Goal: Task Accomplishment & Management: Use online tool/utility

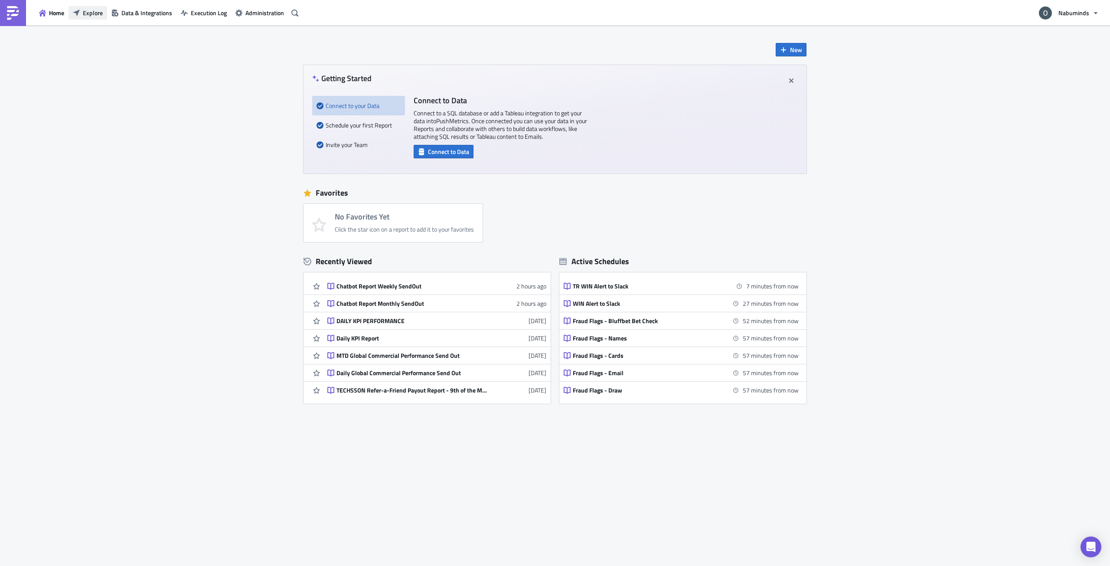
click at [102, 12] on span "Explore" at bounding box center [93, 12] width 20 height 9
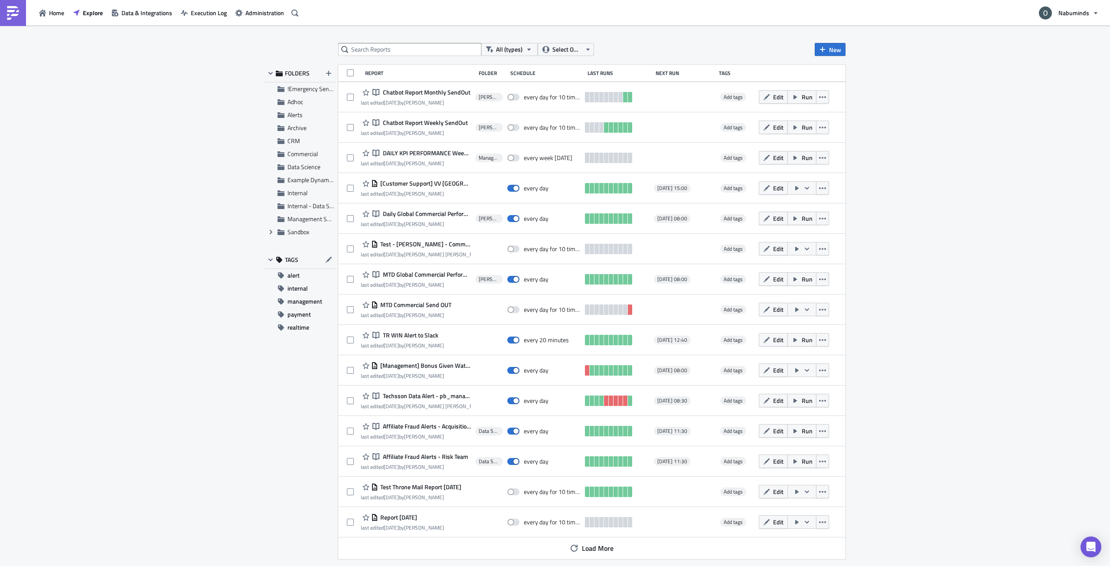
scroll to position [13, 0]
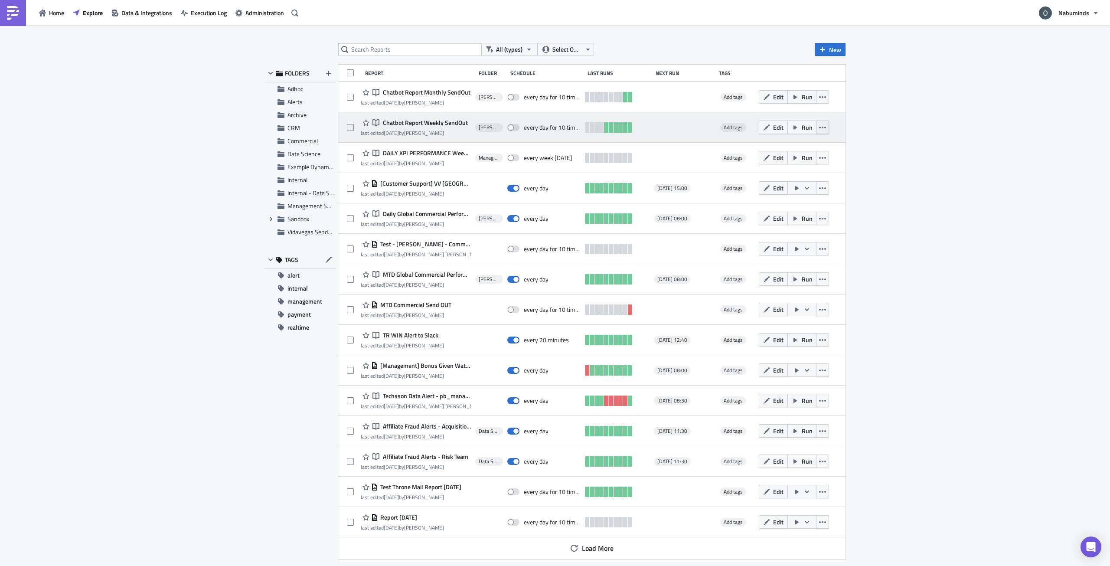
click at [827, 125] on button "button" at bounding box center [822, 127] width 13 height 13
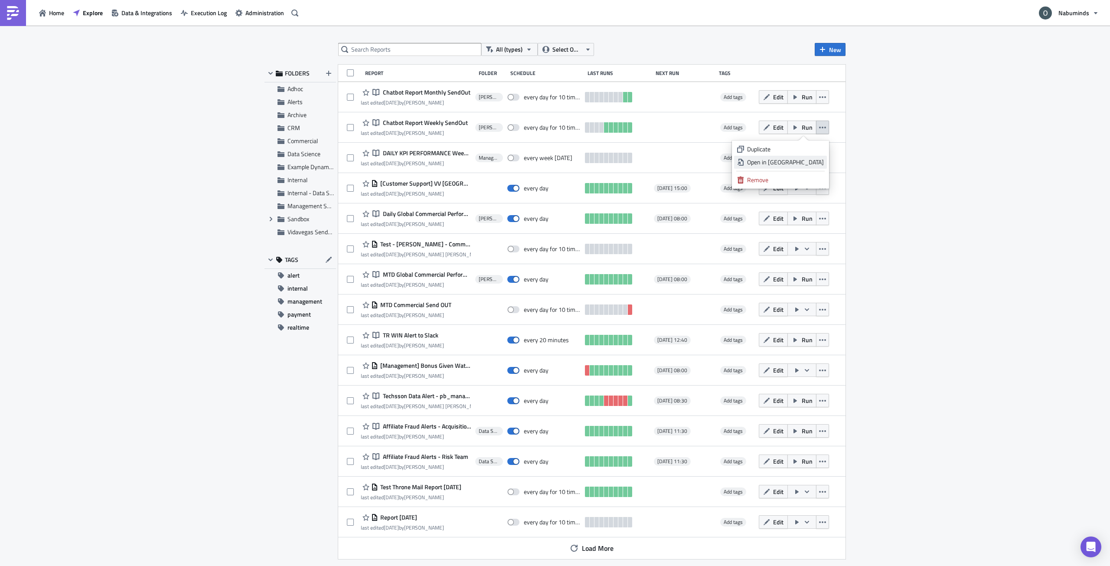
click at [813, 160] on div "Open in New Tab" at bounding box center [785, 162] width 77 height 9
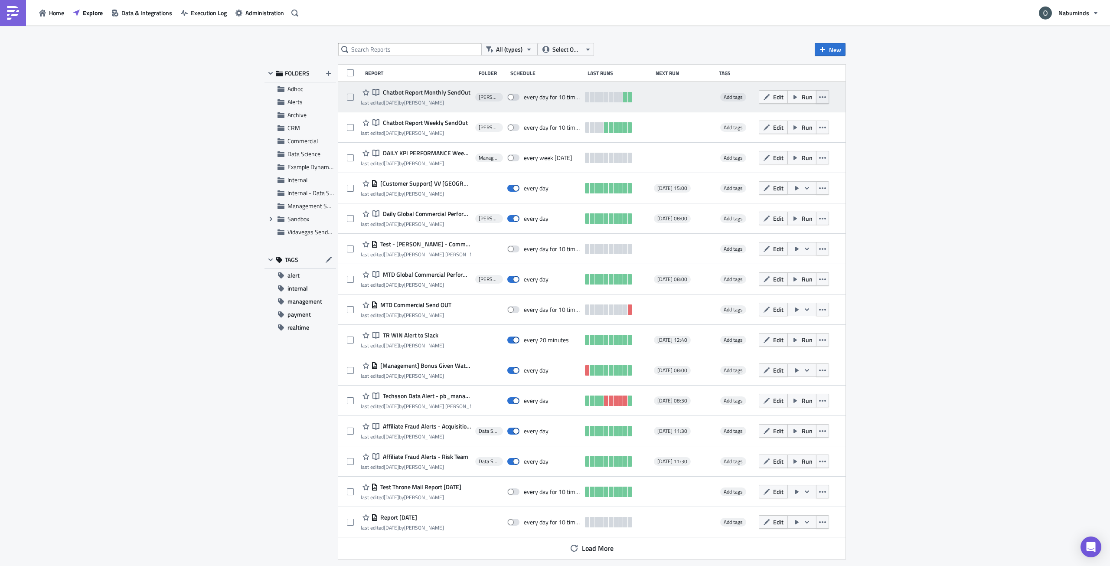
click at [825, 96] on icon "button" at bounding box center [822, 97] width 7 height 2
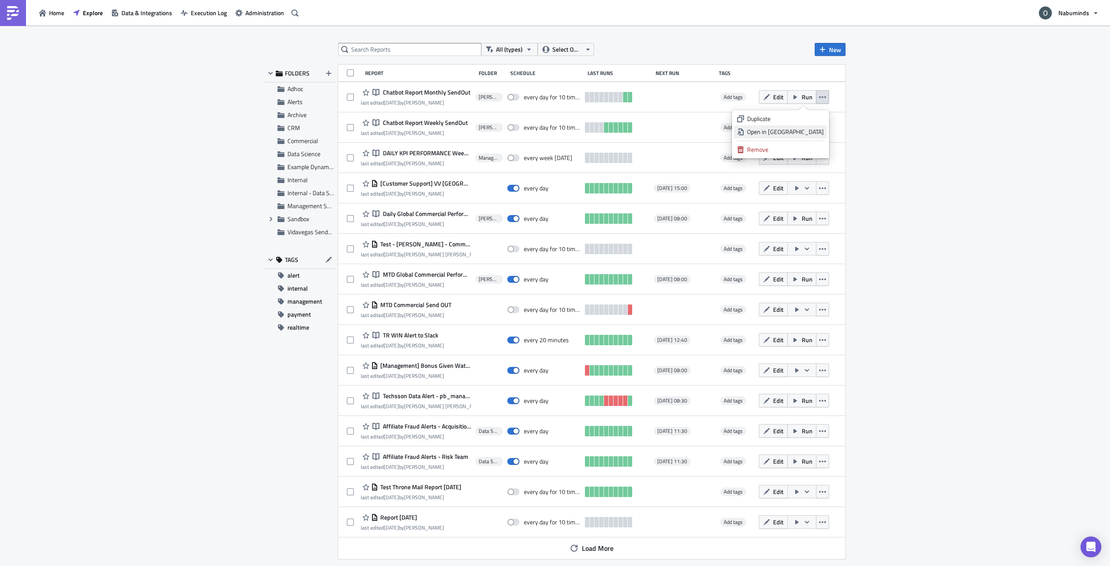
click at [823, 131] on div "Open in New Tab" at bounding box center [785, 131] width 77 height 9
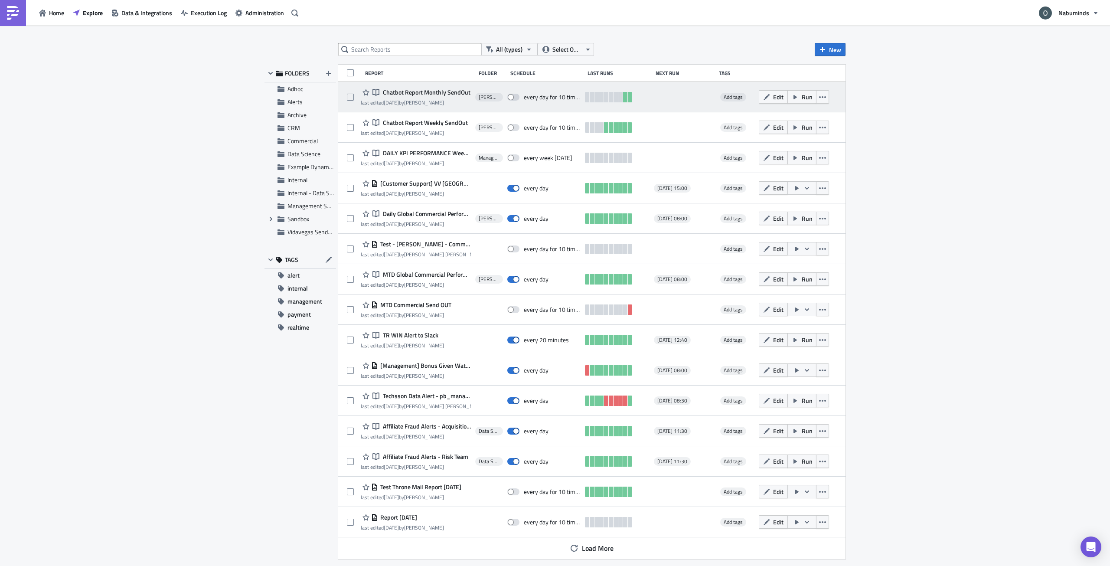
click at [423, 93] on span "Chatbot Report Monthly SendOut" at bounding box center [426, 92] width 90 height 8
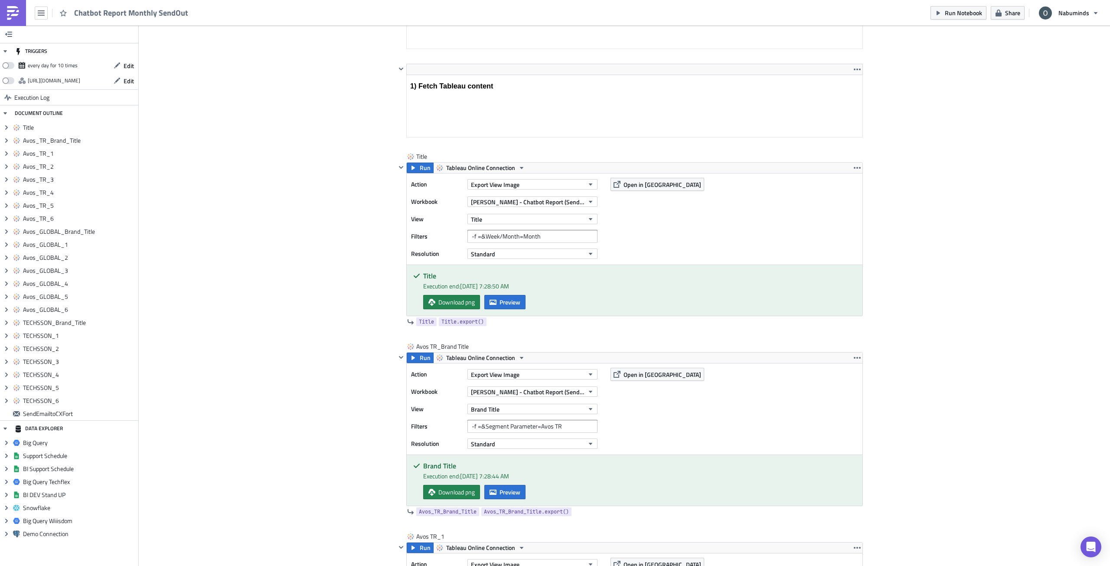
scroll to position [107, 0]
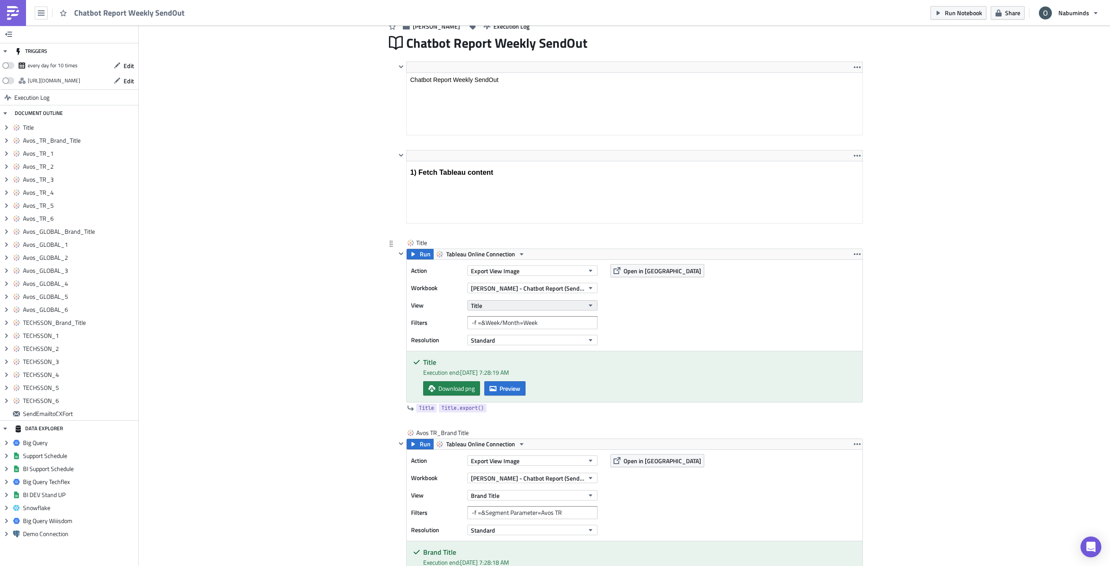
scroll to position [87, 0]
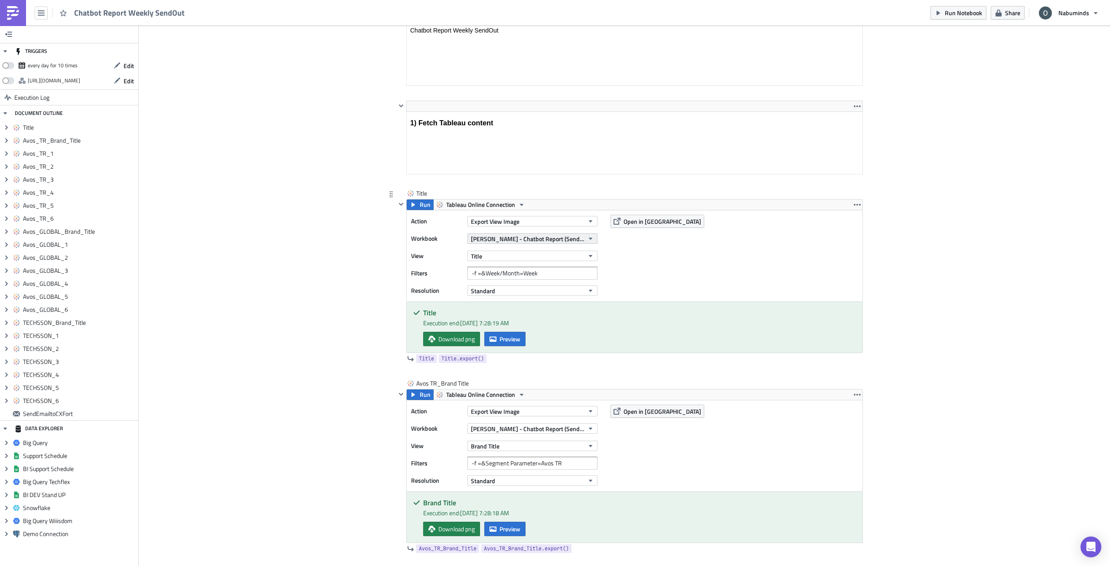
click at [568, 240] on span "[PERSON_NAME] - Chatbot Report (Sendout - Test)" at bounding box center [527, 238] width 113 height 9
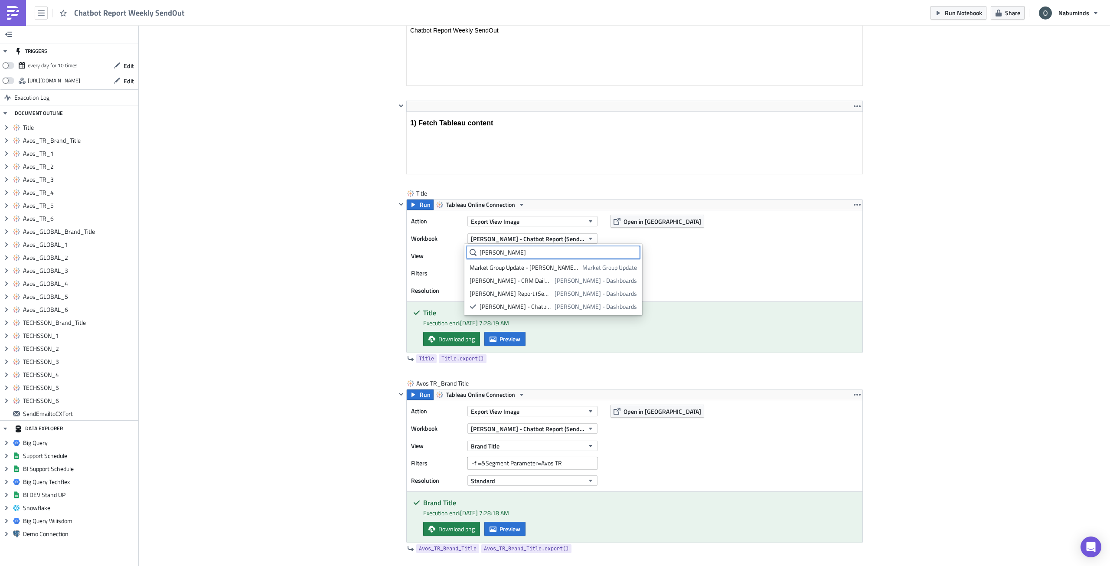
scroll to position [0, 0]
type input "[PERSON_NAME]"
click at [552, 266] on div "[PERSON_NAME] Report (Sendout)" at bounding box center [511, 267] width 82 height 9
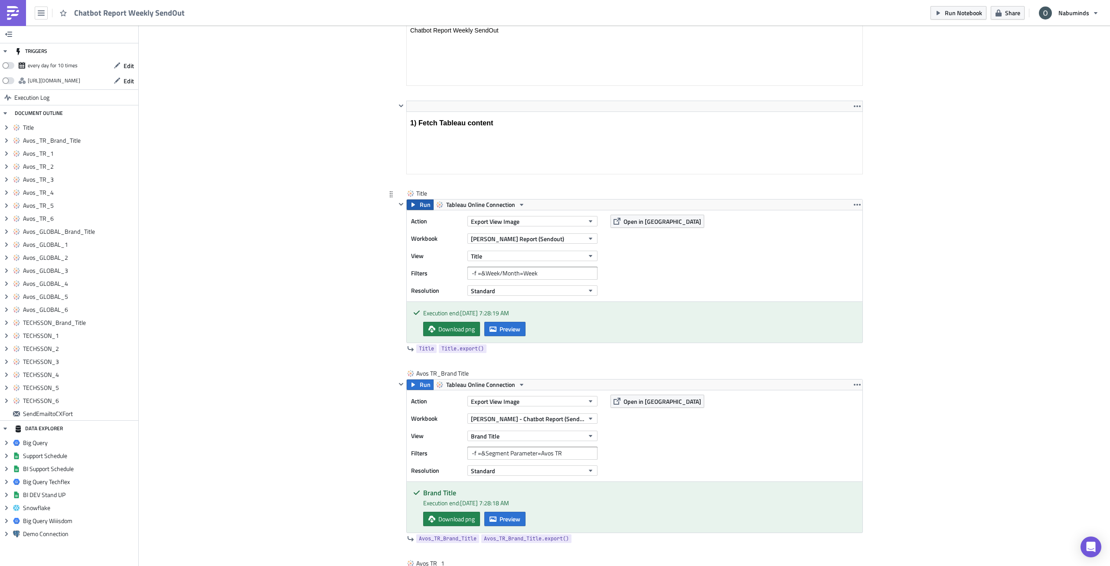
click at [421, 208] on span "Run" at bounding box center [425, 204] width 11 height 10
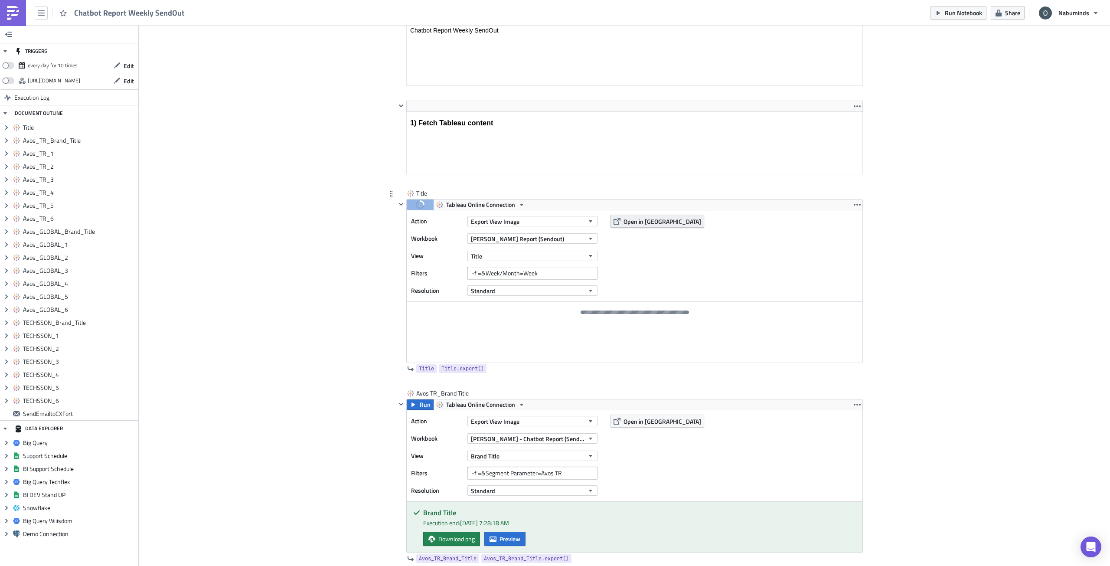
click at [653, 223] on span "Open in [GEOGRAPHIC_DATA]" at bounding box center [662, 221] width 78 height 9
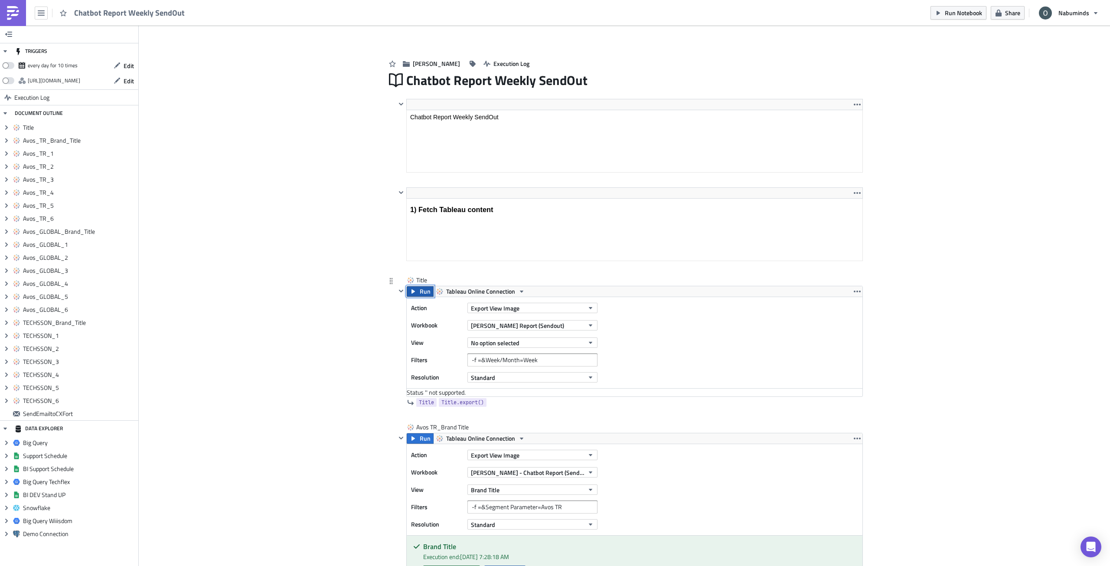
click at [424, 292] on span "Run" at bounding box center [425, 291] width 11 height 10
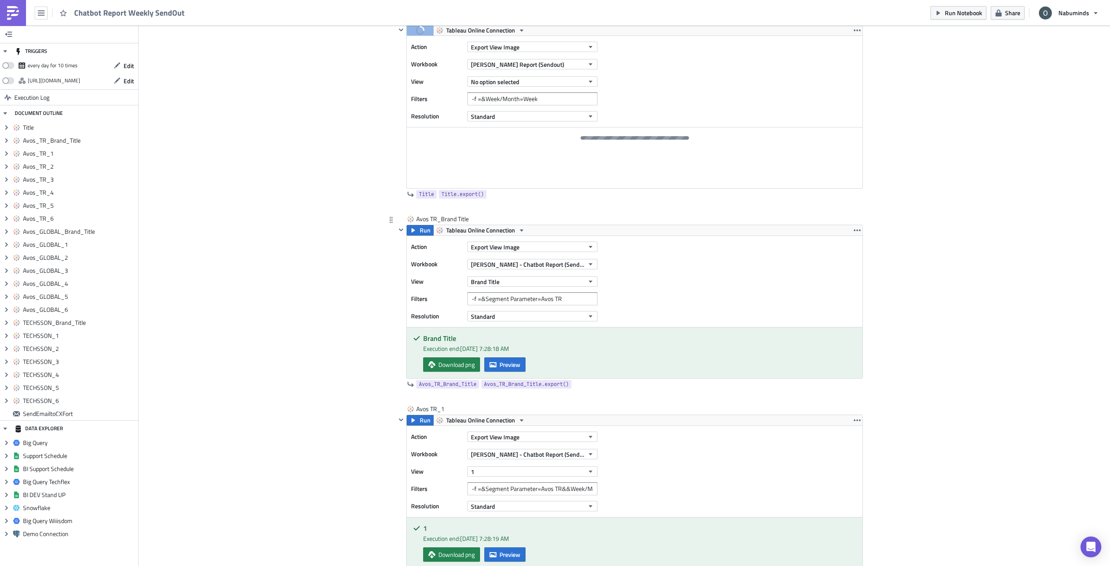
scroll to position [173, 0]
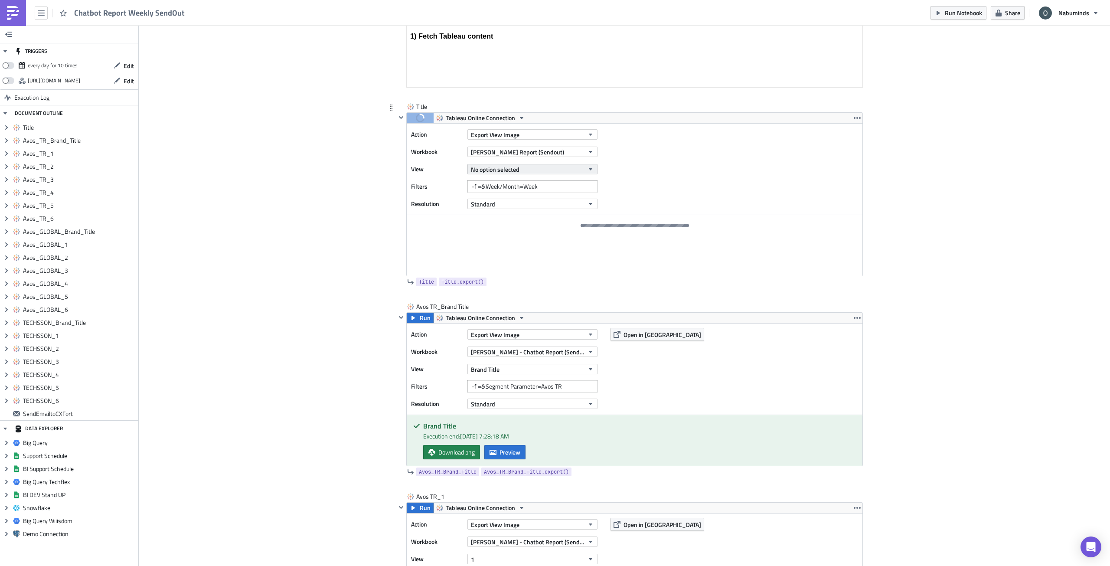
click at [501, 169] on span "No option selected" at bounding box center [495, 169] width 49 height 9
click at [490, 202] on div "Title" at bounding box center [508, 198] width 77 height 9
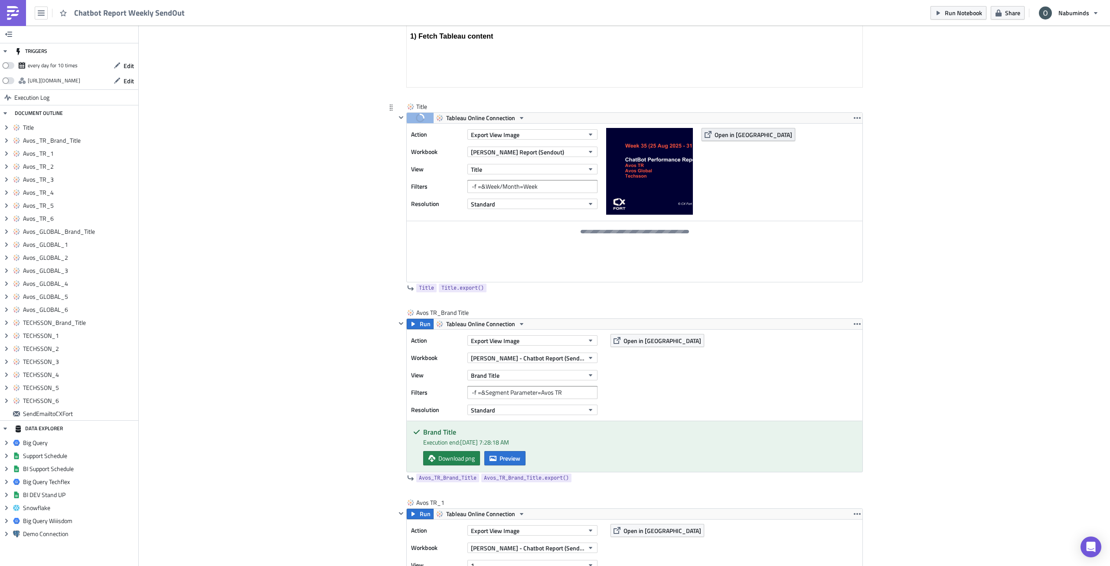
click at [716, 135] on span "Open in [GEOGRAPHIC_DATA]" at bounding box center [754, 134] width 78 height 9
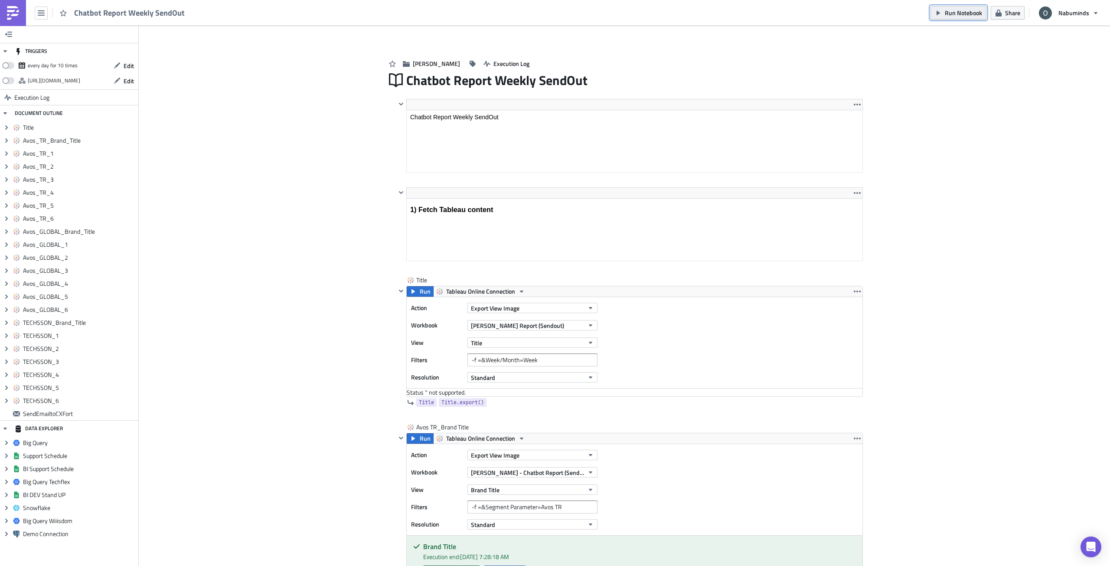
click at [945, 19] on button "Run Notebook" at bounding box center [958, 12] width 56 height 13
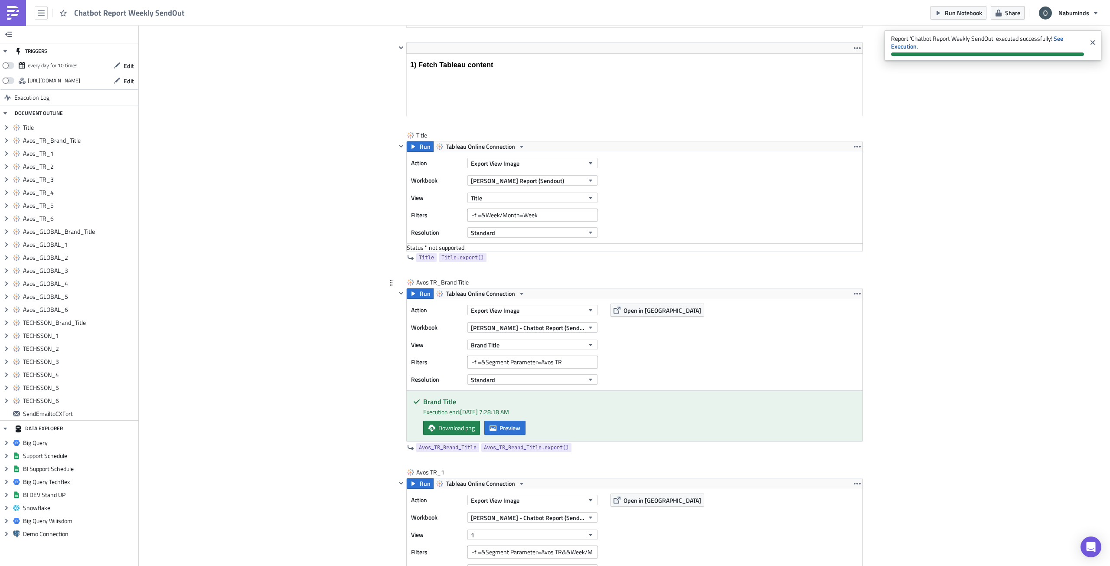
scroll to position [130, 0]
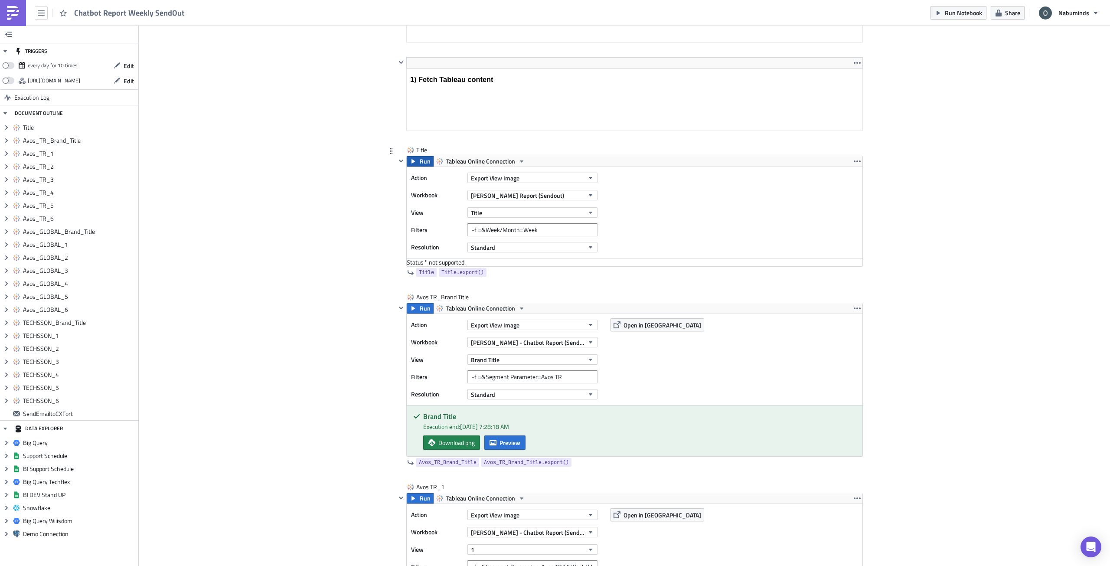
click at [422, 163] on span "Run" at bounding box center [425, 161] width 11 height 10
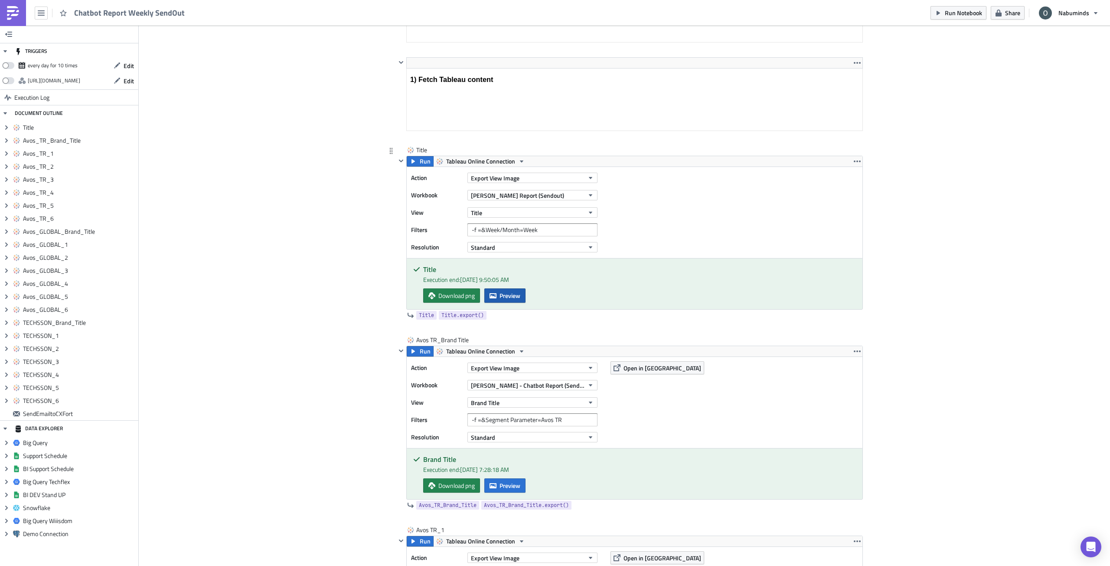
click at [504, 294] on span "Preview" at bounding box center [509, 295] width 21 height 9
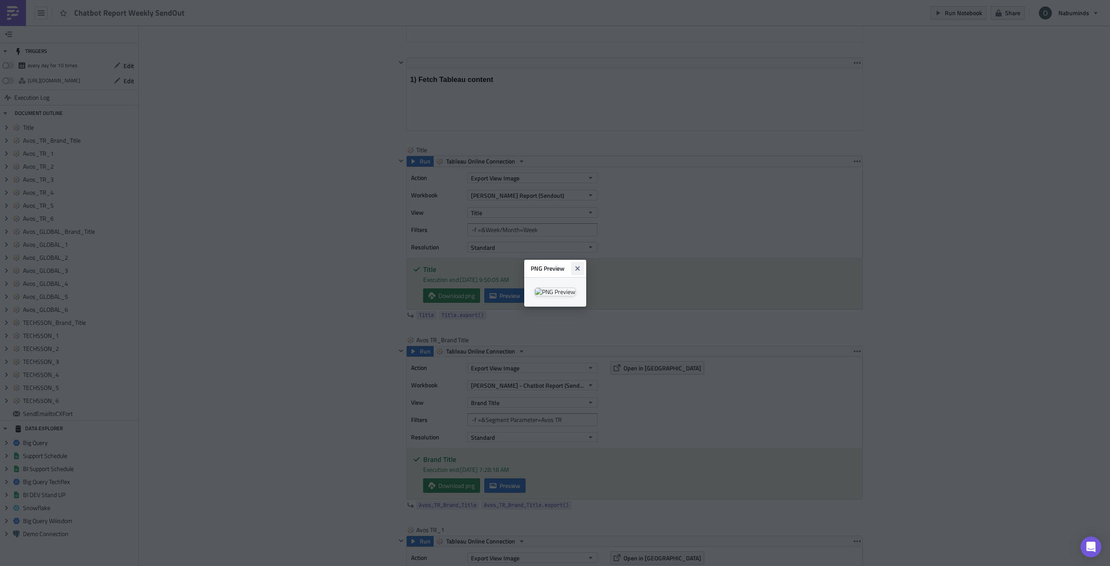
click at [584, 262] on button "Close" at bounding box center [577, 268] width 13 height 13
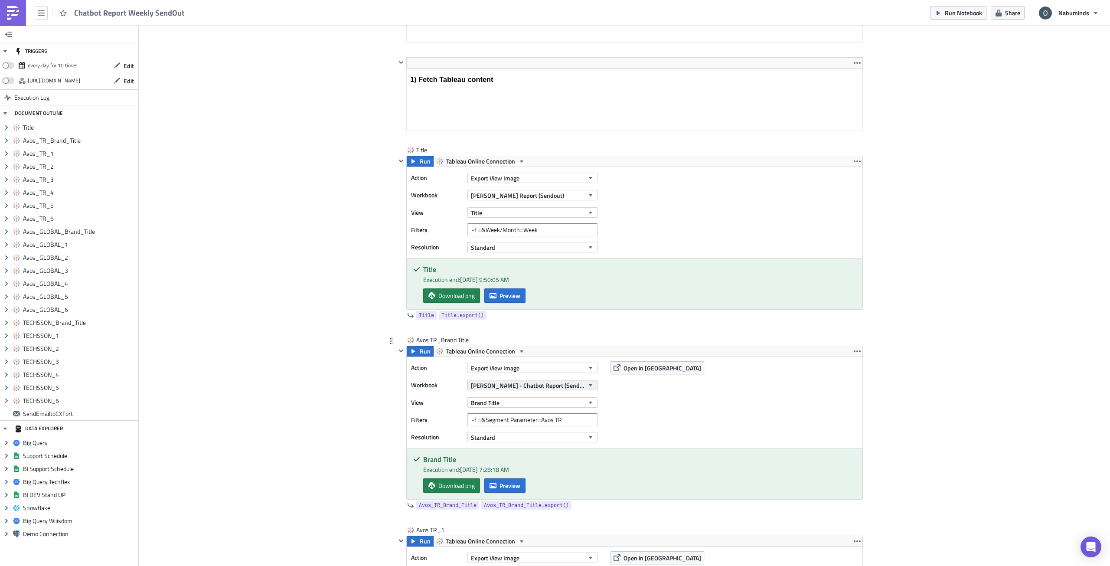
click at [567, 387] on span "[PERSON_NAME] - Chatbot Report (Sendout - Test)" at bounding box center [527, 385] width 113 height 9
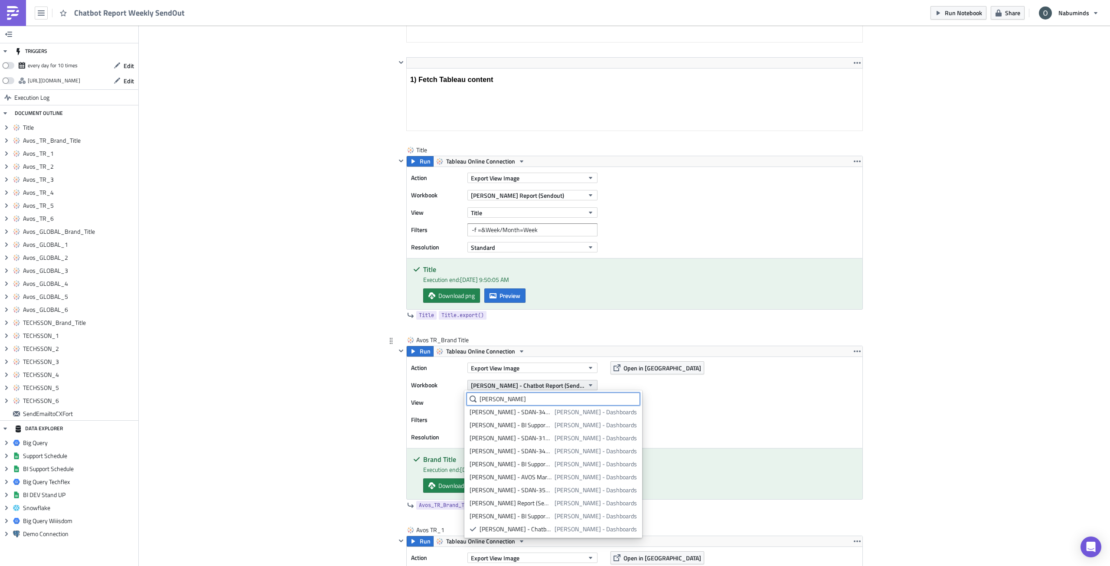
scroll to position [0, 0]
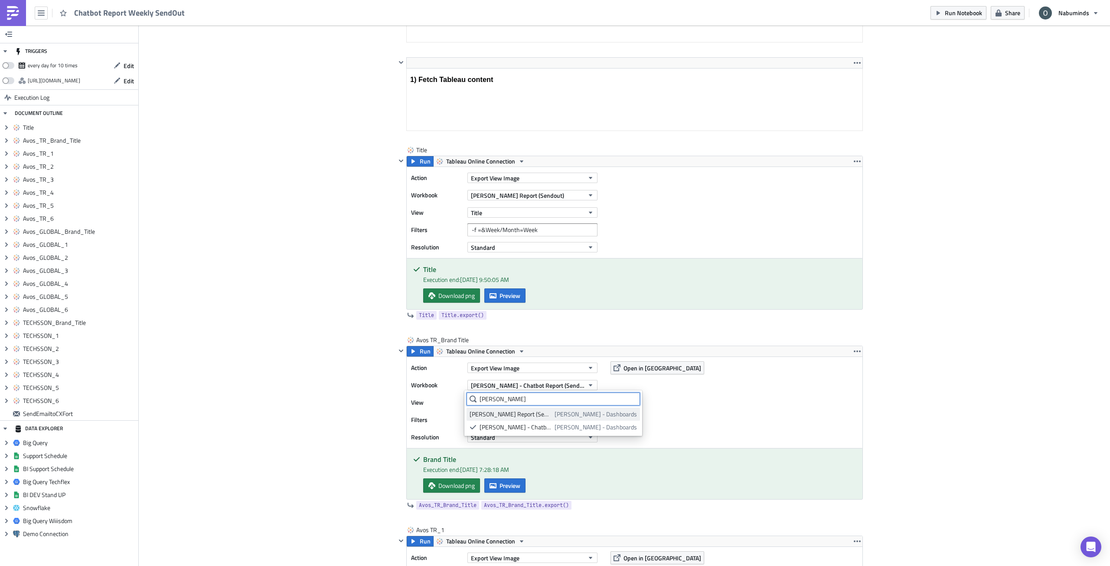
type input "oliver - cha"
click at [552, 415] on div "[PERSON_NAME] Report (Sendout)" at bounding box center [511, 414] width 82 height 9
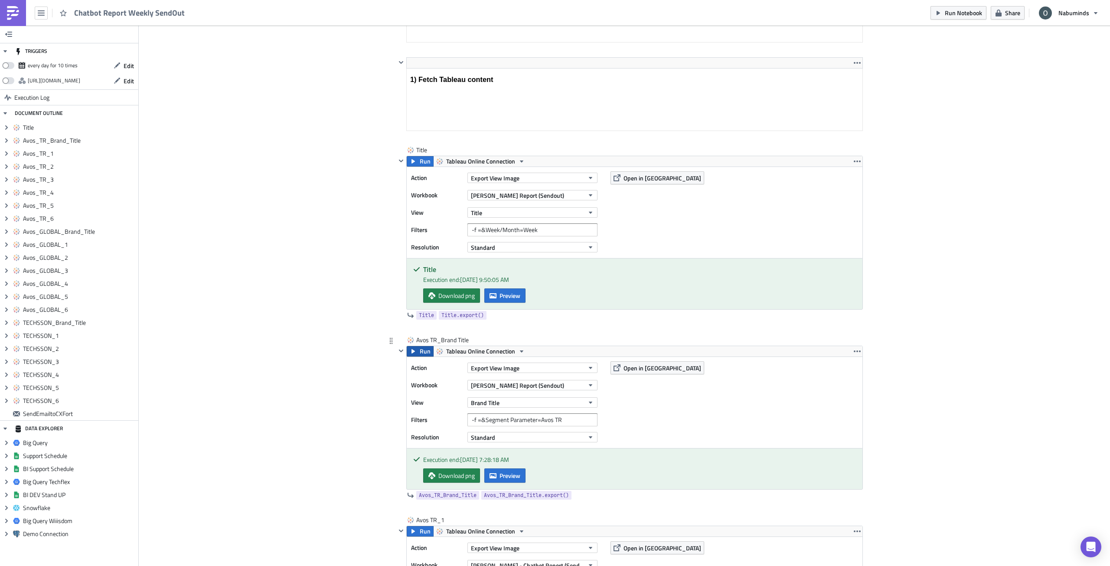
click at [425, 353] on span "Run" at bounding box center [425, 351] width 11 height 10
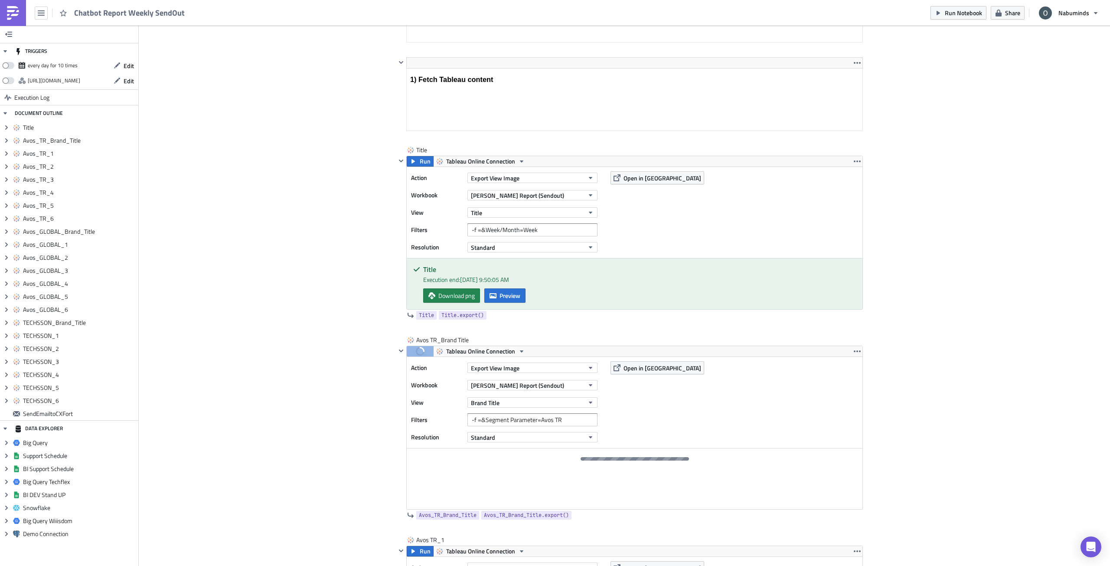
scroll to position [173, 0]
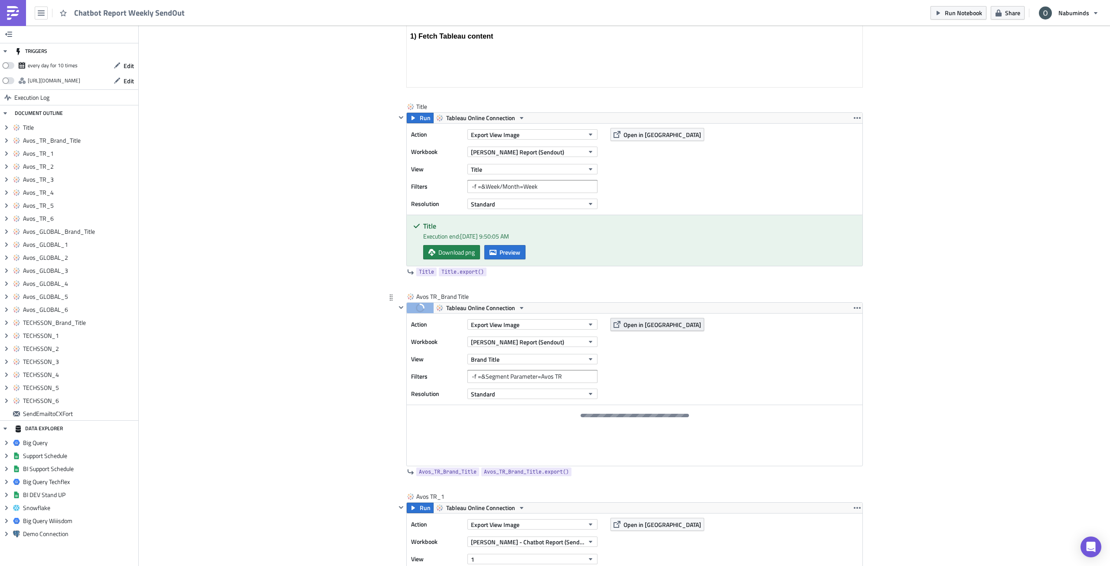
click at [650, 326] on span "Open in [GEOGRAPHIC_DATA]" at bounding box center [662, 324] width 78 height 9
click at [522, 359] on button "Brand Title" at bounding box center [532, 359] width 130 height 10
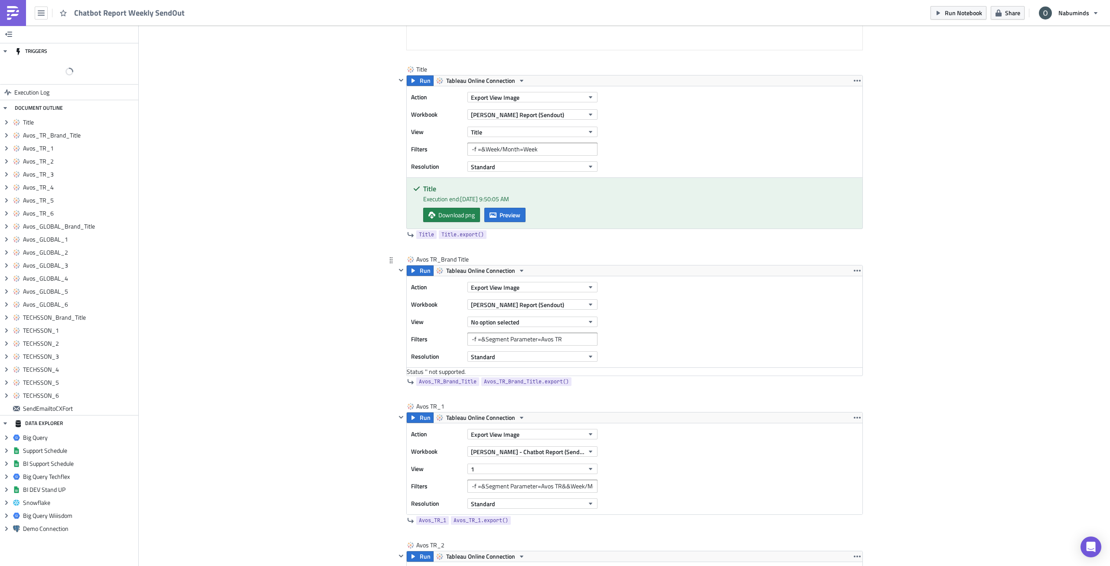
scroll to position [217, 0]
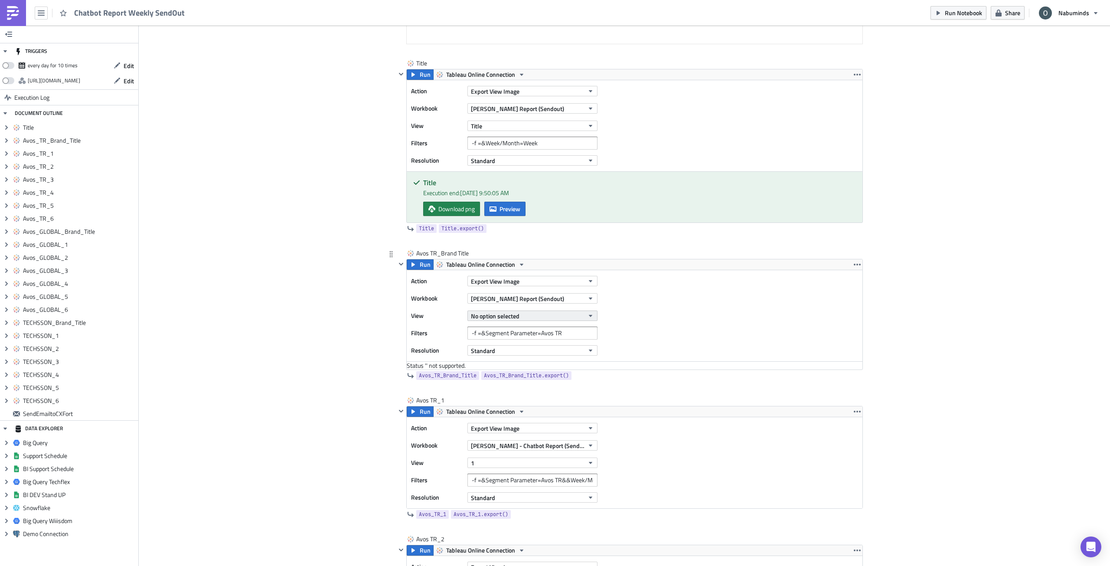
click at [508, 317] on span "No option selected" at bounding box center [495, 315] width 49 height 9
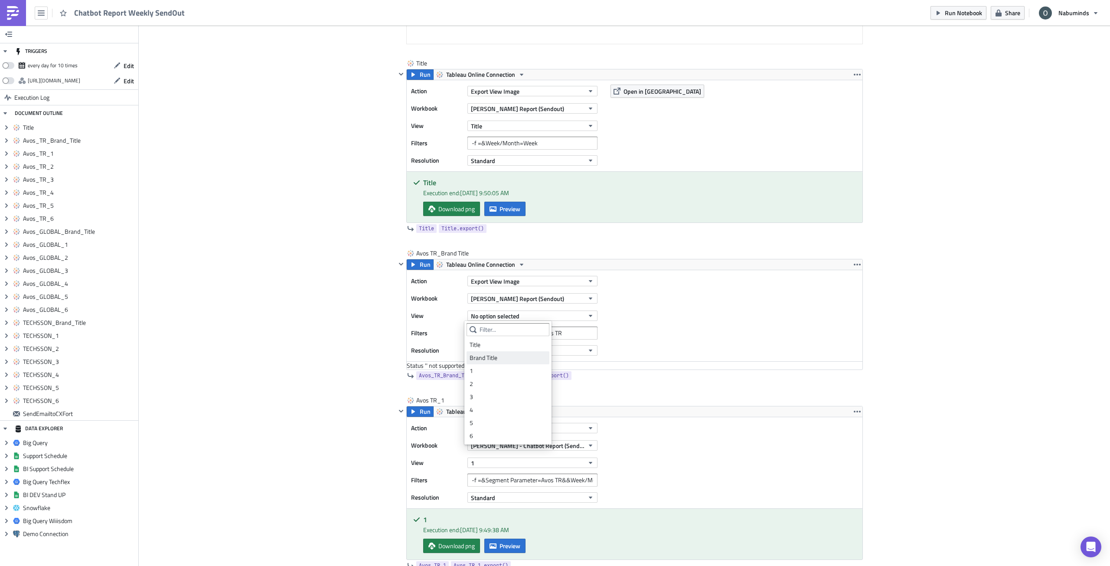
click at [508, 361] on div "Brand Title" at bounding box center [508, 357] width 77 height 9
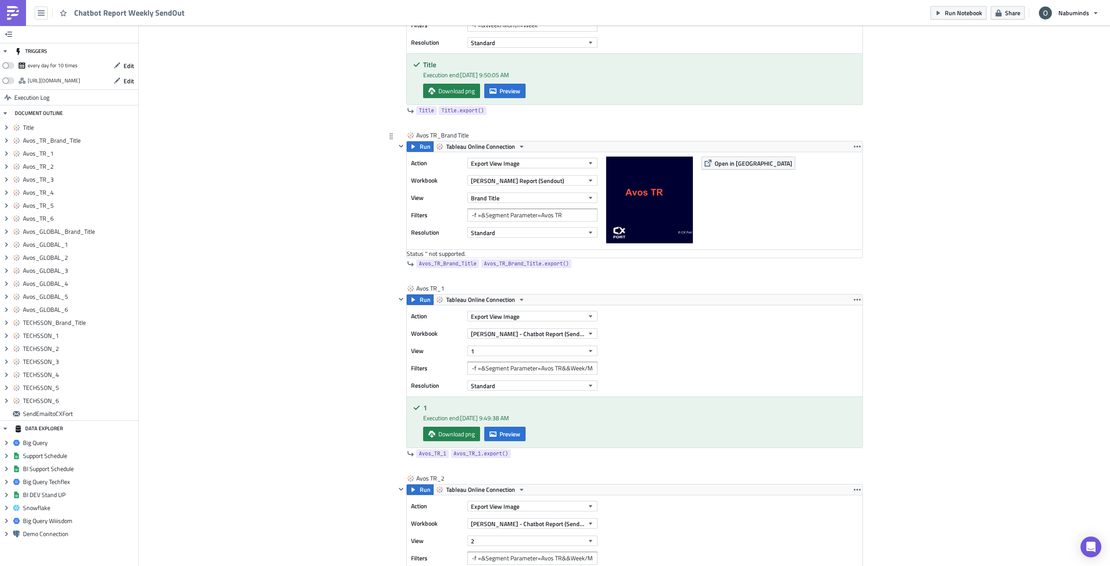
scroll to position [304, 0]
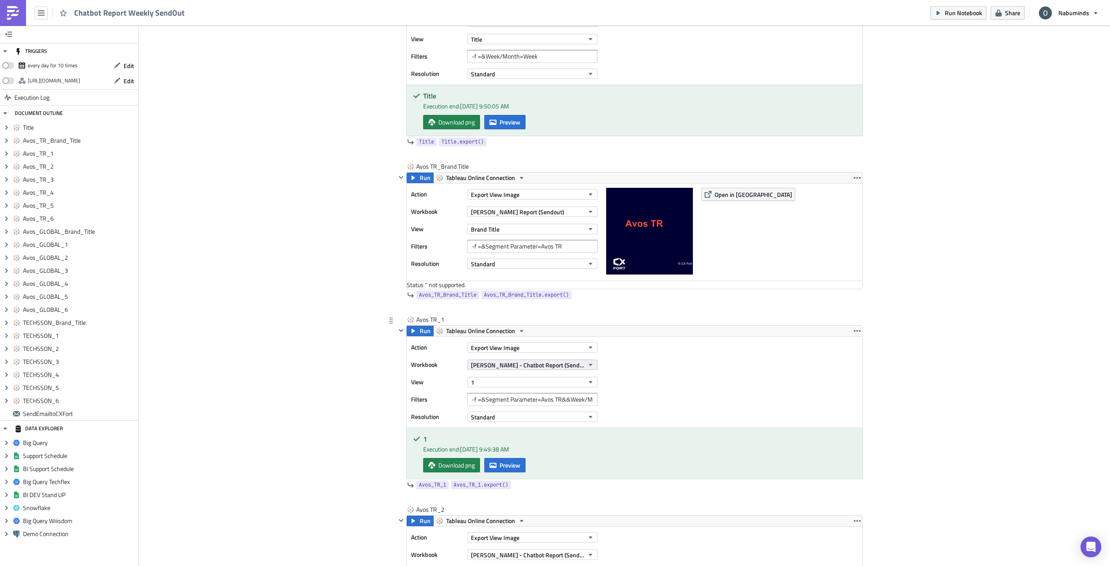
click at [509, 366] on span "[PERSON_NAME] - Chatbot Report (Sendout - Test)" at bounding box center [527, 364] width 113 height 9
type input "[PERSON_NAME] - chatbot report (sendout)"
click at [519, 396] on div "[PERSON_NAME] Report (Sendout)" at bounding box center [511, 393] width 82 height 9
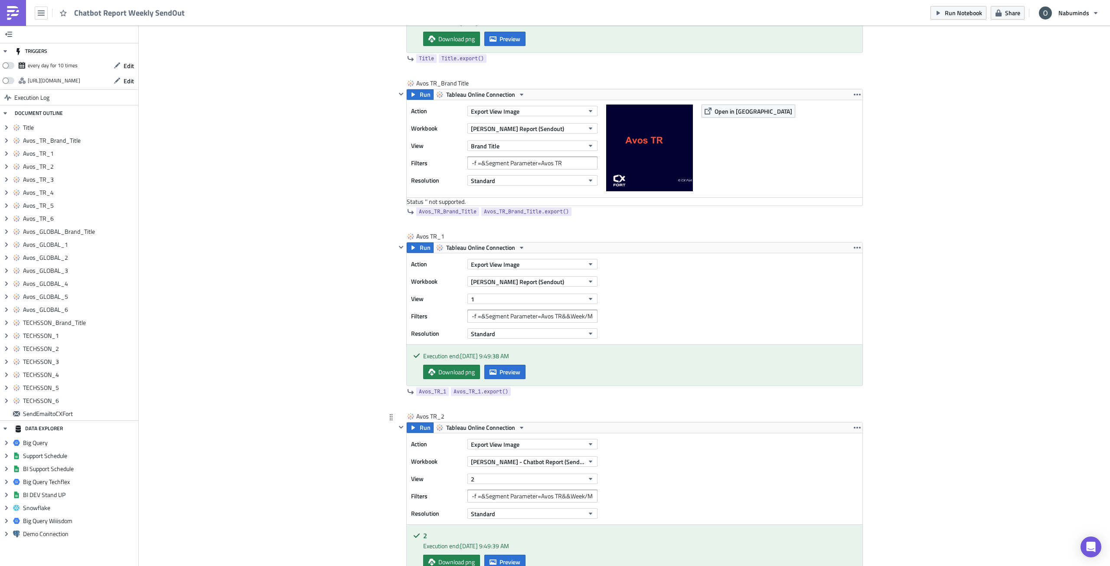
scroll to position [390, 0]
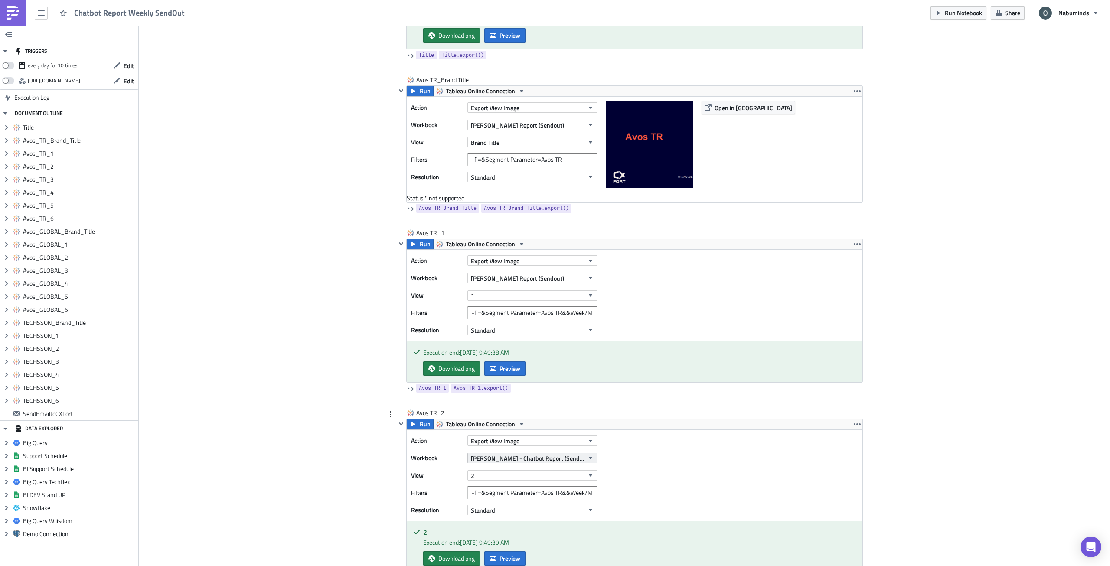
click at [519, 462] on span "[PERSON_NAME] - Chatbot Report (Sendout - Test)" at bounding box center [527, 458] width 113 height 9
click at [542, 490] on div "[PERSON_NAME] Report (Sendout)" at bounding box center [511, 487] width 82 height 9
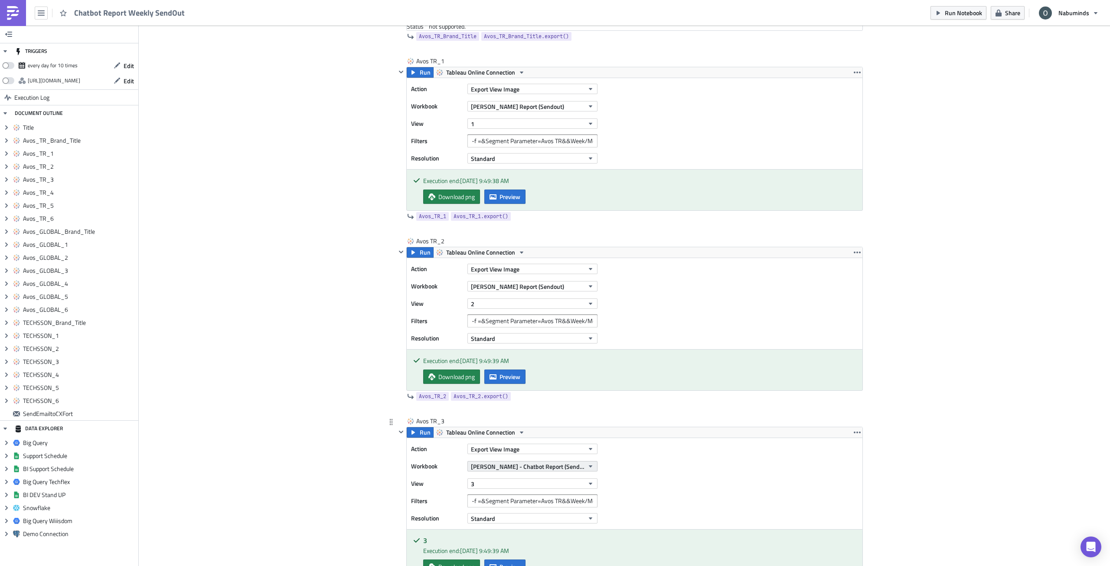
scroll to position [564, 0]
click at [567, 465] on span "[PERSON_NAME] - Chatbot Report (Sendout - Test)" at bounding box center [527, 464] width 113 height 9
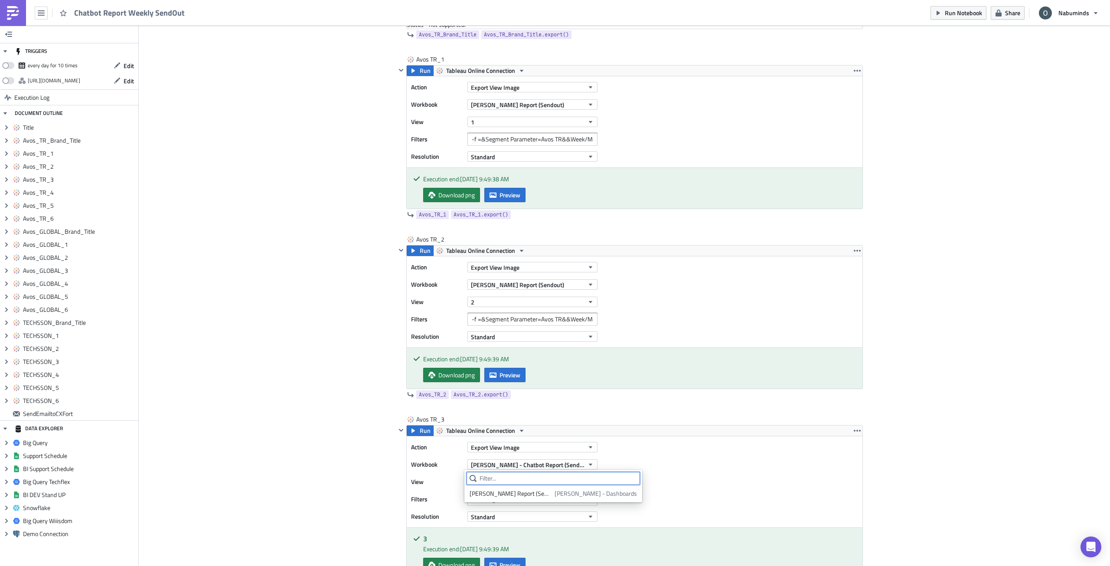
paste input "[PERSON_NAME] - chatbot report (sendout)"
type input "[PERSON_NAME] - chatbot report (sendout)"
click at [539, 492] on div "[PERSON_NAME] Report (Sendout)" at bounding box center [511, 493] width 82 height 9
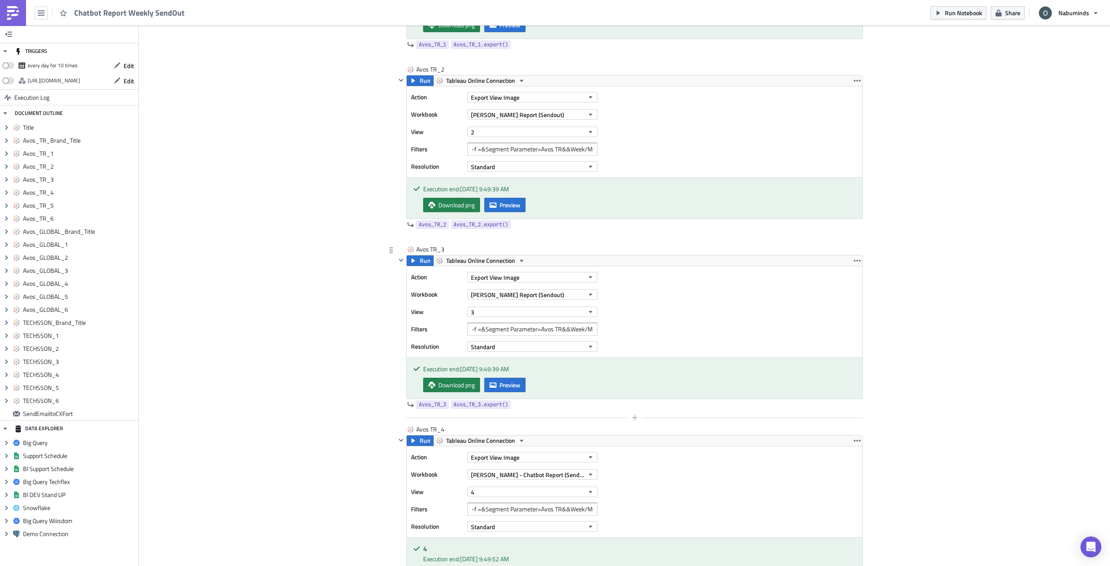
scroll to position [780, 0]
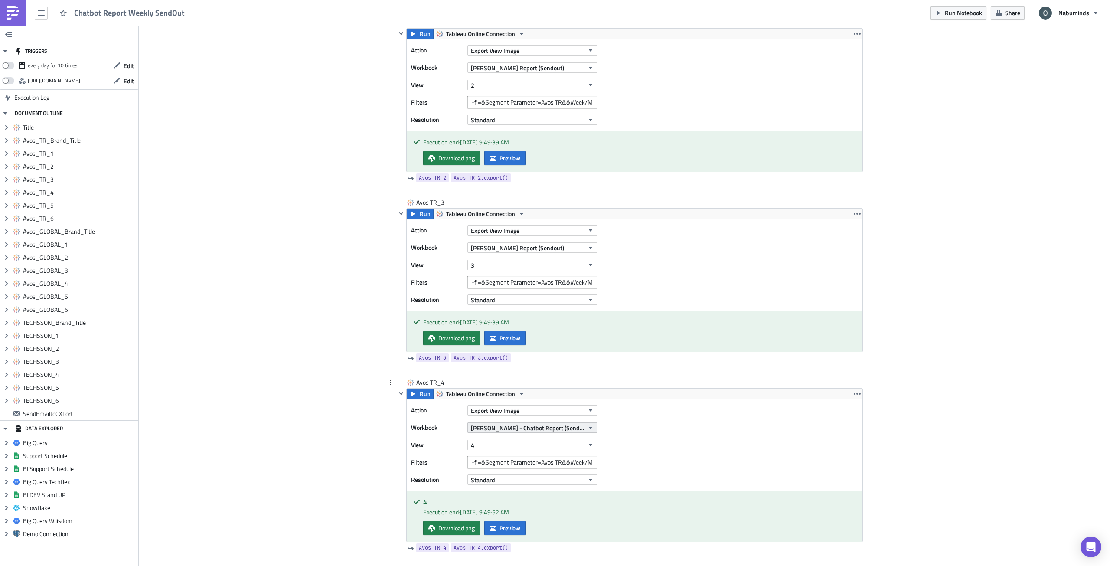
click at [520, 429] on span "[PERSON_NAME] - Chatbot Report (Sendout - Test)" at bounding box center [527, 427] width 113 height 9
paste input "[PERSON_NAME] - chatbot report (sendout)"
type input "[PERSON_NAME] - chatbot report (sendout)"
click at [527, 457] on div "[PERSON_NAME] Report (Sendout)" at bounding box center [511, 456] width 82 height 9
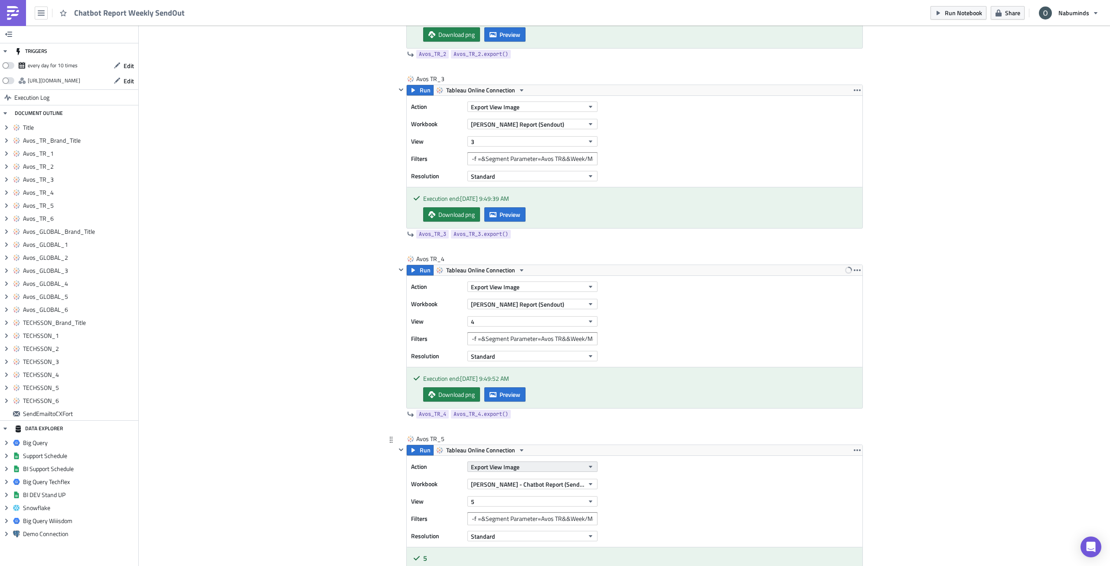
scroll to position [911, 0]
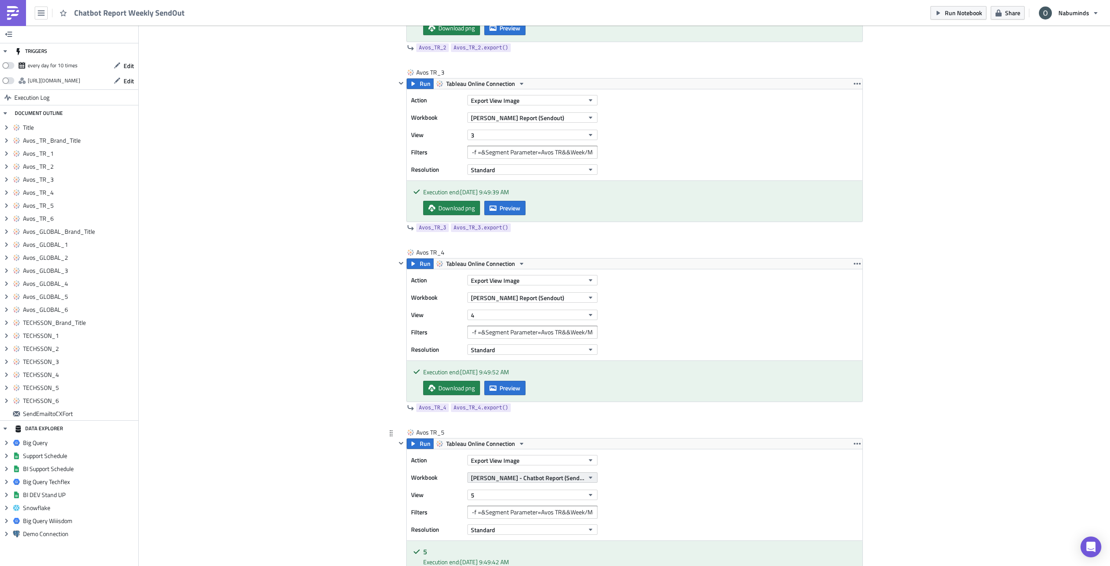
click at [534, 477] on span "[PERSON_NAME] - Chatbot Report (Sendout - Test)" at bounding box center [527, 477] width 113 height 9
click at [536, 504] on div "[PERSON_NAME] Report (Sendout)" at bounding box center [511, 506] width 82 height 9
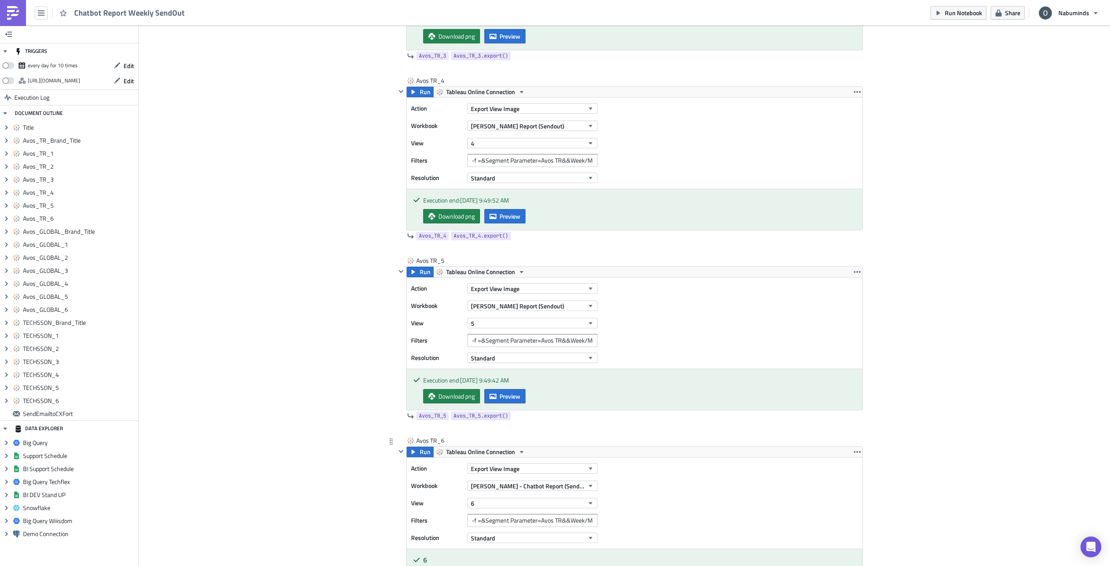
scroll to position [1084, 0]
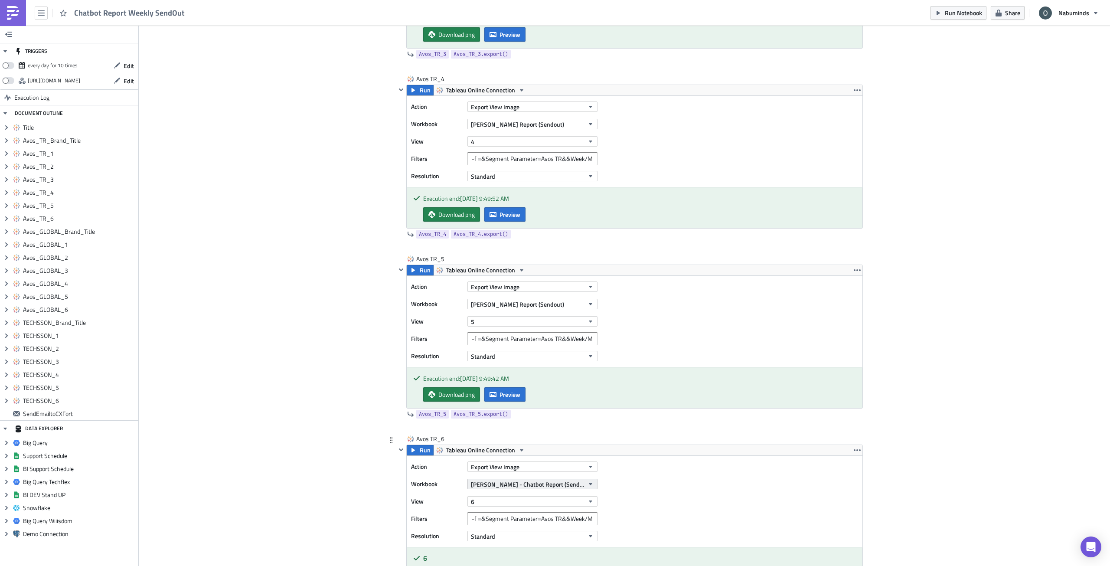
click at [529, 483] on span "[PERSON_NAME] - Chatbot Report (Sendout - Test)" at bounding box center [527, 484] width 113 height 9
paste input "[PERSON_NAME] - chatbot report (sendout)"
type input "[PERSON_NAME] - chatbot report (sendout)"
click at [542, 509] on div "[PERSON_NAME] Report (Sendout)" at bounding box center [511, 513] width 82 height 9
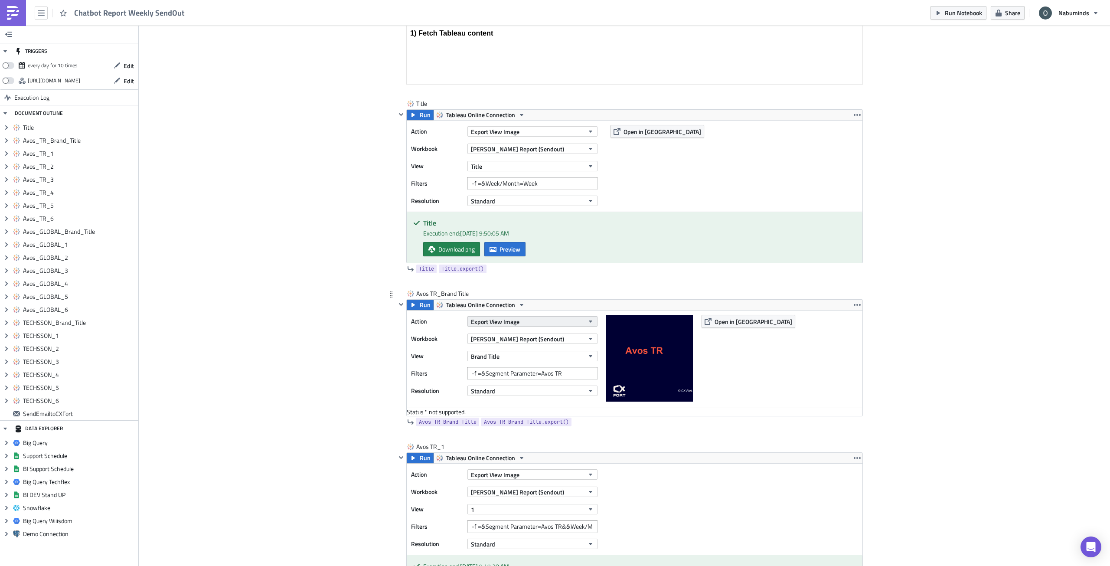
scroll to position [87, 0]
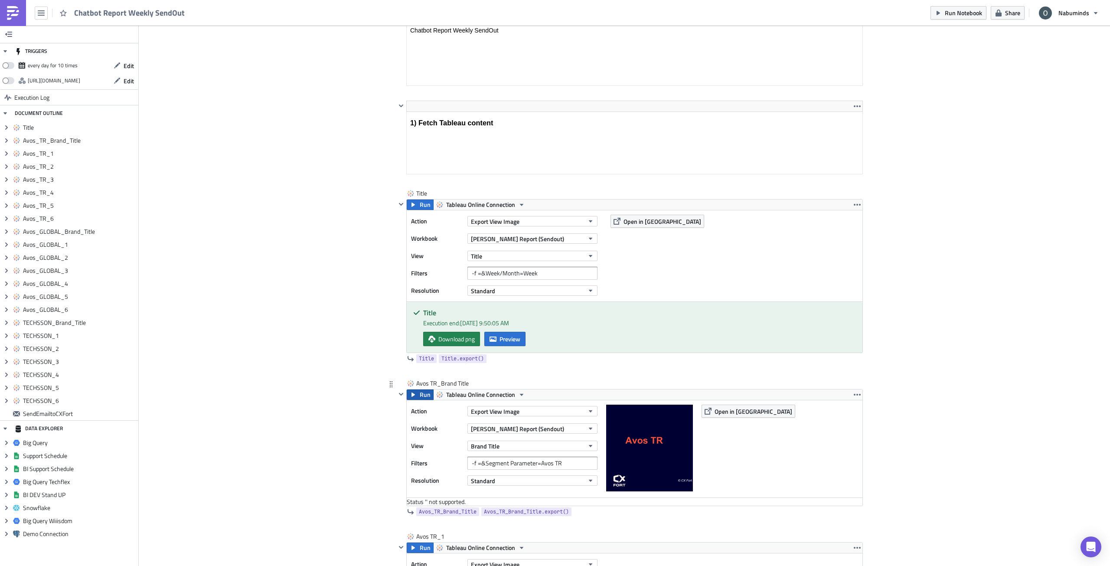
click at [425, 395] on span "Run" at bounding box center [425, 394] width 11 height 10
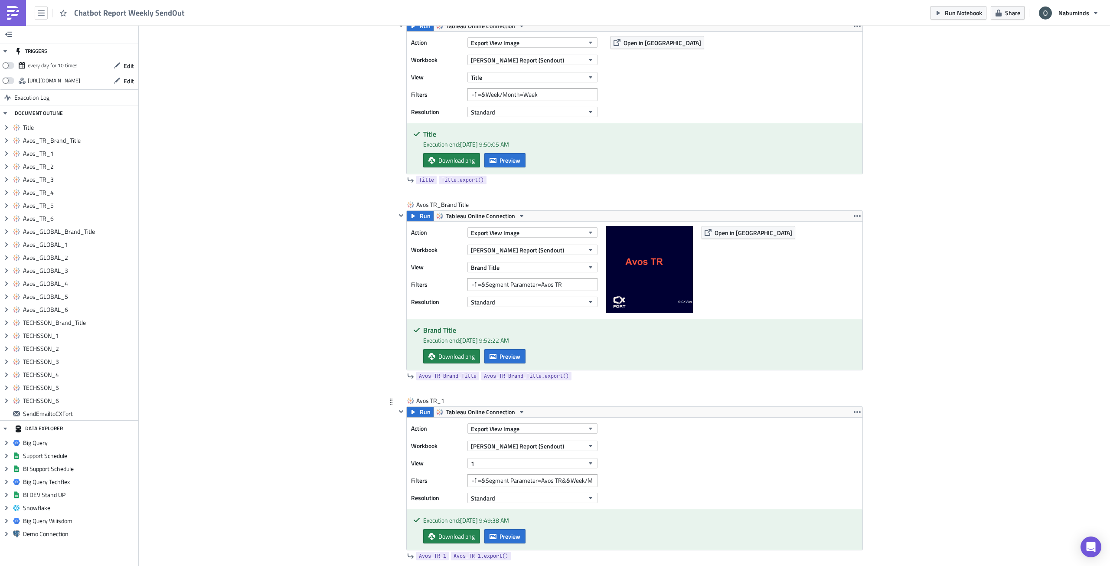
scroll to position [304, 0]
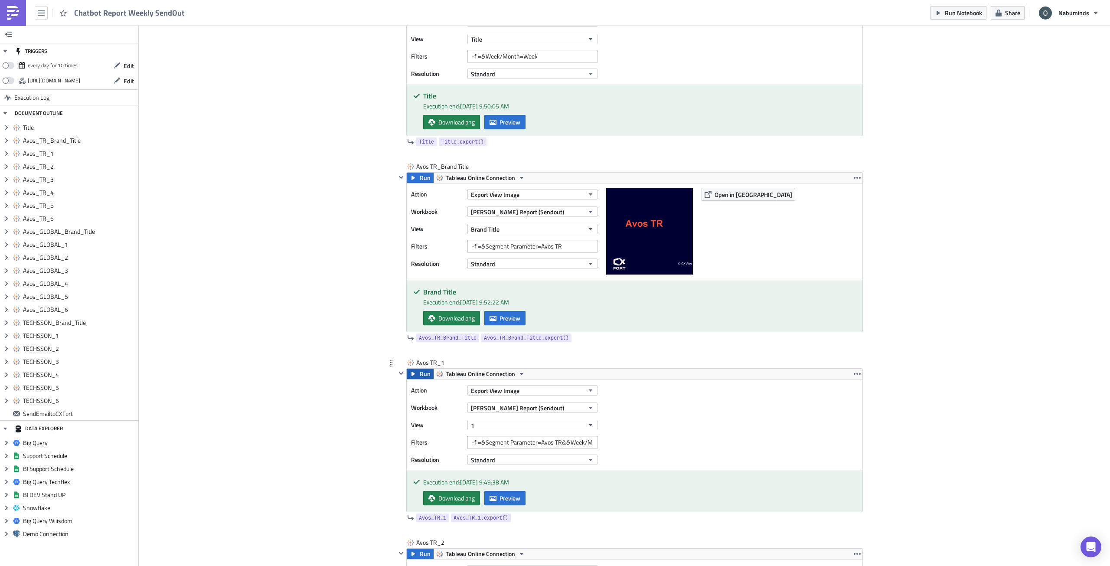
click at [421, 375] on span "Run" at bounding box center [425, 374] width 11 height 10
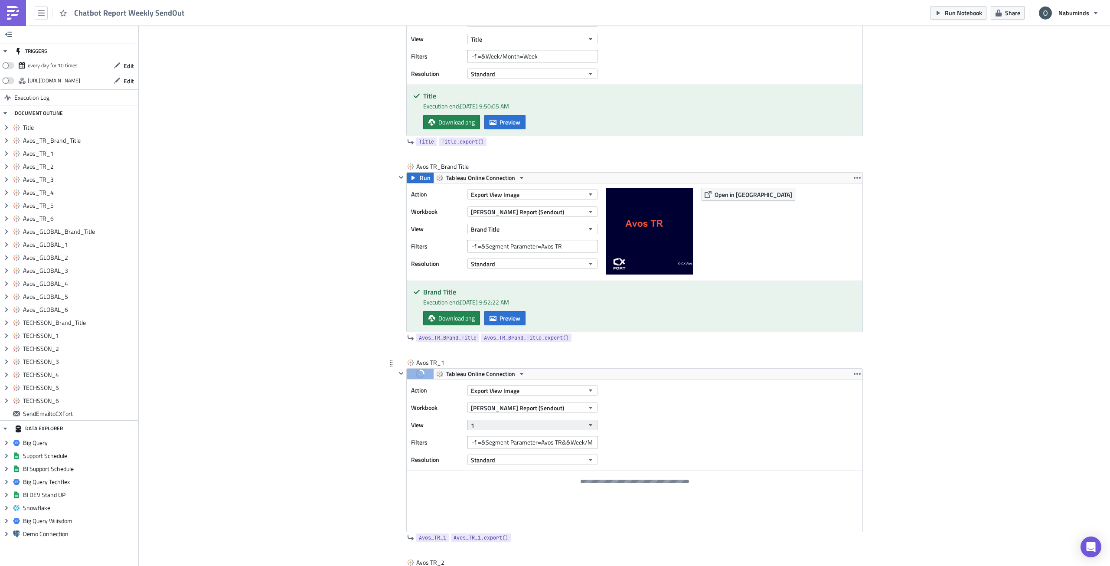
click at [549, 427] on button "1" at bounding box center [532, 425] width 130 height 10
click at [519, 483] on div "1" at bounding box center [508, 480] width 77 height 9
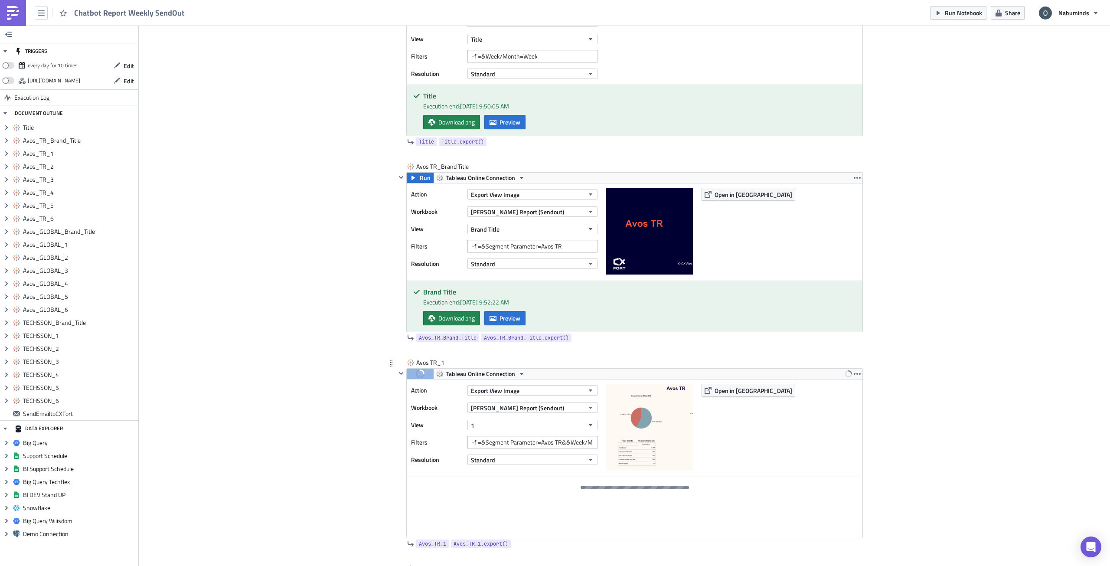
scroll to position [477, 0]
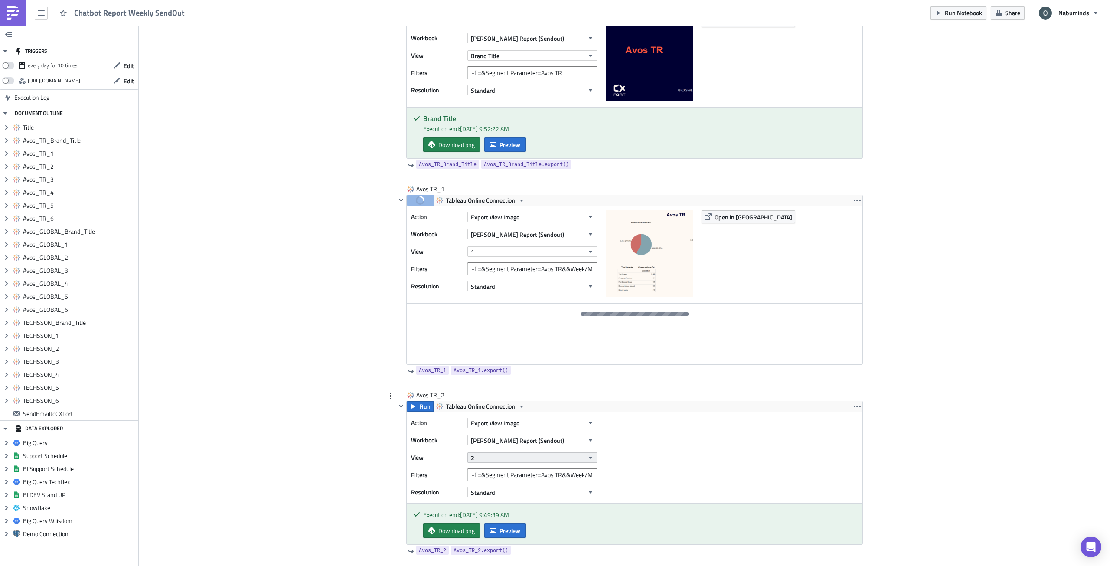
click at [518, 457] on button "2" at bounding box center [532, 457] width 130 height 10
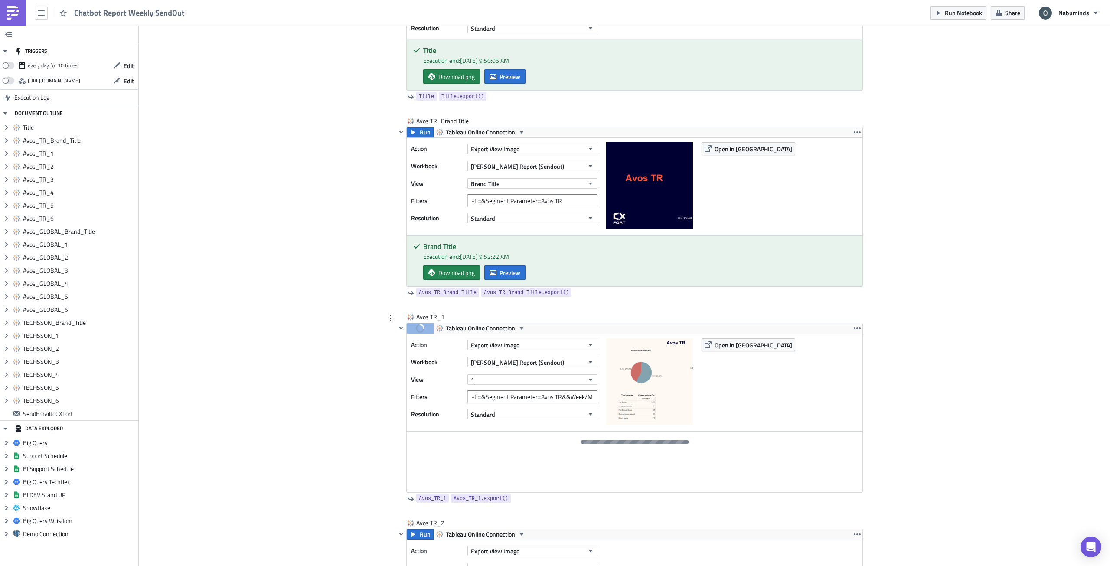
scroll to position [347, 0]
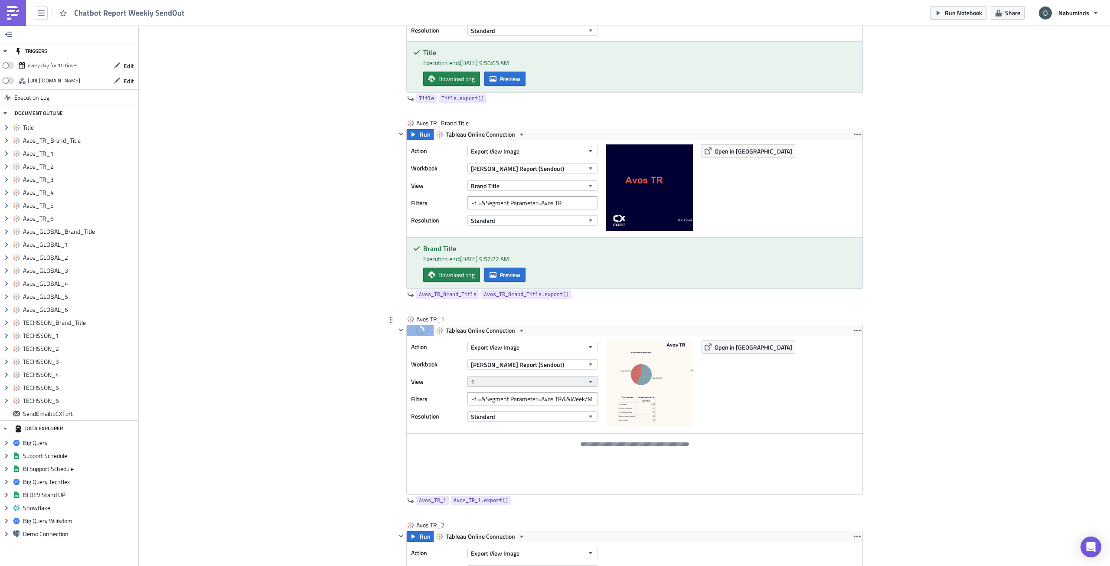
click at [540, 378] on button "1" at bounding box center [532, 381] width 130 height 10
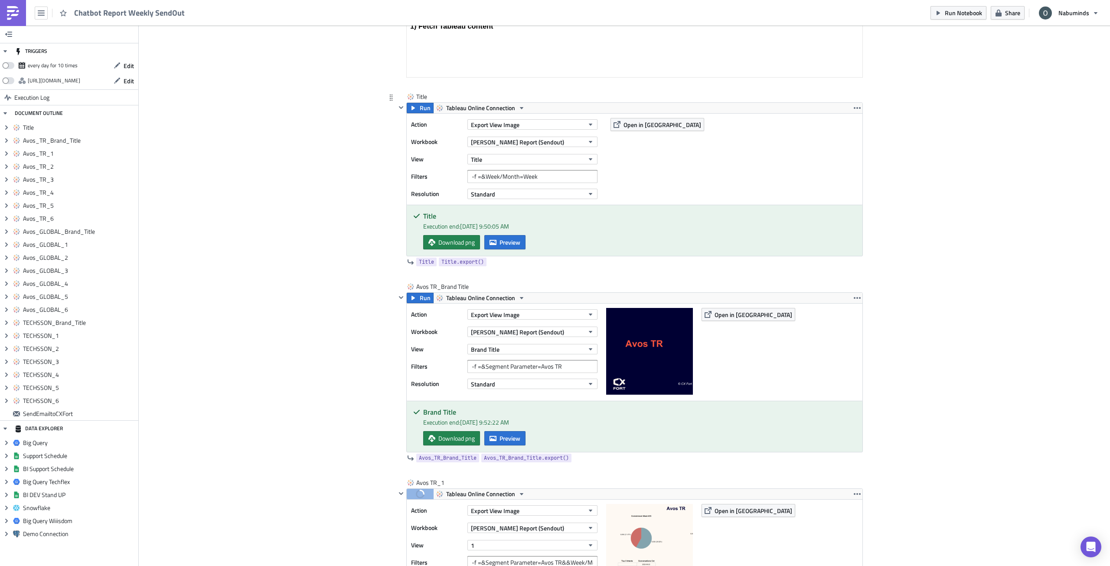
scroll to position [173, 0]
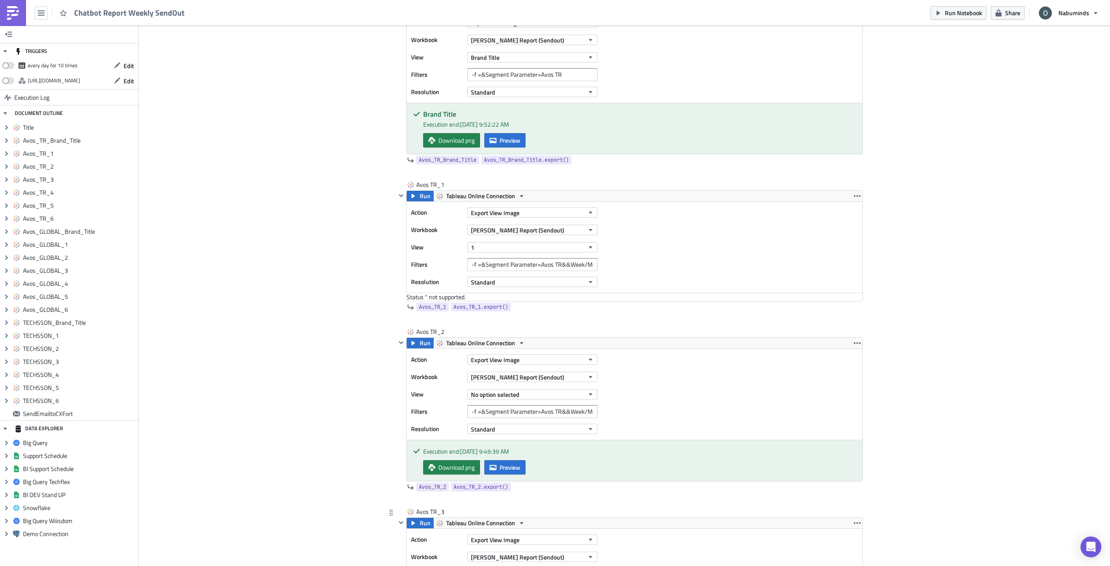
scroll to position [520, 0]
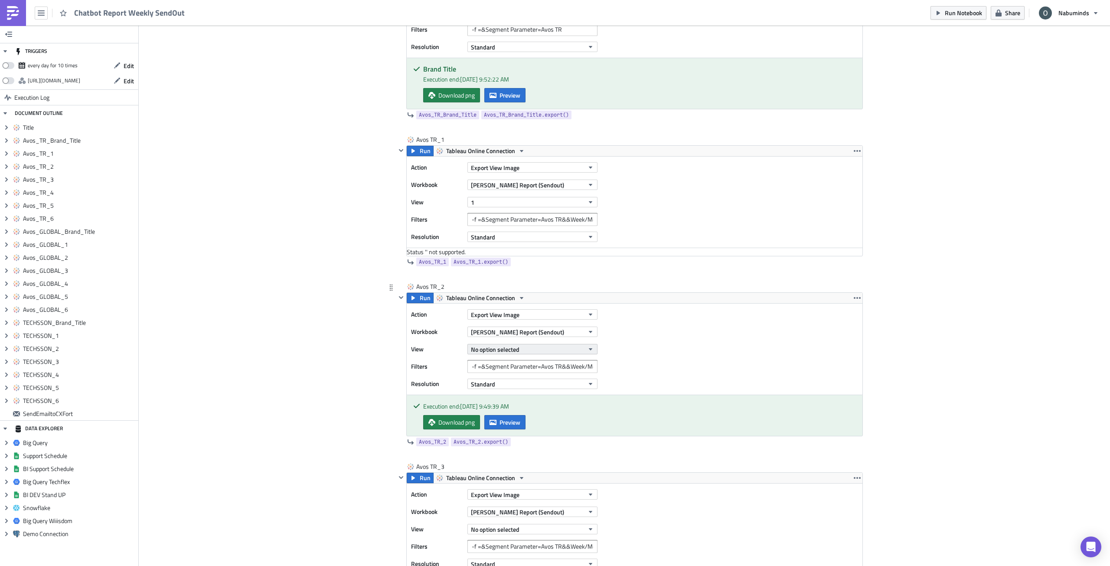
click at [486, 352] on span "No option selected" at bounding box center [495, 349] width 49 height 9
click at [505, 417] on div "2" at bounding box center [508, 417] width 77 height 9
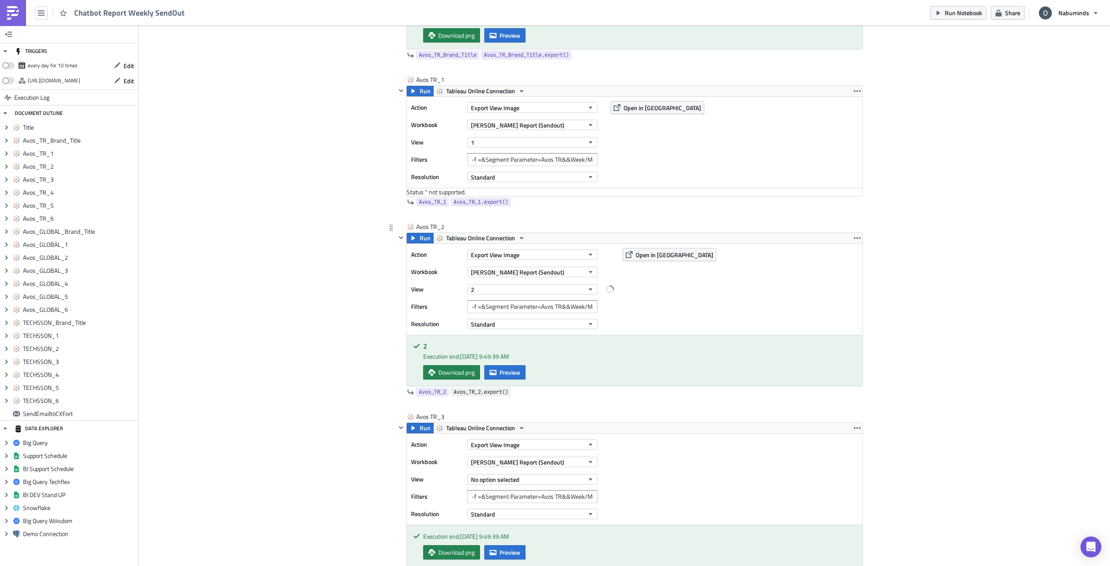
scroll to position [650, 0]
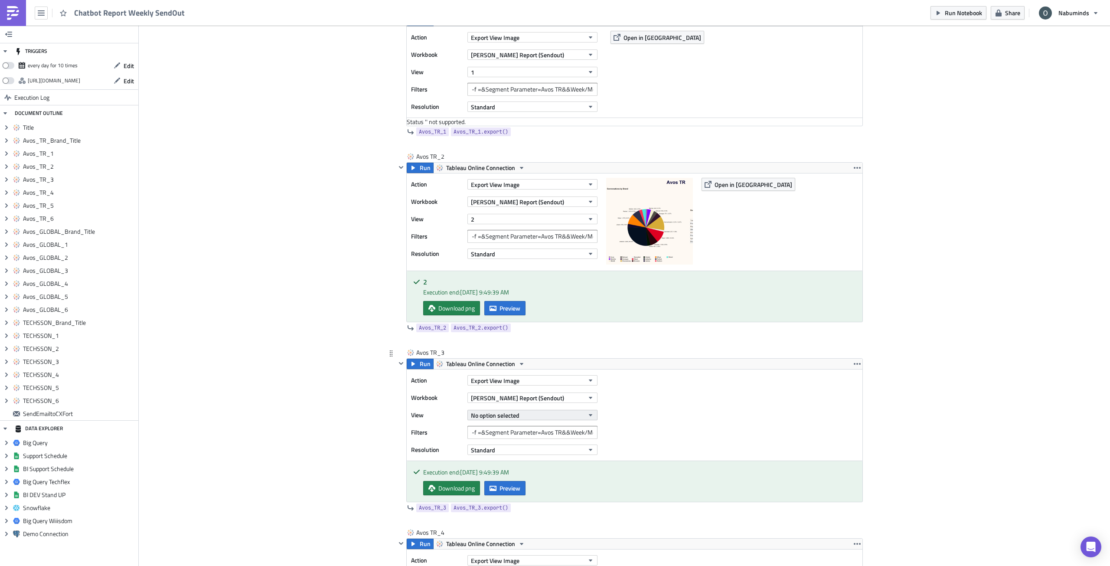
click at [516, 418] on span "No option selected" at bounding box center [495, 415] width 49 height 9
click at [507, 498] on div "3" at bounding box center [508, 496] width 77 height 9
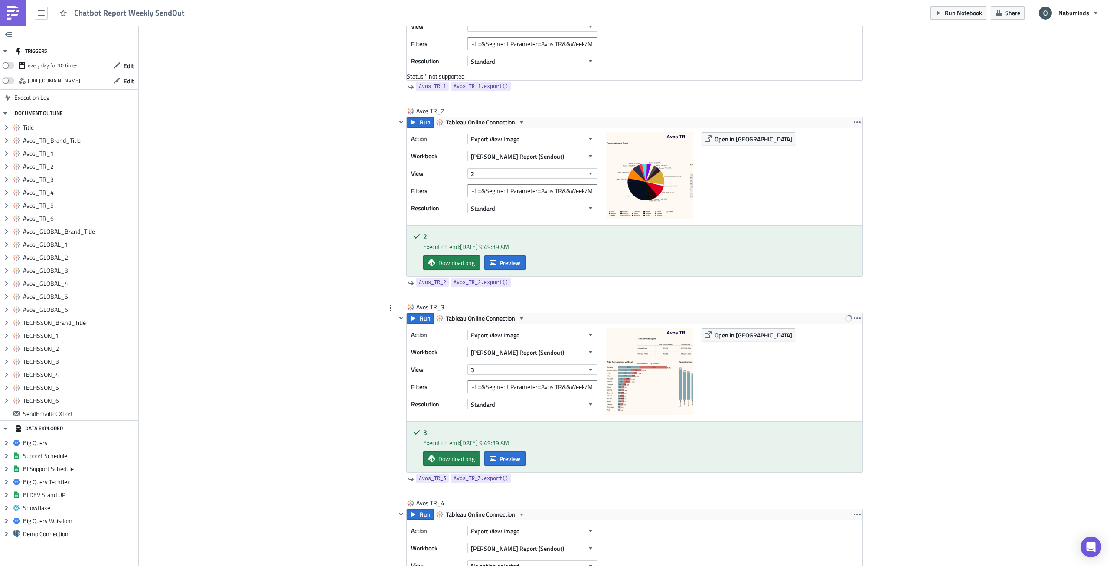
scroll to position [780, 0]
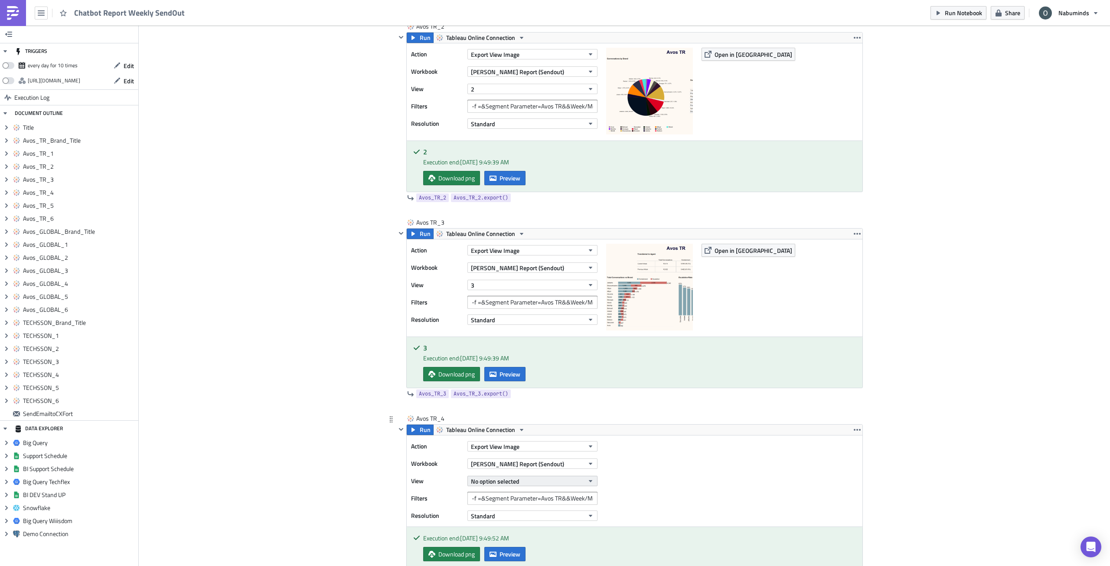
click at [507, 482] on span "No option selected" at bounding box center [495, 481] width 49 height 9
click at [493, 436] on link "4" at bounding box center [508, 440] width 83 height 13
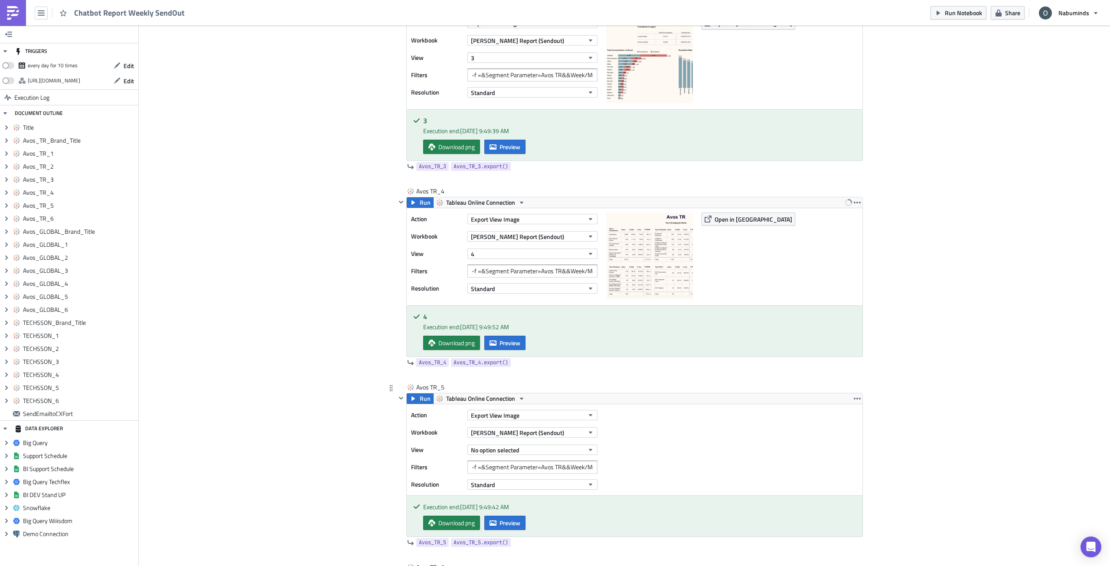
scroll to position [1041, 0]
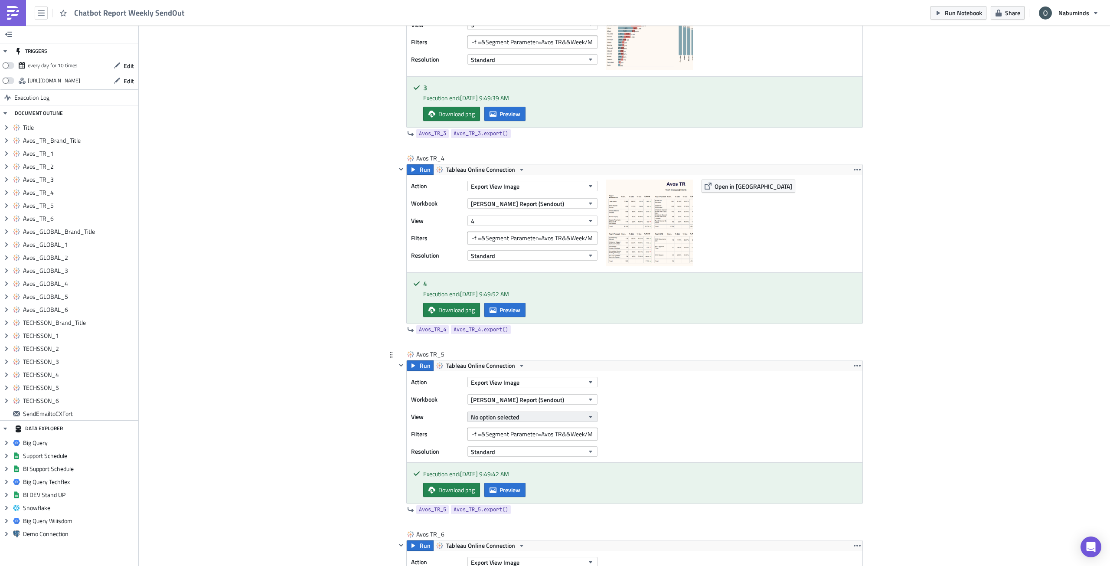
click at [495, 416] on span "No option selected" at bounding box center [495, 416] width 49 height 9
click at [507, 522] on div "5" at bounding box center [508, 523] width 77 height 9
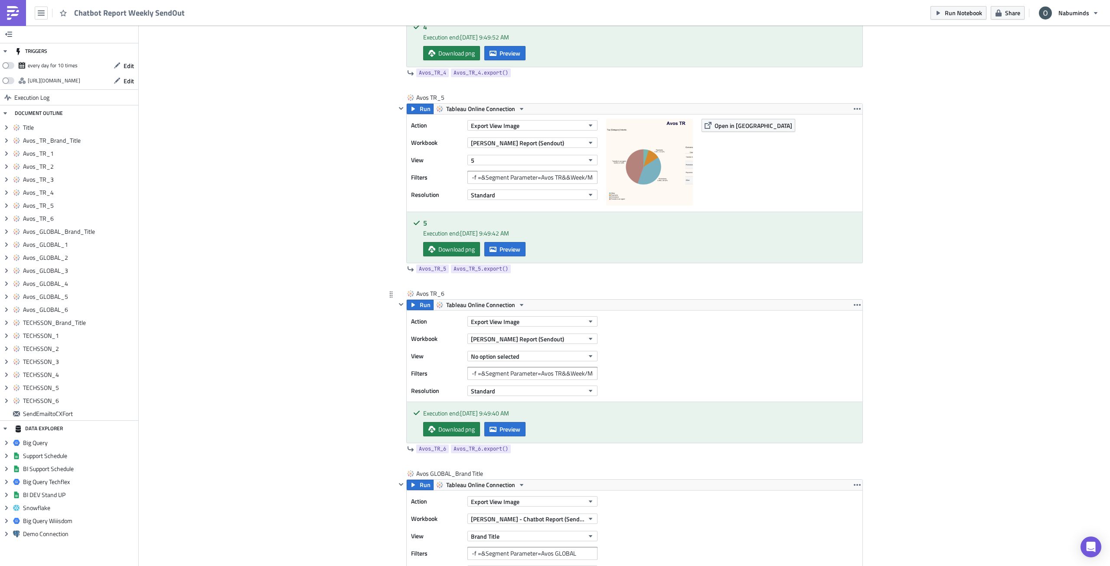
scroll to position [1301, 0]
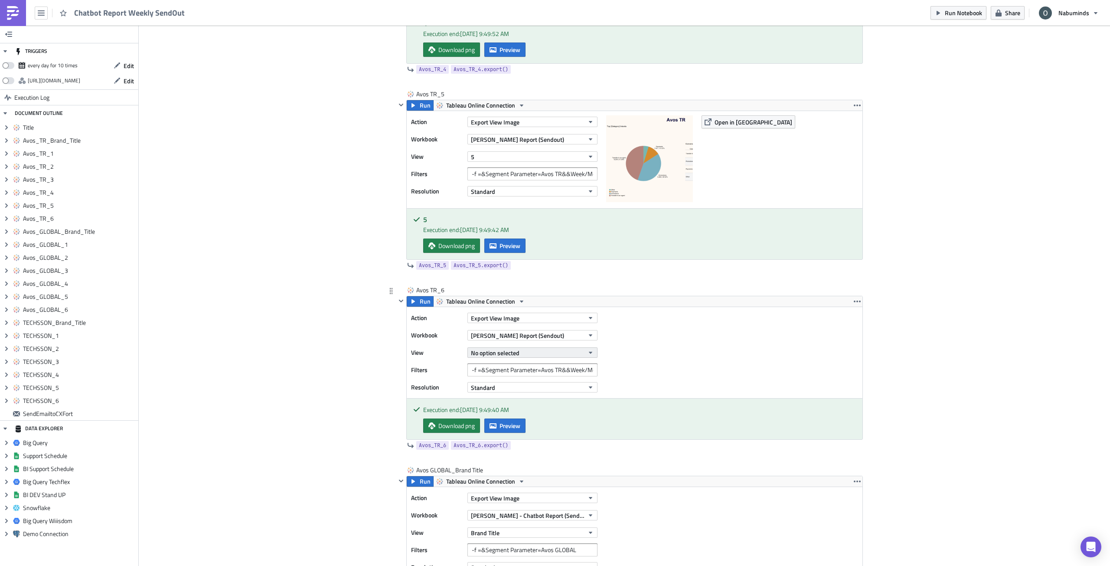
click at [518, 355] on button "No option selected" at bounding box center [532, 352] width 130 height 10
click at [512, 474] on div "6" at bounding box center [508, 472] width 77 height 9
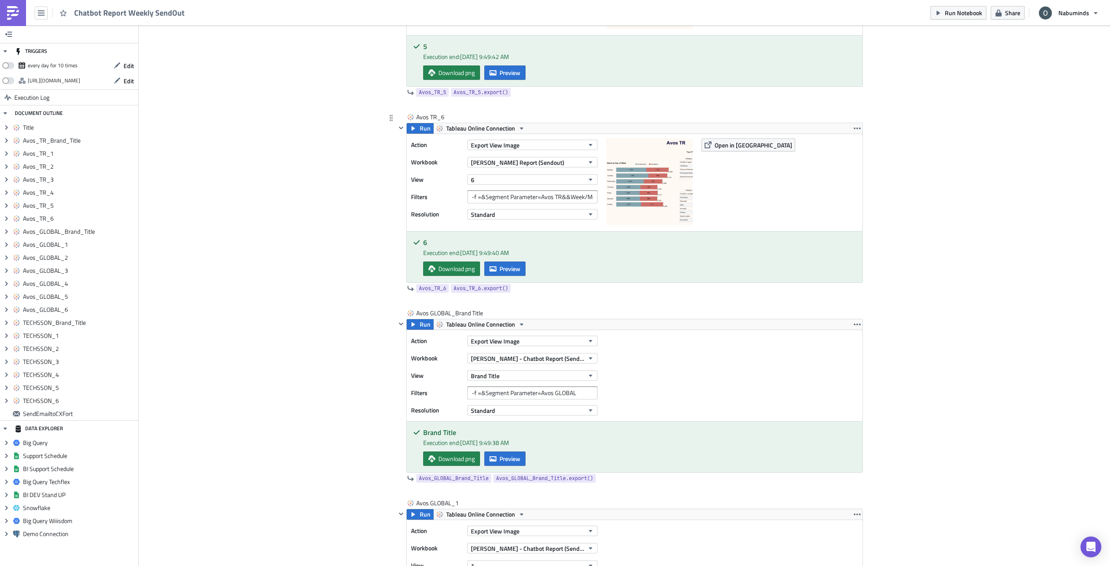
scroll to position [1474, 0]
click at [505, 379] on button "Brand Title" at bounding box center [532, 375] width 130 height 10
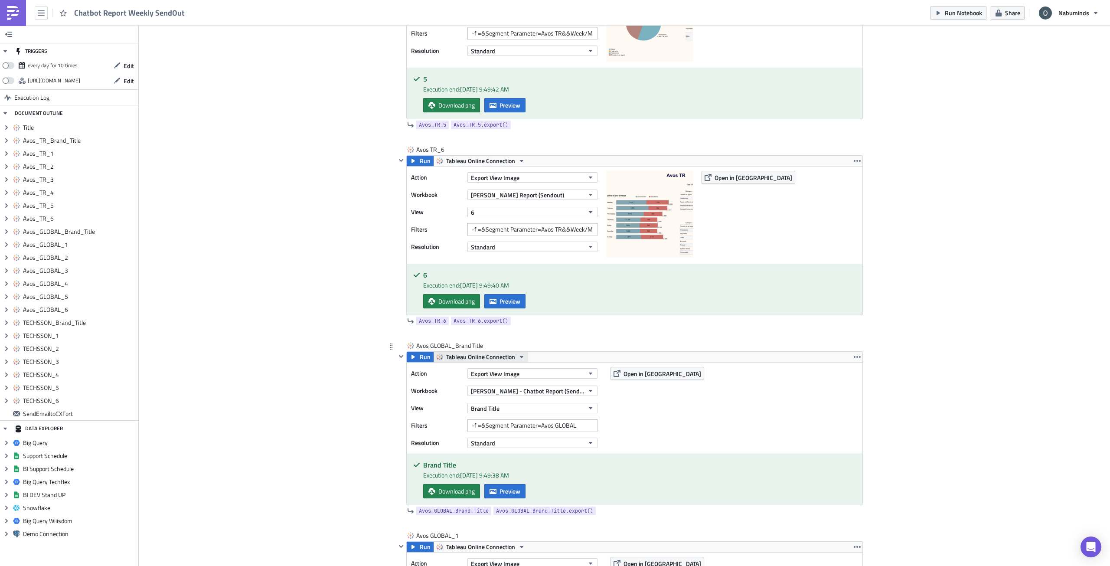
scroll to position [1344, 0]
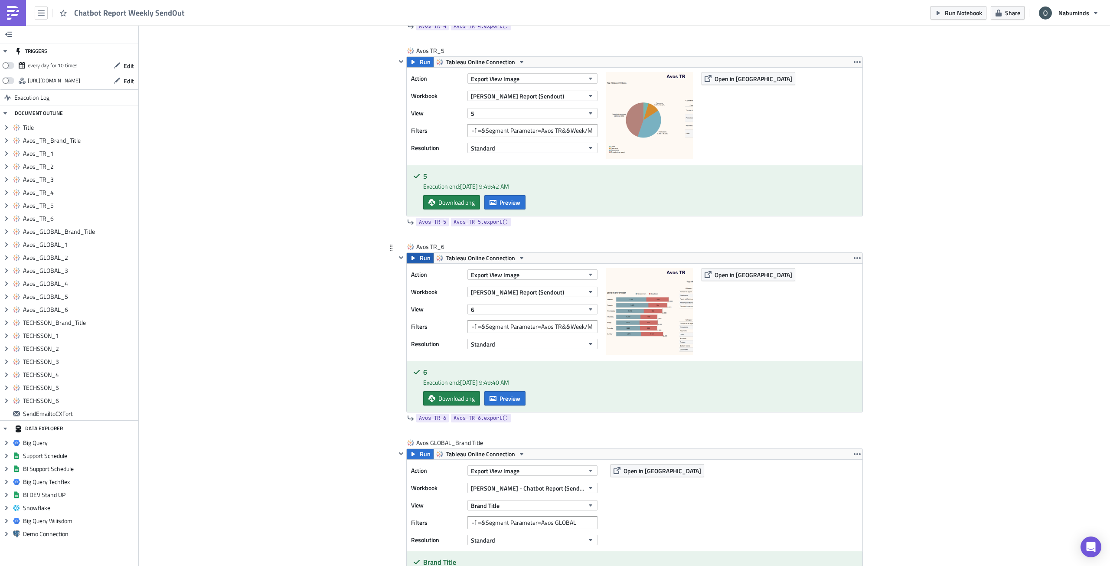
click at [420, 255] on span "Run" at bounding box center [425, 258] width 11 height 10
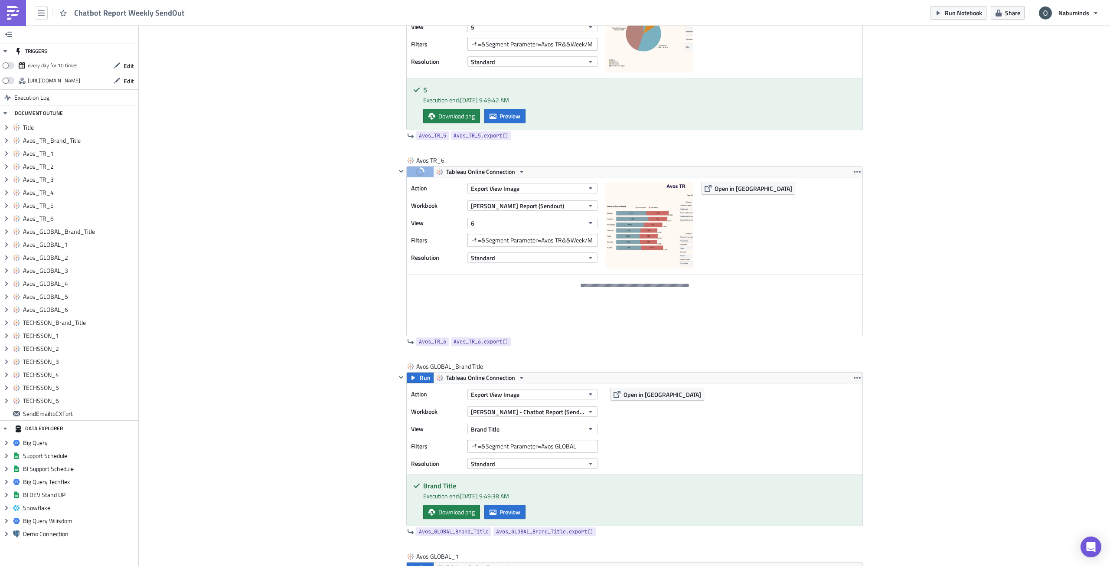
scroll to position [1431, 0]
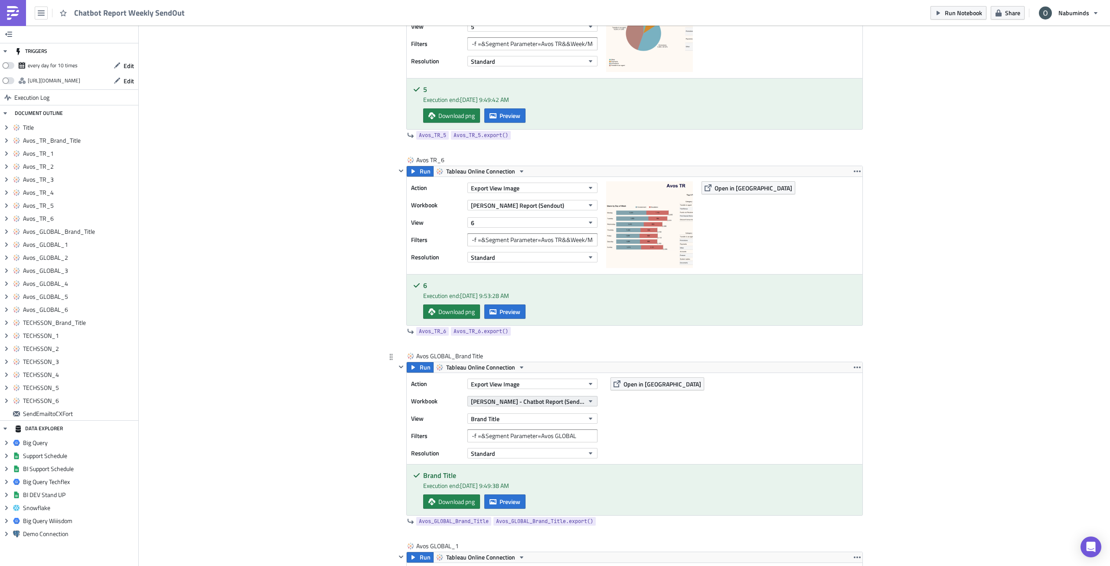
click at [513, 401] on span "[PERSON_NAME] - Chatbot Report (Sendout - Test)" at bounding box center [527, 401] width 113 height 9
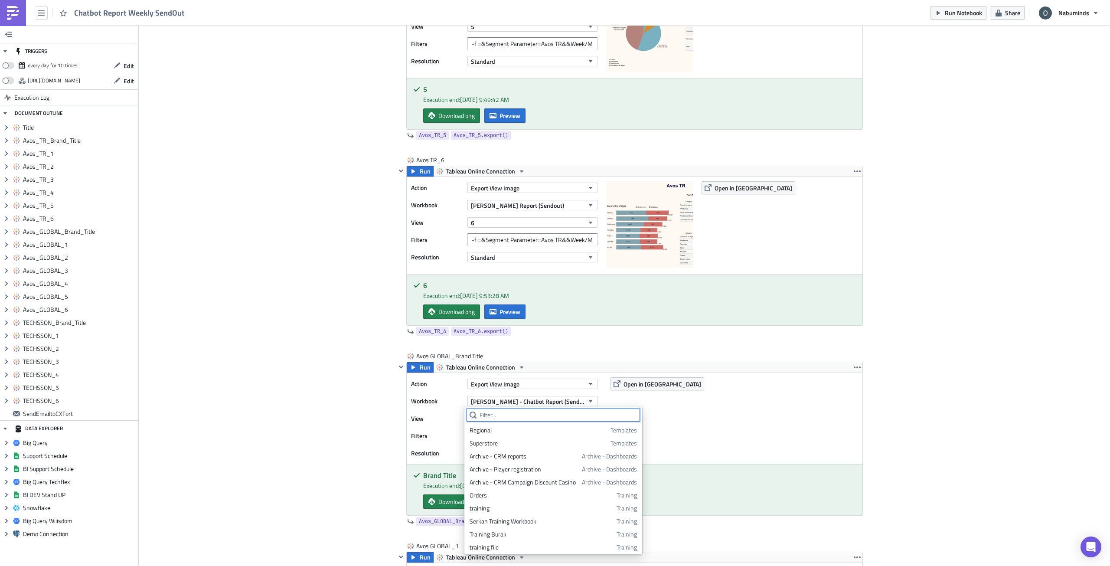
paste input "oliver - chatbot report (sendout)"
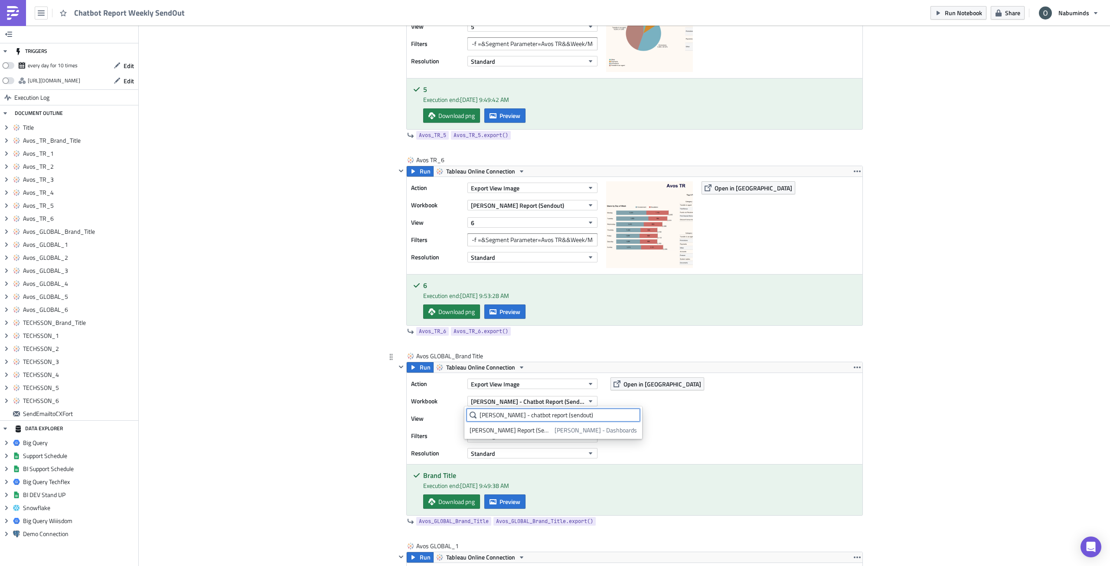
scroll to position [0, 0]
type input "oliver - chatbot report (sendout)"
click at [534, 430] on div "Oliver - Chatbot Report (Sendout)" at bounding box center [511, 430] width 82 height 9
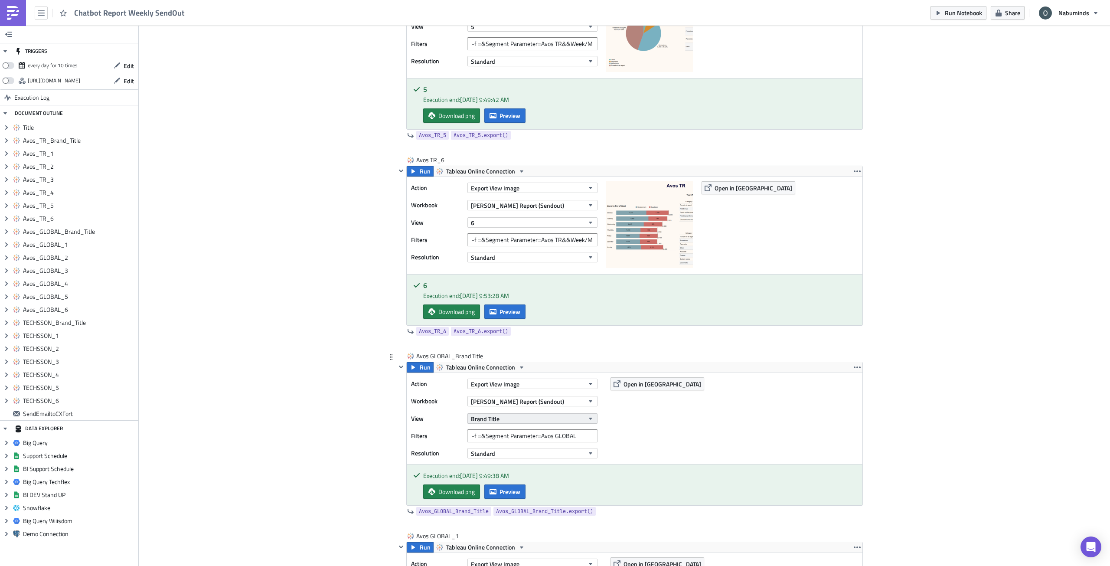
click at [535, 420] on button "Brand Title" at bounding box center [532, 418] width 130 height 10
click at [522, 459] on div "Brand Title" at bounding box center [508, 460] width 77 height 9
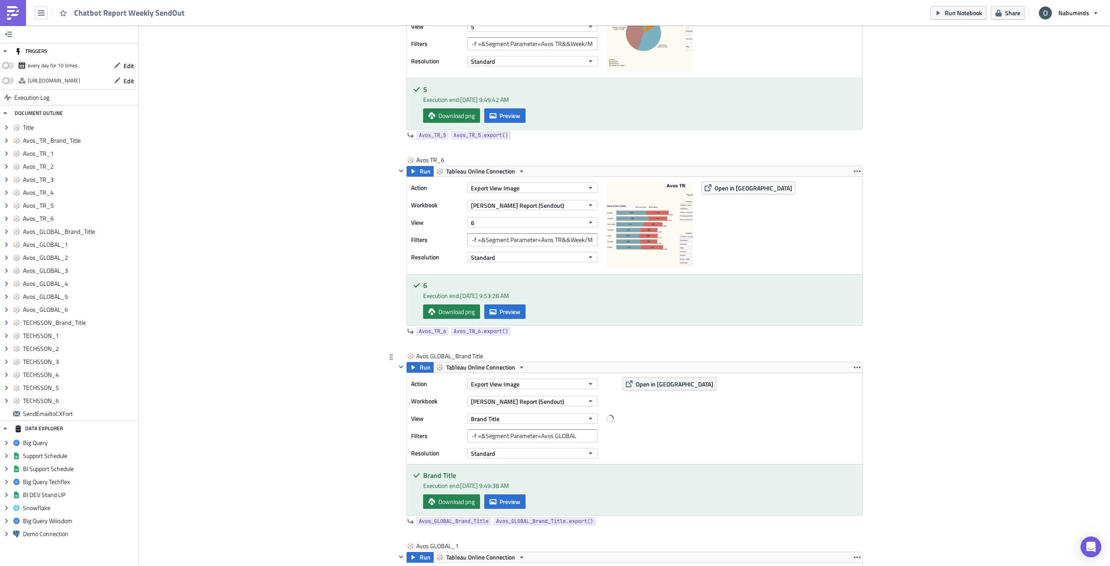
scroll to position [1437, 0]
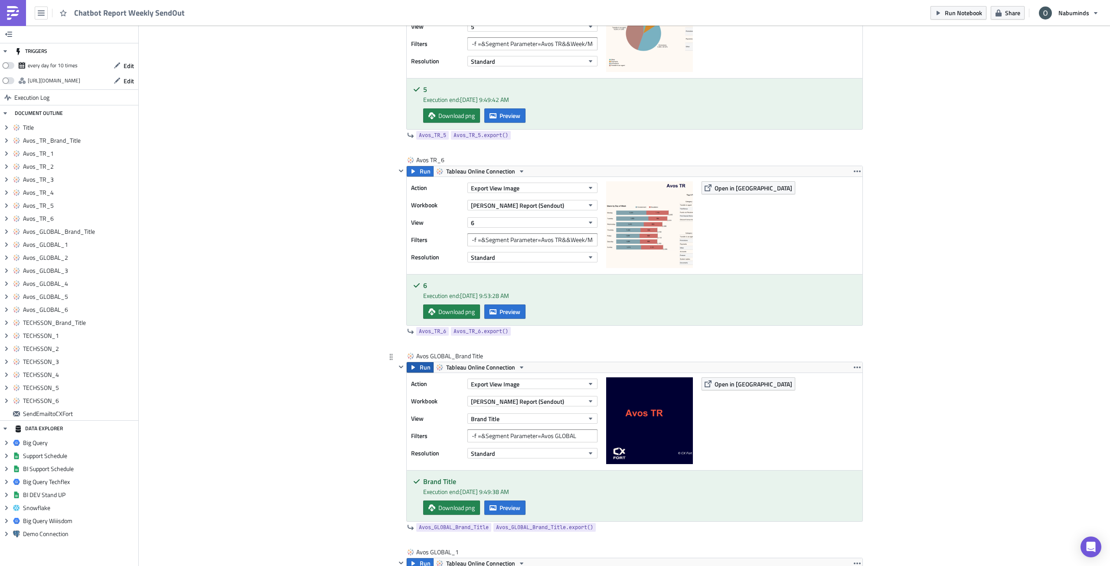
click at [420, 367] on span "Run" at bounding box center [425, 367] width 11 height 10
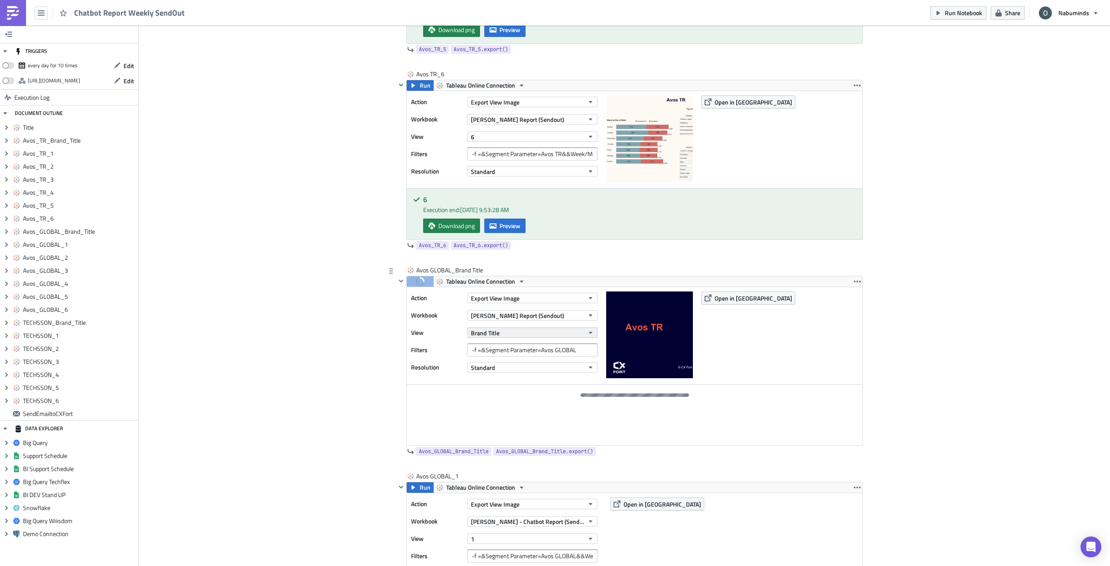
scroll to position [1524, 0]
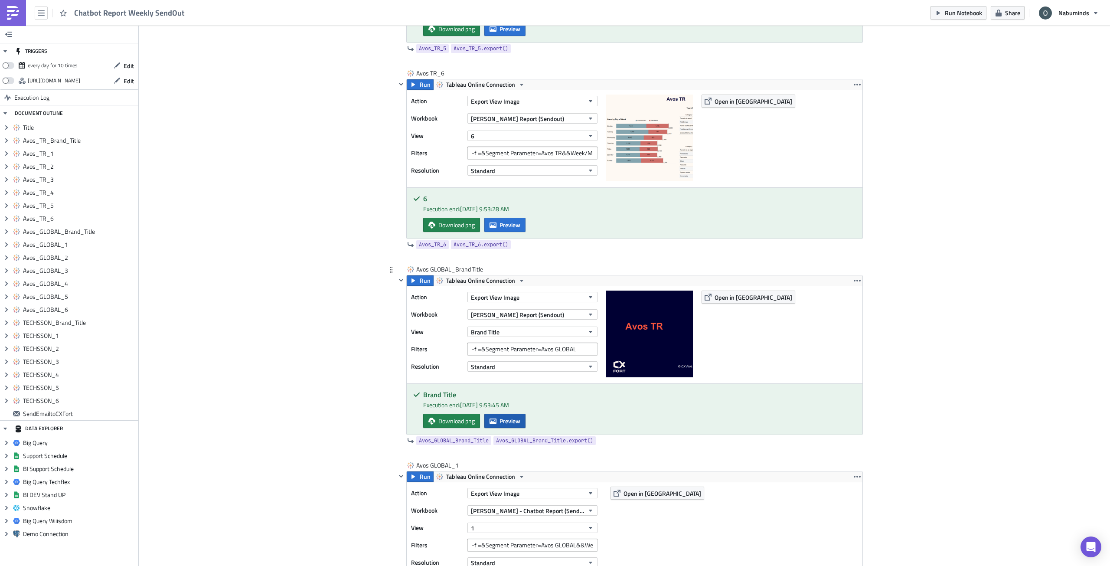
click at [504, 422] on span "Preview" at bounding box center [509, 420] width 21 height 9
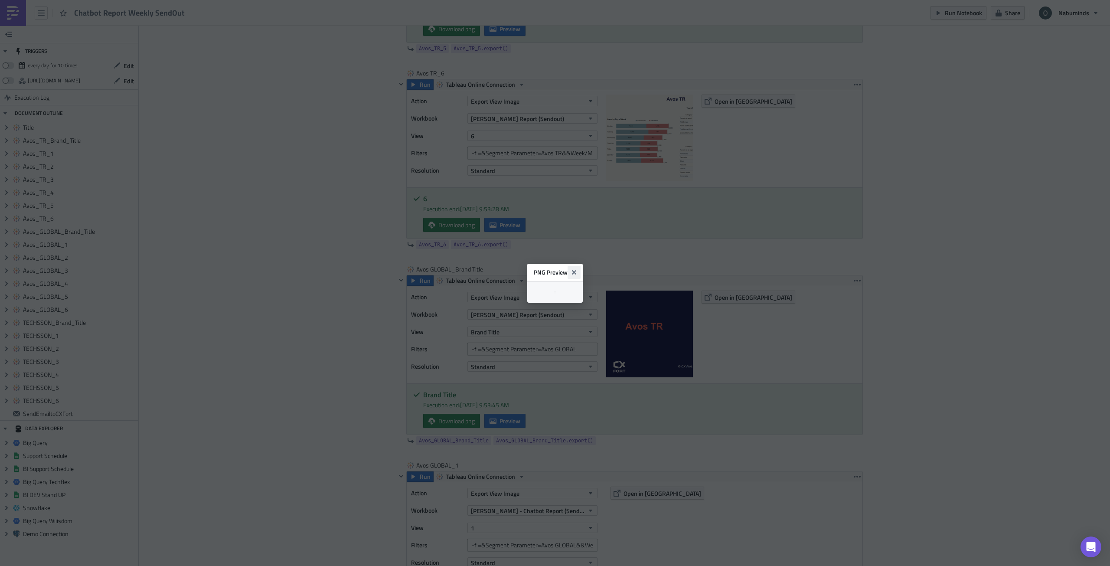
click at [578, 269] on icon "Close" at bounding box center [574, 272] width 7 height 7
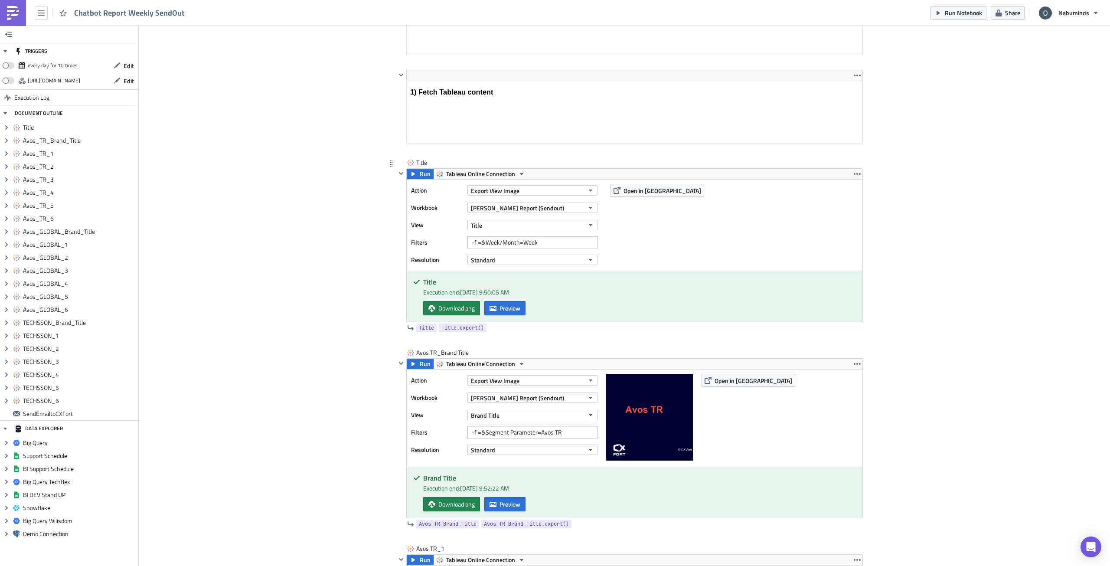
scroll to position [130, 0]
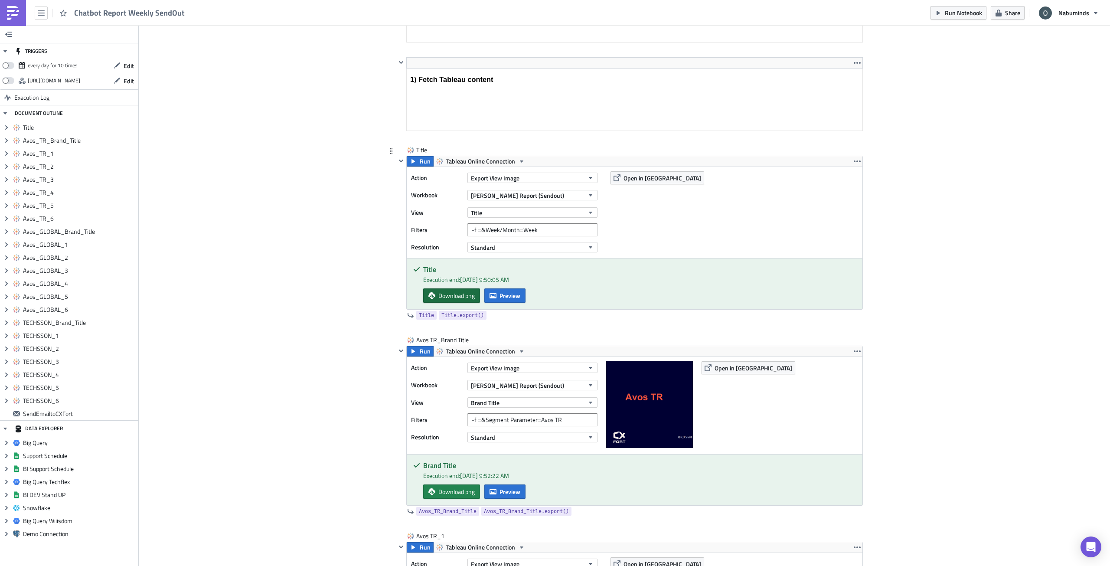
click at [459, 296] on span "Download png" at bounding box center [456, 295] width 36 height 9
click at [514, 296] on span "Preview" at bounding box center [509, 295] width 21 height 9
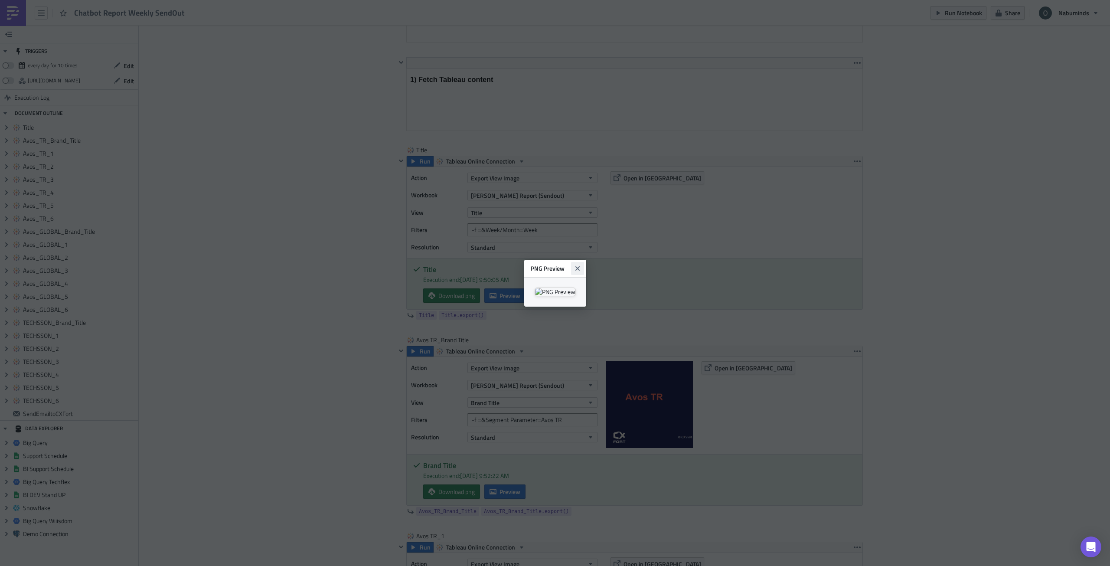
click at [581, 265] on icon "Close" at bounding box center [577, 268] width 7 height 7
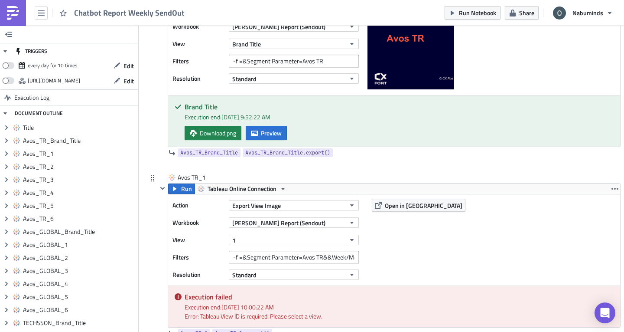
scroll to position [607, 0]
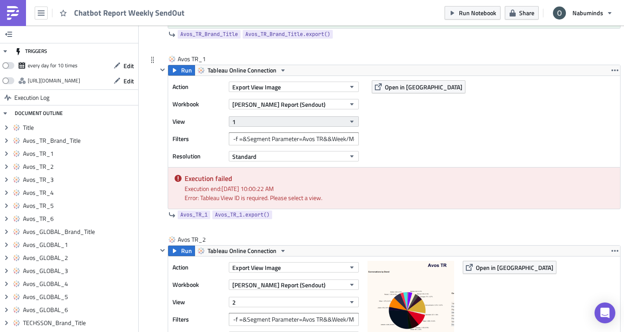
click at [296, 126] on button "1" at bounding box center [294, 121] width 130 height 10
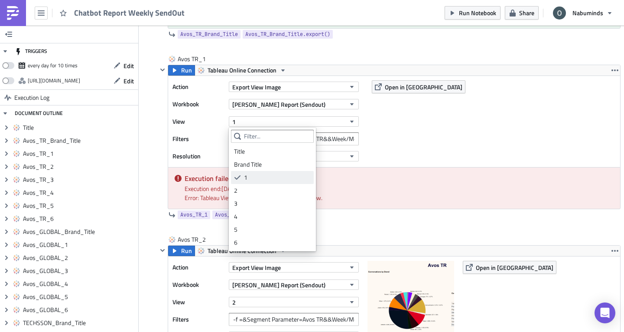
click at [286, 179] on div "1" at bounding box center [277, 177] width 67 height 9
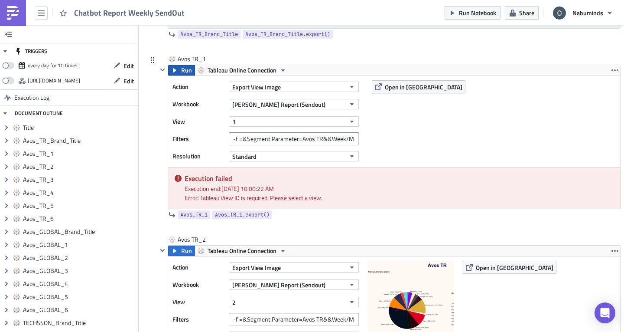
click at [187, 73] on span "Run" at bounding box center [186, 70] width 11 height 10
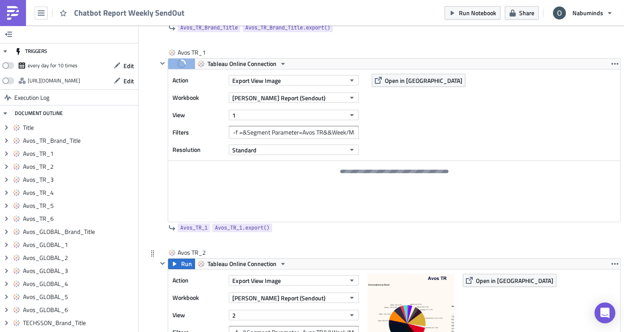
scroll to position [540, 0]
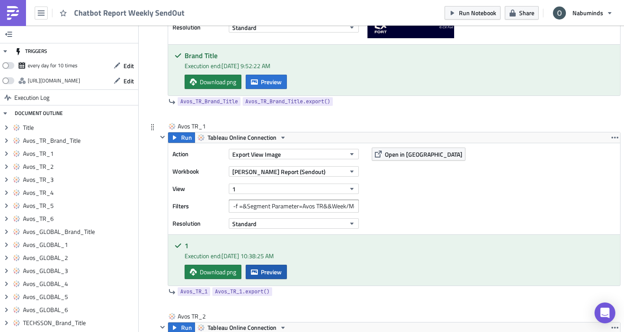
click at [281, 271] on span "Preview" at bounding box center [271, 271] width 21 height 9
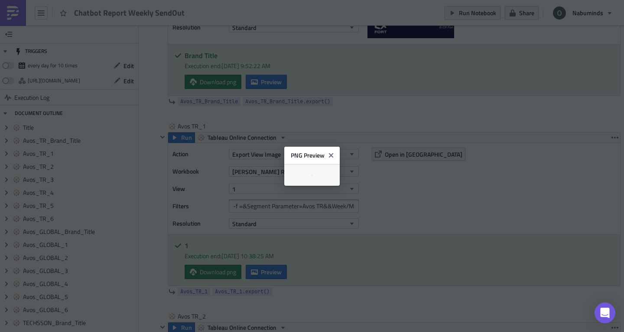
scroll to position [0, 0]
click at [338, 148] on icon "Close" at bounding box center [334, 151] width 7 height 7
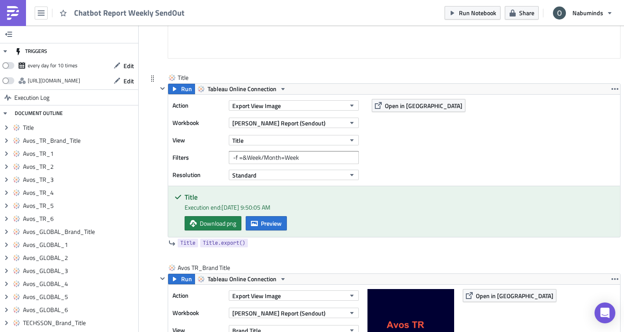
scroll to position [193, 0]
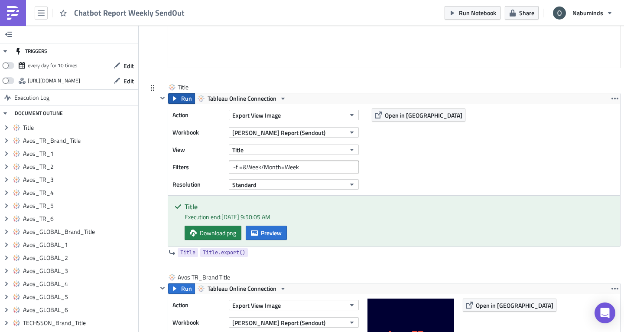
click at [188, 99] on span "Run" at bounding box center [186, 98] width 11 height 10
click at [261, 234] on button "Preview" at bounding box center [266, 232] width 41 height 14
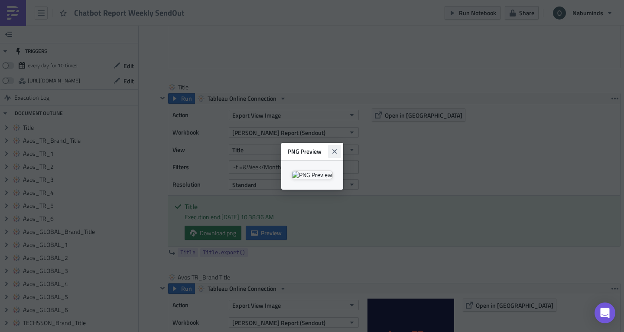
click at [341, 145] on button "Close" at bounding box center [334, 151] width 13 height 13
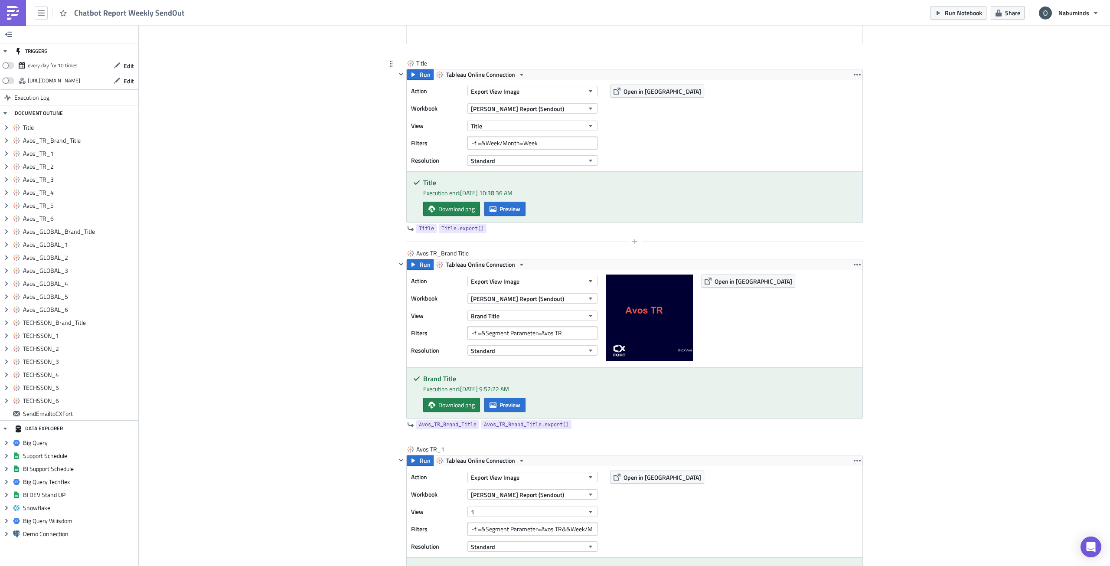
scroll to position [173, 0]
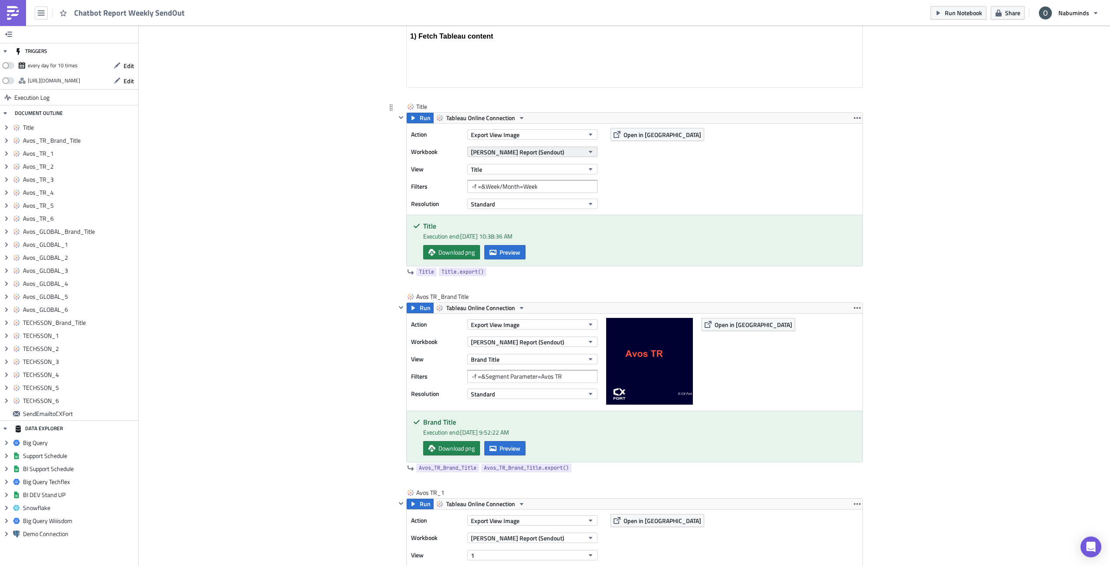
click at [557, 150] on button "[PERSON_NAME] Report (Sendout)" at bounding box center [532, 152] width 130 height 10
click at [555, 153] on button "[PERSON_NAME] Report (Sendout)" at bounding box center [532, 152] width 130 height 10
paste input "Chatbot Report (Sendout)"
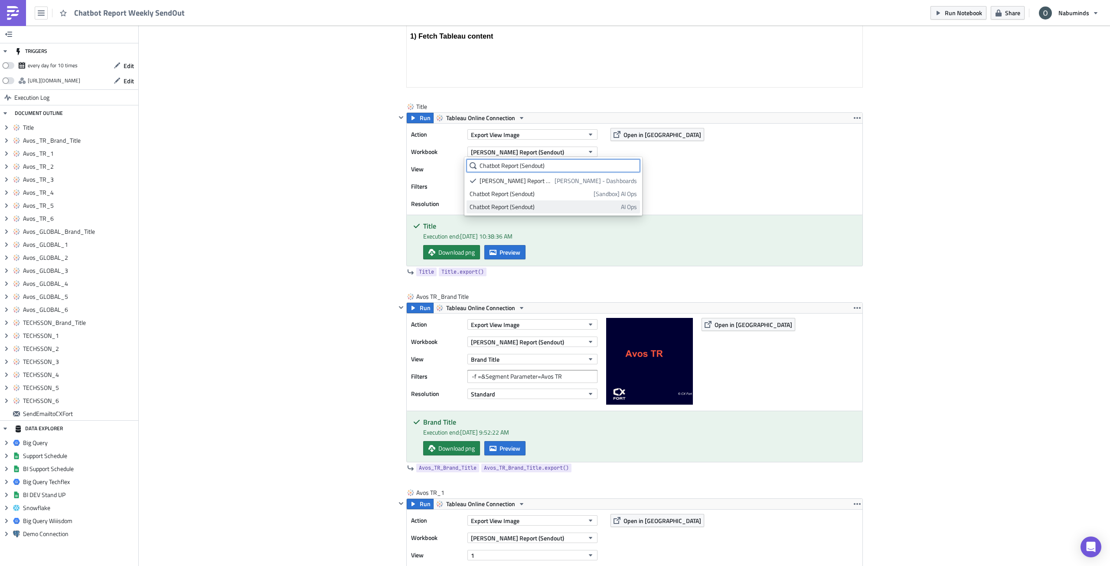
type input "Chatbot Report (Sendout)"
click at [554, 206] on div "Chatbot Report (Sendout)" at bounding box center [544, 206] width 148 height 9
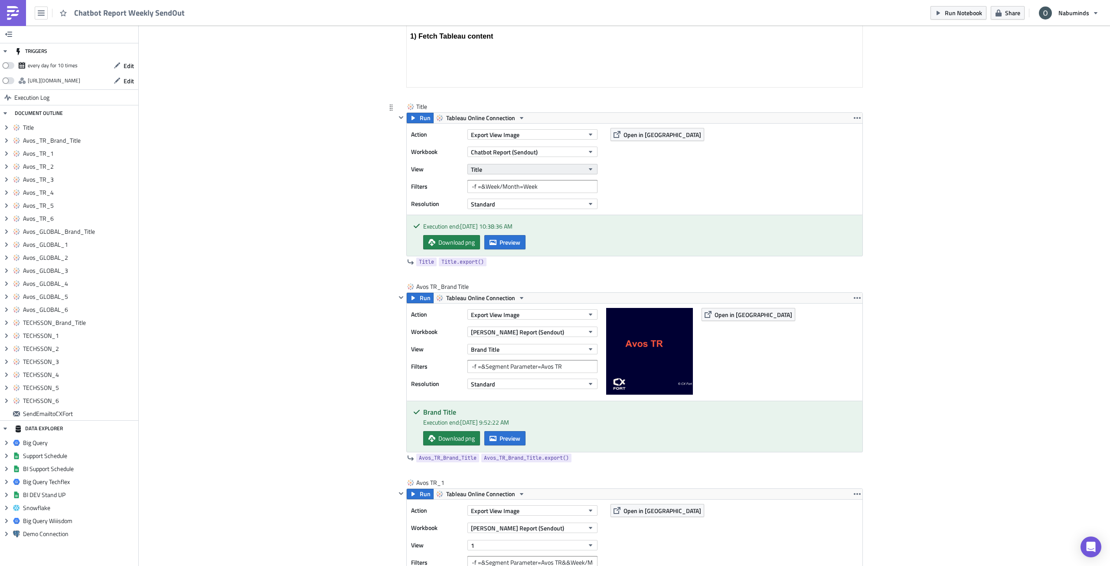
click at [509, 166] on button "Title" at bounding box center [532, 169] width 130 height 10
click at [512, 198] on div "Title" at bounding box center [508, 198] width 77 height 9
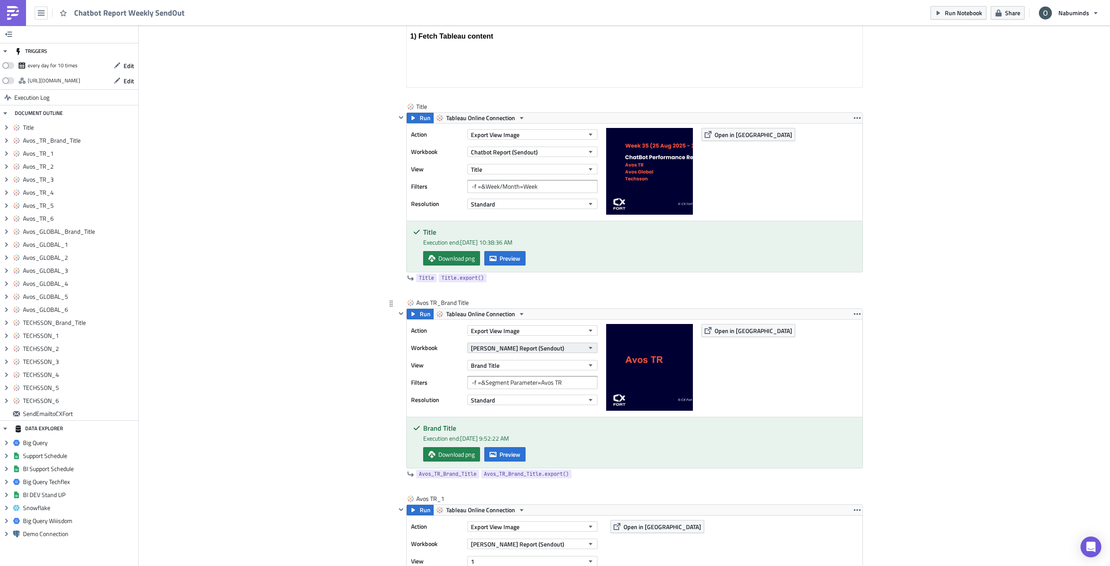
click at [553, 350] on span "Oliver - Chatbot Report (Sendout)" at bounding box center [517, 347] width 93 height 9
paste input "Chatbot Report (Sendout)"
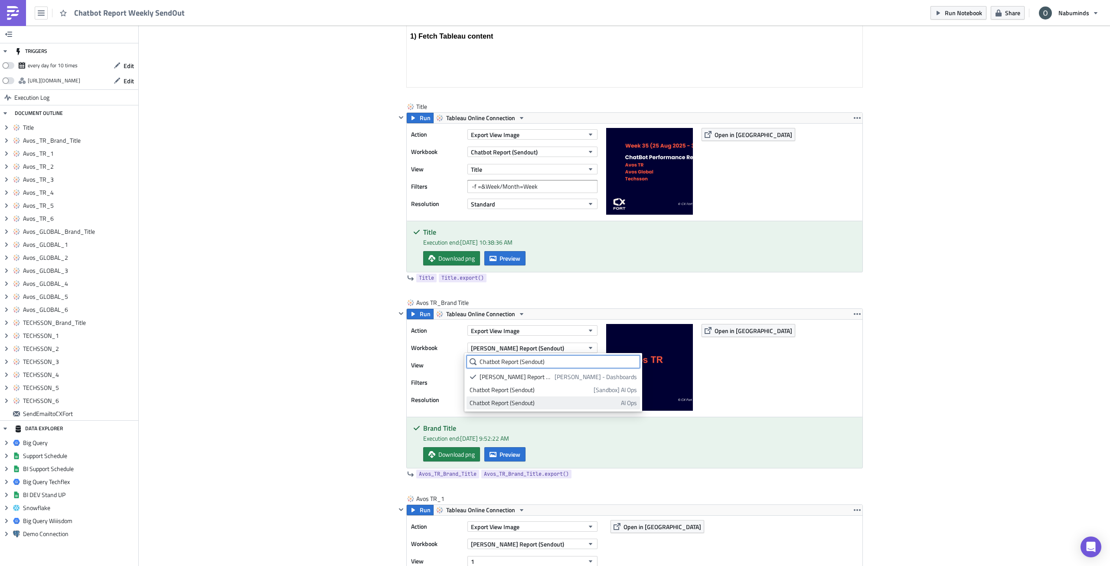
type input "Chatbot Report (Sendout)"
click at [556, 402] on div "Chatbot Report (Sendout)" at bounding box center [544, 402] width 148 height 9
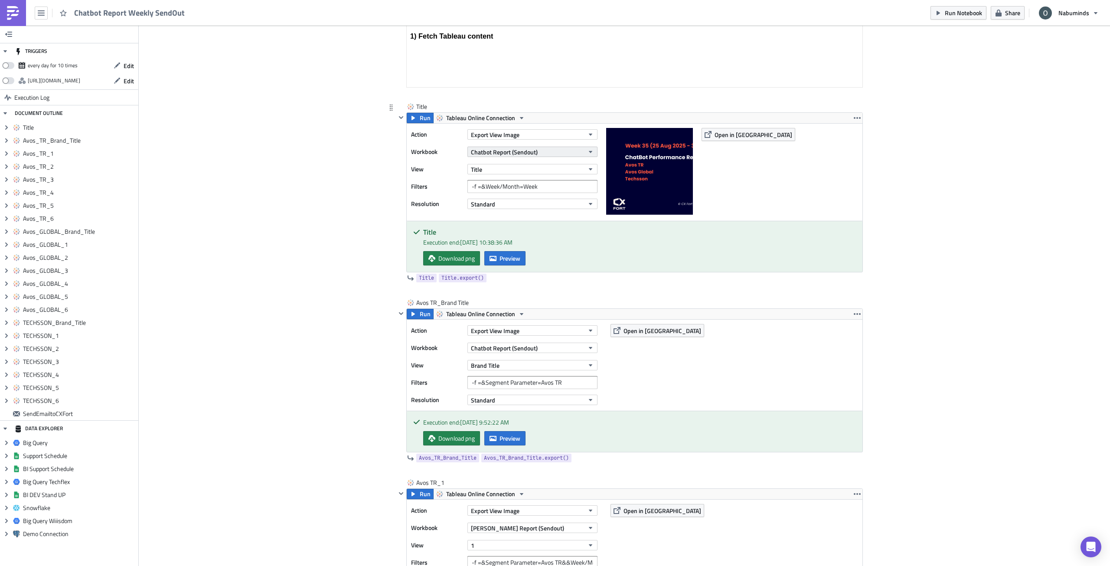
click at [557, 153] on button "Chatbot Report (Sendout)" at bounding box center [532, 152] width 130 height 10
click at [533, 349] on span "Chatbot Report (Sendout)" at bounding box center [504, 347] width 67 height 9
click at [543, 368] on button "Brand Title" at bounding box center [532, 365] width 130 height 10
click at [523, 409] on div "Brand Title" at bounding box center [508, 407] width 77 height 9
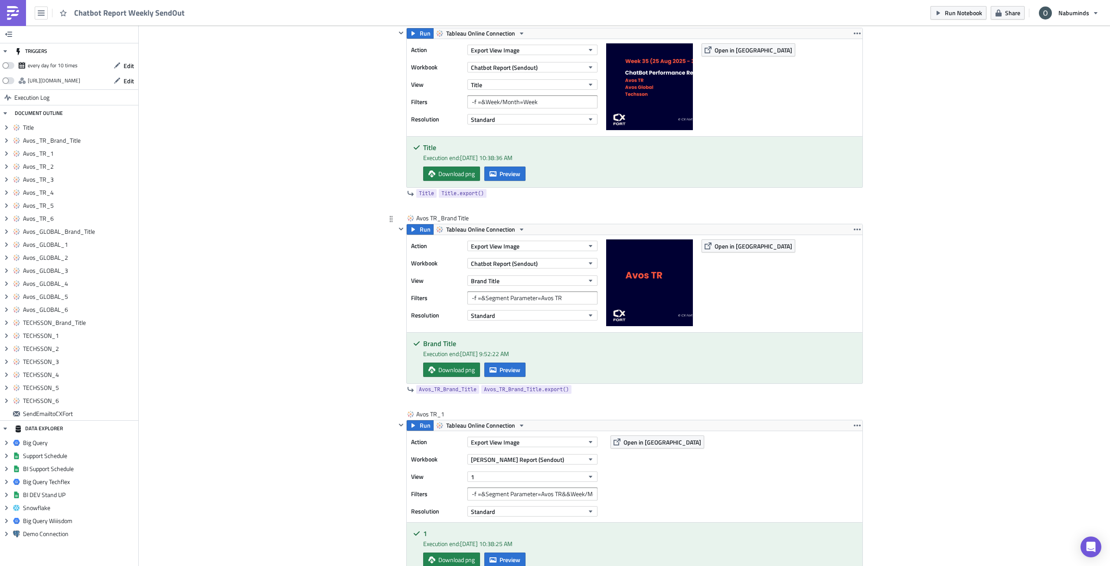
scroll to position [260, 0]
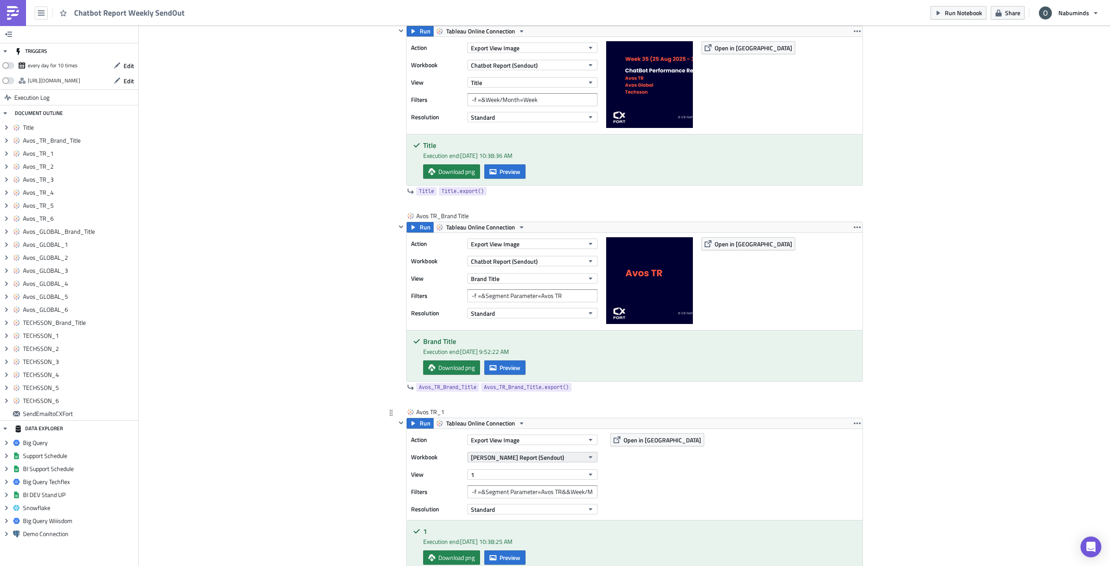
click at [547, 459] on span "Oliver - Chatbot Report (Sendout)" at bounding box center [517, 457] width 93 height 9
paste input "Chatbot Report (Sendout)"
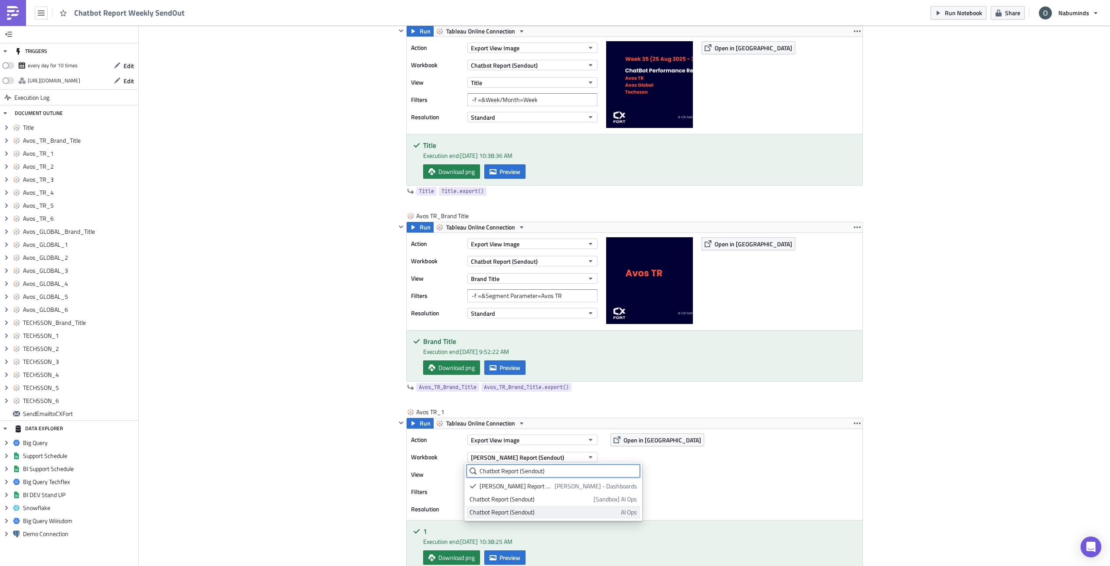
type input "Chatbot Report (Sendout)"
click at [542, 480] on div "Chatbot Report (Sendout)" at bounding box center [544, 512] width 148 height 9
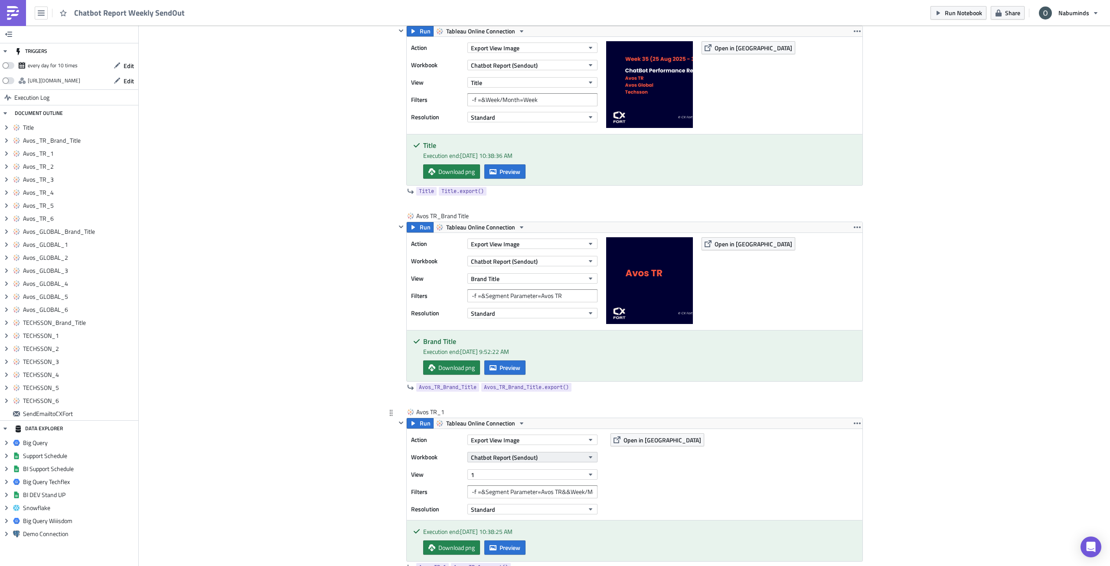
click at [564, 460] on button "Chatbot Report (Sendout)" at bounding box center [532, 457] width 130 height 10
click at [532, 281] on button "Brand Title" at bounding box center [532, 278] width 130 height 10
click at [522, 475] on button "1" at bounding box center [532, 474] width 130 height 10
click at [511, 394] on div "1" at bounding box center [508, 395] width 77 height 9
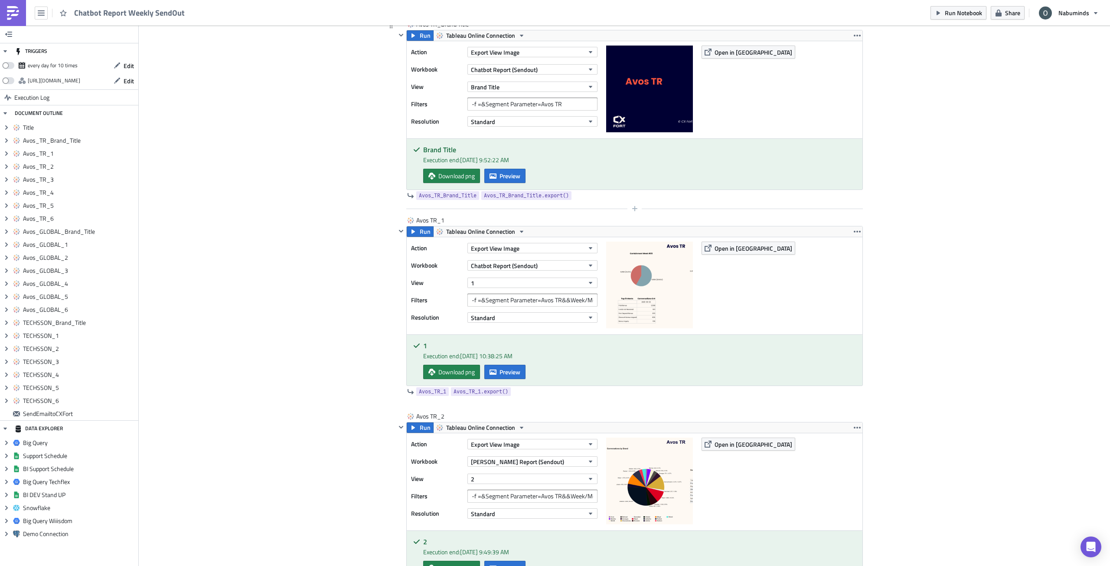
scroll to position [477, 0]
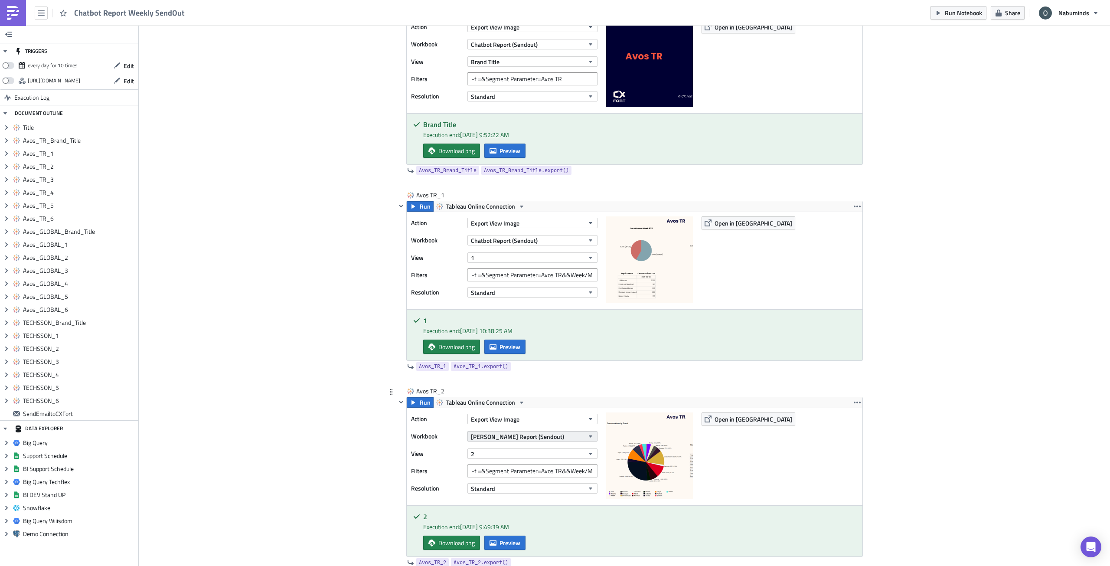
click at [537, 433] on span "Oliver - Chatbot Report (Sendout)" at bounding box center [517, 436] width 93 height 9
paste input "Chatbot Report (Sendout)"
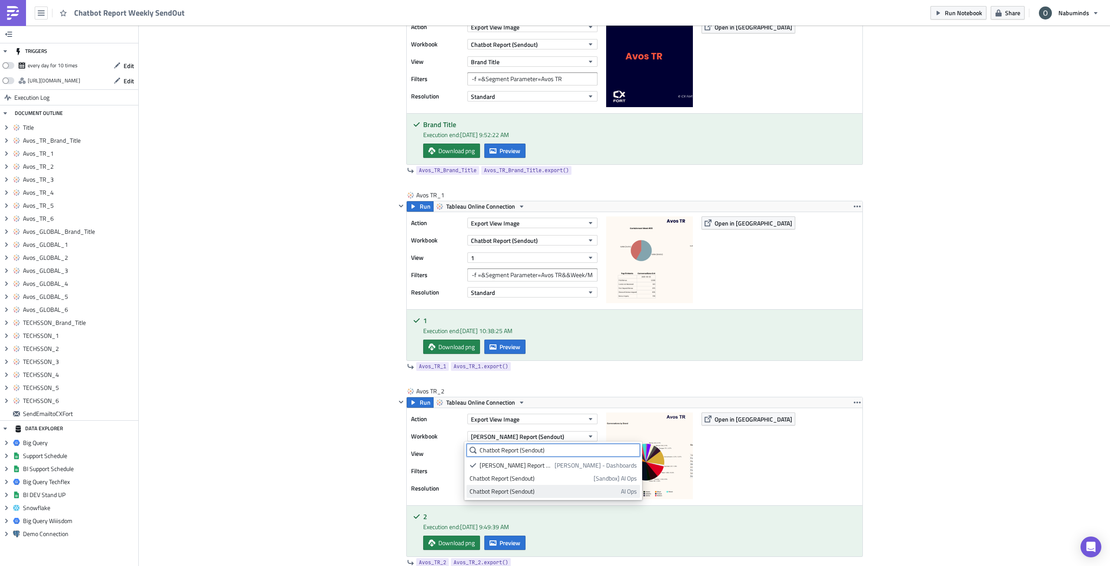
type input "Chatbot Report (Sendout)"
click at [542, 480] on div "Chatbot Report (Sendout)" at bounding box center [544, 491] width 148 height 9
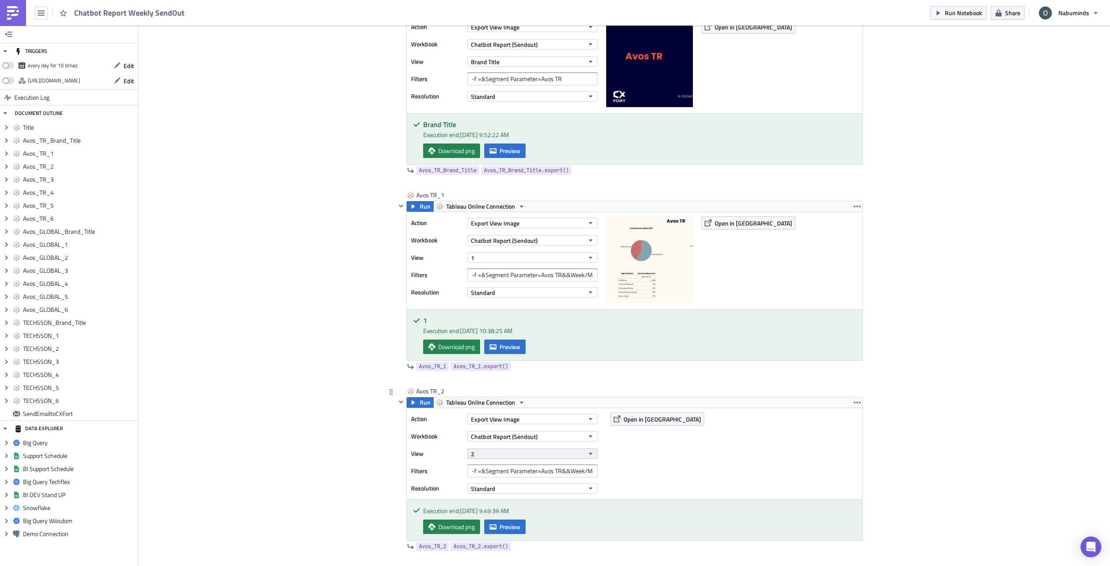
click at [493, 455] on button "2" at bounding box center [532, 453] width 130 height 10
click at [486, 386] on div "2" at bounding box center [508, 387] width 77 height 9
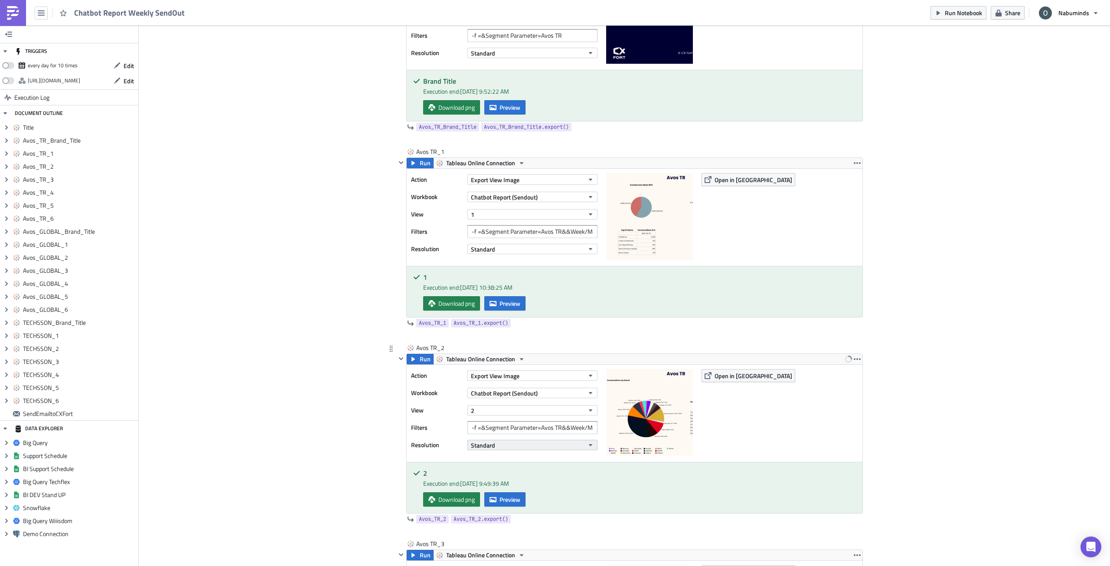
scroll to position [650, 0]
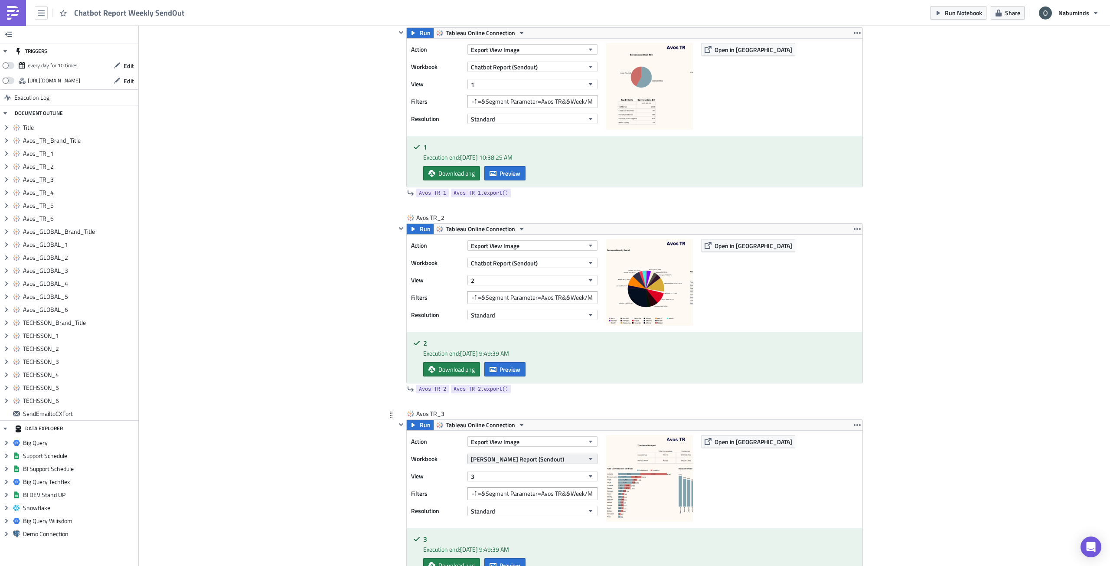
click at [543, 461] on span "Oliver - Chatbot Report (Sendout)" at bounding box center [517, 458] width 93 height 9
paste input "Chatbot Report (Sendout)"
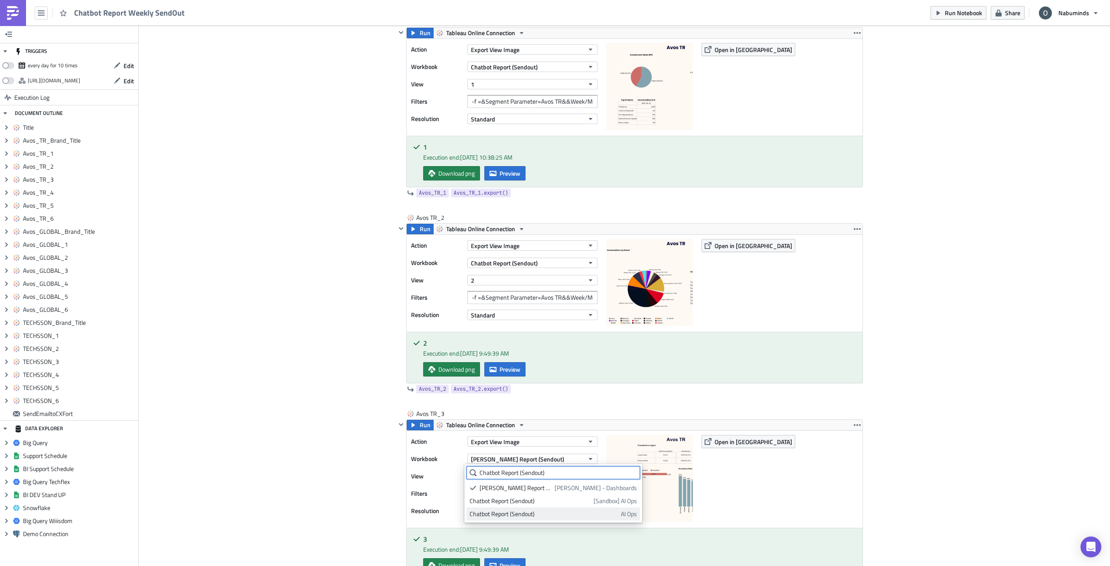
type input "Chatbot Report (Sendout)"
click at [541, 480] on div "Chatbot Report (Sendout)" at bounding box center [544, 513] width 148 height 9
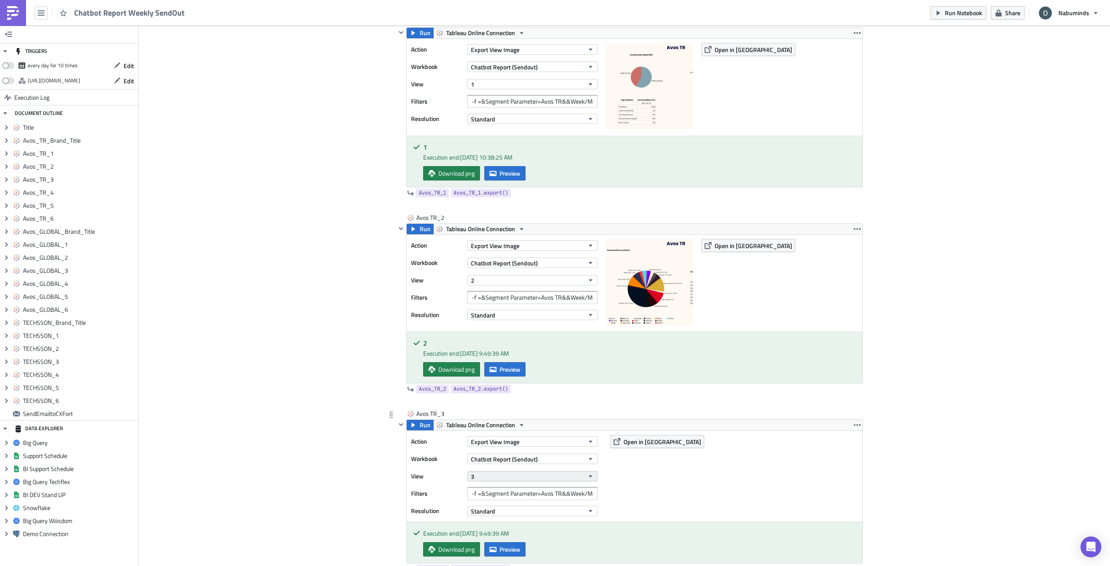
click at [492, 473] on button "3" at bounding box center [532, 476] width 130 height 10
click at [481, 427] on div "3" at bounding box center [508, 423] width 77 height 9
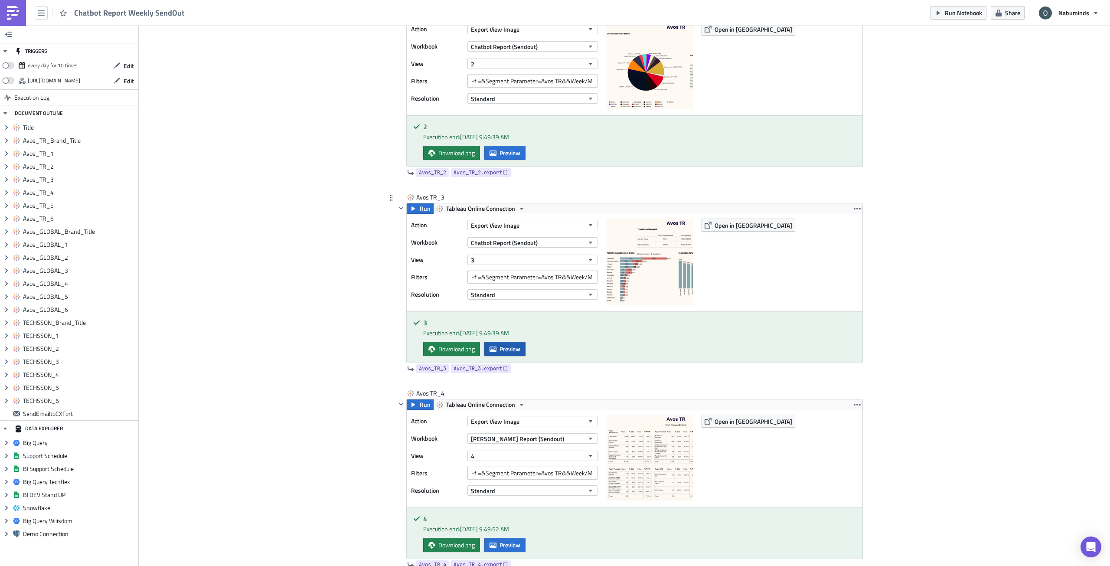
scroll to position [867, 0]
click at [500, 436] on span "Oliver - Chatbot Report (Sendout)" at bounding box center [517, 438] width 93 height 9
click at [528, 480] on div "Chatbot Report (Sendout)" at bounding box center [544, 493] width 148 height 9
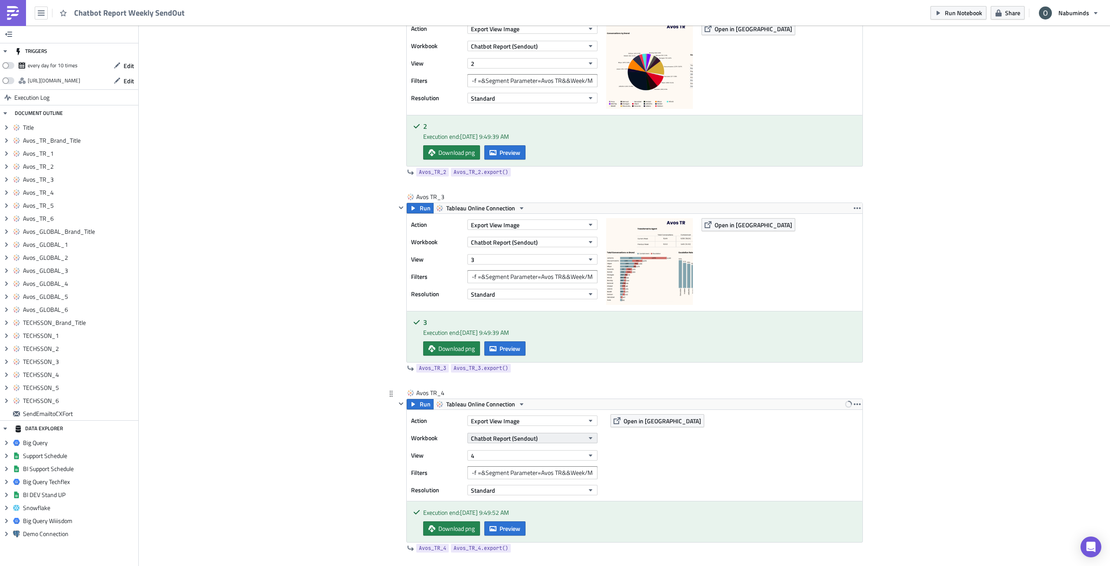
click at [505, 440] on span "Chatbot Report (Sendout)" at bounding box center [504, 438] width 67 height 9
click at [476, 457] on button "4" at bounding box center [532, 455] width 130 height 10
click at [491, 417] on div "4" at bounding box center [508, 415] width 77 height 9
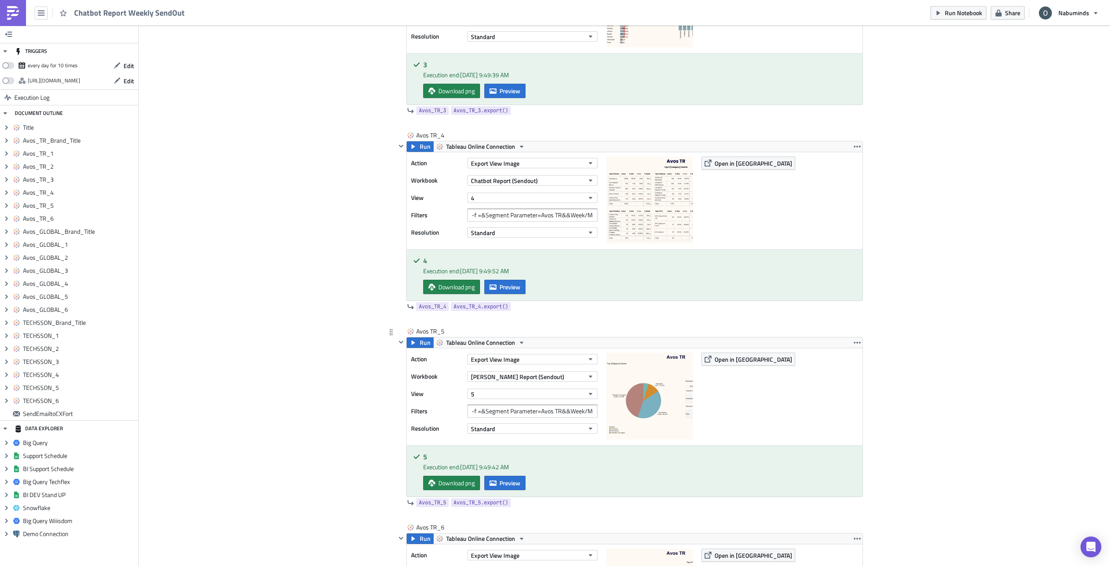
scroll to position [1127, 0]
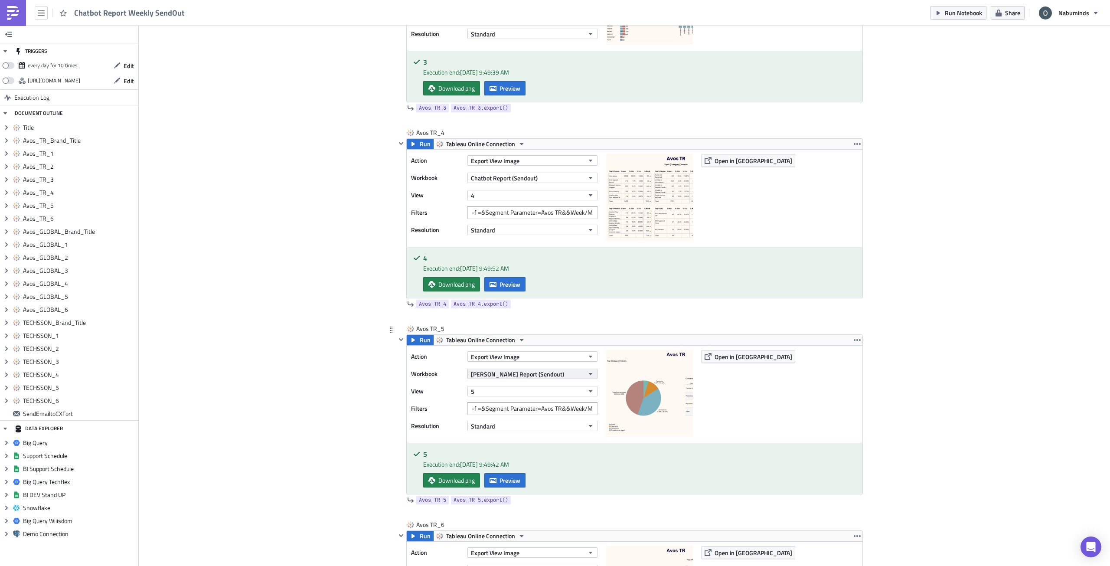
click at [514, 376] on span "Oliver - Chatbot Report (Sendout)" at bounding box center [517, 373] width 93 height 9
click at [519, 426] on div "Chatbot Report (Sendout)" at bounding box center [544, 428] width 148 height 9
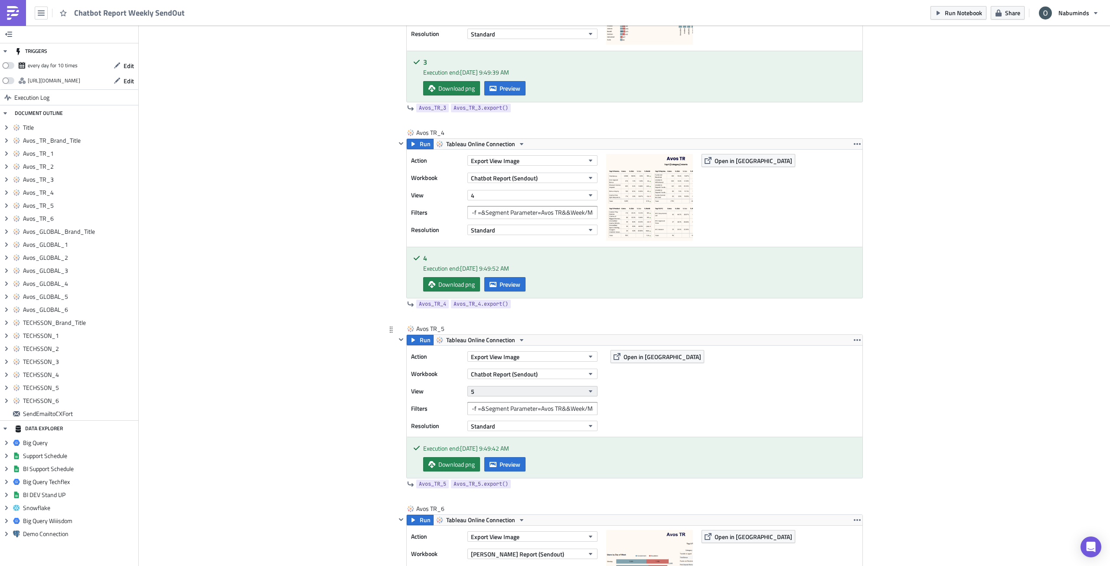
click at [506, 392] on button "5" at bounding box center [532, 391] width 130 height 10
click at [520, 480] on div "5" at bounding box center [508, 498] width 77 height 9
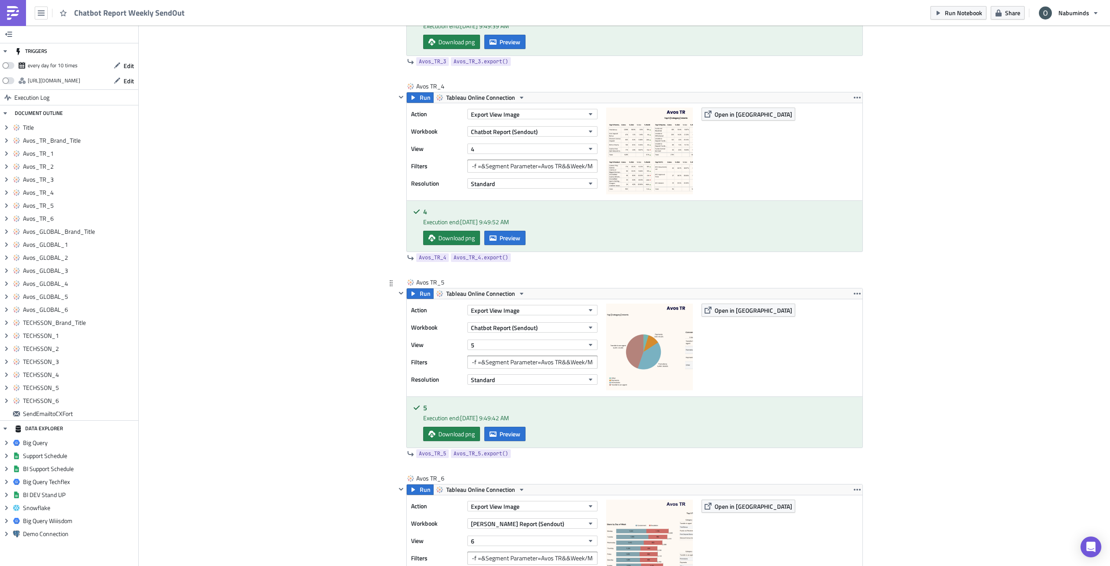
scroll to position [1301, 0]
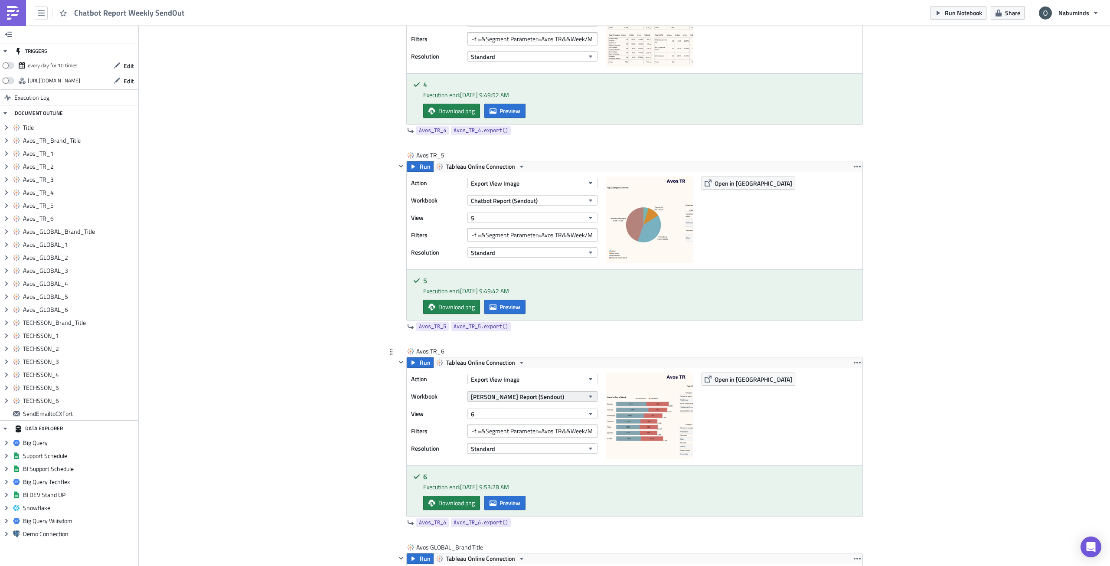
click at [518, 397] on span "Oliver - Chatbot Report (Sendout)" at bounding box center [517, 396] width 93 height 9
click at [539, 450] on div "Chatbot Report (Sendout)" at bounding box center [544, 451] width 148 height 9
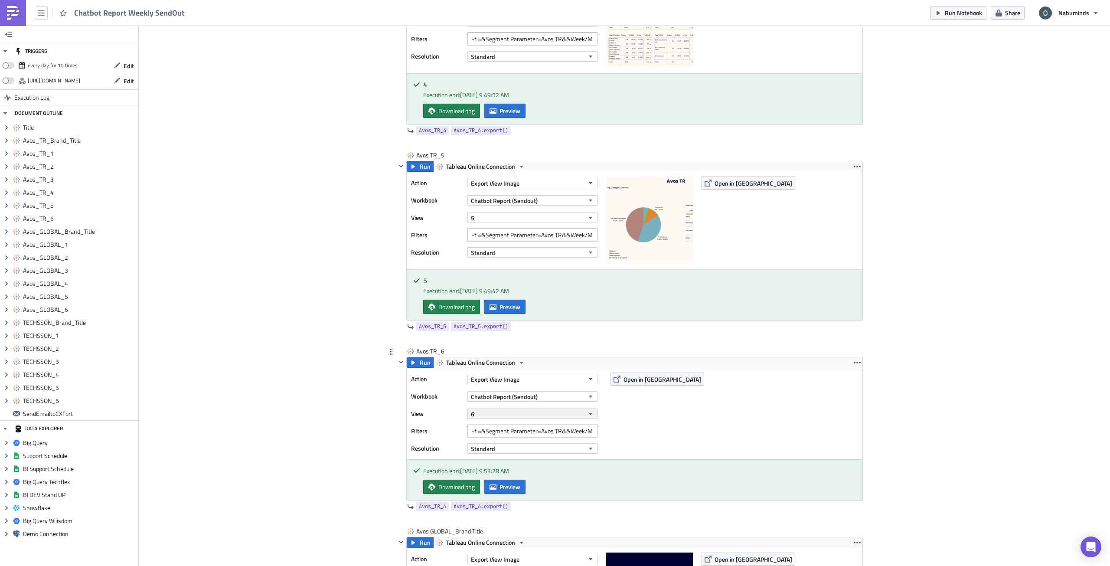
click at [496, 416] on button "6" at bounding box center [532, 413] width 130 height 10
click at [525, 480] on div "6" at bounding box center [508, 533] width 77 height 9
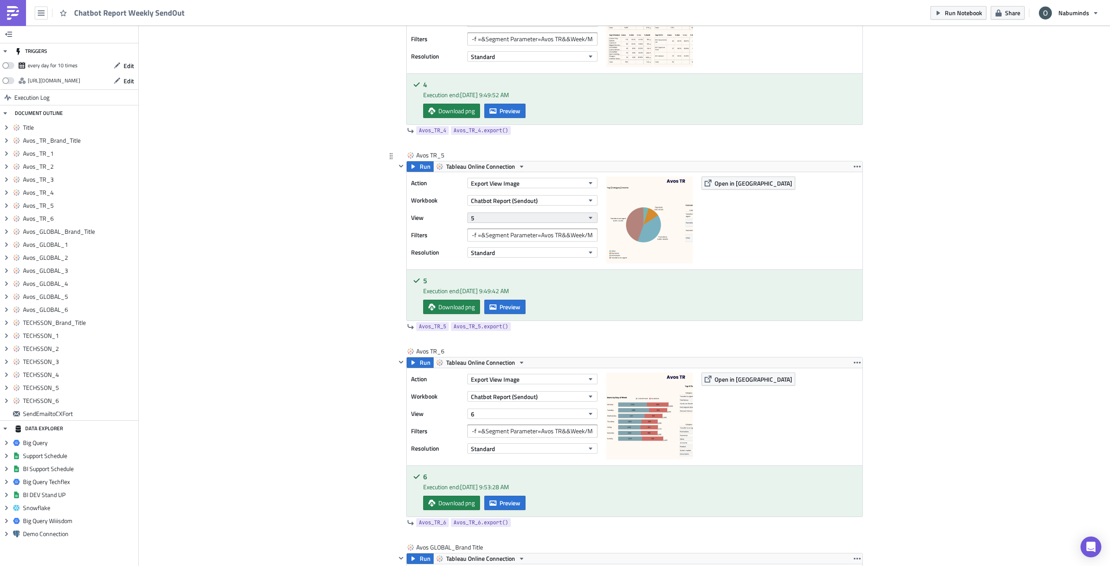
click at [507, 217] on button "5" at bounding box center [532, 217] width 130 height 10
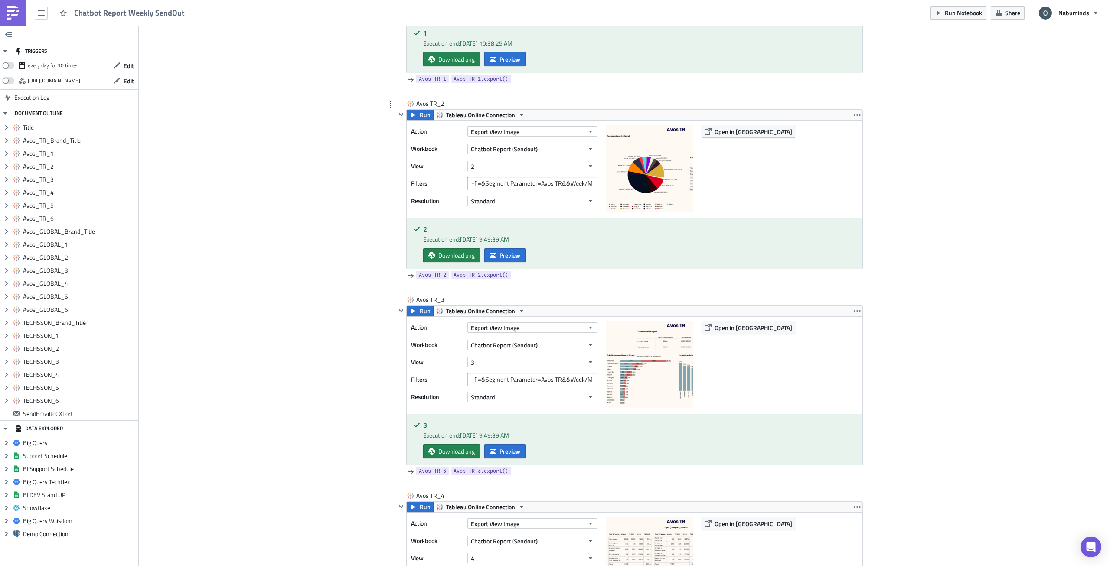
scroll to position [694, 0]
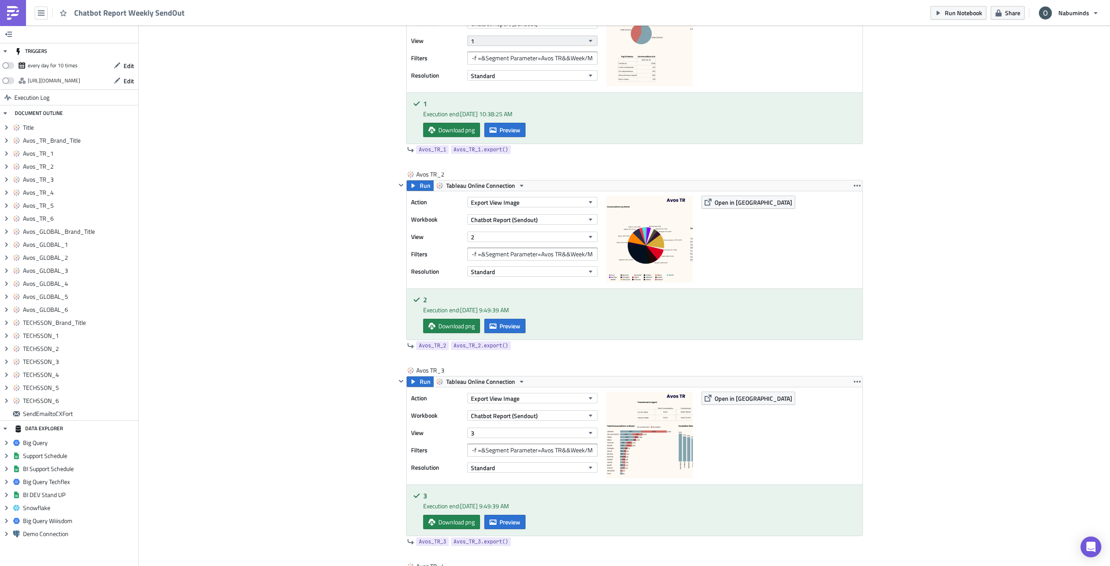
click at [490, 42] on button "1" at bounding box center [532, 41] width 130 height 10
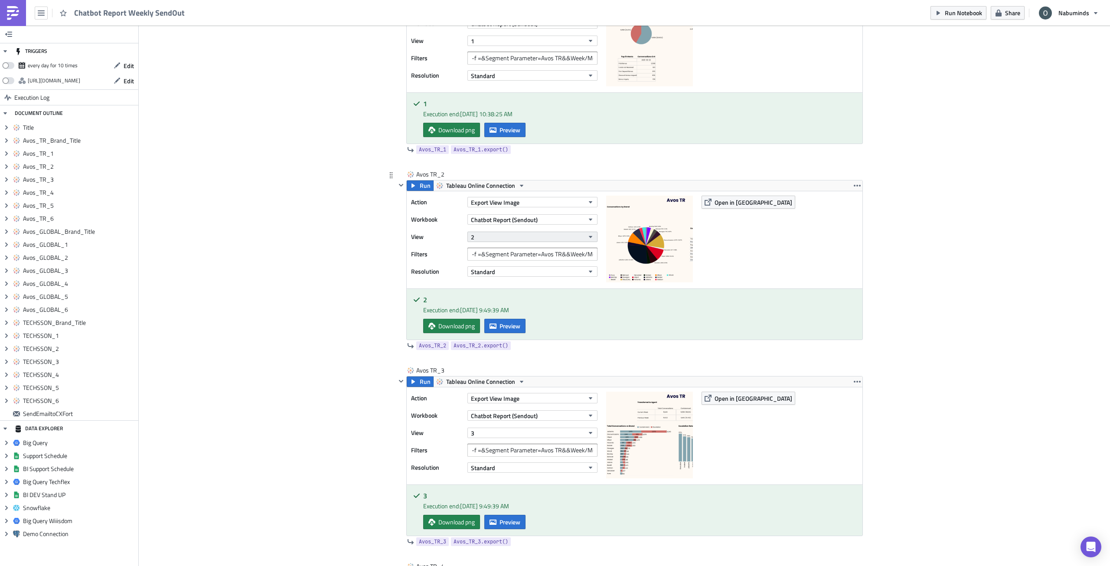
click at [496, 235] on button "2" at bounding box center [532, 237] width 130 height 10
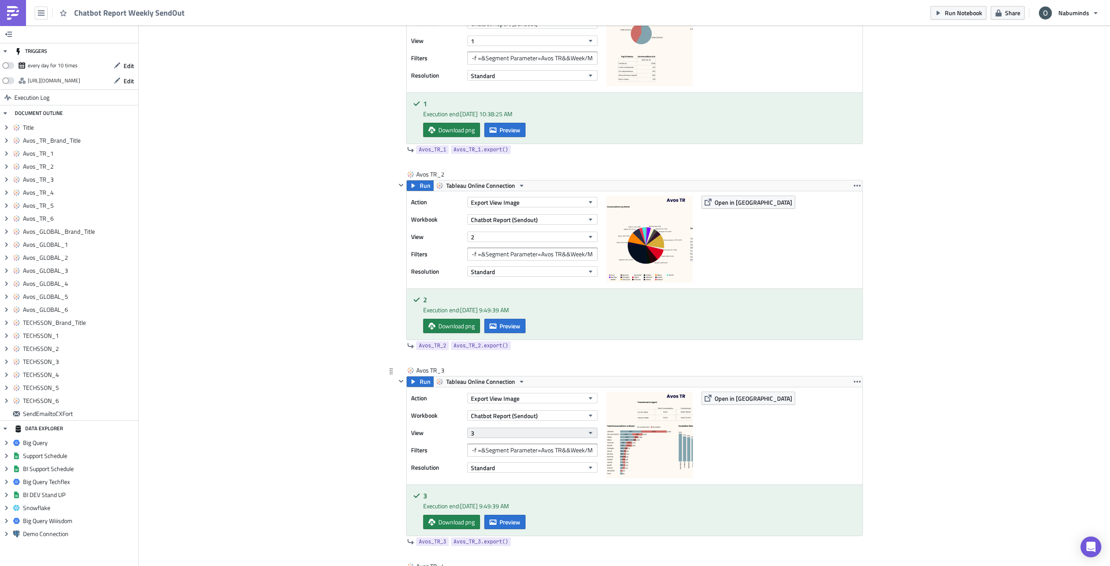
click at [471, 436] on span "3" at bounding box center [472, 432] width 3 height 9
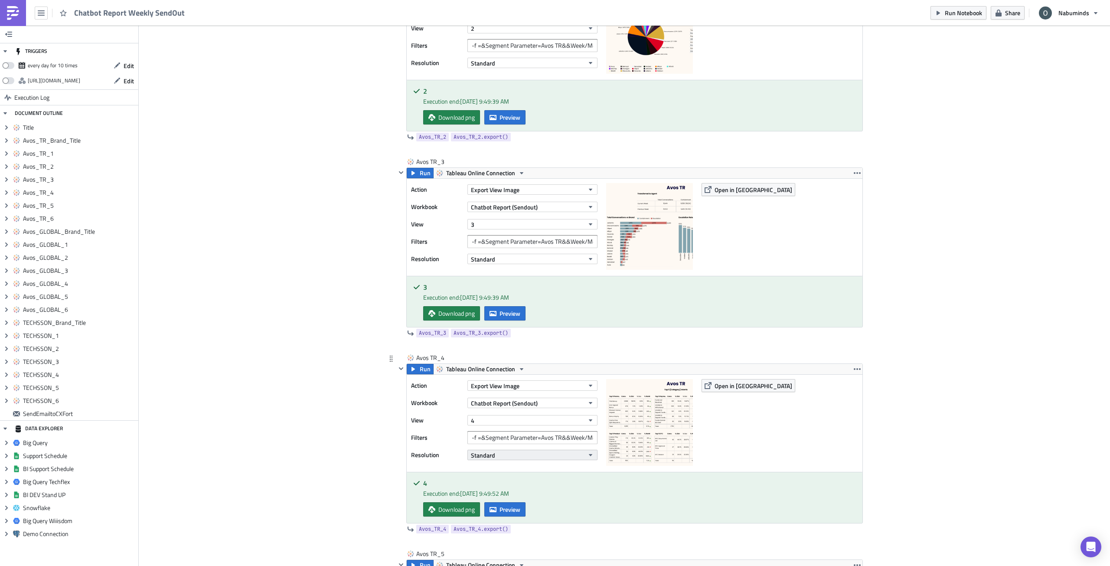
scroll to position [911, 0]
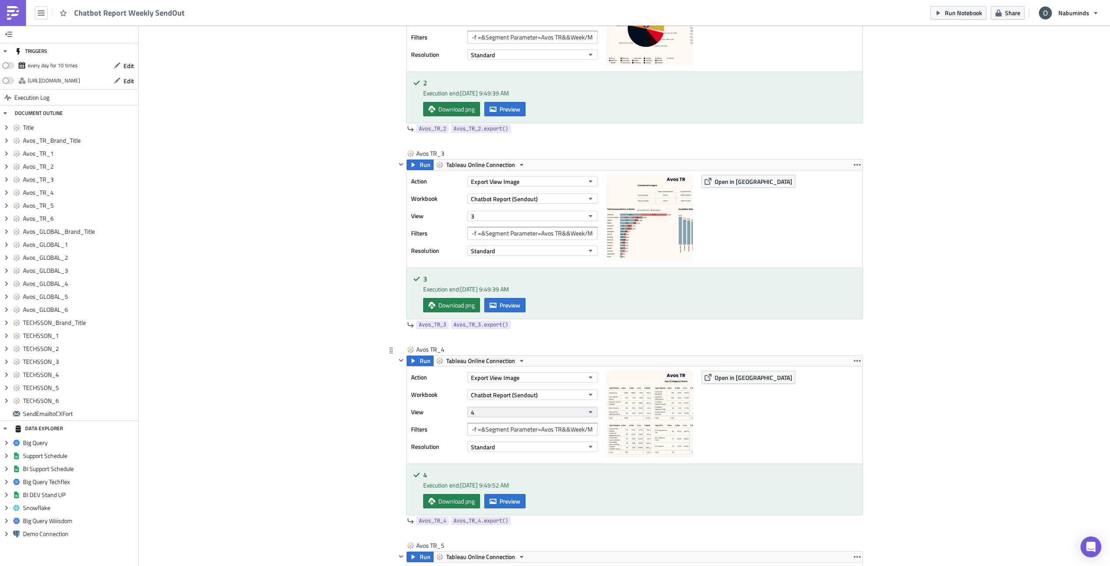
click at [494, 414] on button "4" at bounding box center [532, 412] width 130 height 10
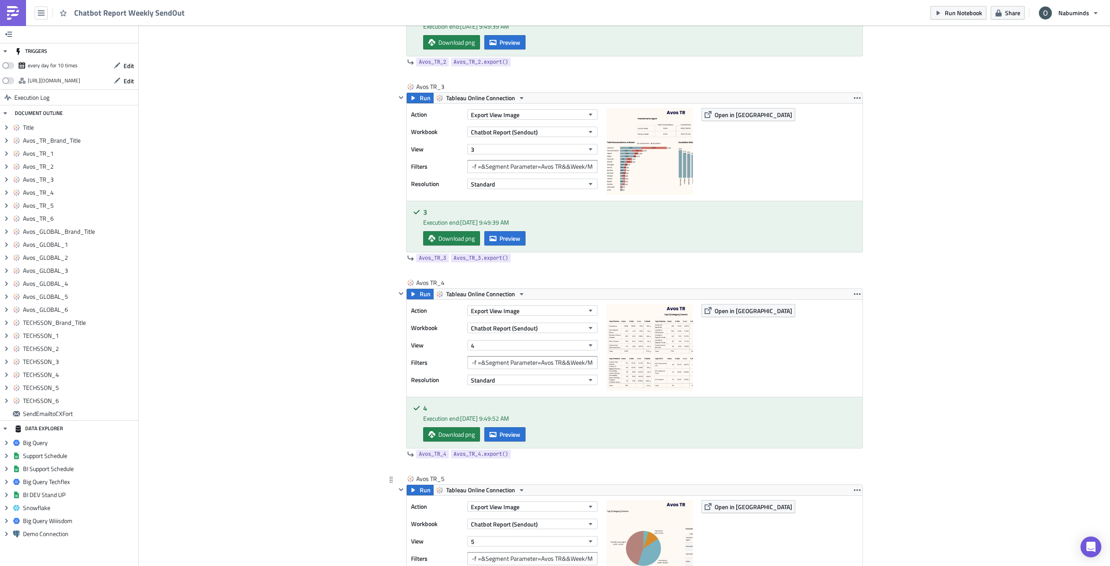
scroll to position [1084, 0]
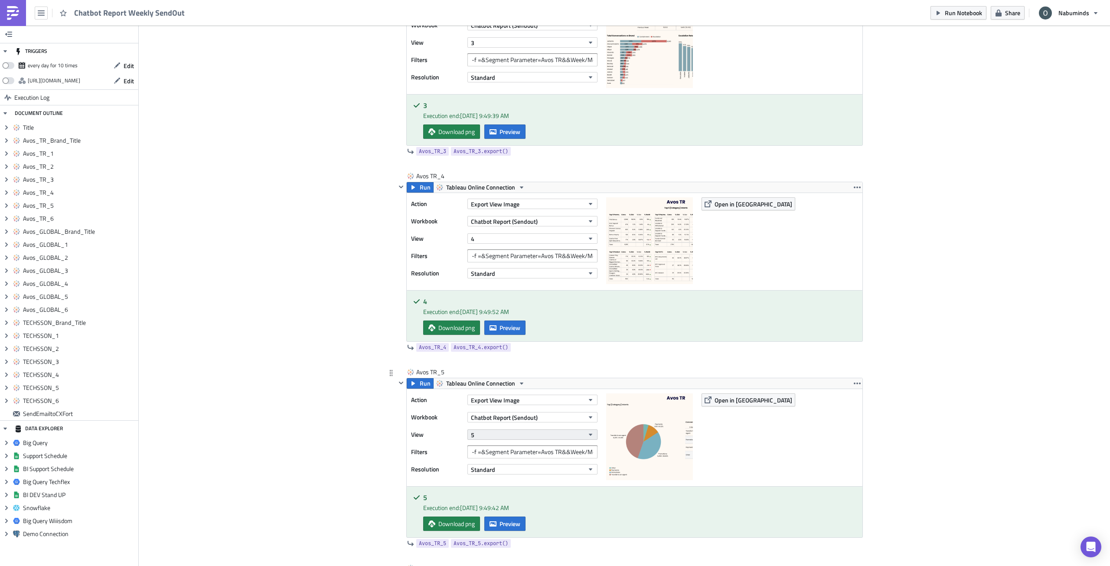
click at [471, 435] on span "5" at bounding box center [472, 434] width 3 height 9
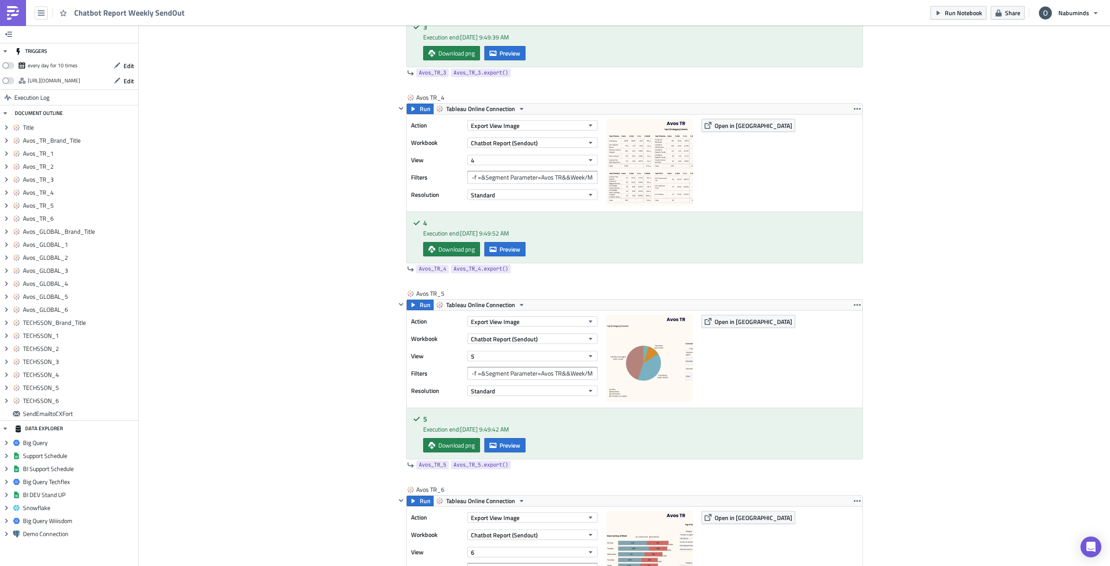
scroll to position [1257, 0]
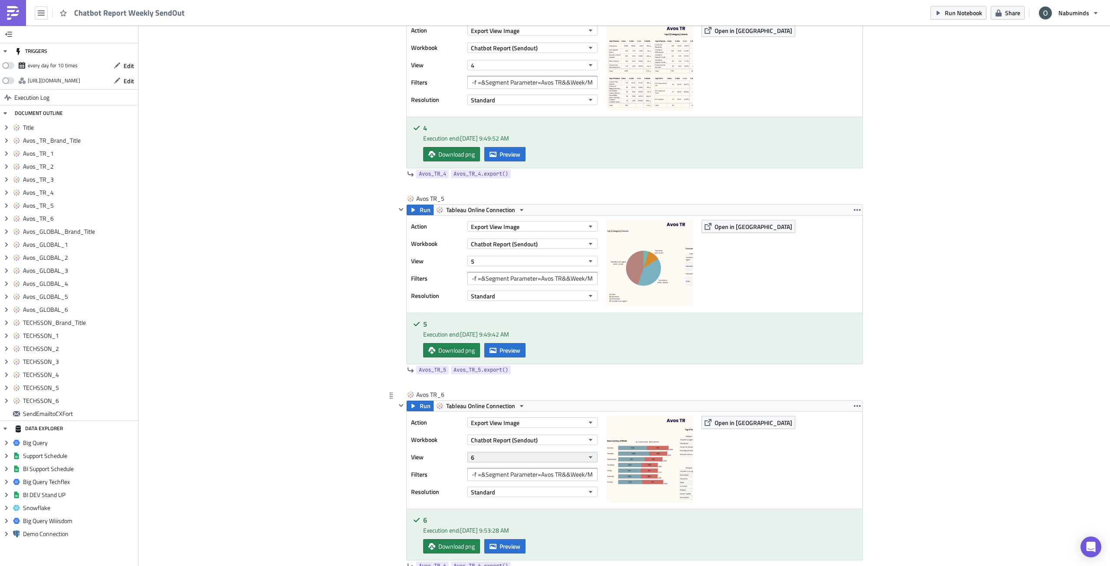
click at [479, 454] on button "6" at bounding box center [532, 457] width 130 height 10
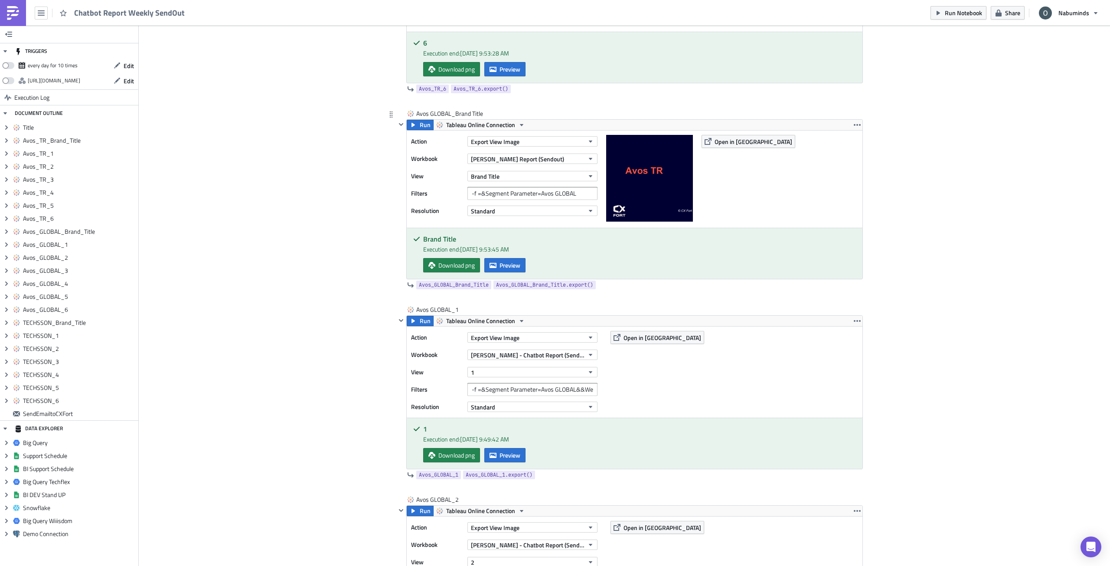
scroll to position [1604, 0]
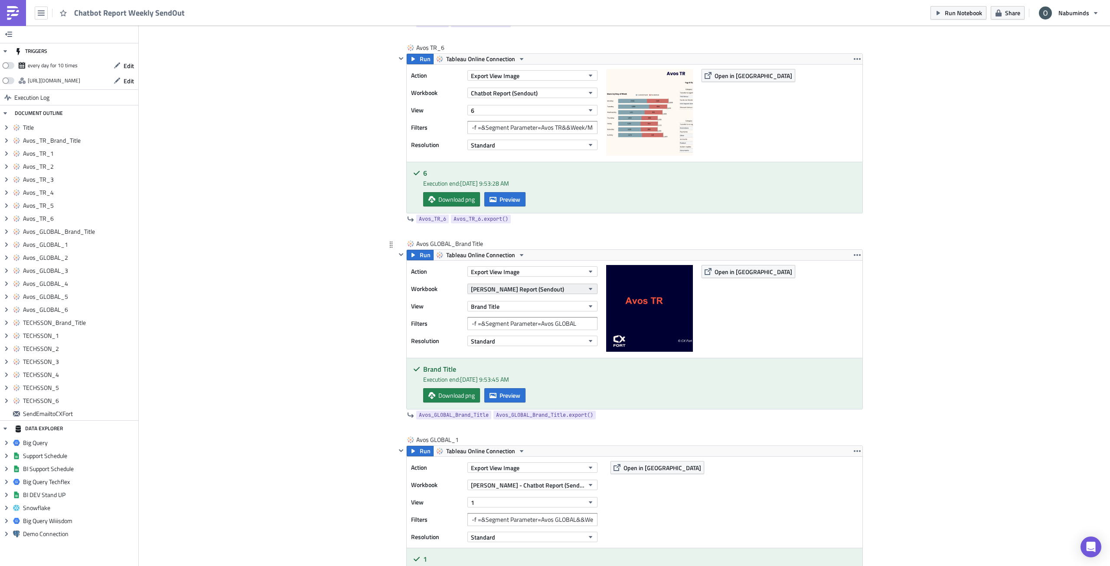
click at [557, 287] on button "Oliver - Chatbot Report (Sendout)" at bounding box center [532, 289] width 130 height 10
paste input "Chatbot Report (S"
type input "Chatbot Report (Sendout)"
click at [581, 338] on link "Chatbot Report (Sendout) AI Ops" at bounding box center [553, 343] width 173 height 13
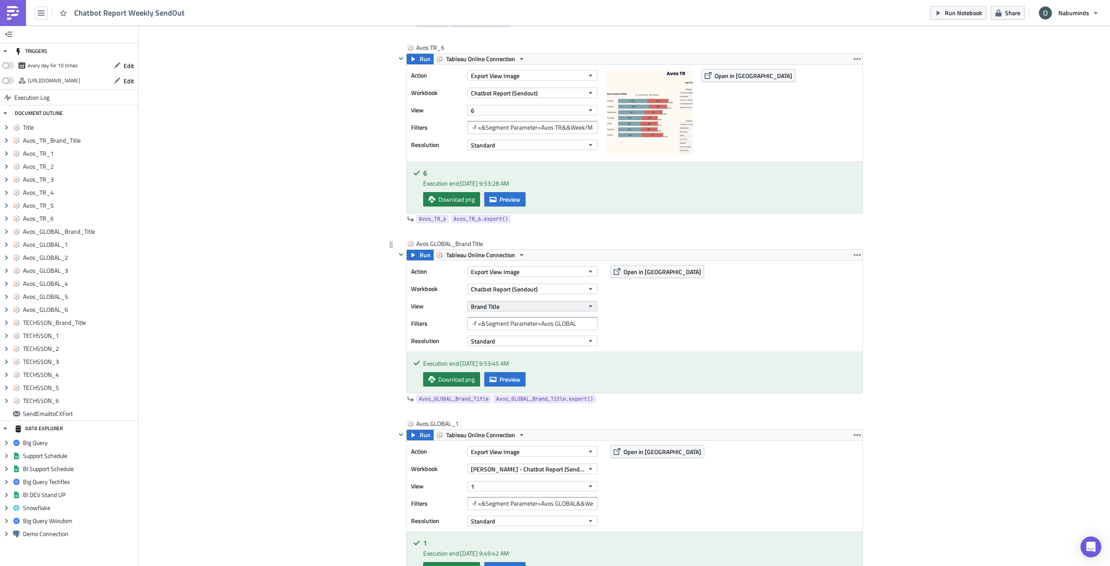
click at [535, 305] on button "Brand Title" at bounding box center [532, 306] width 130 height 10
click at [528, 353] on link "Brand Title" at bounding box center [508, 348] width 83 height 13
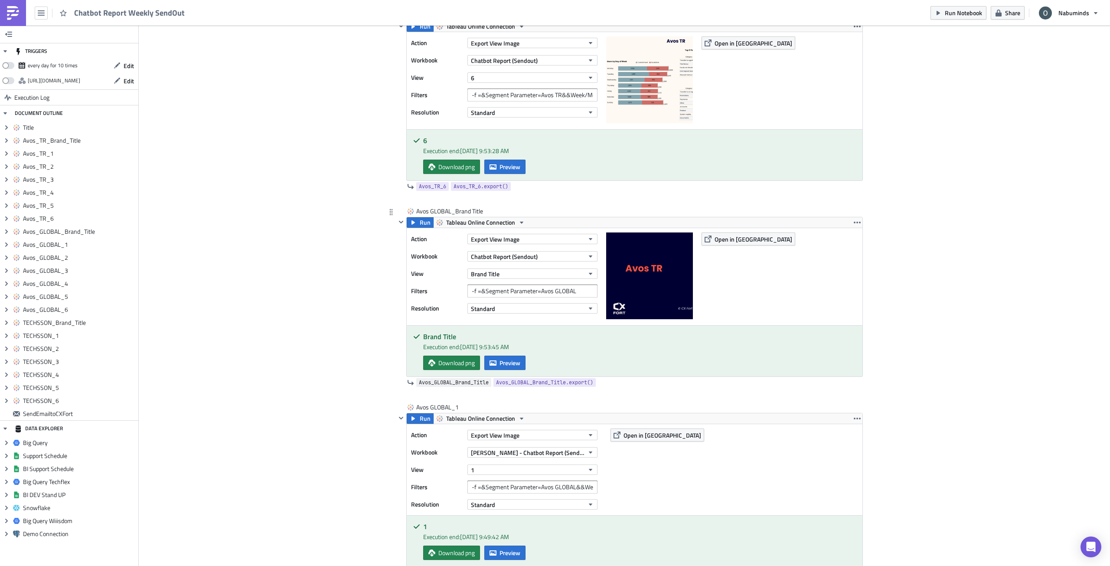
scroll to position [1691, 0]
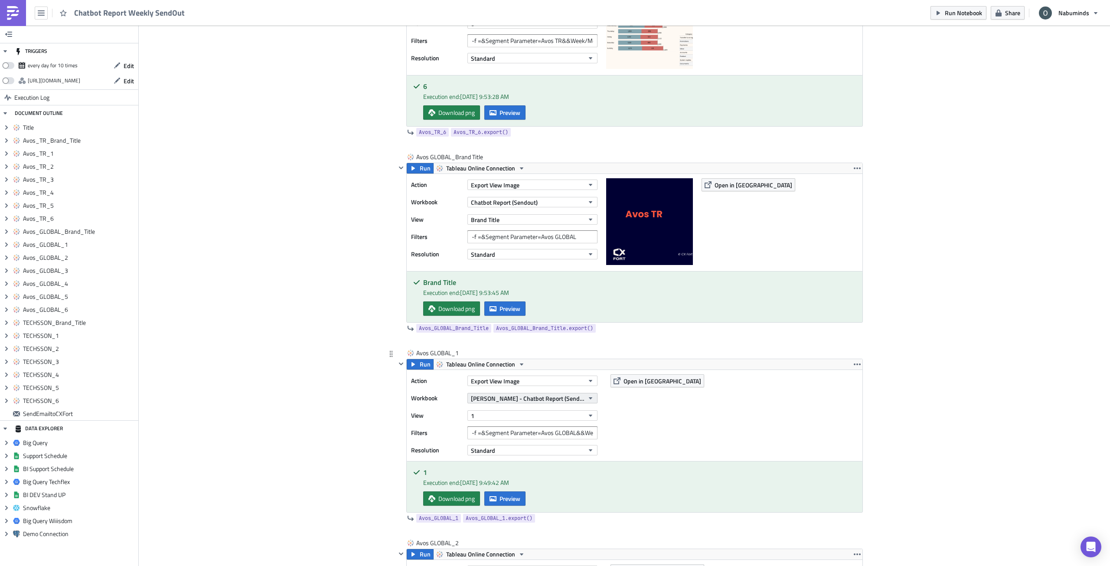
click at [514, 399] on span "[PERSON_NAME] - Chatbot Report (Sendout - Test)" at bounding box center [527, 398] width 113 height 9
click at [531, 456] on div "Chatbot Report (Sendout)" at bounding box center [544, 453] width 148 height 9
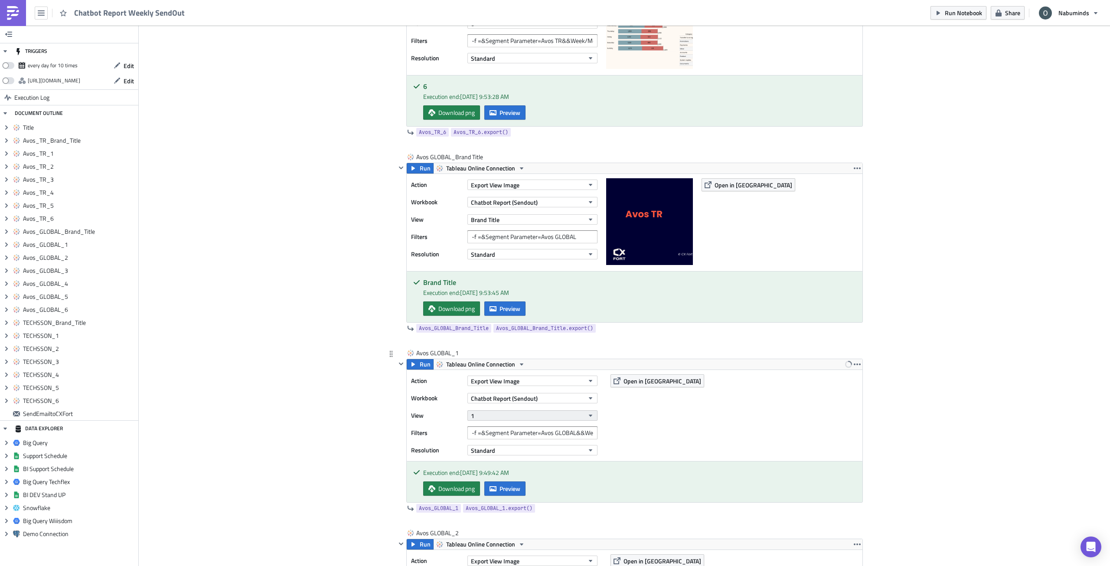
click at [492, 417] on button "1" at bounding box center [532, 415] width 130 height 10
click at [502, 470] on div "1" at bounding box center [508, 470] width 77 height 9
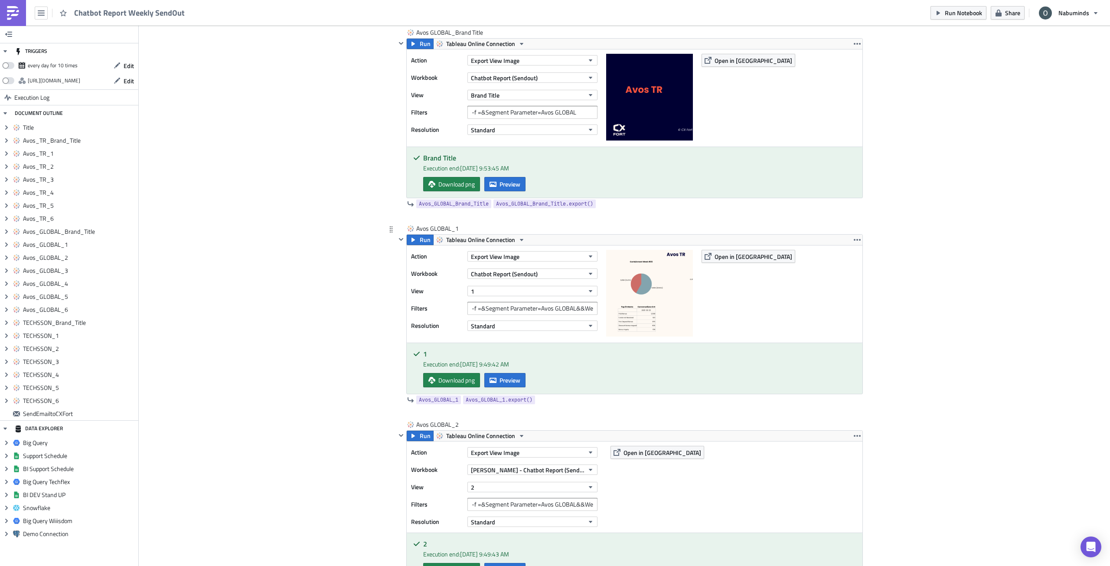
scroll to position [1821, 0]
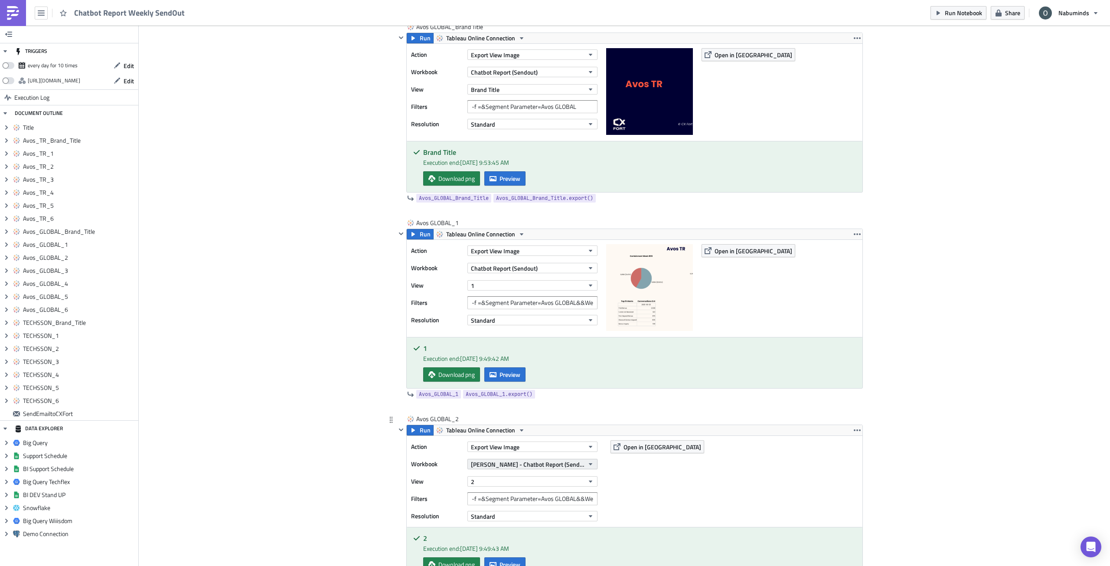
click at [508, 464] on span "[PERSON_NAME] - Chatbot Report (Sendout - Test)" at bounding box center [527, 464] width 113 height 9
click at [530, 480] on div "Chatbot Report (Sendout)" at bounding box center [544, 519] width 148 height 9
click at [501, 480] on button "2" at bounding box center [532, 481] width 130 height 10
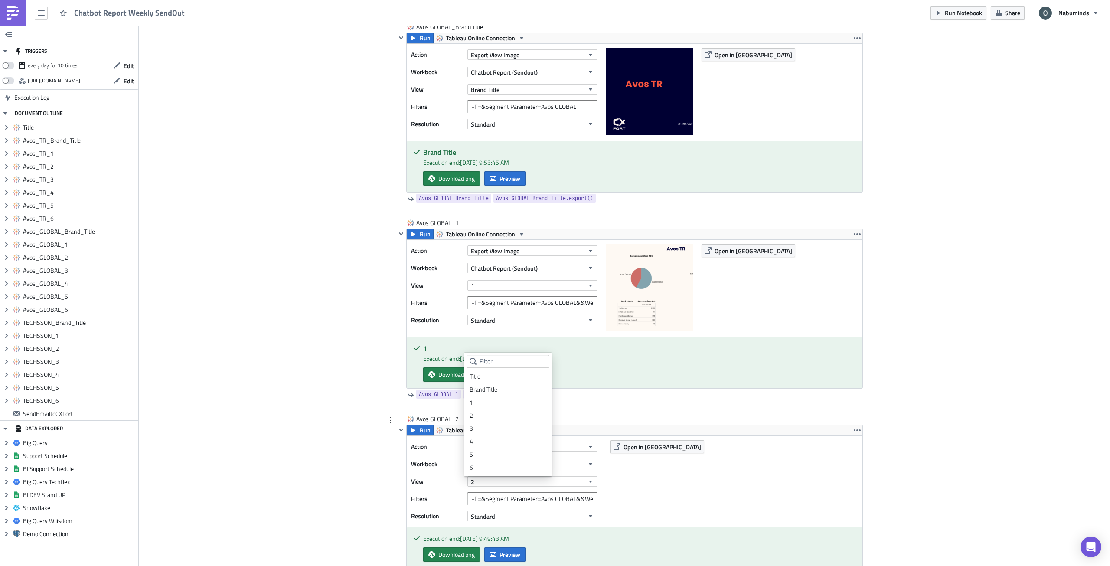
click at [493, 415] on div "2" at bounding box center [508, 415] width 77 height 9
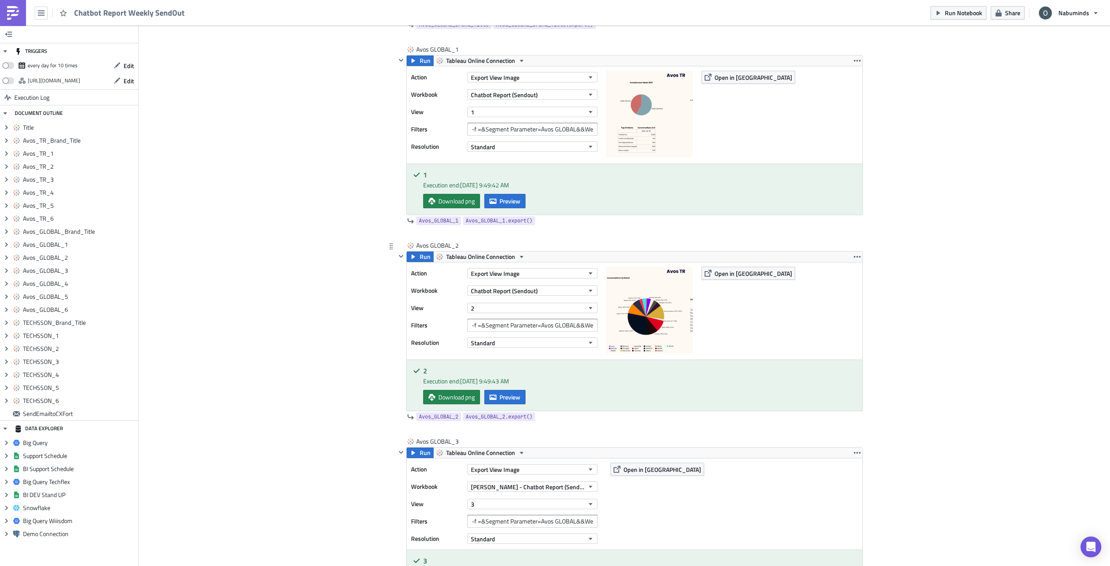
scroll to position [2038, 0]
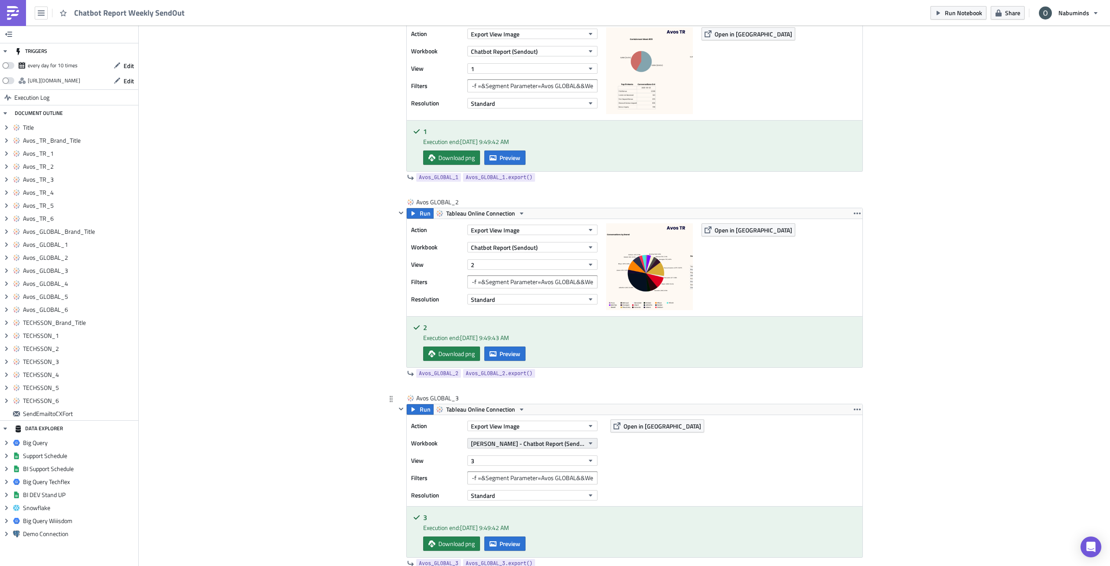
click at [529, 446] on span "[PERSON_NAME] - Chatbot Report (Sendout - Test)" at bounding box center [527, 443] width 113 height 9
click at [544, 480] on div "Chatbot Report (Sendout)" at bounding box center [544, 498] width 148 height 9
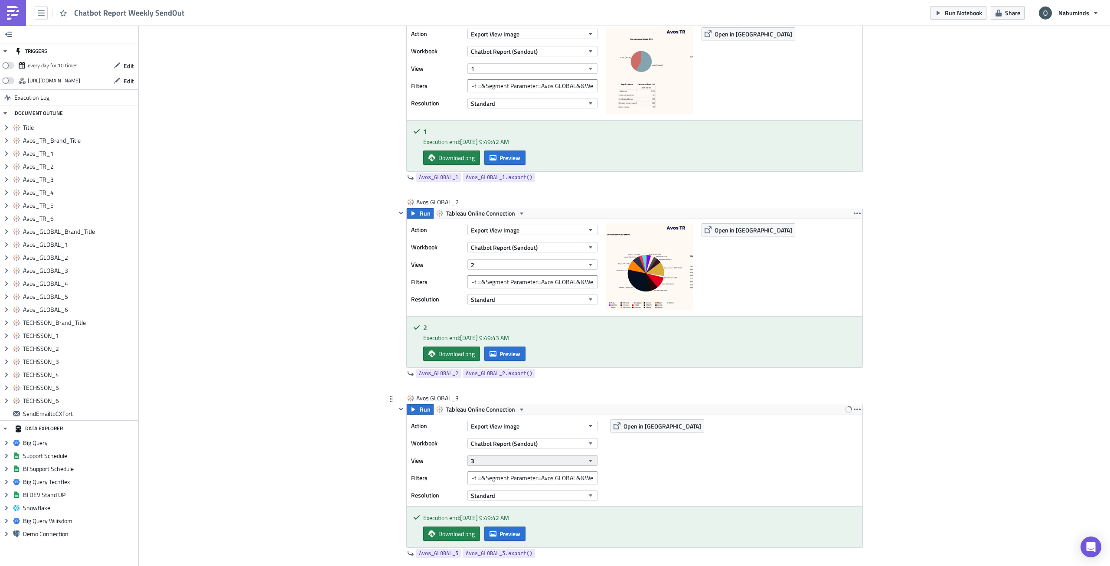
click at [504, 460] on button "3" at bounding box center [532, 460] width 130 height 10
click at [497, 409] on div "3" at bounding box center [508, 407] width 77 height 9
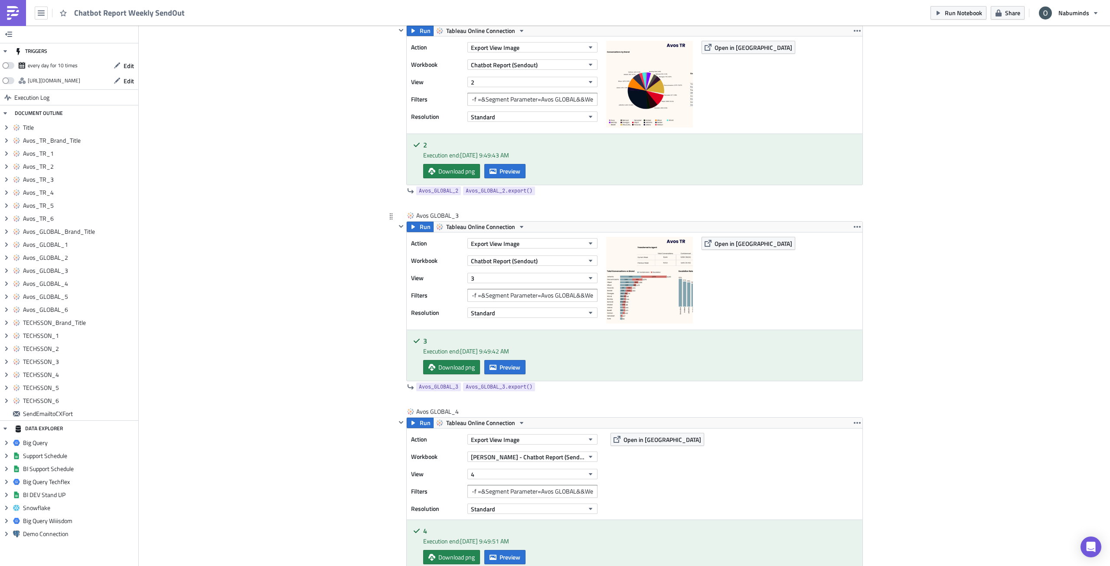
scroll to position [2255, 0]
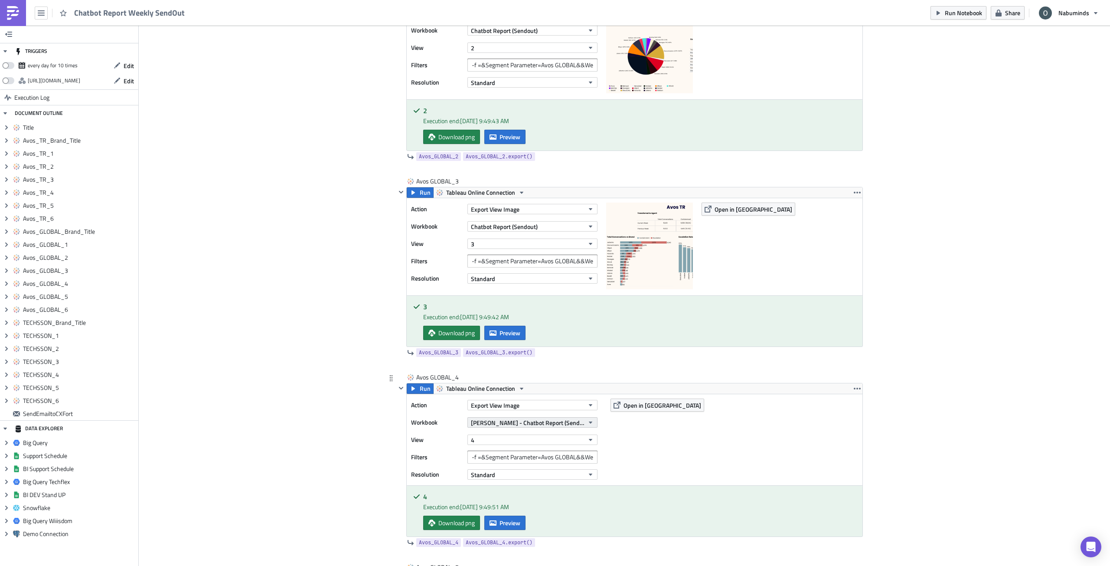
click at [536, 425] on span "[PERSON_NAME] - Chatbot Report (Sendout - Test)" at bounding box center [527, 422] width 113 height 9
click at [542, 475] on div "Chatbot Report (Sendout)" at bounding box center [544, 477] width 148 height 9
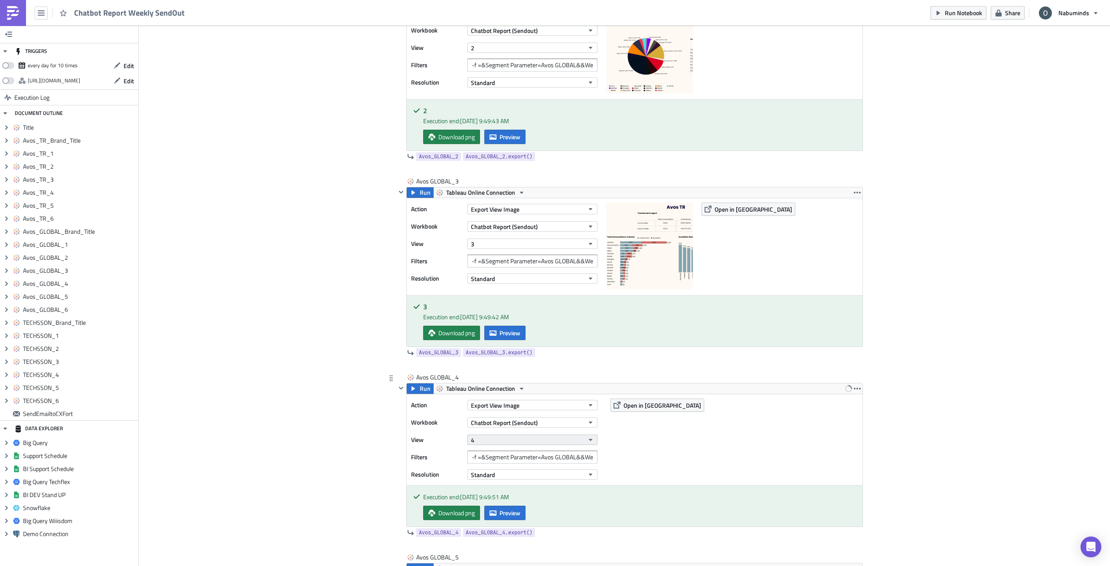
click at [501, 441] on button "4" at bounding box center [532, 439] width 130 height 10
click at [486, 402] on div "4" at bounding box center [508, 399] width 77 height 9
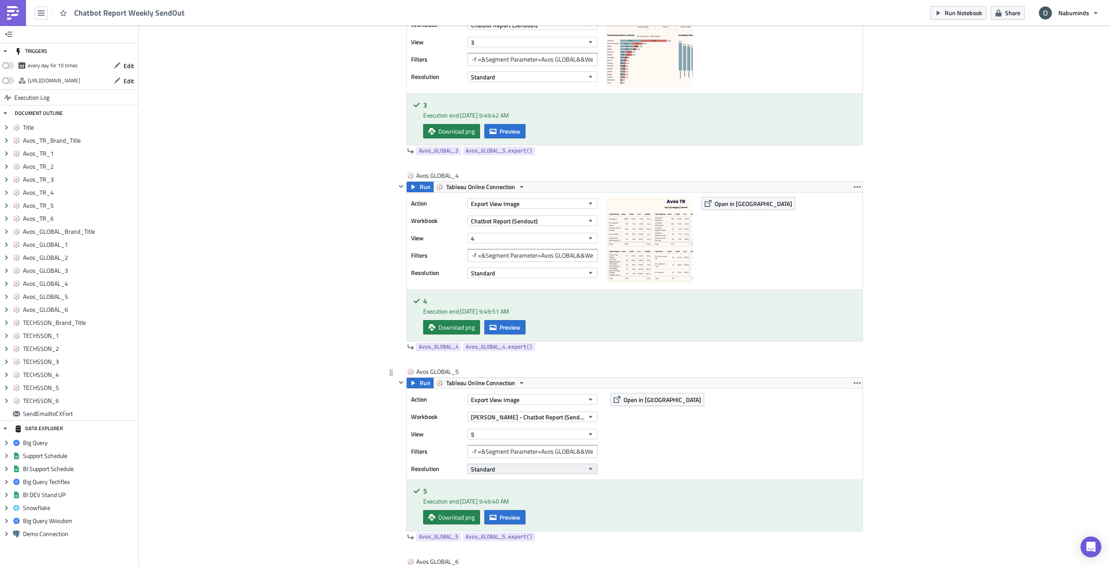
scroll to position [2471, 0]
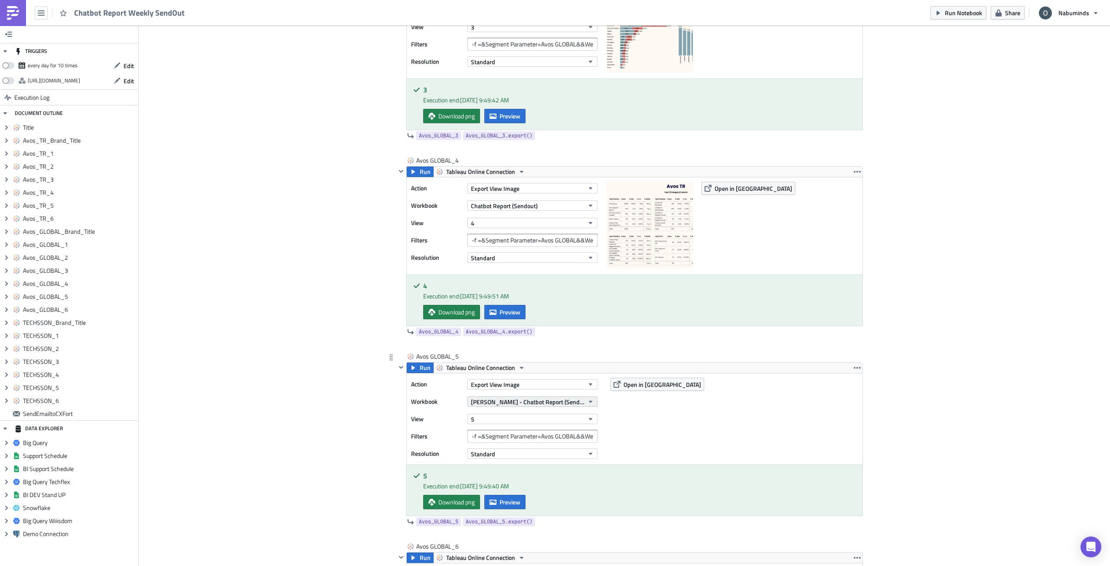
click at [528, 405] on span "[PERSON_NAME] - Chatbot Report (Sendout - Test)" at bounding box center [527, 401] width 113 height 9
click at [542, 459] on div "Chatbot Report (Sendout)" at bounding box center [544, 456] width 148 height 9
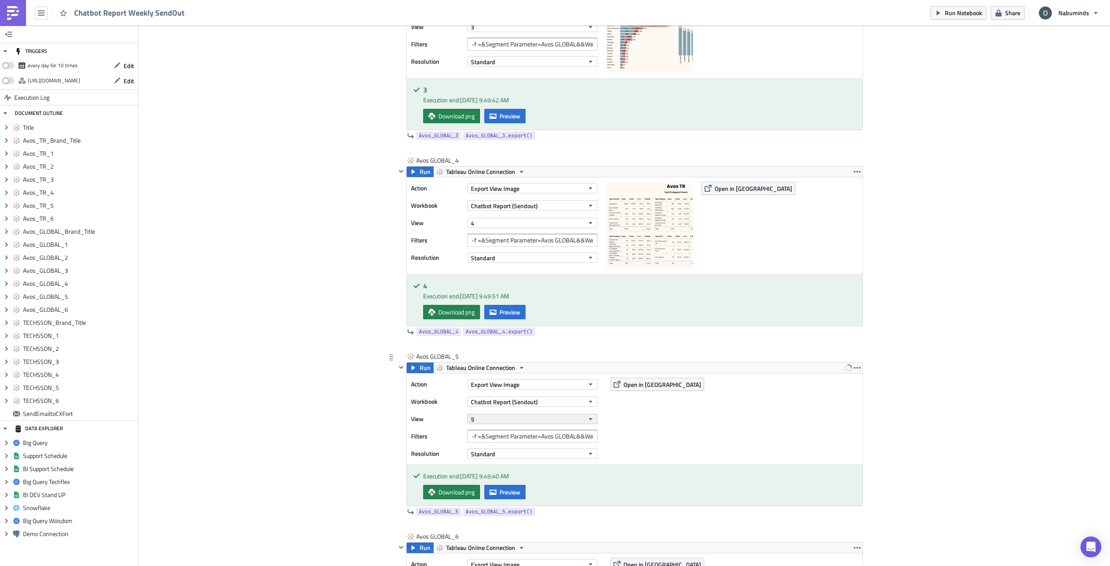
click at [501, 421] on button "5" at bounding box center [532, 419] width 130 height 10
click at [507, 480] on div "5" at bounding box center [508, 526] width 77 height 9
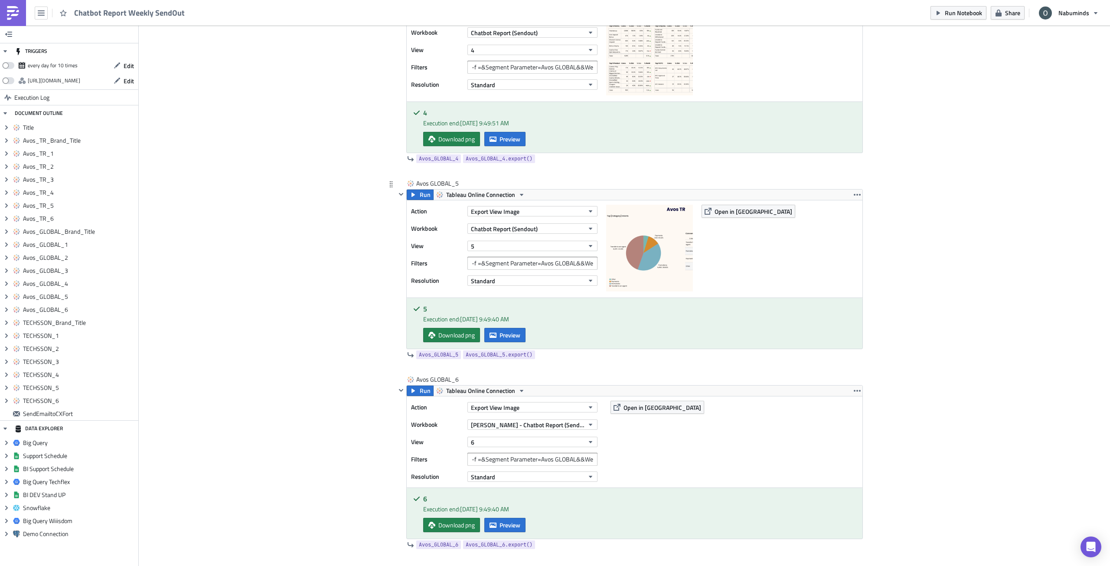
scroll to position [2645, 0]
click at [499, 428] on span "[PERSON_NAME] - Chatbot Report (Sendout - Test)" at bounding box center [527, 424] width 113 height 9
click at [520, 476] on div "Chatbot Report (Sendout)" at bounding box center [544, 479] width 148 height 9
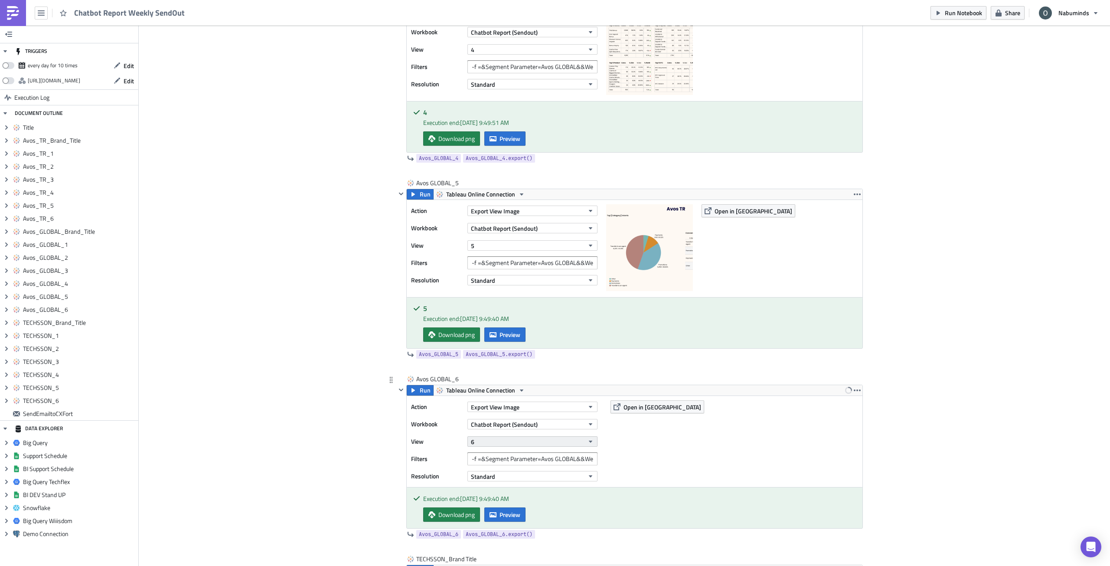
click at [496, 444] on button "6" at bounding box center [532, 441] width 130 height 10
click at [493, 429] on div "6" at bounding box center [508, 427] width 77 height 9
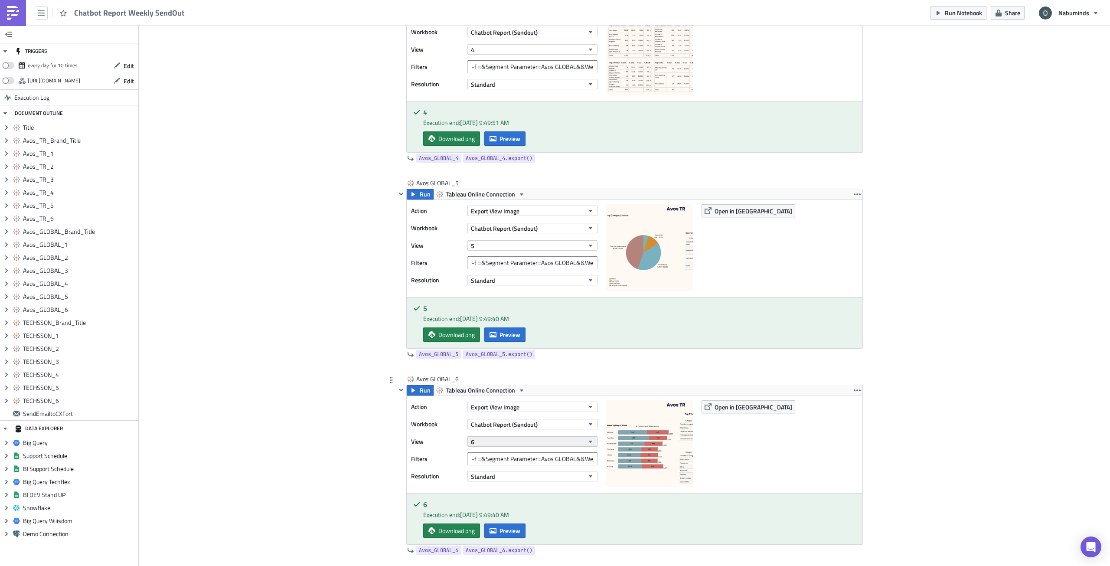
click at [499, 438] on button "6" at bounding box center [532, 441] width 130 height 10
click at [386, 444] on div "Avos GLOBAL_6 Run Tableau Online Connection Action Export View Image Workbook C…" at bounding box center [624, 473] width 477 height 196
click at [502, 244] on button "5" at bounding box center [532, 245] width 130 height 10
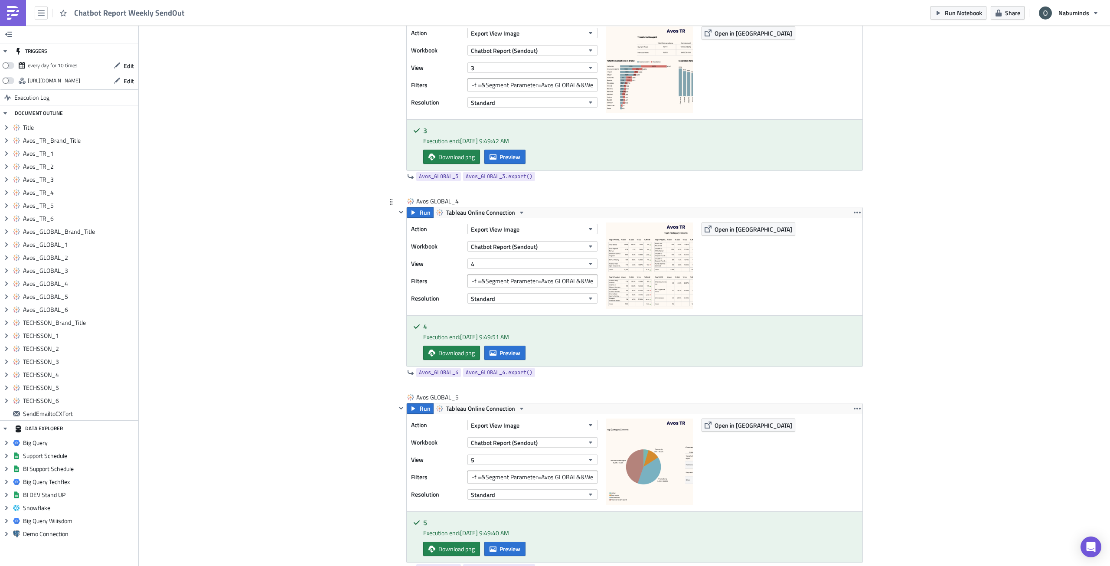
scroll to position [2428, 0]
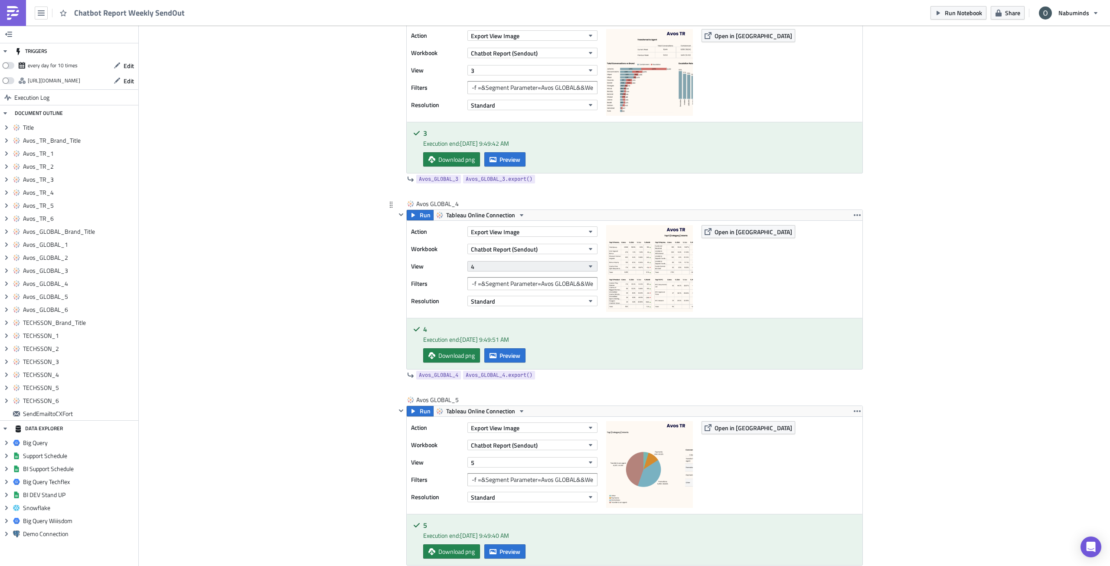
click at [475, 262] on button "4" at bounding box center [532, 266] width 130 height 10
click at [299, 326] on div "Add Image Oliver Execution Log Chatbot Report Weekly SendOut <p>Chatbot Report …" at bounding box center [624, 184] width 971 height 5174
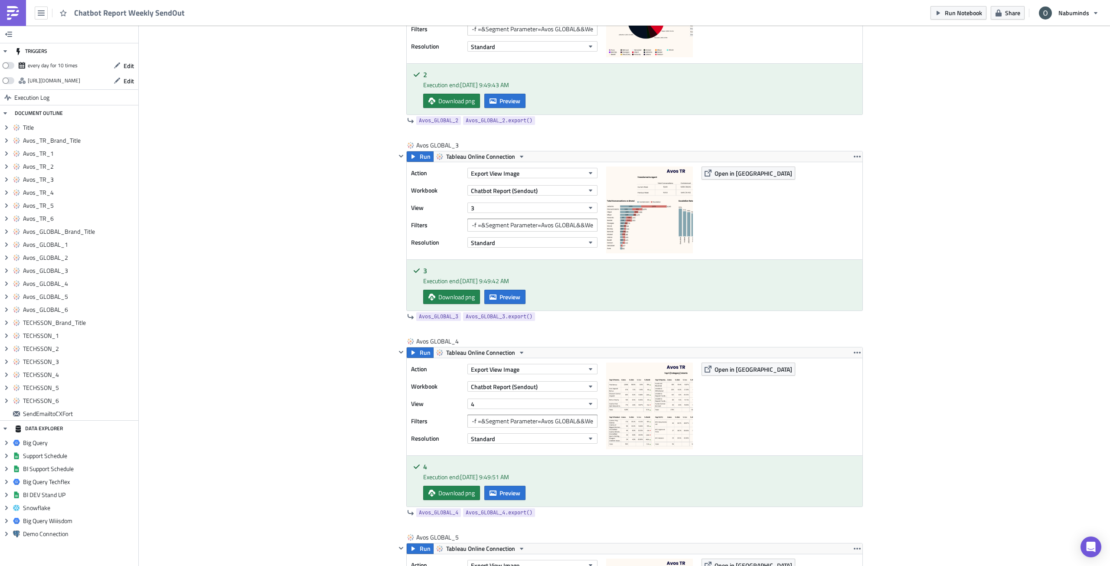
scroll to position [2168, 0]
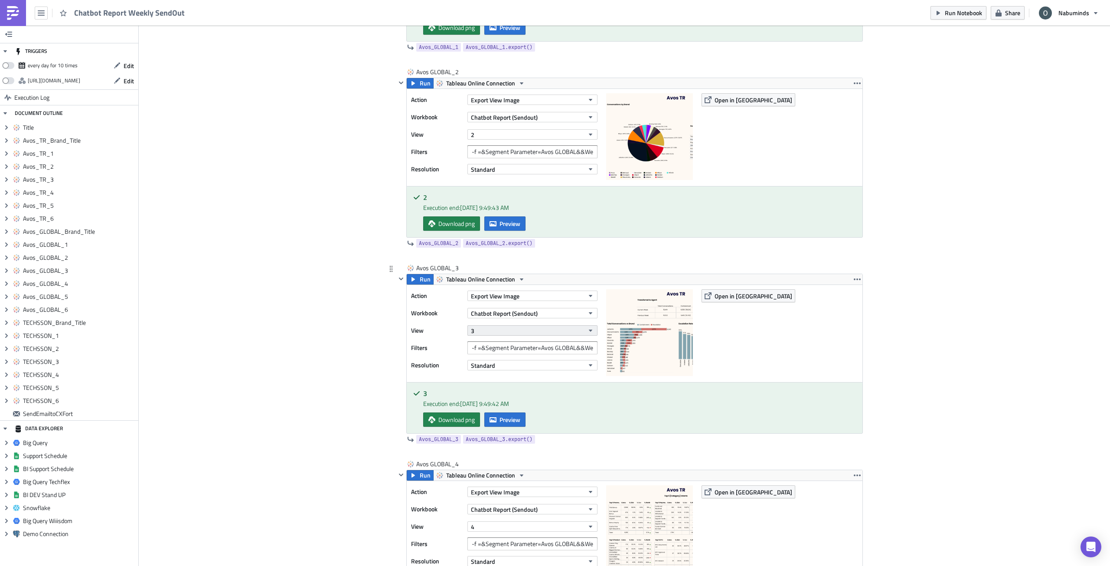
click at [471, 334] on span "3" at bounding box center [472, 330] width 3 height 9
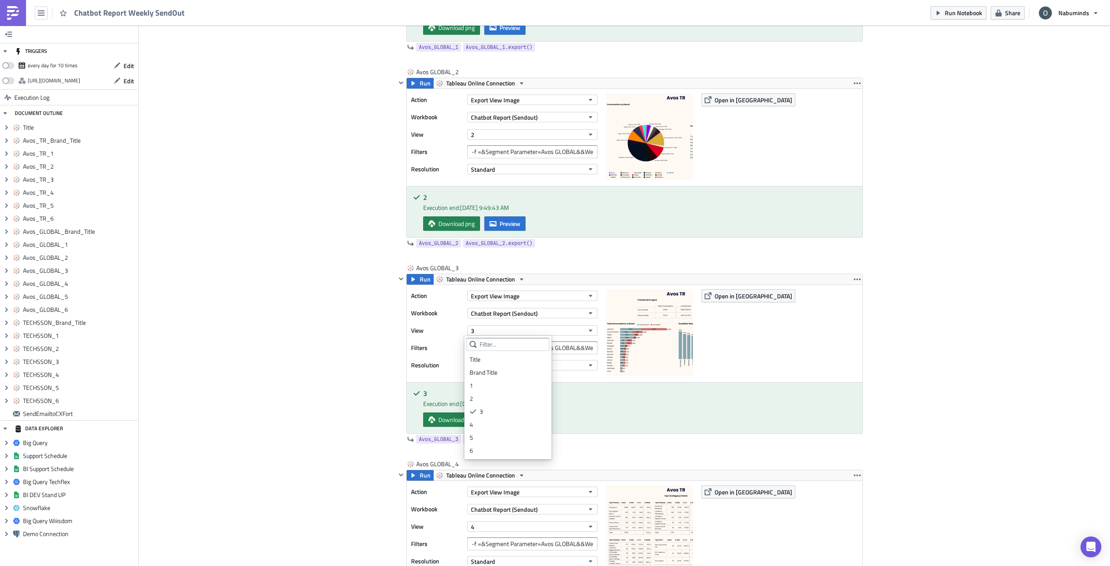
click at [310, 349] on div "Add Image Oliver Execution Log Chatbot Report Weekly SendOut <p>Chatbot Report …" at bounding box center [624, 445] width 971 height 5174
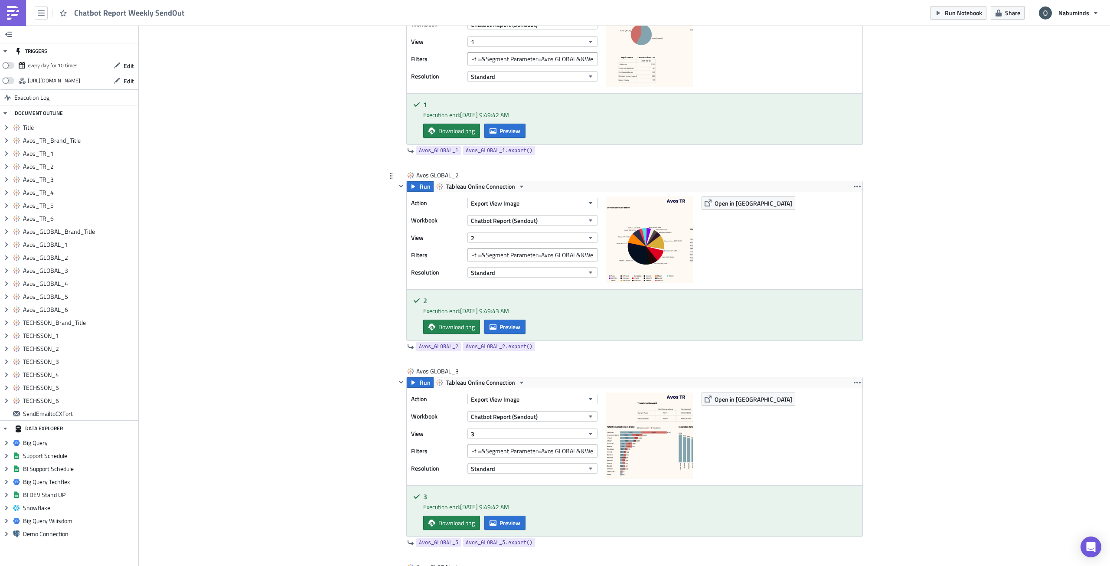
scroll to position [1951, 0]
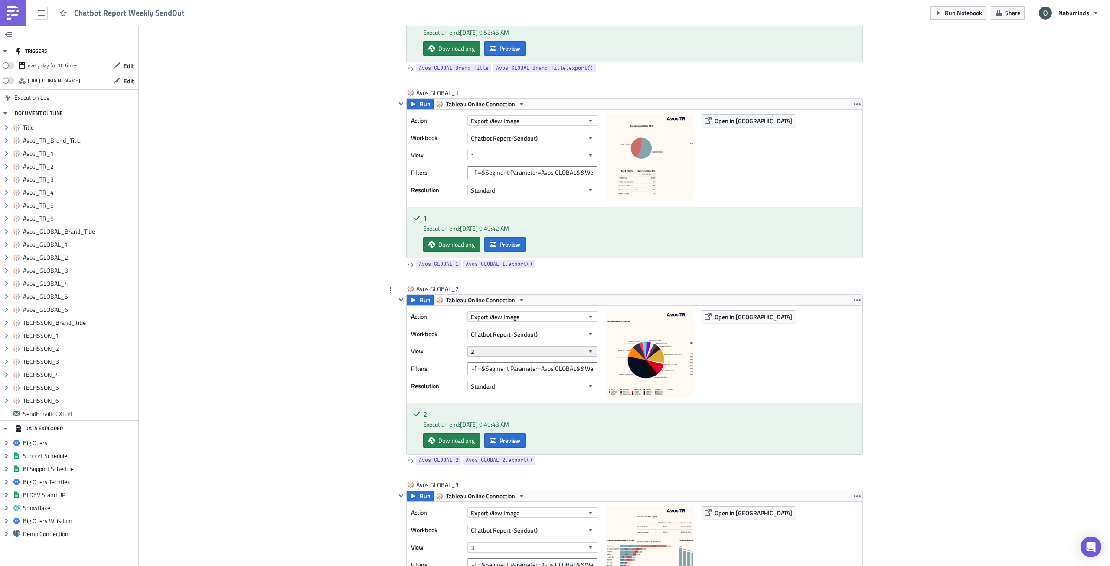
click at [485, 354] on button "2" at bounding box center [532, 351] width 130 height 10
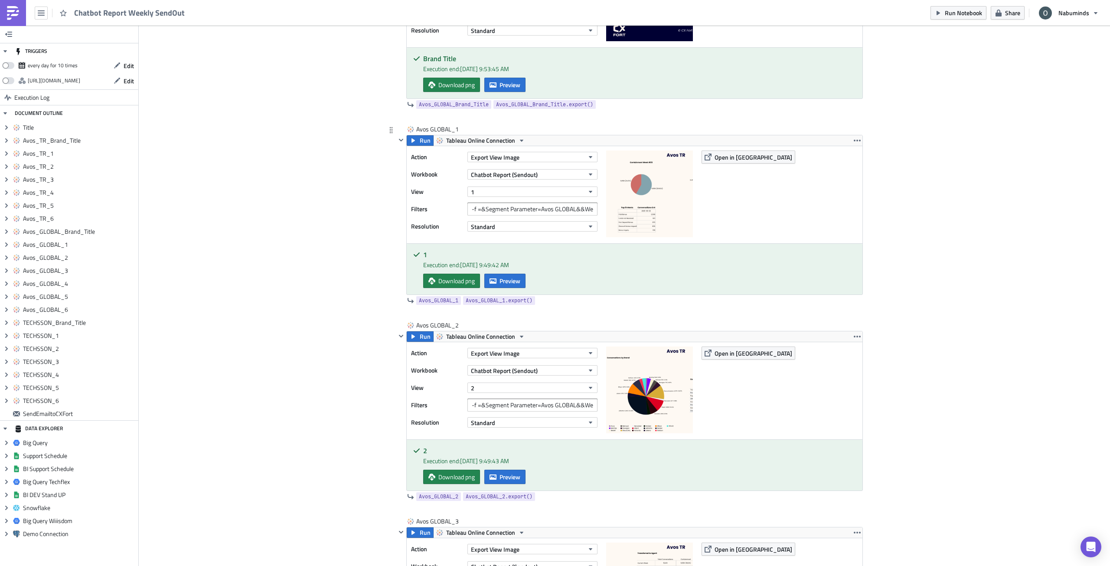
scroll to position [1821, 0]
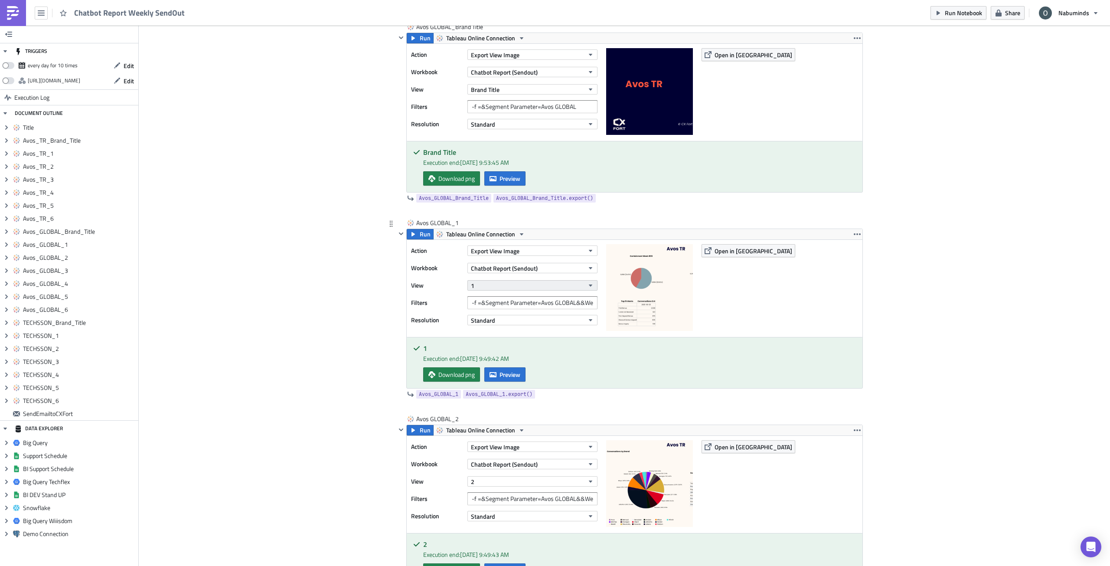
click at [488, 287] on button "1" at bounding box center [532, 285] width 130 height 10
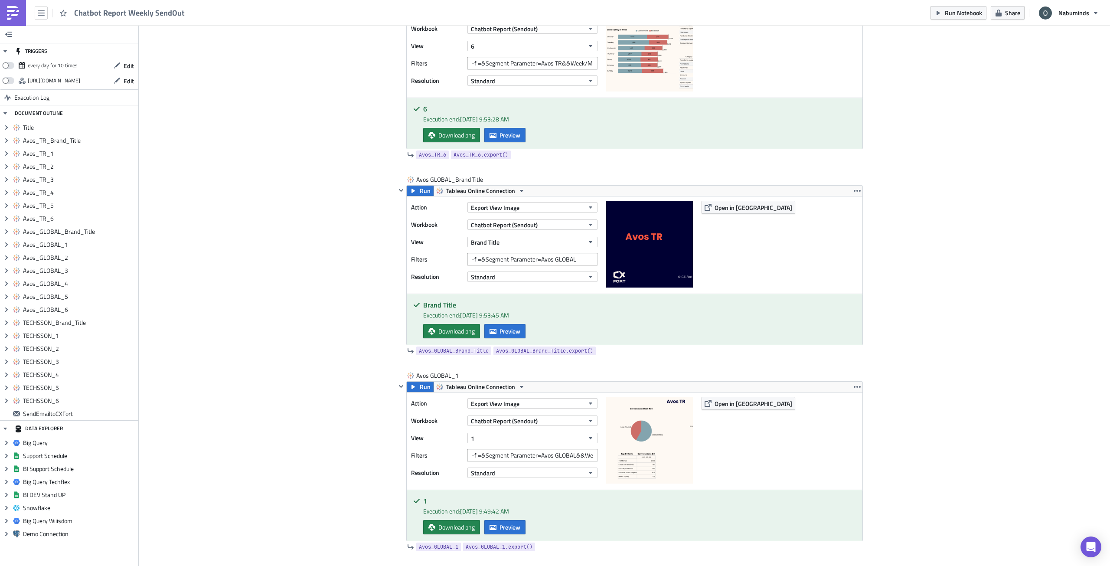
scroll to position [1648, 0]
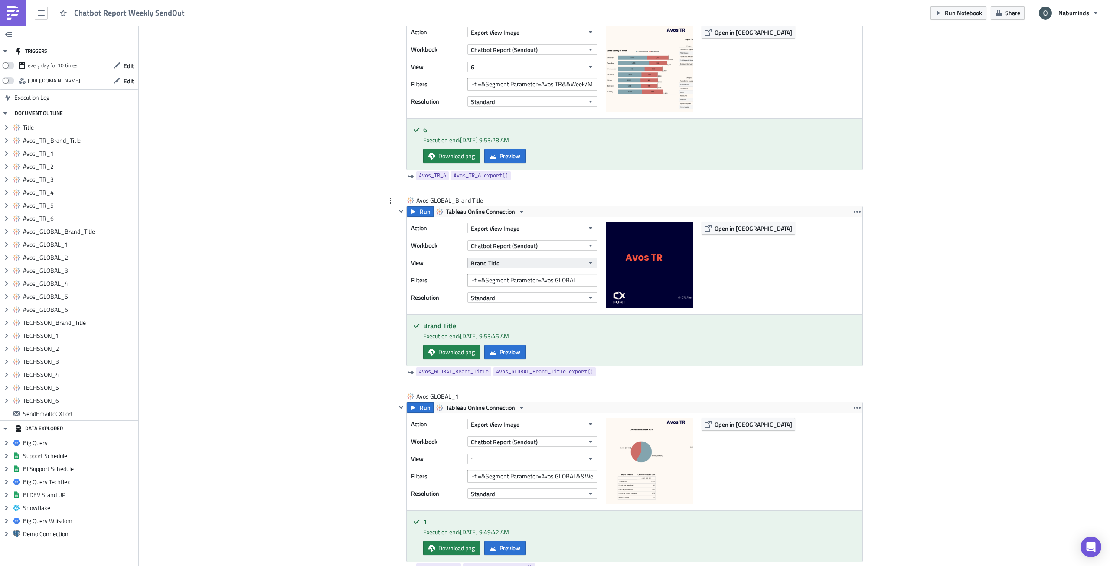
click at [486, 265] on span "Brand Title" at bounding box center [485, 262] width 29 height 9
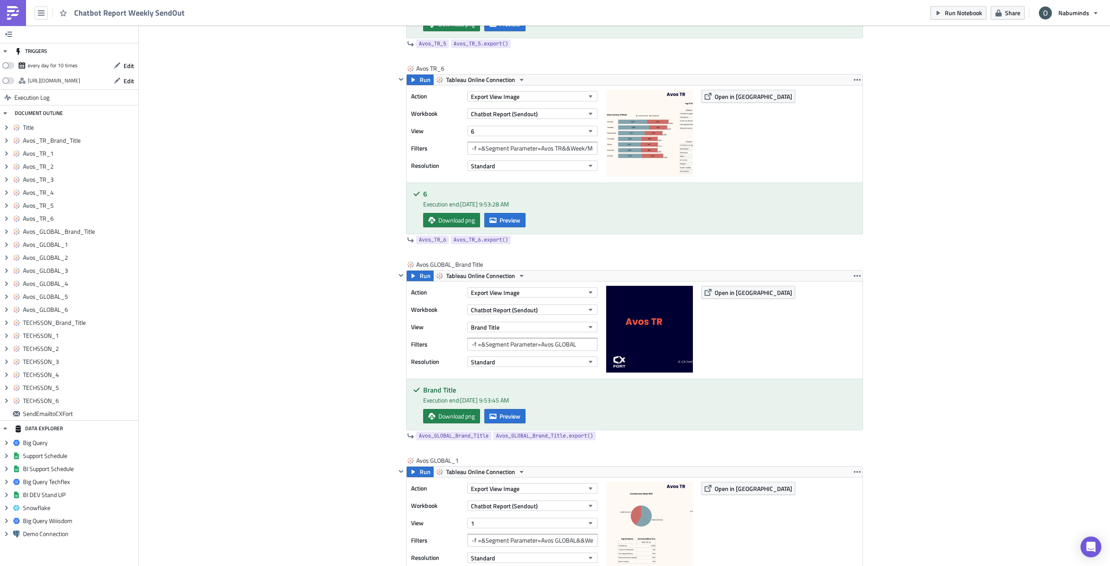
scroll to position [1474, 0]
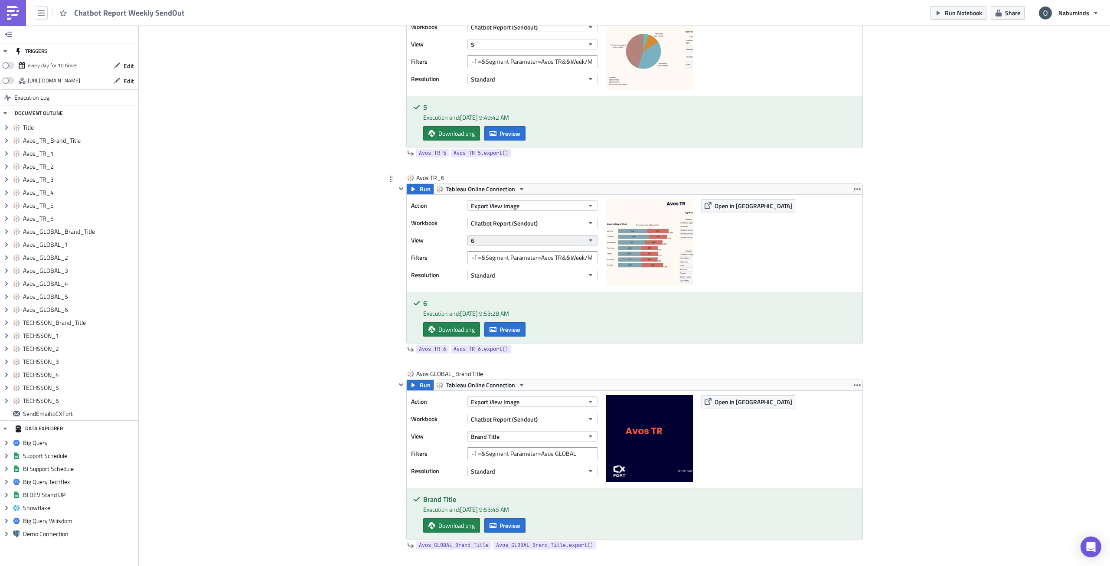
click at [487, 239] on button "6" at bounding box center [532, 240] width 130 height 10
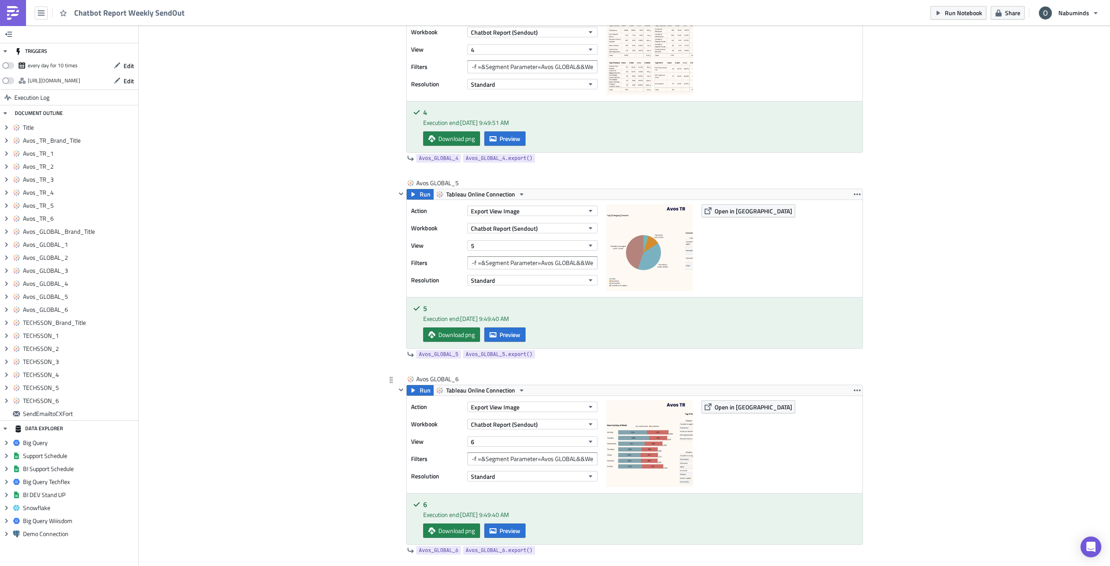
scroll to position [2818, 0]
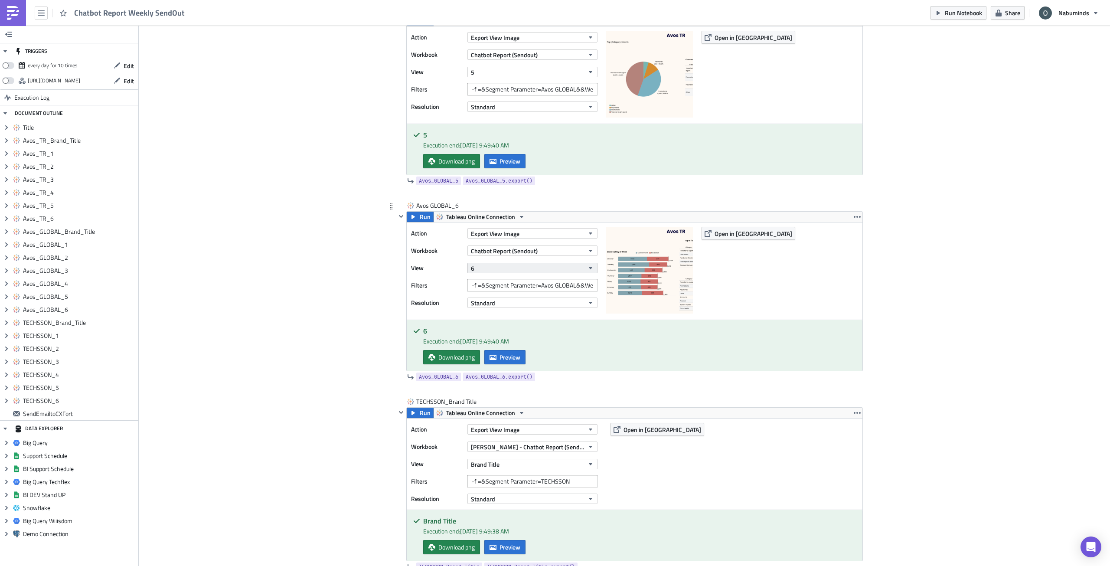
click at [491, 272] on button "6" at bounding box center [532, 268] width 130 height 10
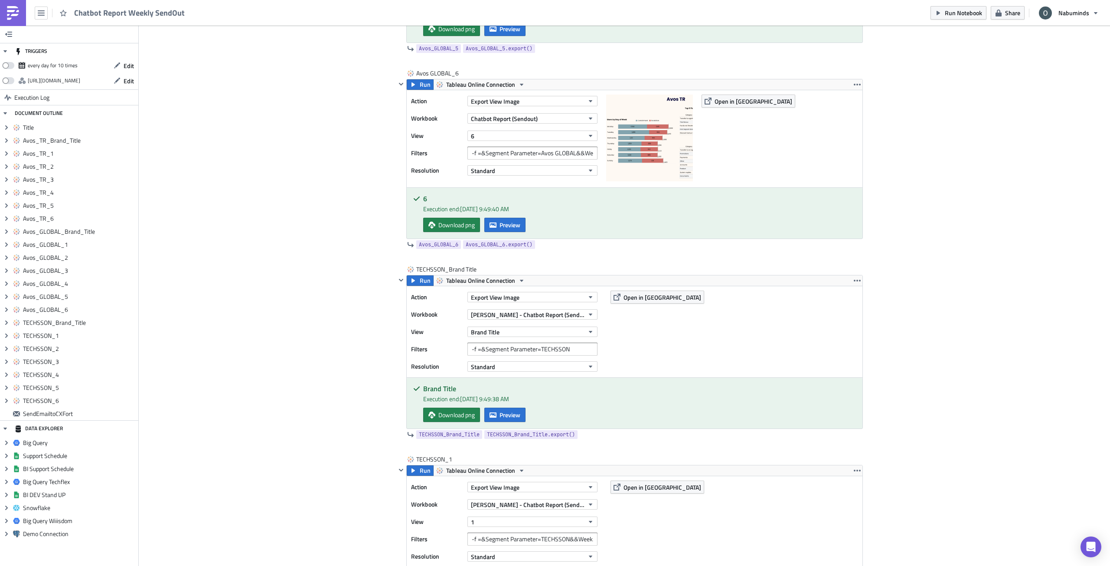
scroll to position [2946, 0]
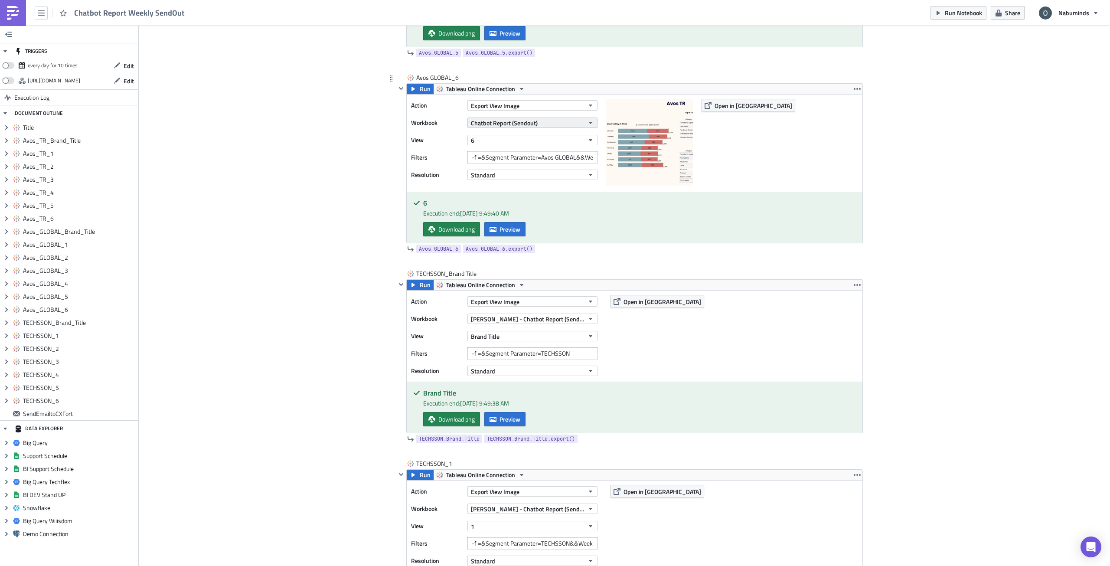
click at [494, 124] on span "Chatbot Report (Sendout)" at bounding box center [504, 122] width 67 height 9
click at [503, 141] on button "6" at bounding box center [532, 140] width 130 height 10
click at [513, 317] on span "[PERSON_NAME] - Chatbot Report (Sendout - Test)" at bounding box center [527, 318] width 113 height 9
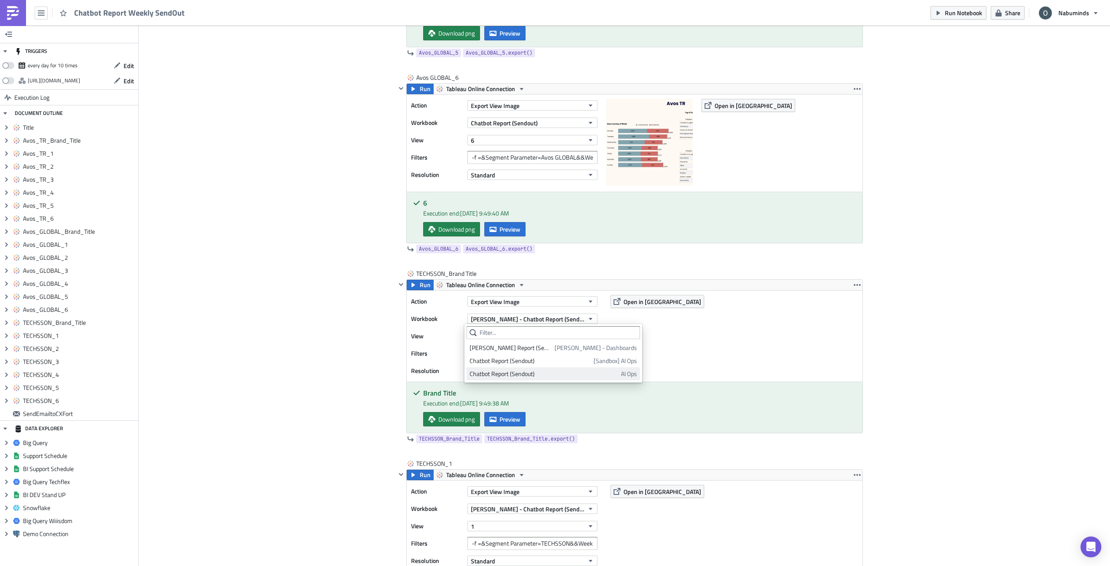
click at [537, 369] on link "Chatbot Report (Sendout) AI Ops" at bounding box center [553, 373] width 173 height 13
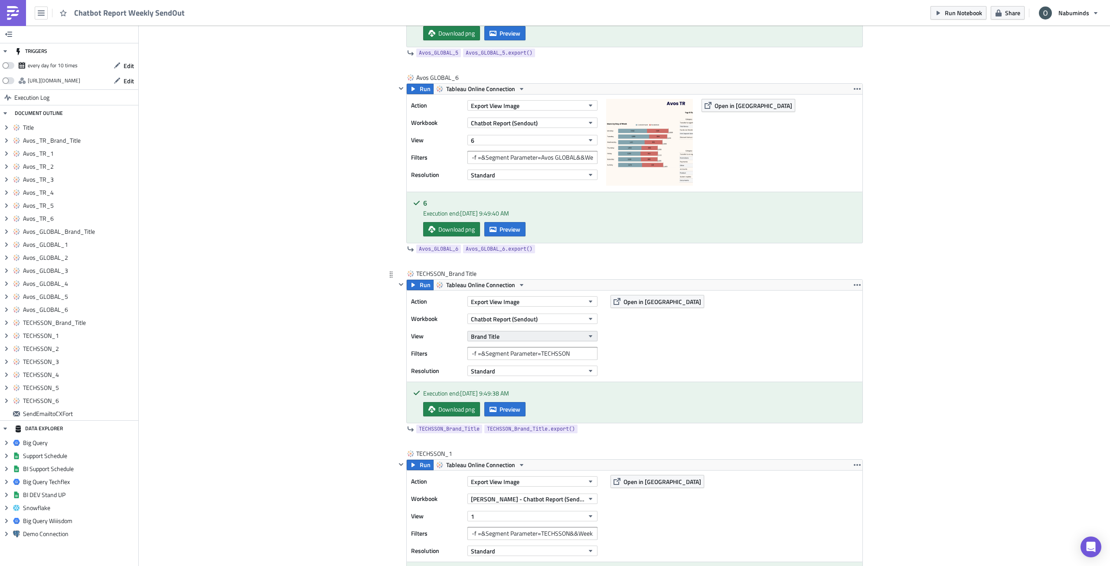
click at [499, 334] on button "Brand Title" at bounding box center [532, 336] width 130 height 10
click at [491, 379] on div "Brand Title" at bounding box center [508, 378] width 77 height 9
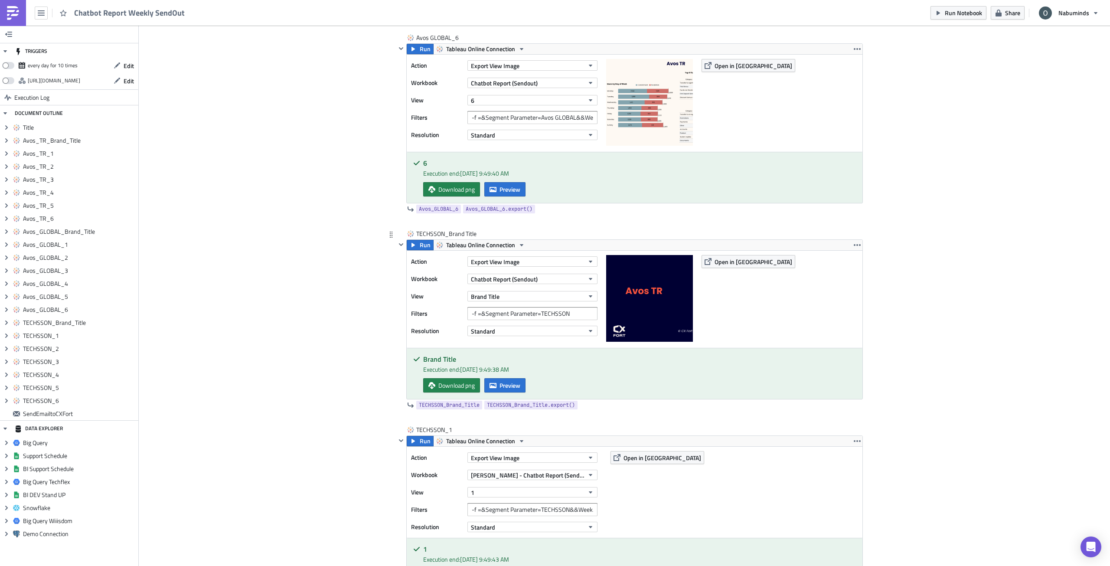
scroll to position [3076, 0]
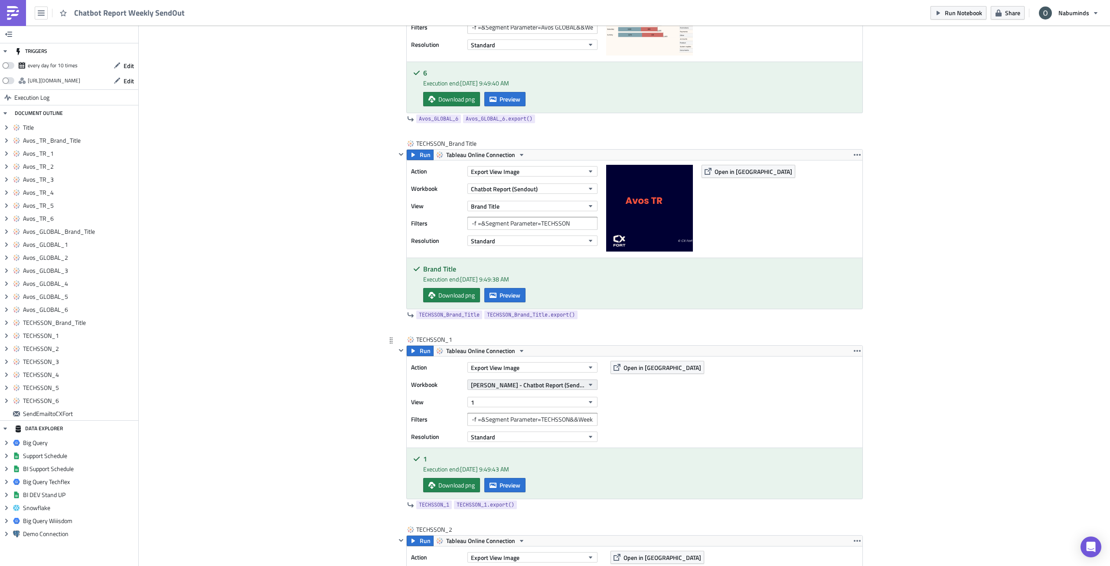
click at [527, 387] on span "[PERSON_NAME] - Chatbot Report (Sendout - Test)" at bounding box center [527, 384] width 113 height 9
click at [538, 439] on div "Chatbot Report (Sendout)" at bounding box center [544, 439] width 148 height 9
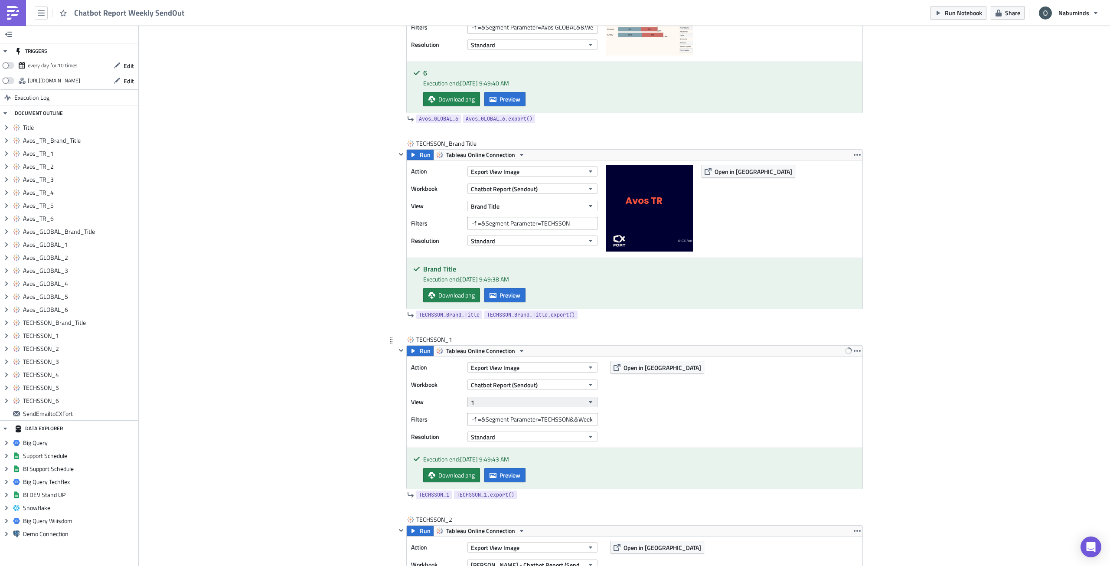
click at [499, 405] on button "1" at bounding box center [532, 402] width 130 height 10
click at [507, 458] on div "1" at bounding box center [508, 457] width 77 height 9
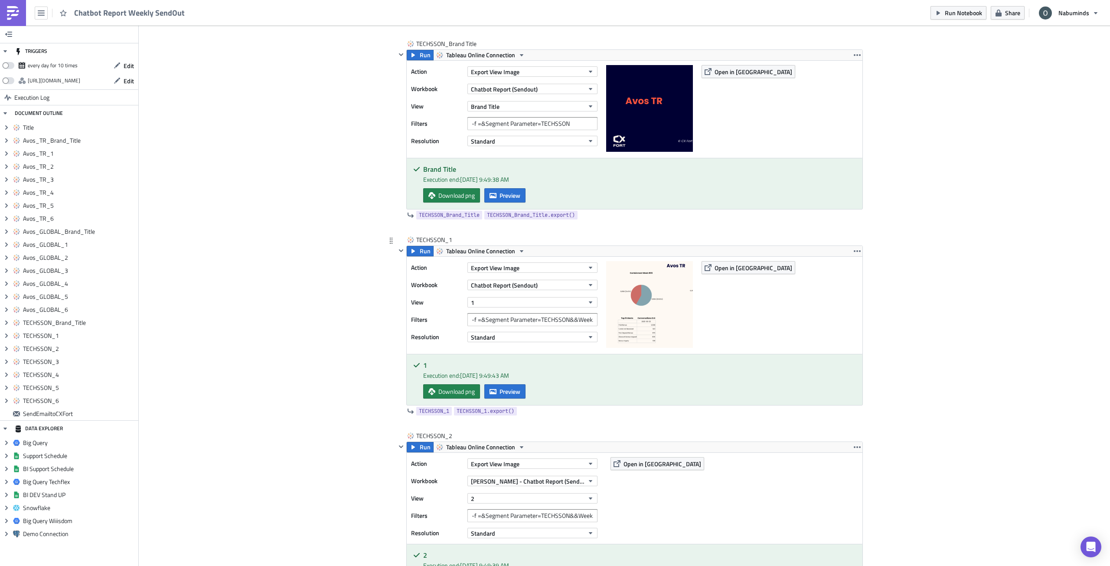
scroll to position [3206, 0]
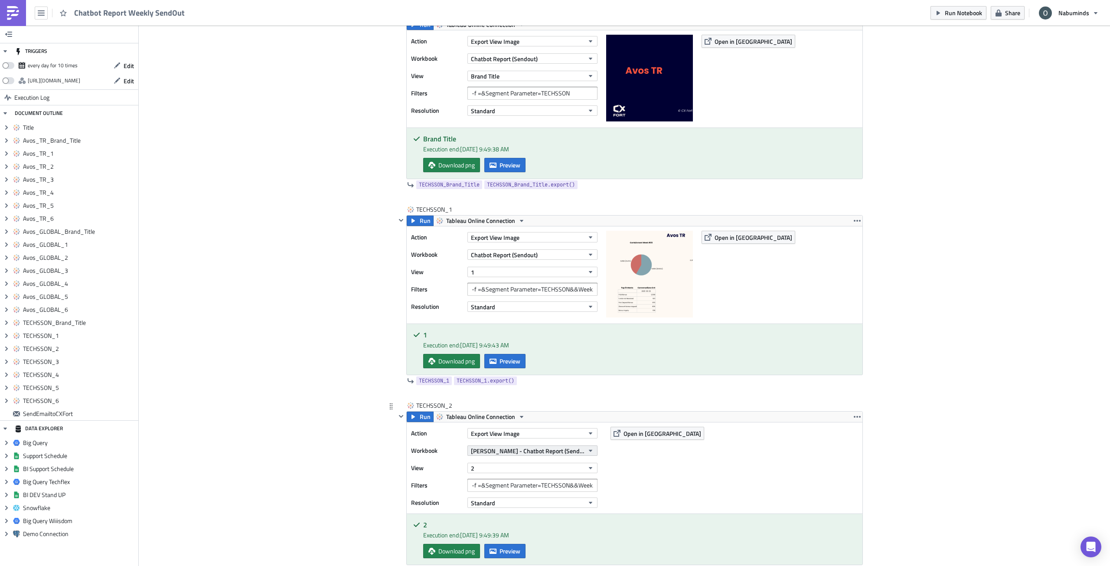
click at [542, 449] on span "[PERSON_NAME] - Chatbot Report (Sendout - Test)" at bounding box center [527, 450] width 113 height 9
click at [545, 480] on div "Chatbot Report (Sendout)" at bounding box center [544, 505] width 148 height 9
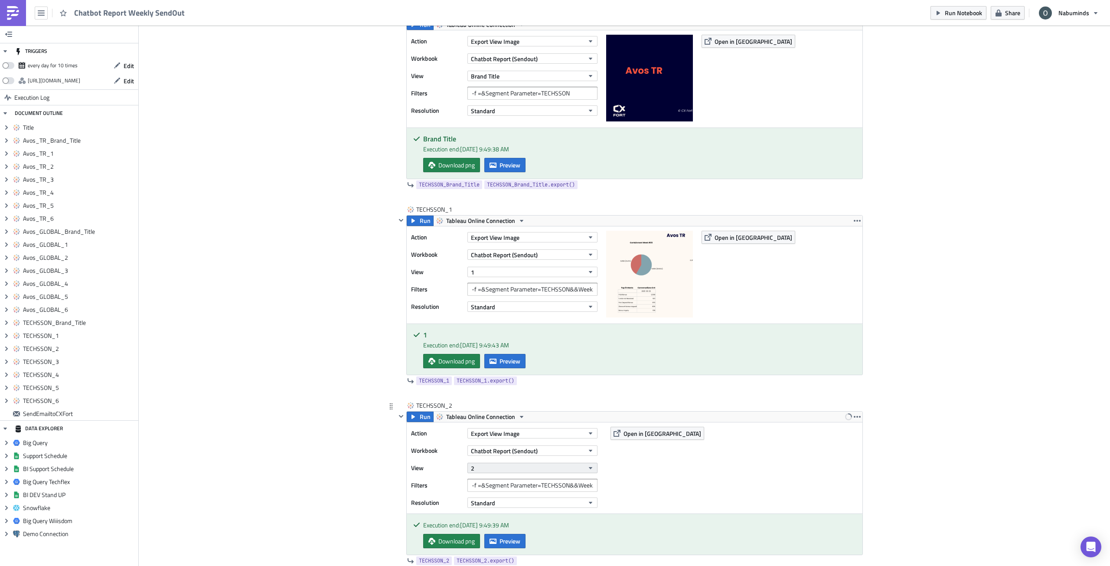
click at [511, 470] on button "2" at bounding box center [532, 468] width 130 height 10
click at [494, 402] on div "2" at bounding box center [508, 402] width 77 height 9
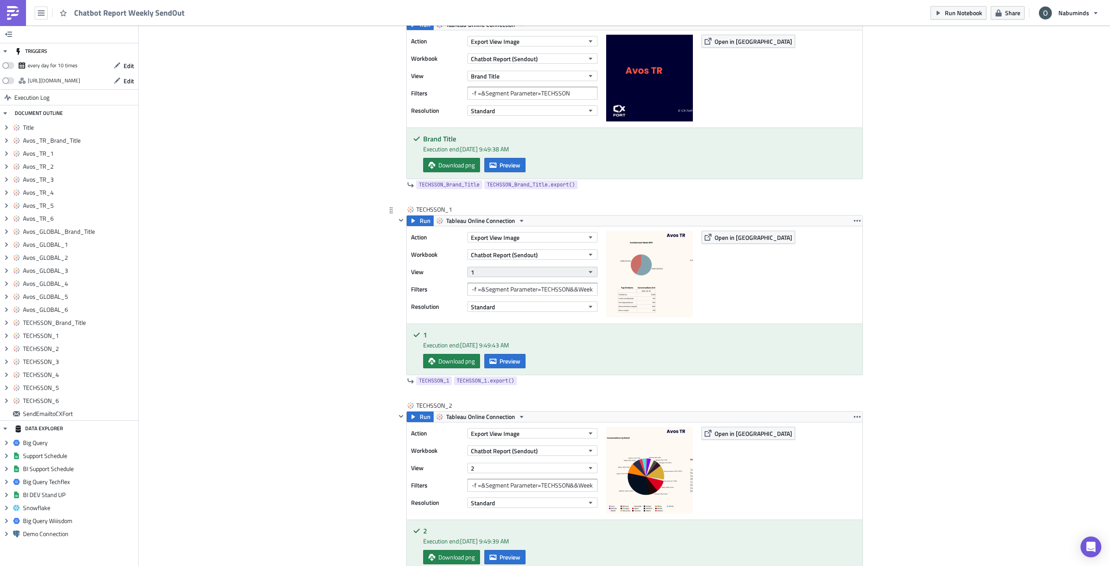
click at [494, 274] on button "1" at bounding box center [532, 272] width 130 height 10
click at [487, 466] on button "2" at bounding box center [532, 468] width 130 height 10
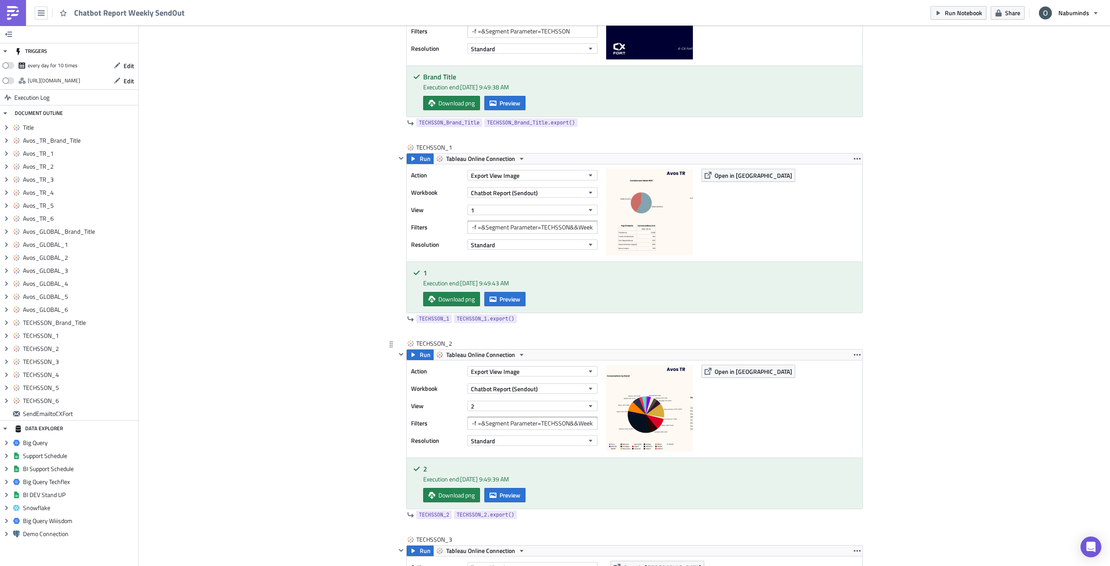
scroll to position [3380, 0]
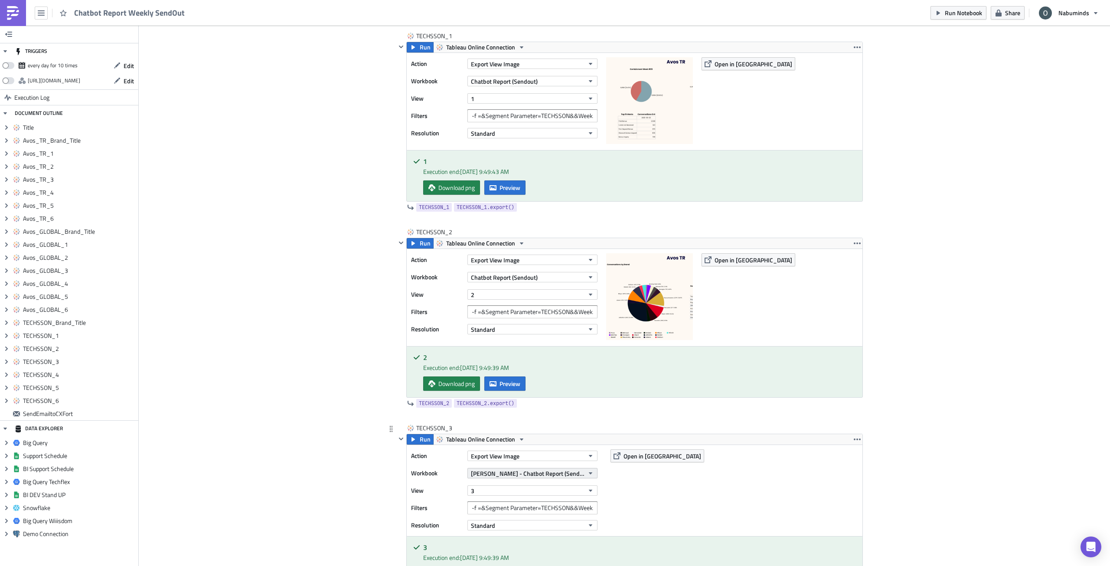
click at [521, 477] on span "[PERSON_NAME] - Chatbot Report (Sendout - Test)" at bounding box center [527, 473] width 113 height 9
click at [522, 480] on div "Chatbot Report (Sendout)" at bounding box center [544, 528] width 148 height 9
click at [497, 480] on button "3" at bounding box center [532, 490] width 130 height 10
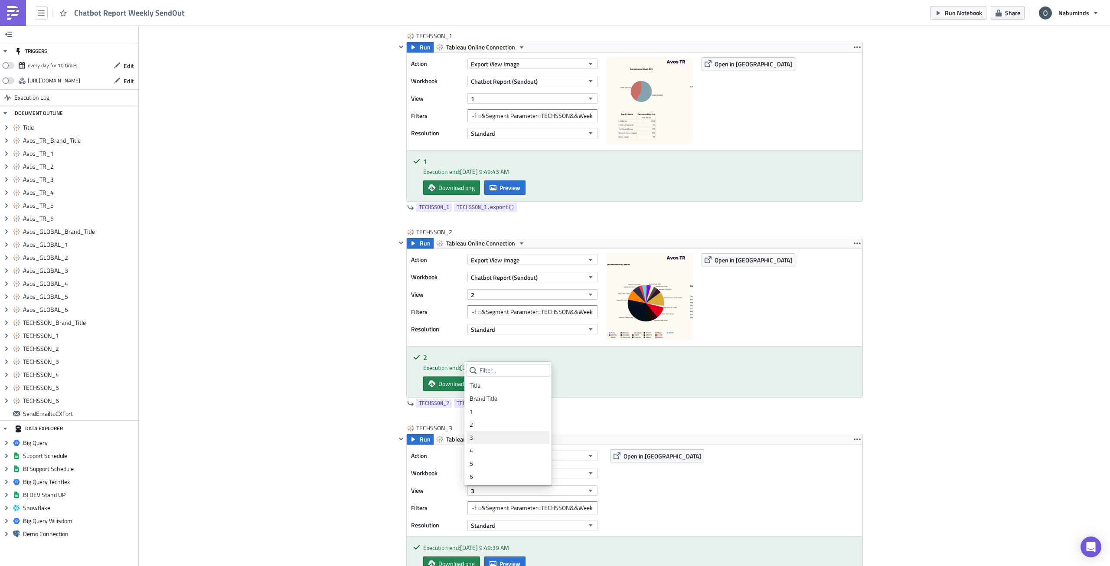
click at [486, 437] on div "3" at bounding box center [508, 437] width 77 height 9
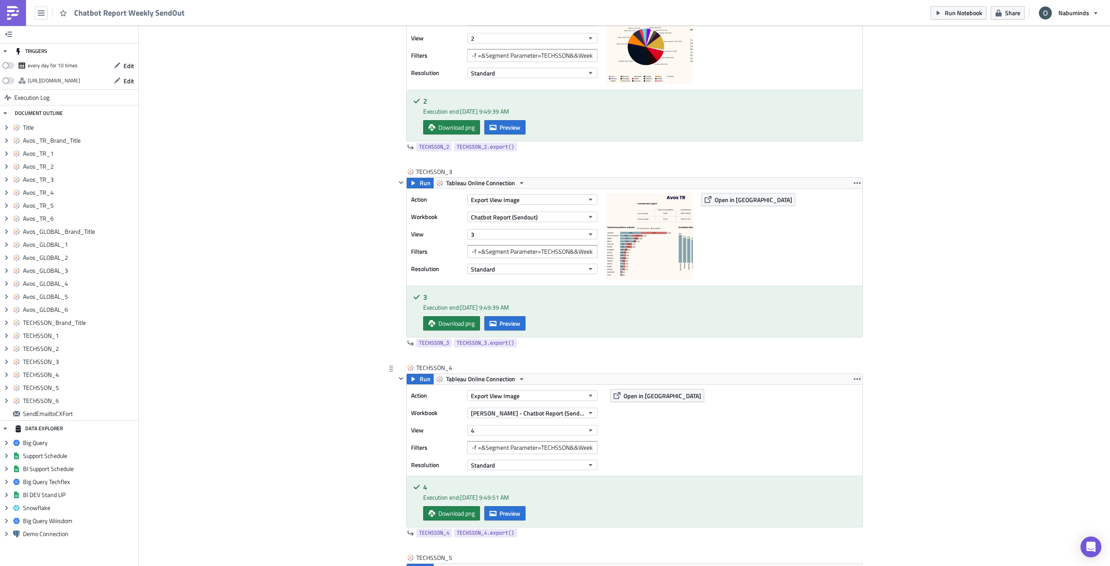
scroll to position [3640, 0]
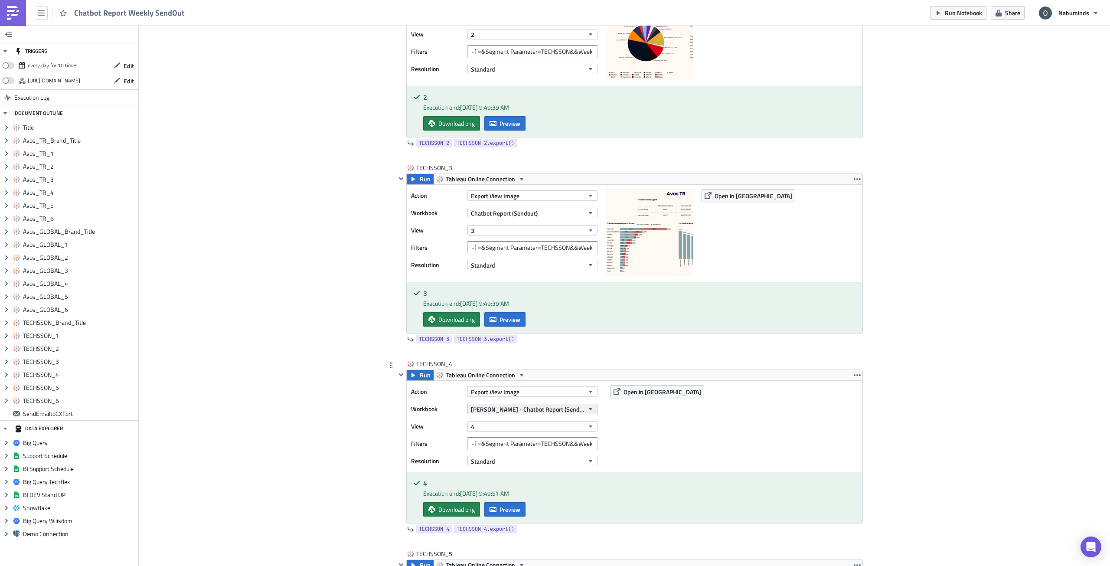
click at [519, 411] on span "[PERSON_NAME] - Chatbot Report (Sendout - Test)" at bounding box center [527, 409] width 113 height 9
click at [528, 467] on div "Chatbot Report (Sendout)" at bounding box center [544, 464] width 148 height 9
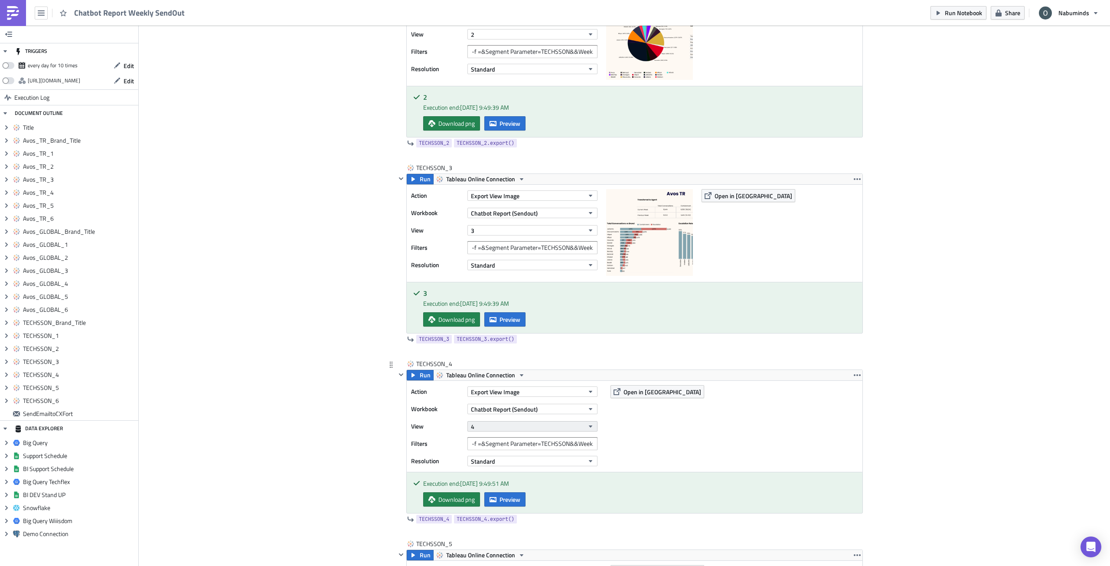
click at [495, 428] on button "4" at bounding box center [532, 426] width 130 height 10
click at [501, 480] on link "4" at bounding box center [508, 520] width 83 height 13
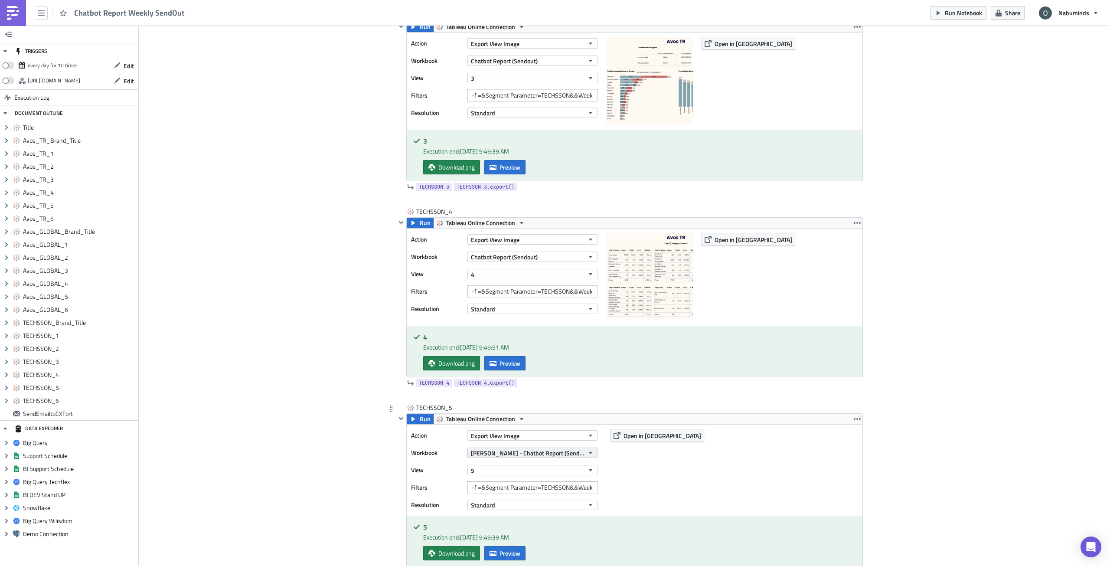
scroll to position [3813, 0]
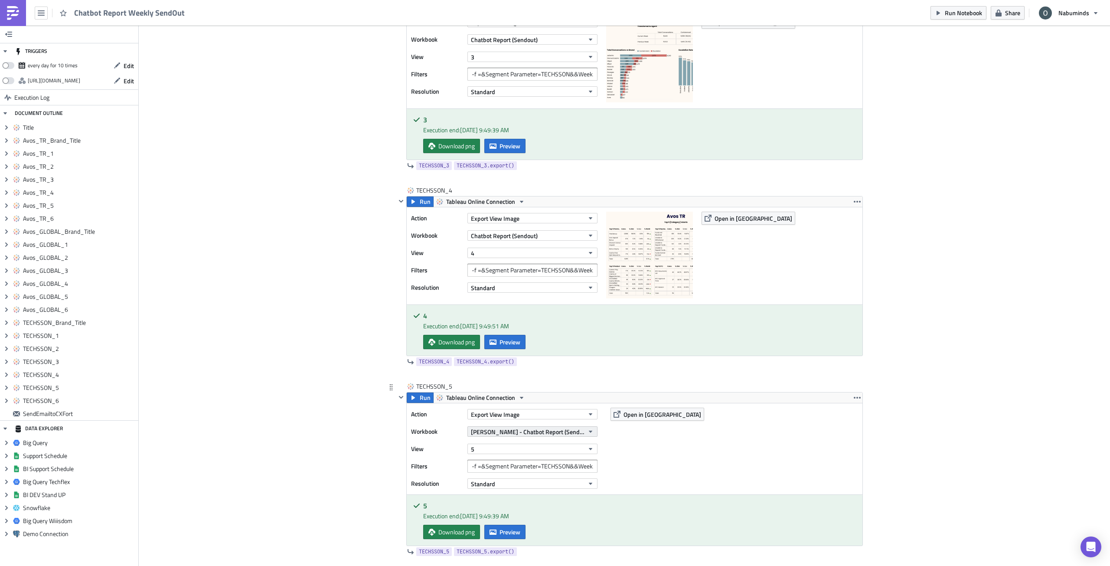
click at [498, 430] on span "[PERSON_NAME] - Chatbot Report (Sendout - Test)" at bounding box center [527, 431] width 113 height 9
click at [527, 480] on div "Chatbot Report (Sendout)" at bounding box center [544, 486] width 148 height 9
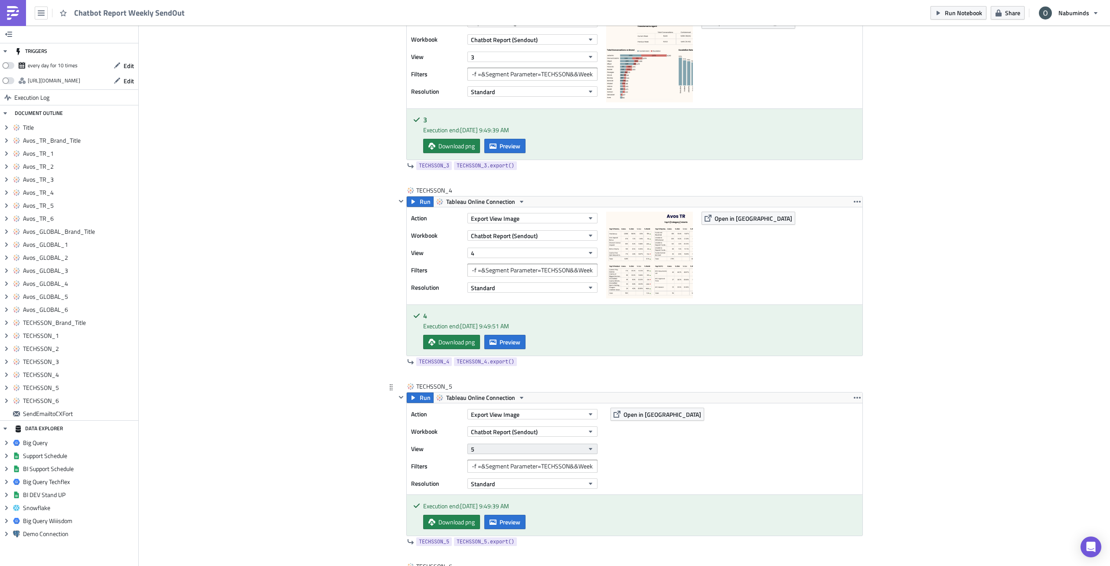
click at [499, 447] on button "5" at bounding box center [532, 449] width 130 height 10
click at [490, 423] on div "5" at bounding box center [508, 422] width 77 height 9
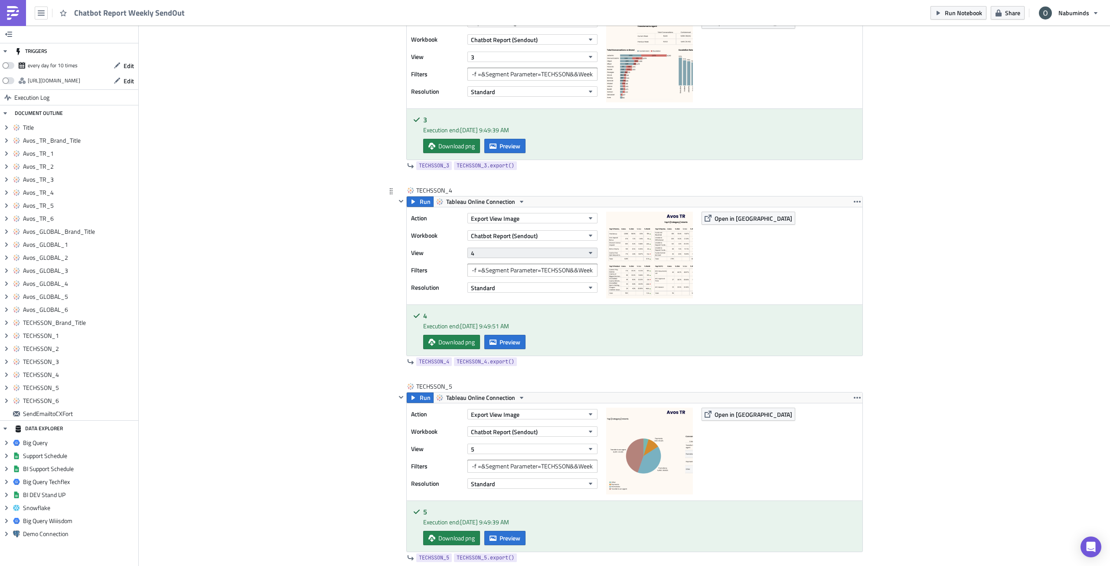
click at [518, 252] on button "4" at bounding box center [532, 253] width 130 height 10
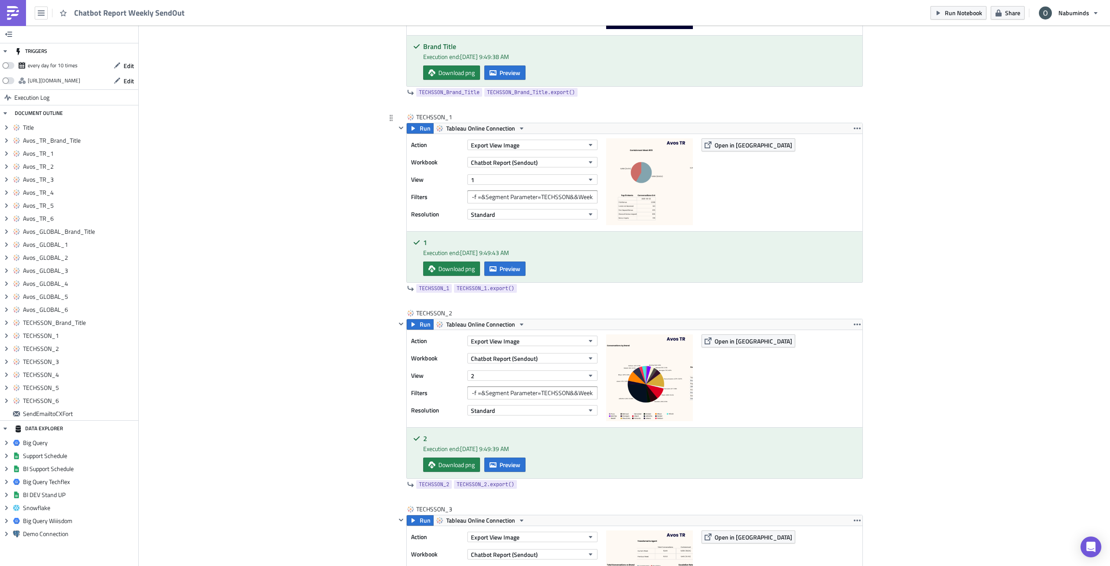
scroll to position [3250, 0]
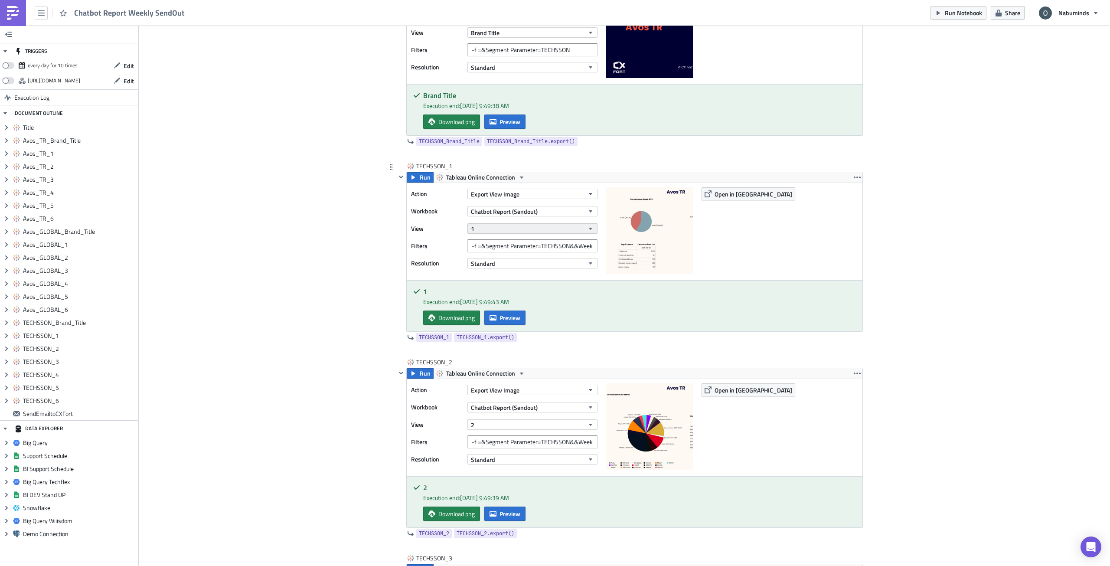
click at [479, 232] on button "1" at bounding box center [532, 228] width 130 height 10
click at [477, 423] on button "2" at bounding box center [532, 424] width 130 height 10
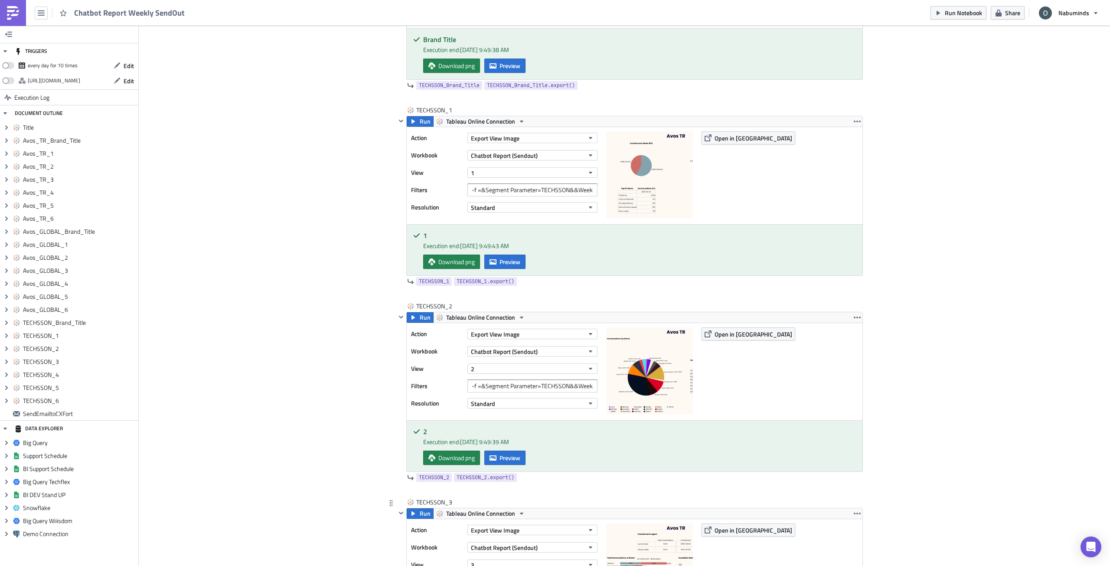
scroll to position [3423, 0]
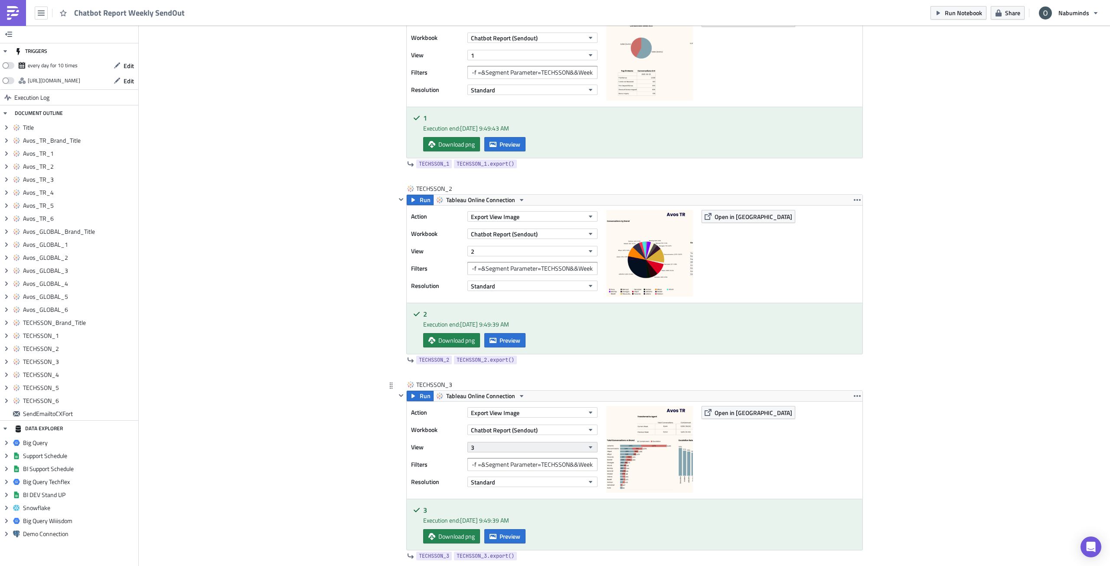
click at [477, 446] on button "3" at bounding box center [532, 447] width 130 height 10
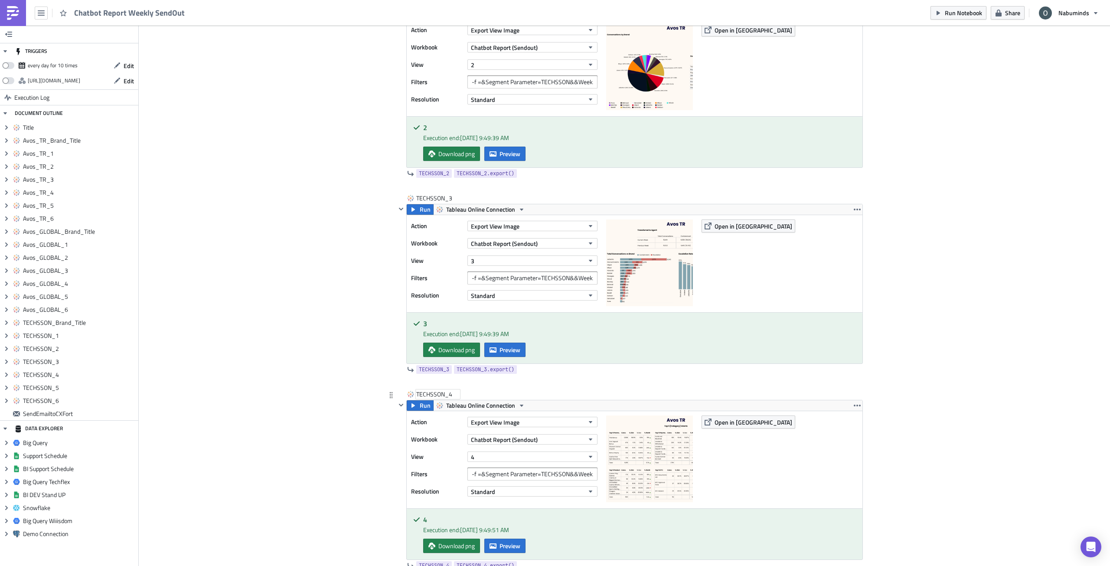
scroll to position [3553, 0]
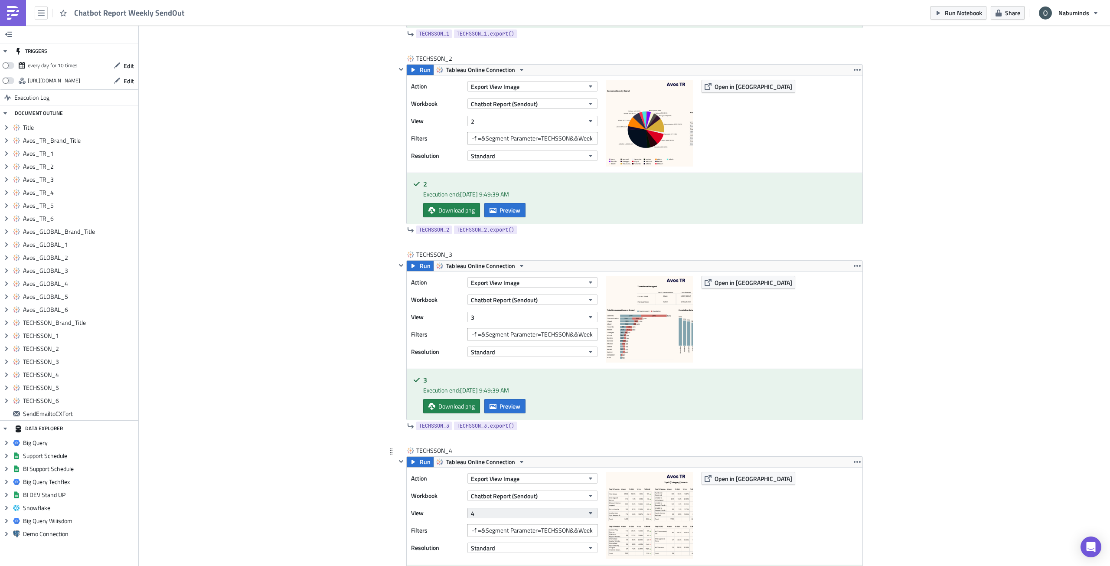
click at [493, 480] on button "4" at bounding box center [532, 513] width 130 height 10
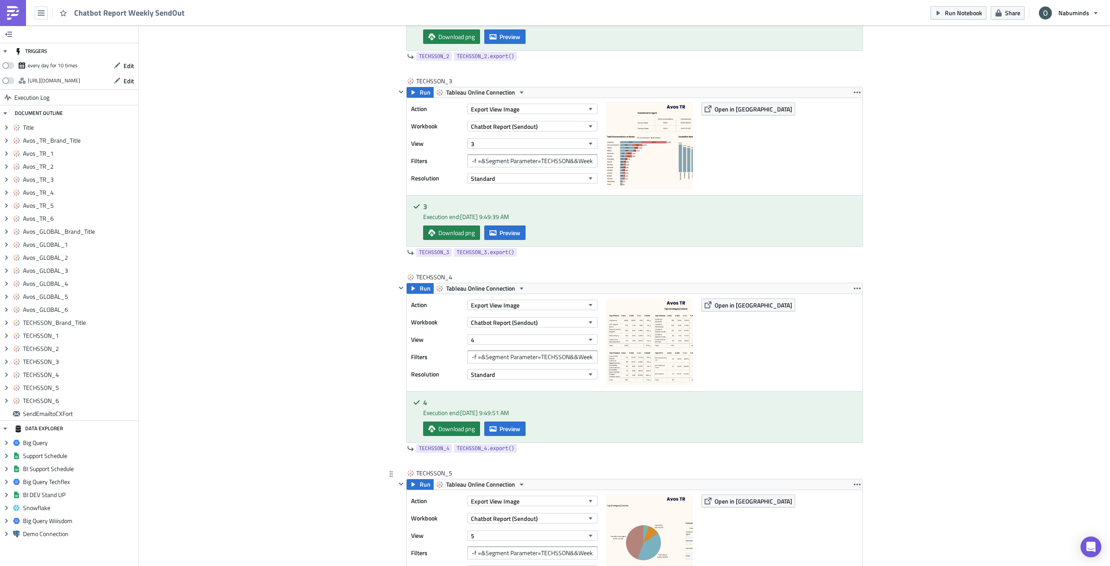
scroll to position [3857, 0]
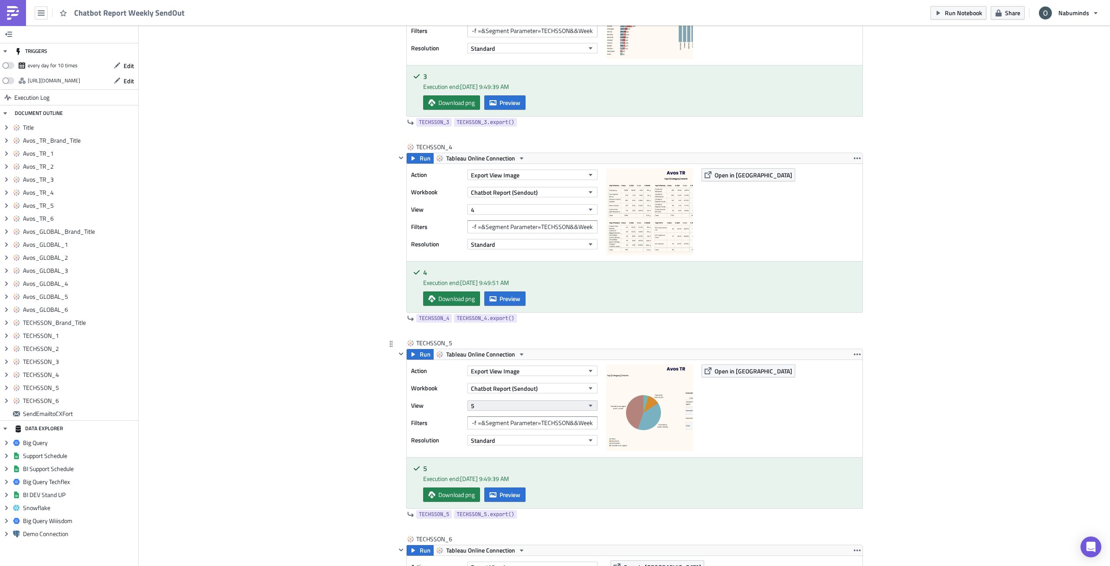
click at [484, 403] on button "5" at bounding box center [532, 405] width 130 height 10
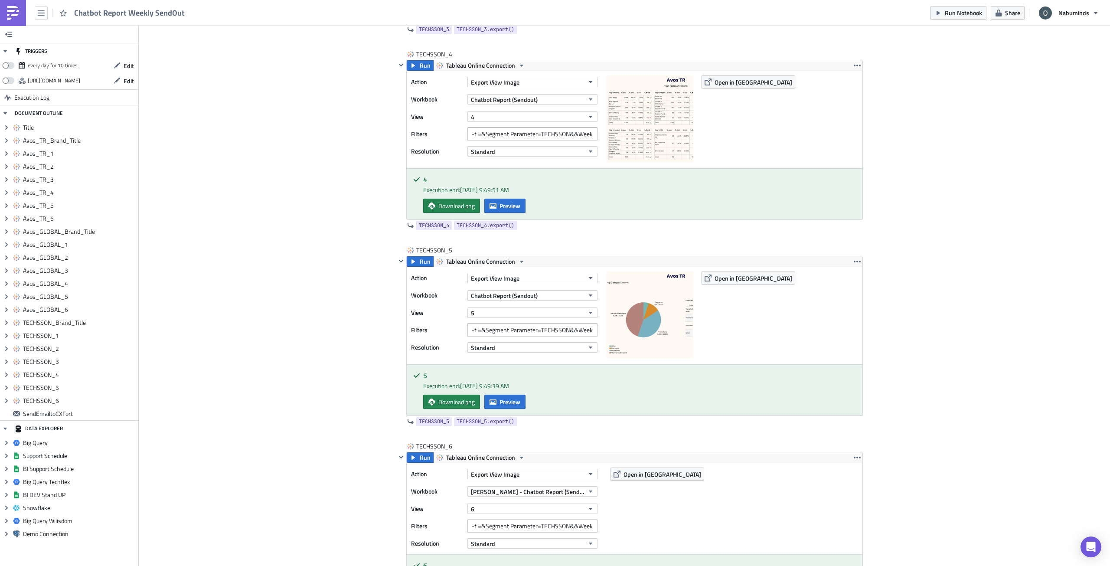
scroll to position [4030, 0]
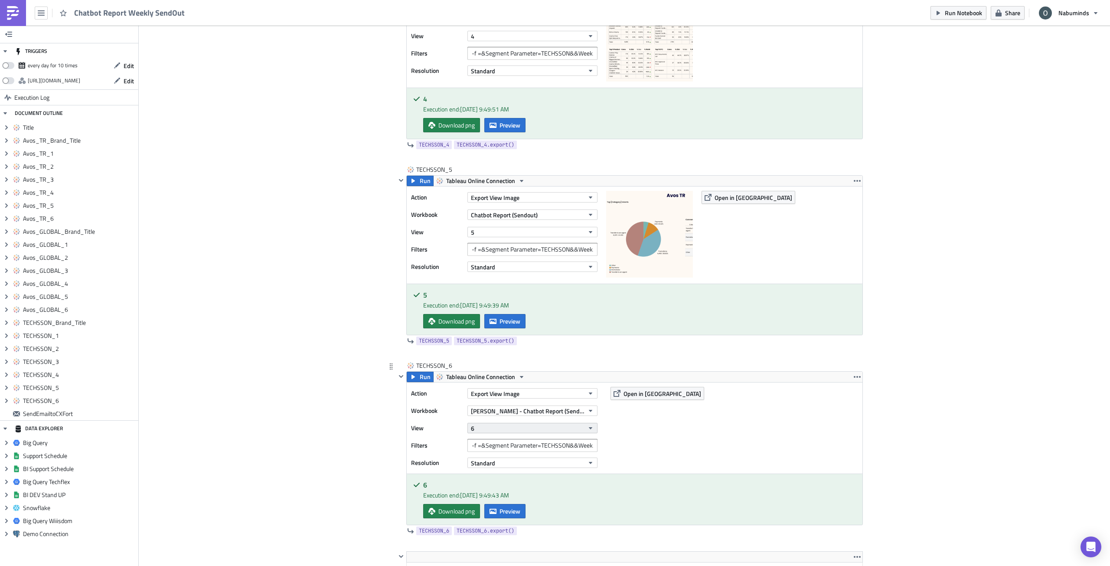
click at [480, 424] on button "6" at bounding box center [532, 428] width 130 height 10
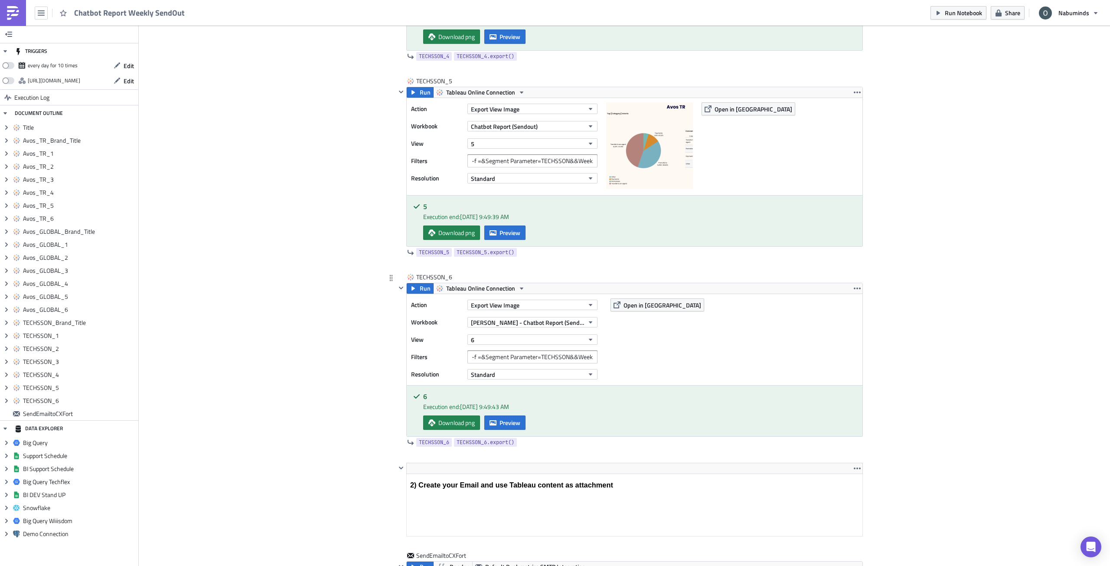
scroll to position [4160, 0]
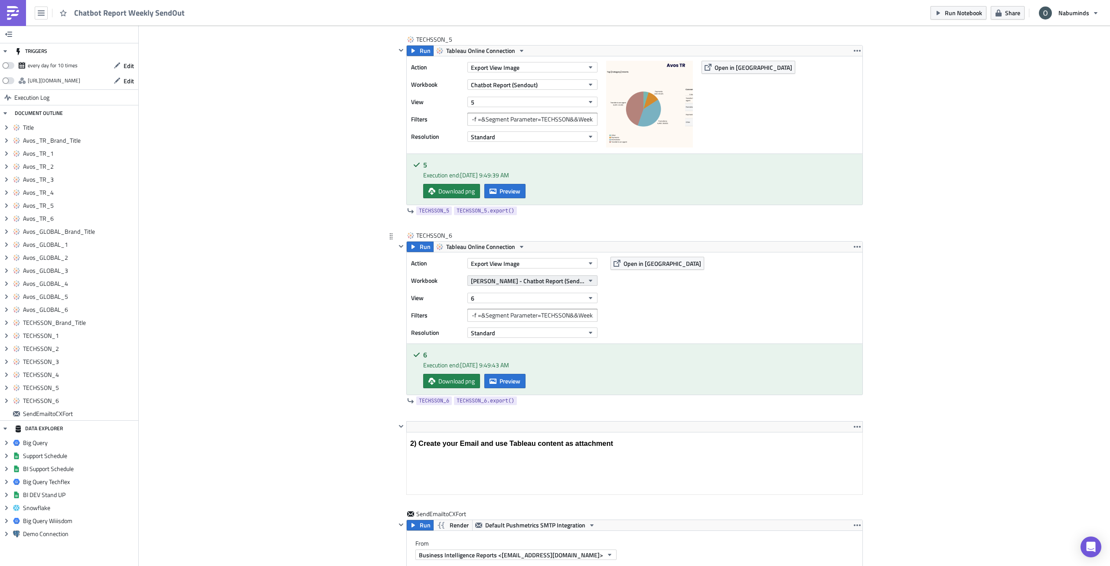
click at [486, 279] on span "[PERSON_NAME] - Chatbot Report (Sendout - Test)" at bounding box center [527, 280] width 113 height 9
click at [505, 332] on div "Chatbot Report (Sendout)" at bounding box center [544, 335] width 148 height 9
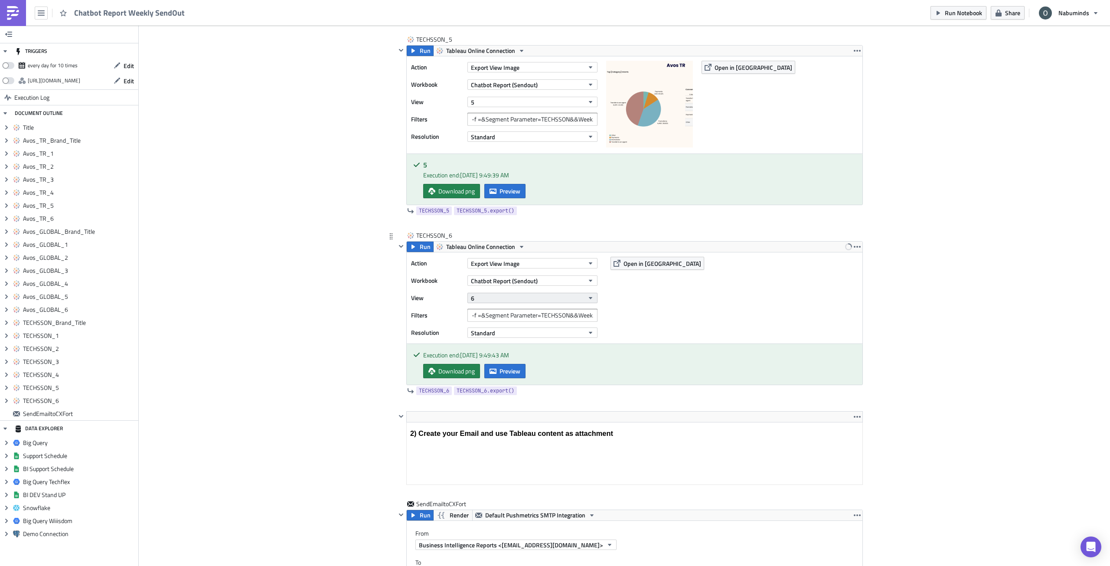
click at [487, 301] on button "6" at bounding box center [532, 298] width 130 height 10
click at [509, 417] on div "6" at bounding box center [508, 418] width 77 height 9
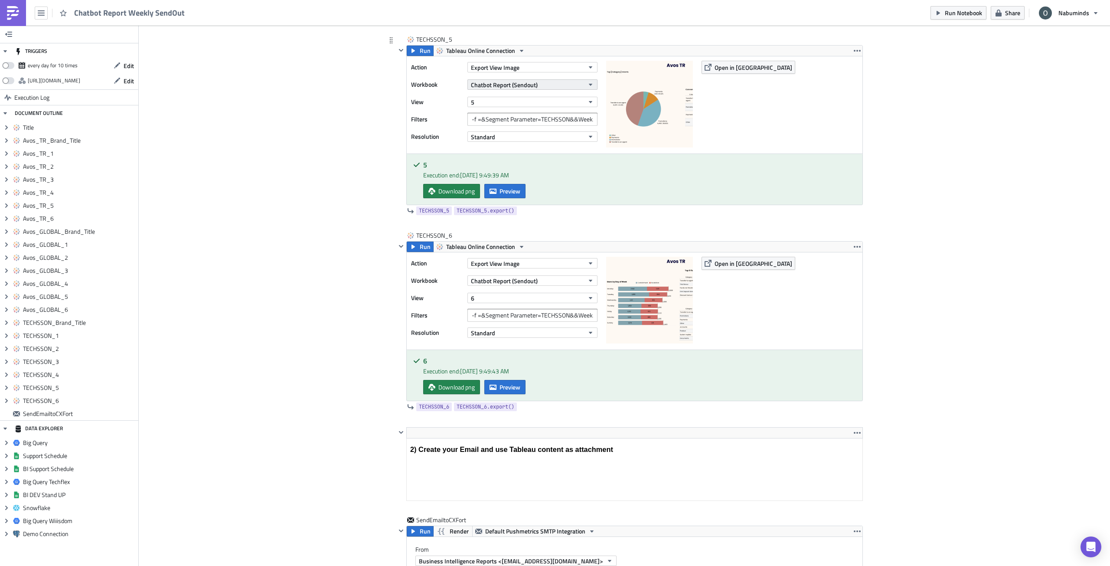
click at [549, 88] on button "Chatbot Report (Sendout)" at bounding box center [532, 84] width 130 height 10
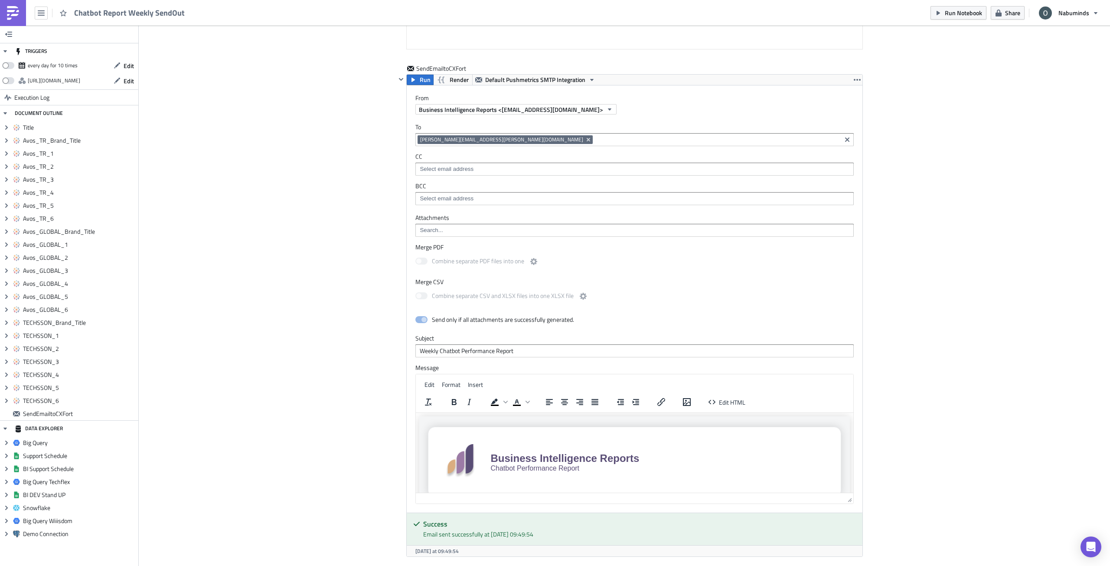
scroll to position [4675, 0]
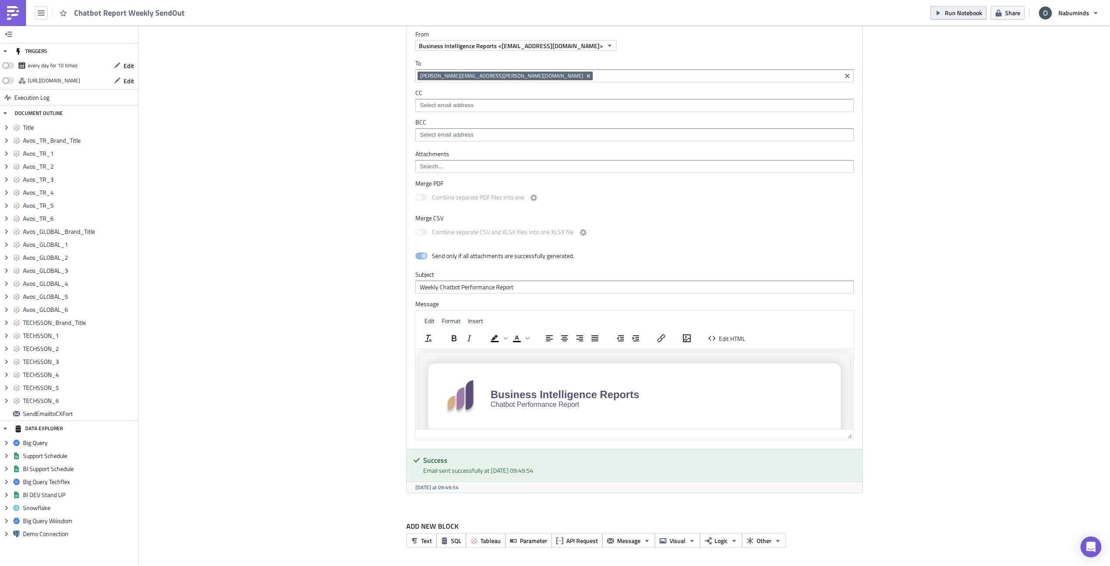
click at [808, 13] on span "Run Notebook" at bounding box center [963, 12] width 37 height 9
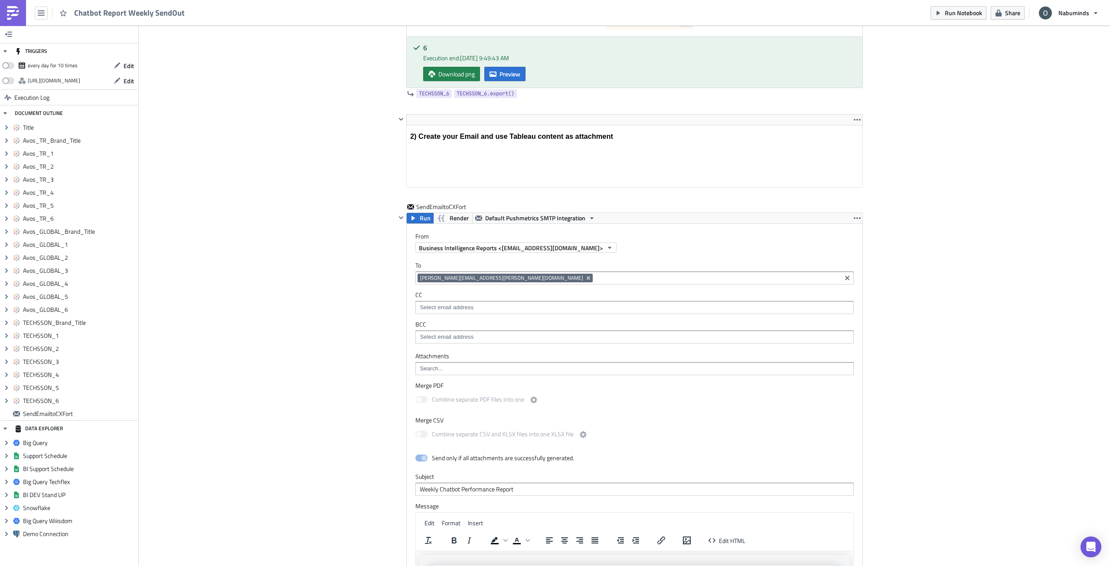
scroll to position [4568, 0]
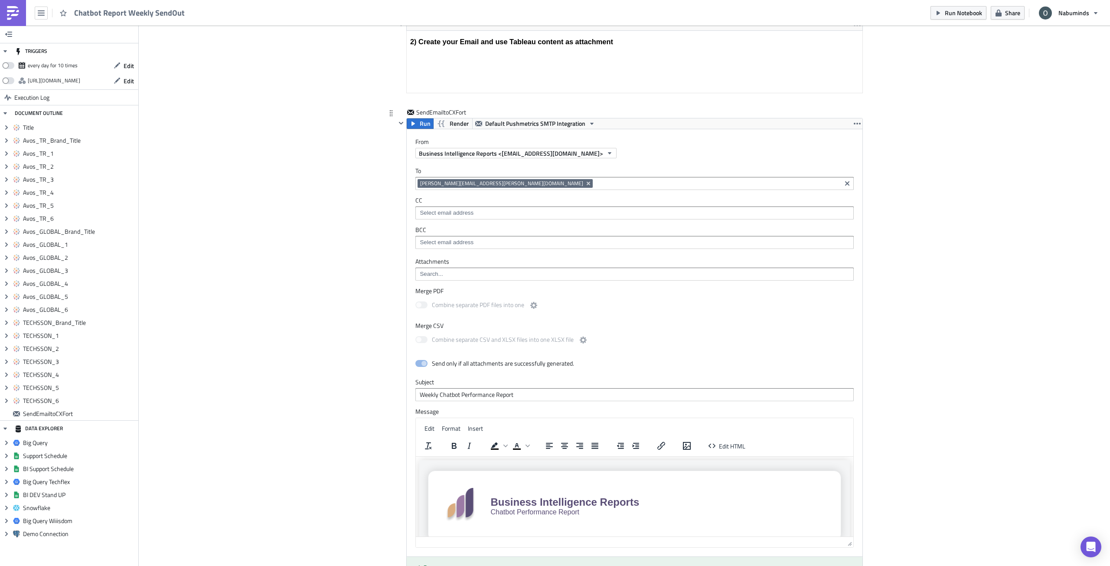
click at [487, 242] on input at bounding box center [634, 242] width 433 height 9
type input "oli"
click at [481, 269] on div "[PERSON_NAME][EMAIL_ADDRESS][PERSON_NAME][DOMAIN_NAME]" at bounding box center [499, 270] width 163 height 9
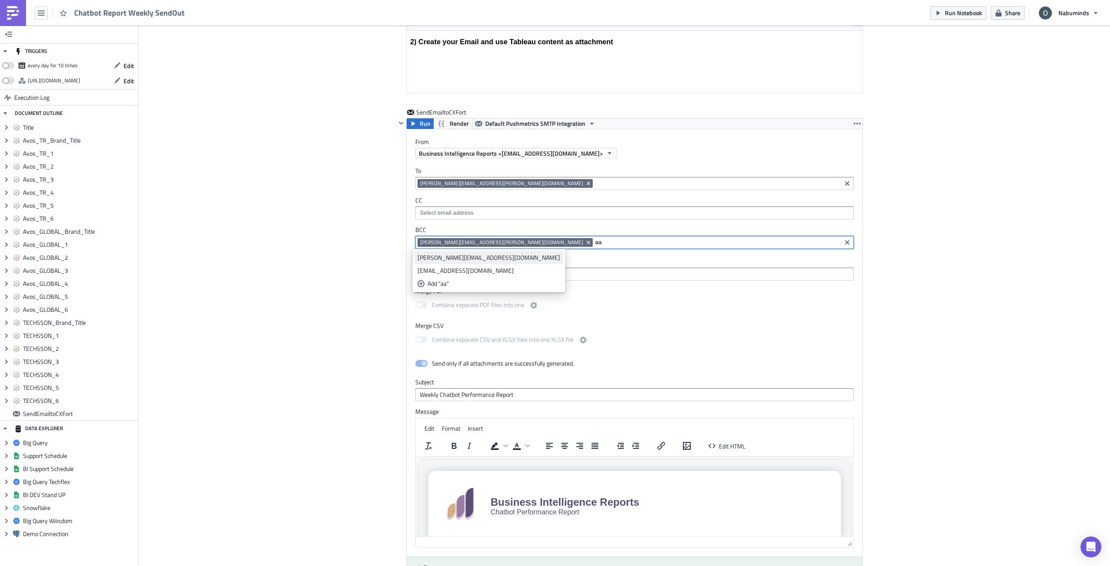
type input "aa"
click at [460, 261] on div "aaron.amarga@nabu.ee" at bounding box center [489, 257] width 143 height 9
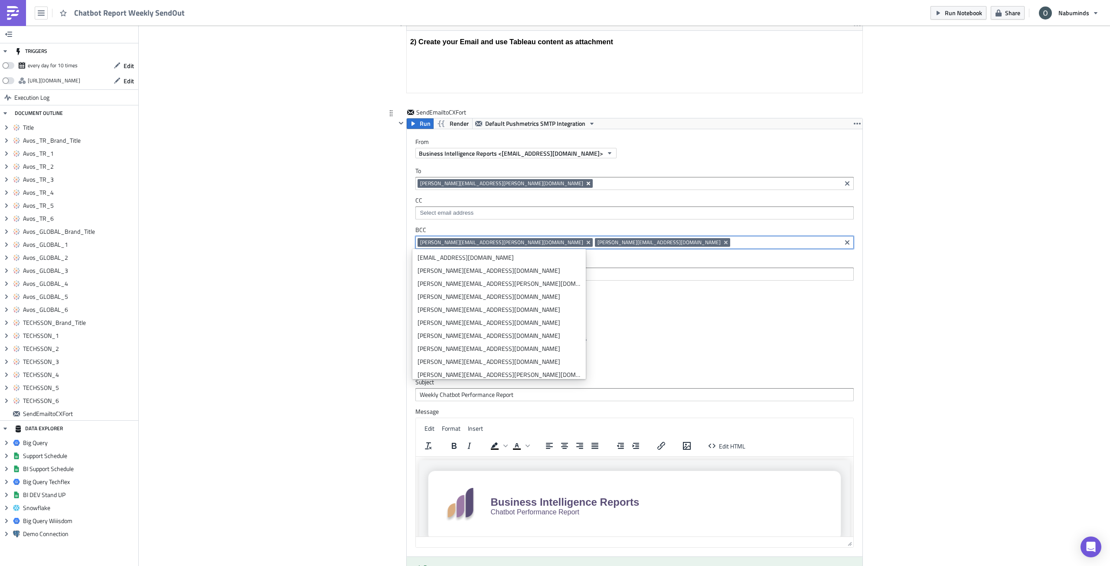
click at [587, 183] on icon "Remove Tag" at bounding box center [588, 183] width 3 height 3
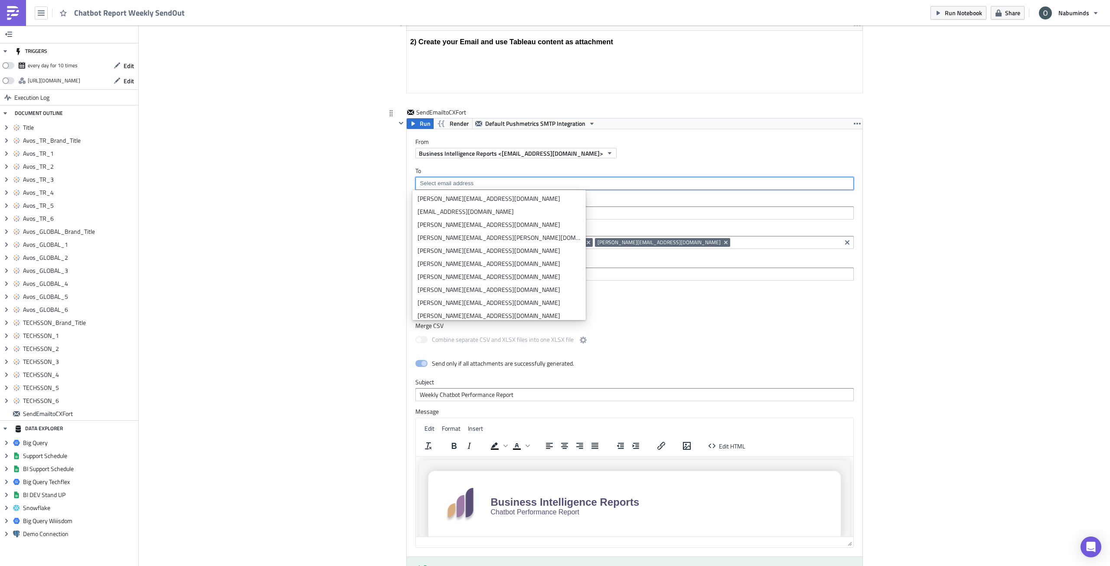
paste input "sinan.y@cxfort.com"
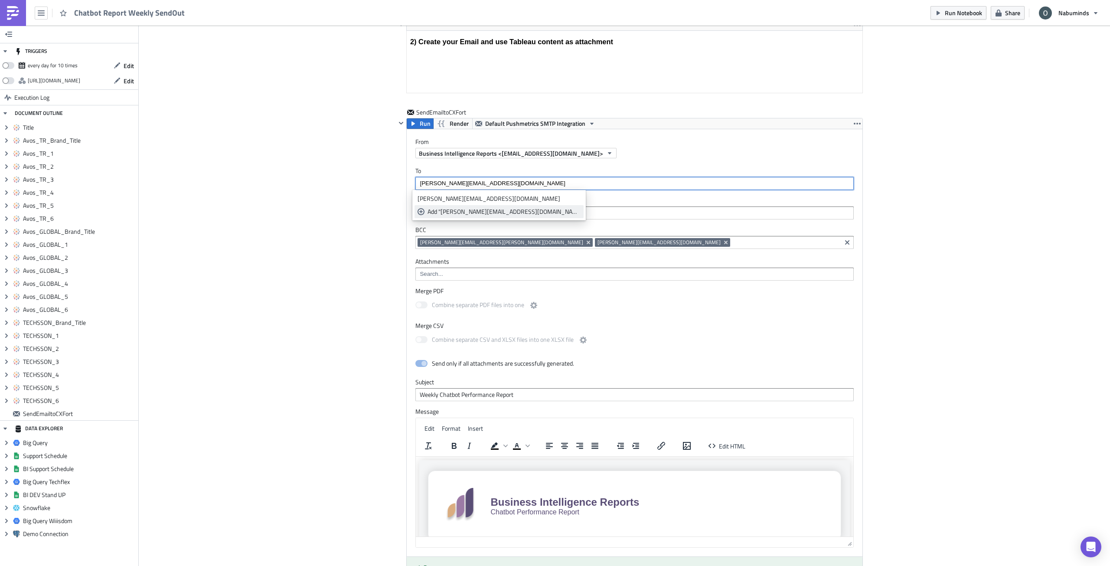
type input "sinan.y@cxfort.com"
click at [471, 212] on div "Add "sinan.y@cxfort.com"" at bounding box center [504, 211] width 153 height 9
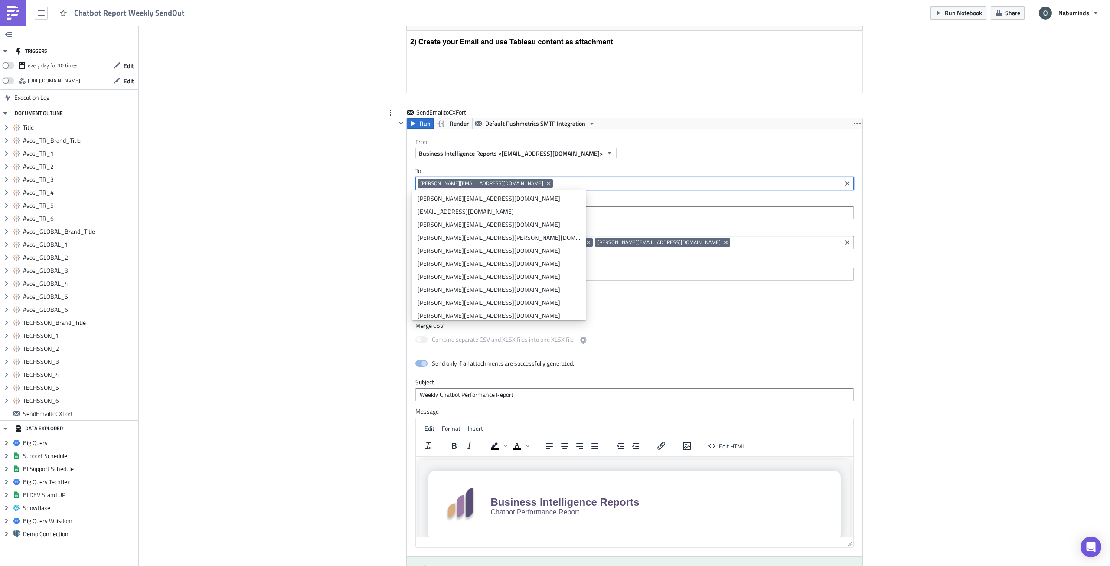
click at [555, 184] on input at bounding box center [697, 183] width 284 height 9
paste input "batuhan.k@cxfort.com"
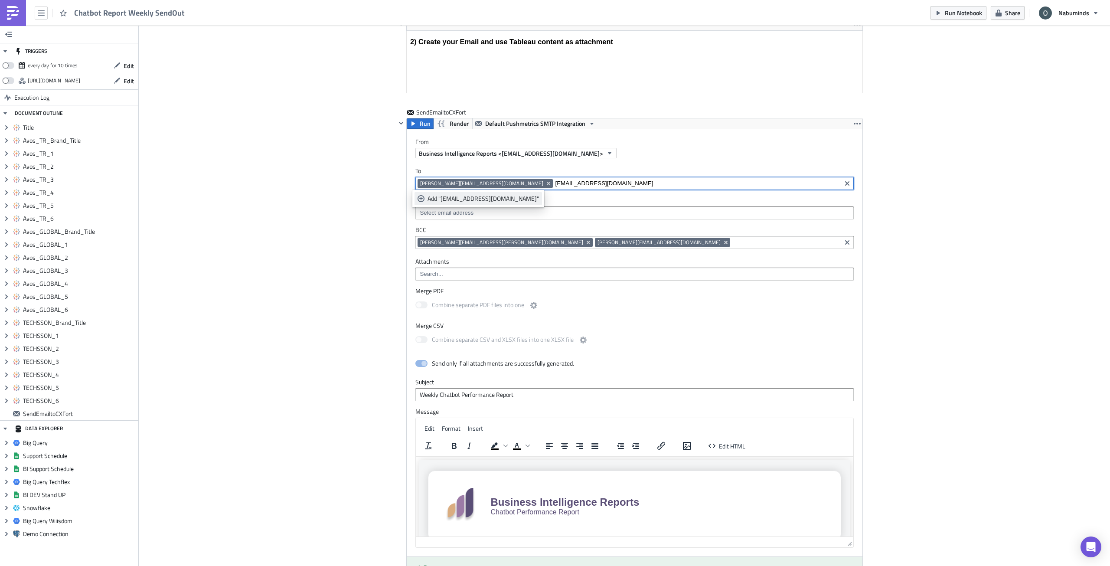
type input "batuhan.k@cxfort.com"
click at [483, 198] on div "Add "batuhan.k@cxfort.com"" at bounding box center [483, 198] width 111 height 9
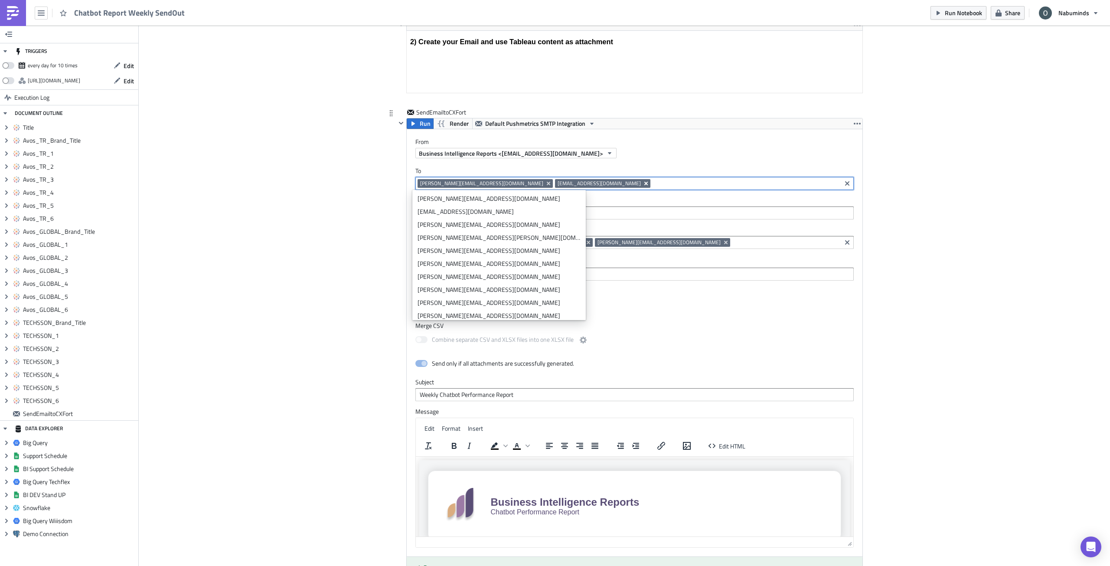
click at [644, 183] on icon "Remove Tag" at bounding box center [645, 183] width 3 height 3
click at [510, 179] on div "sinan.y@cxfort.com" at bounding box center [634, 183] width 438 height 13
paste input "baturhan.b@cxfort.com"
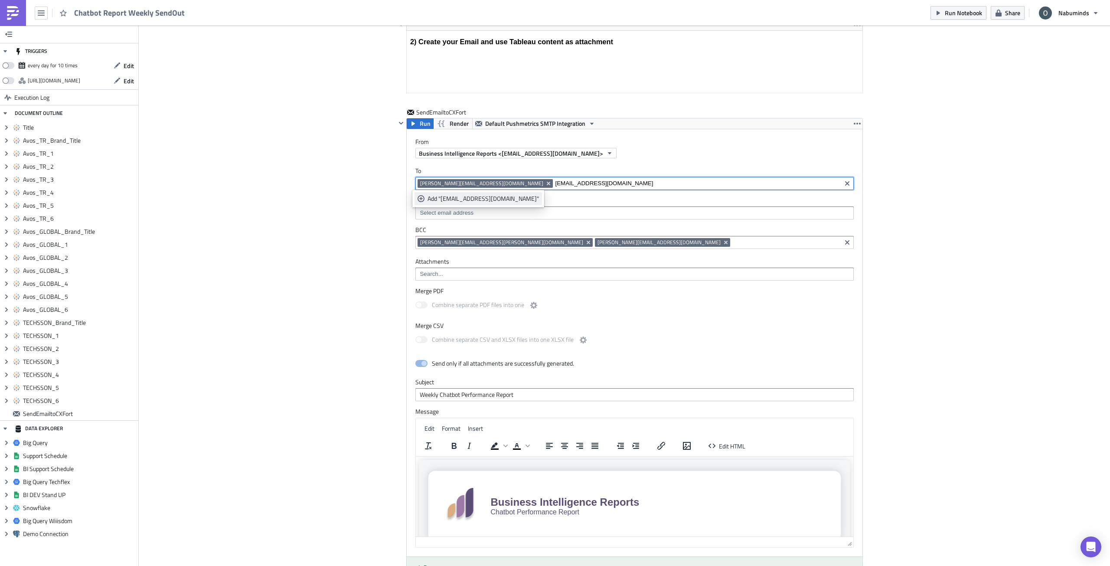
type input "baturhan.b@cxfort.com"
click at [480, 199] on div "Add "baturhan.b@cxfort.com"" at bounding box center [483, 198] width 111 height 9
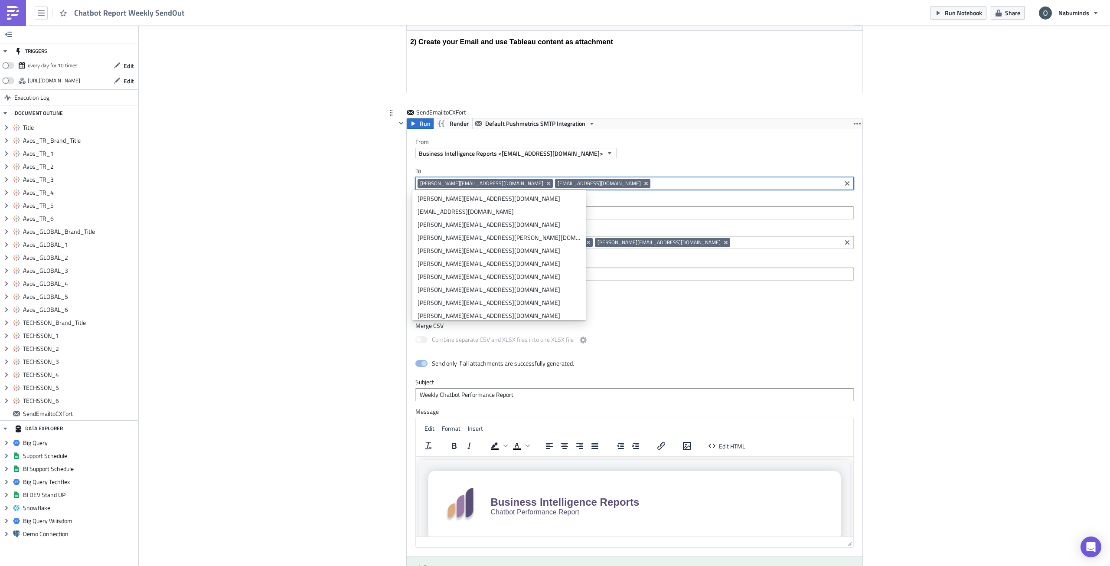
click at [653, 184] on input at bounding box center [746, 183] width 186 height 9
paste input "batuhan.k@cxfort.com"
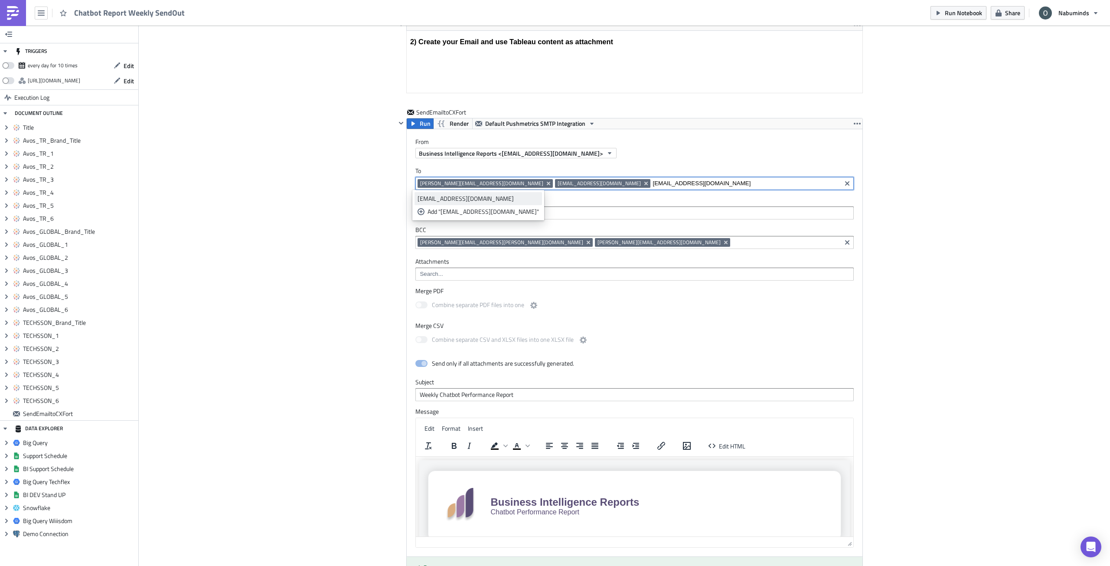
type input "batuhan.k@cxfort.com"
click at [477, 197] on div "batuhan.k@cxfort.com" at bounding box center [478, 198] width 121 height 9
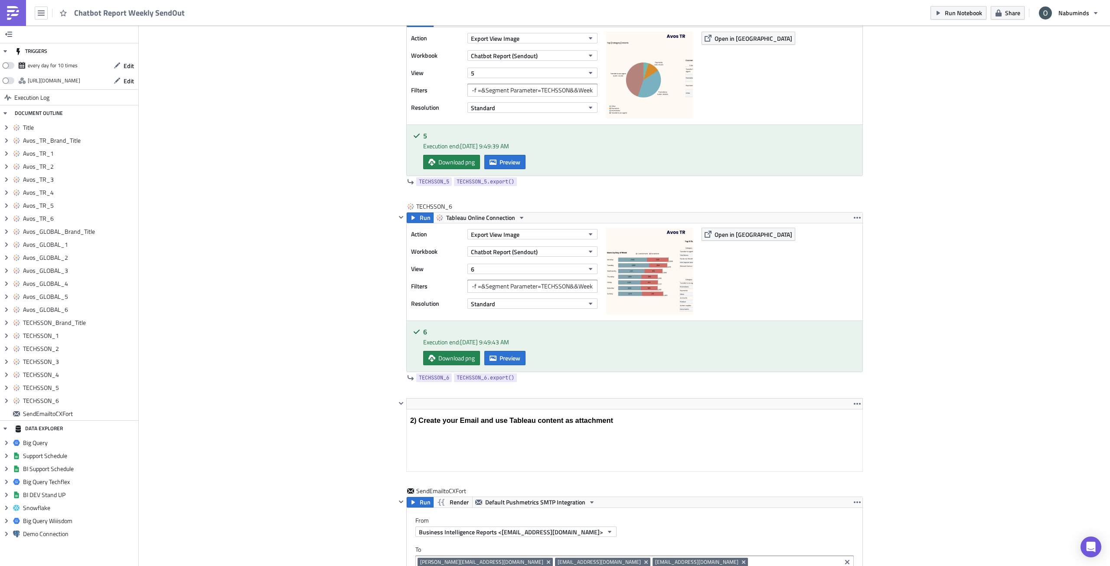
scroll to position [4091, 0]
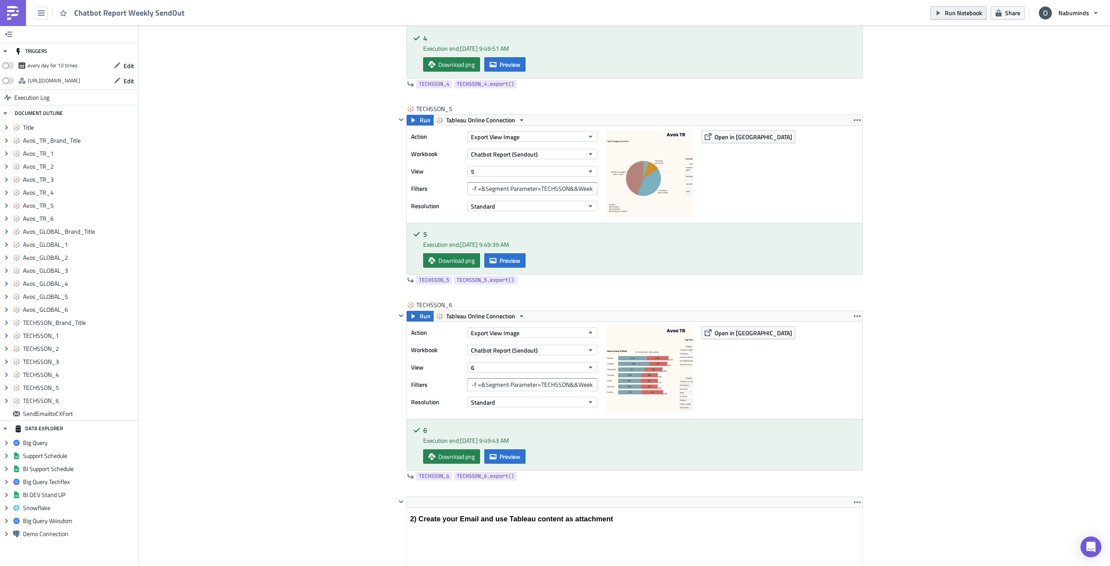
click at [808, 14] on span "Run Notebook" at bounding box center [963, 12] width 37 height 9
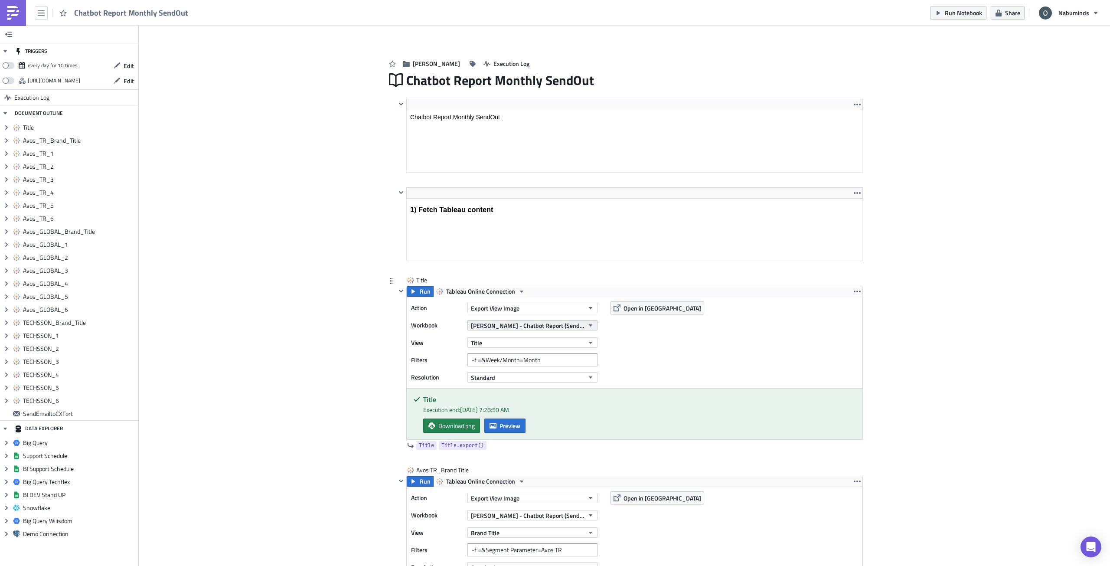
click at [540, 326] on span "[PERSON_NAME] - Chatbot Report (Sendout - Test)" at bounding box center [527, 325] width 113 height 9
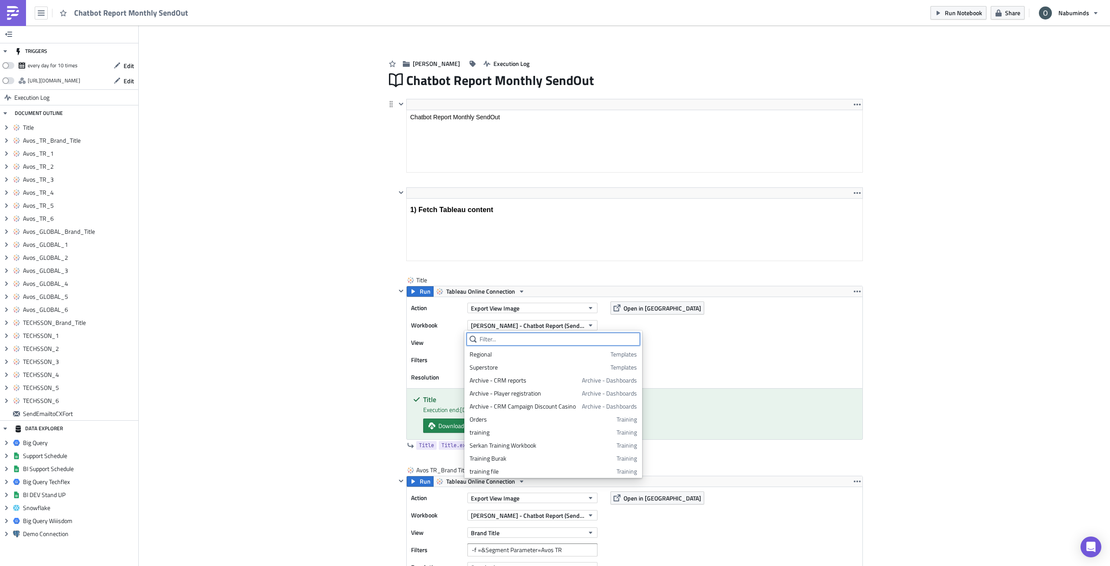
paste input "Chatbot Report (Sendout)"
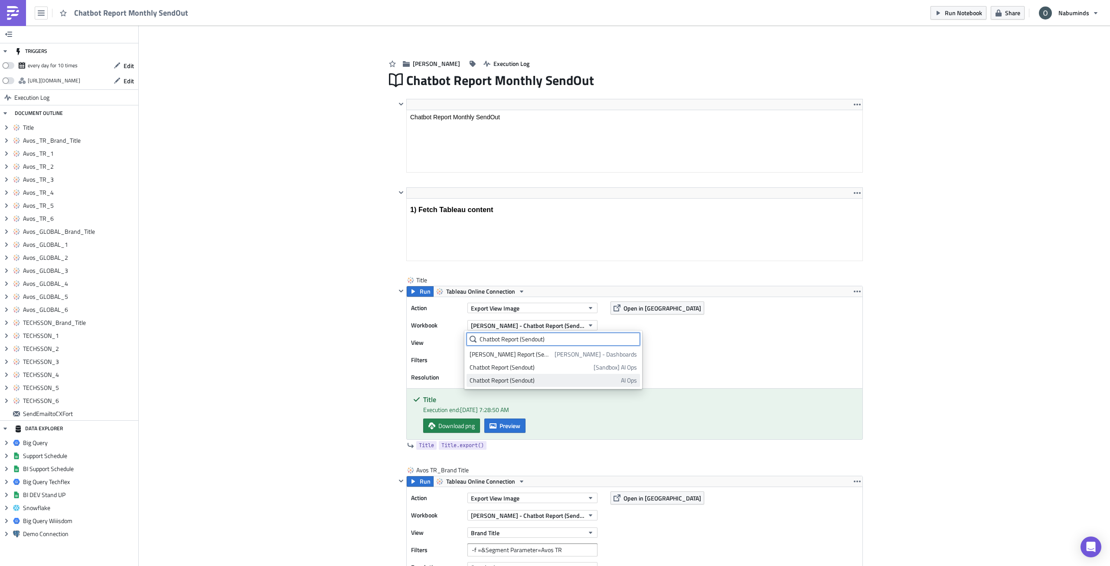
type input "Chatbot Report (Sendout)"
click at [539, 331] on div "Chatbot Report (Sendout)" at bounding box center [544, 380] width 148 height 9
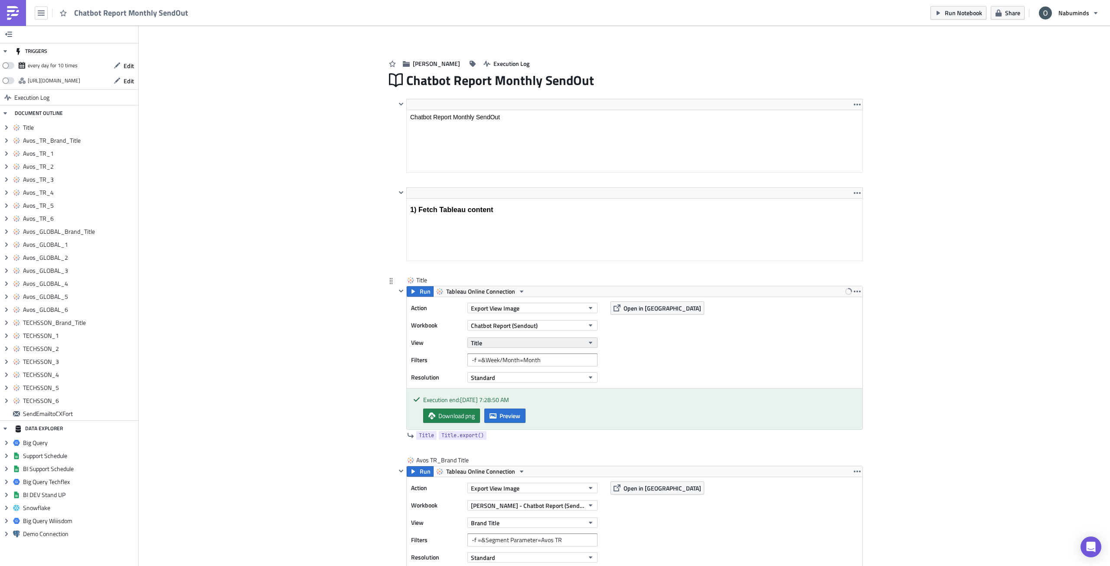
click at [507, 331] on button "Title" at bounding box center [532, 342] width 130 height 10
click at [506, 331] on div "Title" at bounding box center [508, 371] width 77 height 9
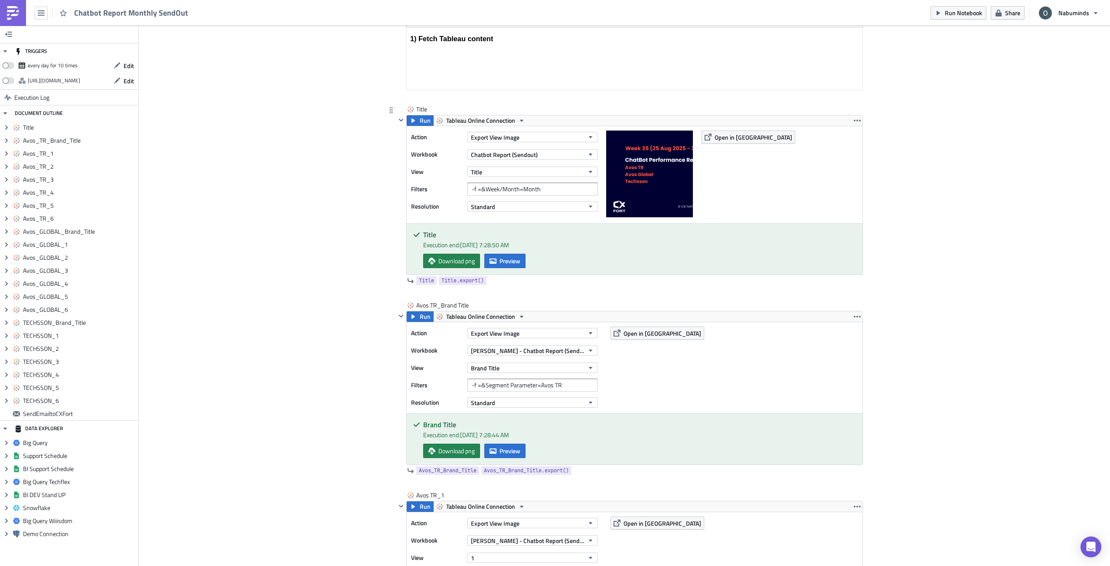
scroll to position [173, 0]
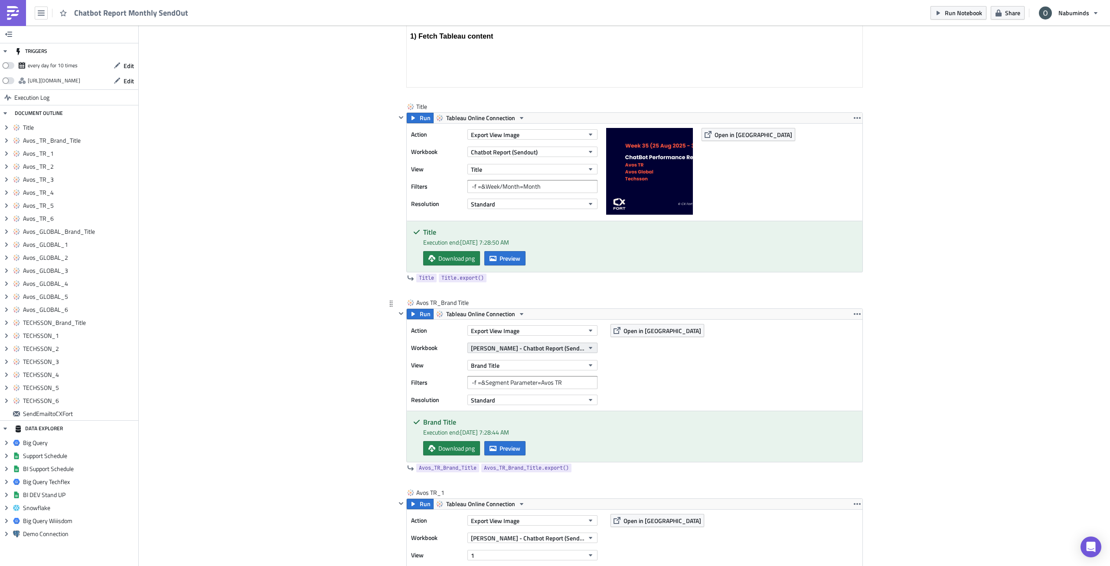
click at [531, 331] on span "[PERSON_NAME] - Chatbot Report (Sendout - Test)" at bounding box center [527, 347] width 113 height 9
paste input "Chatbot Report (Sendout)"
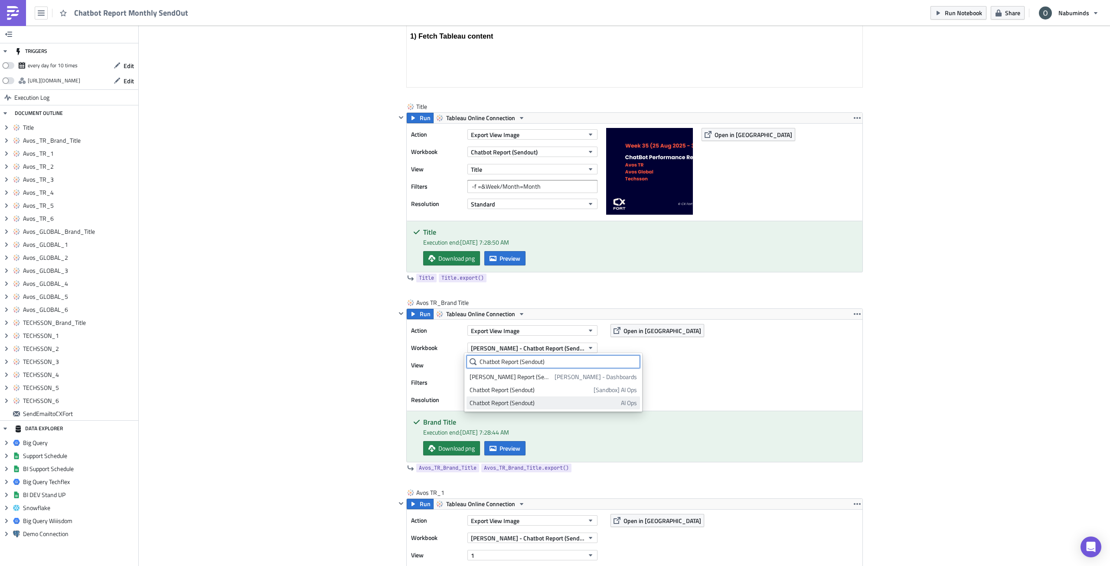
type input "Chatbot Report (Sendout)"
click at [530, 331] on div "Chatbot Report (Sendout)" at bounding box center [544, 402] width 148 height 9
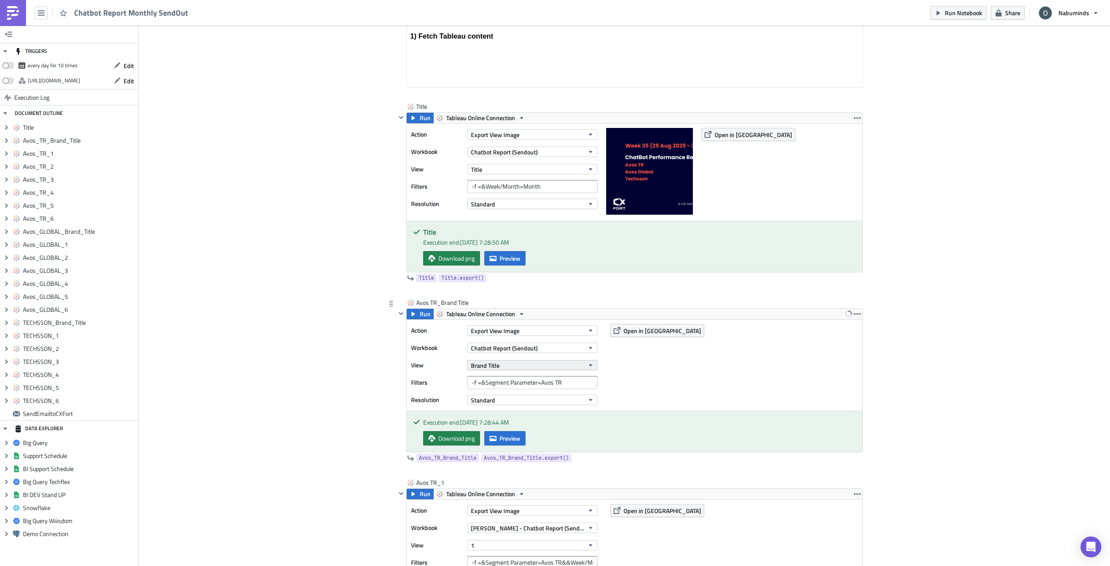
click at [499, 331] on button "Brand Title" at bounding box center [532, 365] width 130 height 10
click at [509, 331] on div "Brand Title" at bounding box center [508, 407] width 77 height 9
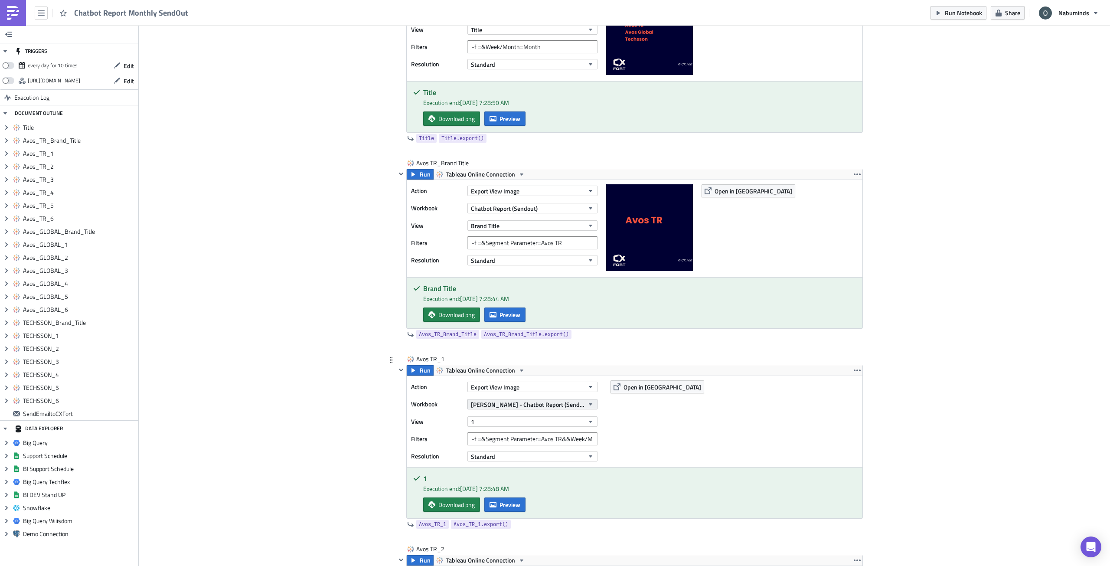
scroll to position [390, 0]
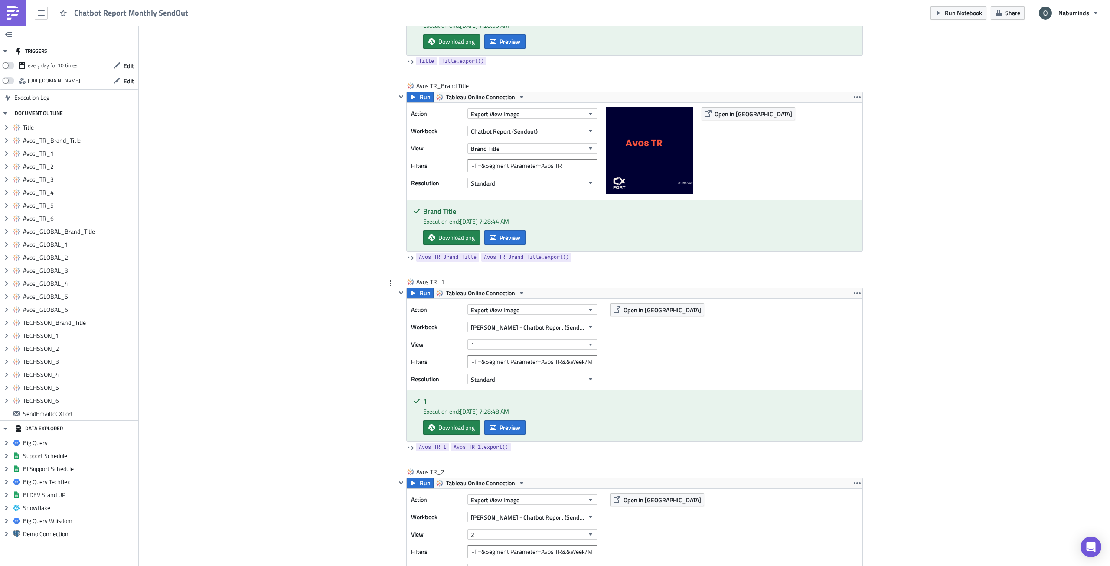
click at [499, 331] on div "[PERSON_NAME] - Chatbot Report (Sendout - Test)" at bounding box center [532, 326] width 130 height 13
click at [499, 331] on span "[PERSON_NAME] - Chatbot Report (Sendout - Test)" at bounding box center [527, 327] width 113 height 9
click at [520, 331] on div "Chatbot Report (Sendout)" at bounding box center [544, 382] width 148 height 9
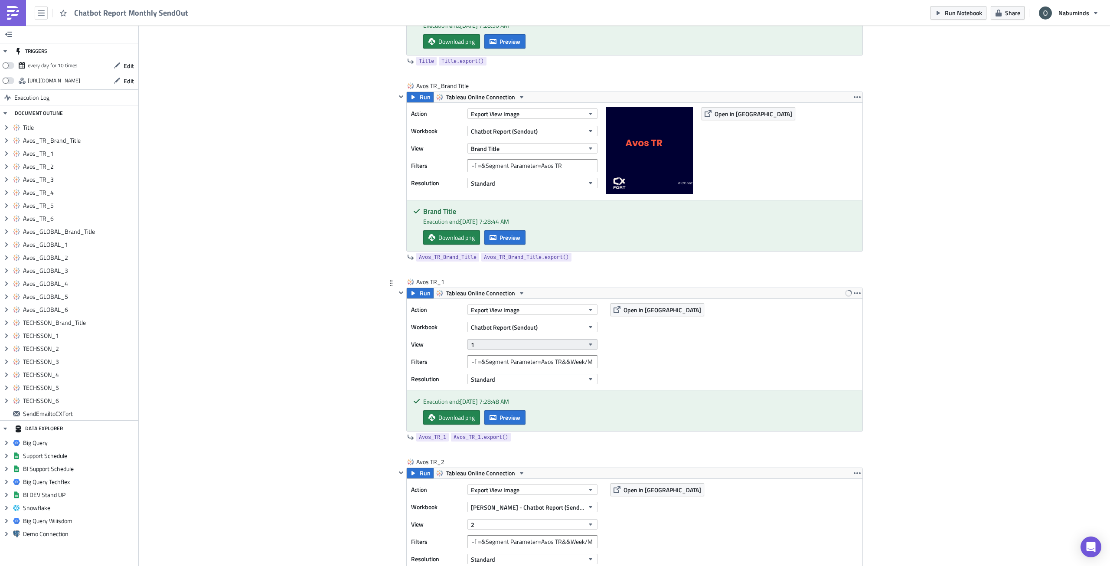
click at [493, 331] on button "1" at bounding box center [532, 344] width 130 height 10
click at [497, 331] on div "1" at bounding box center [508, 399] width 77 height 9
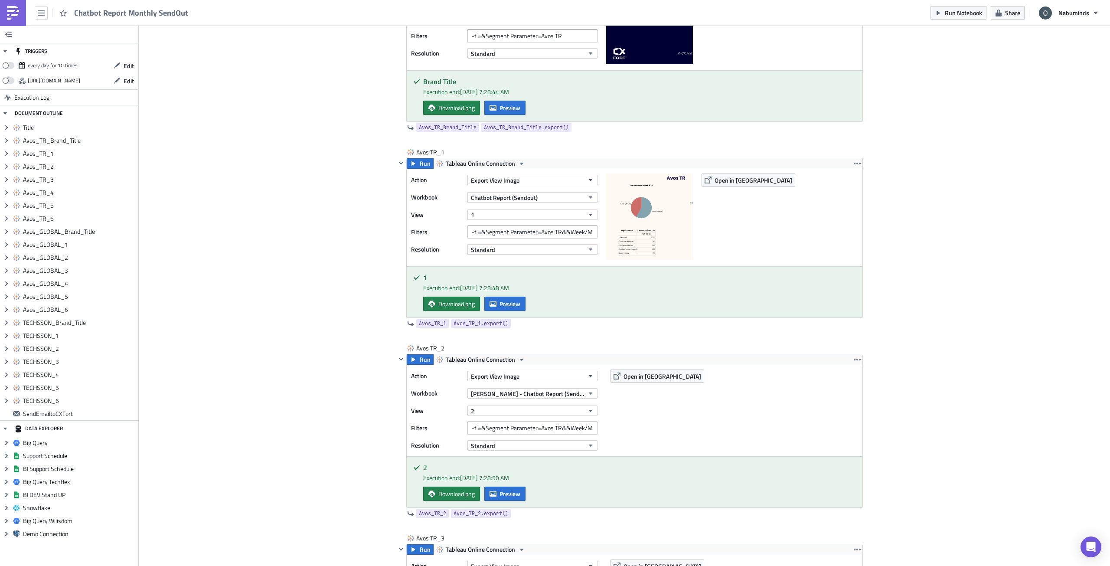
scroll to position [520, 0]
click at [504, 331] on span "[PERSON_NAME] - Chatbot Report (Sendout - Test)" at bounding box center [527, 392] width 113 height 9
click at [520, 331] on div "Chatbot Report (Sendout)" at bounding box center [544, 448] width 148 height 9
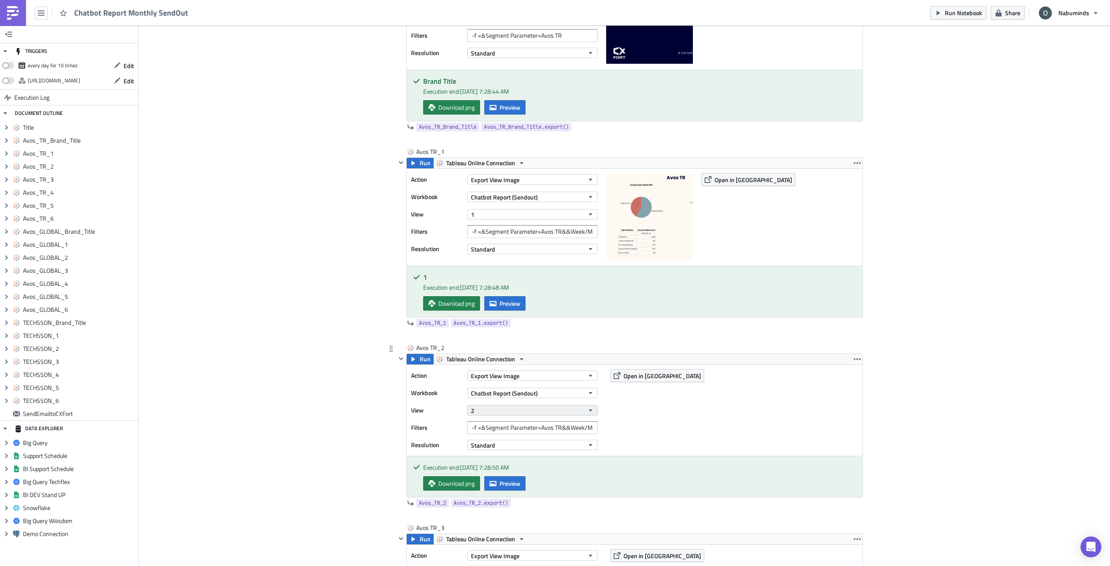
click at [488, 331] on button "2" at bounding box center [532, 410] width 130 height 10
click at [506, 331] on div "2" at bounding box center [508, 478] width 77 height 9
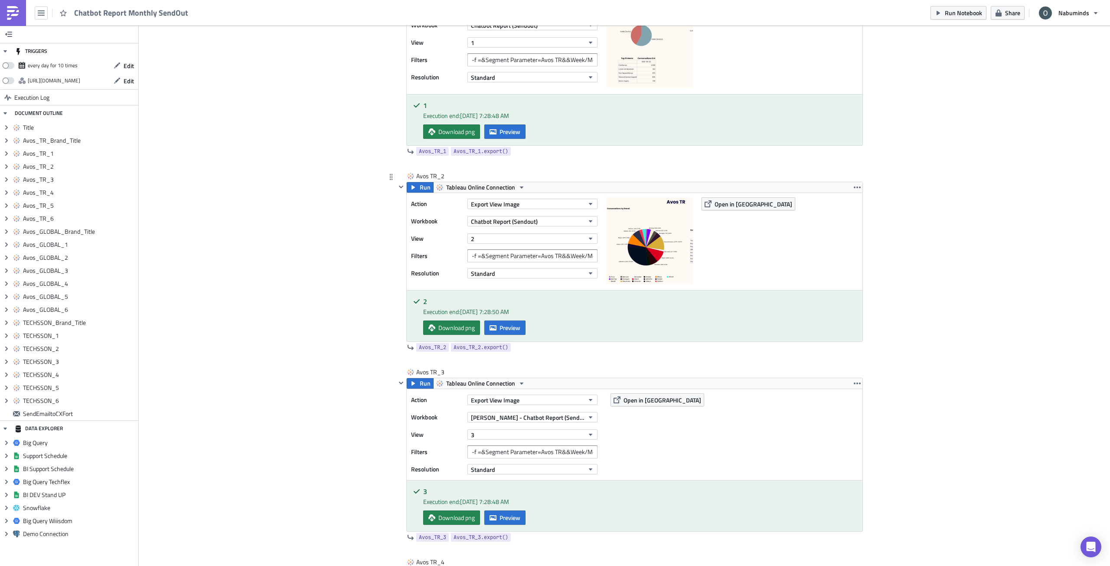
scroll to position [694, 0]
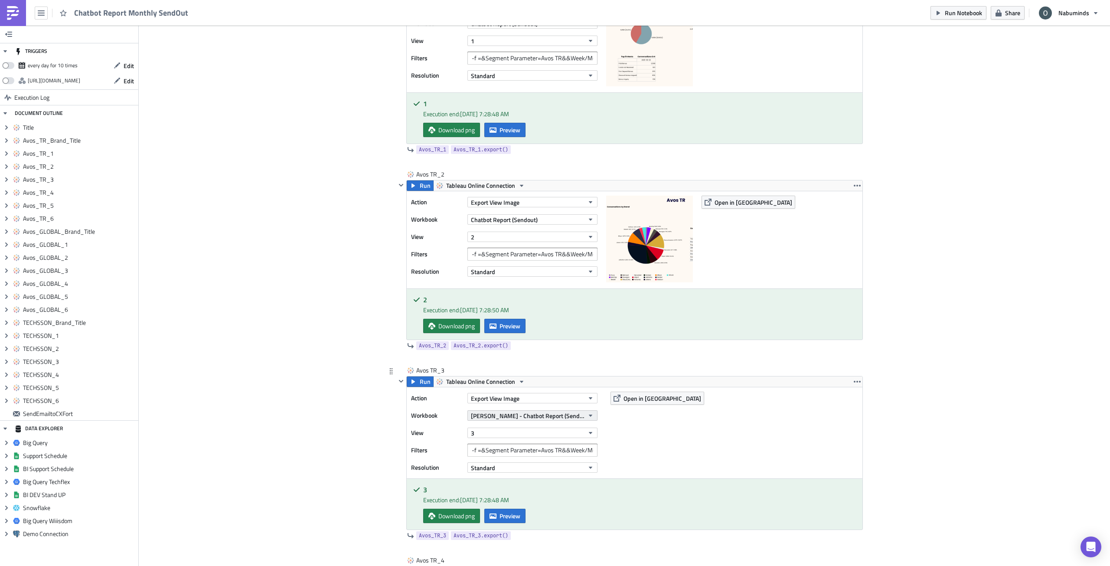
click at [505, 331] on span "[PERSON_NAME] - Chatbot Report (Sendout - Test)" at bounding box center [527, 415] width 113 height 9
click at [520, 331] on div "Chatbot Report (Sendout)" at bounding box center [544, 470] width 148 height 9
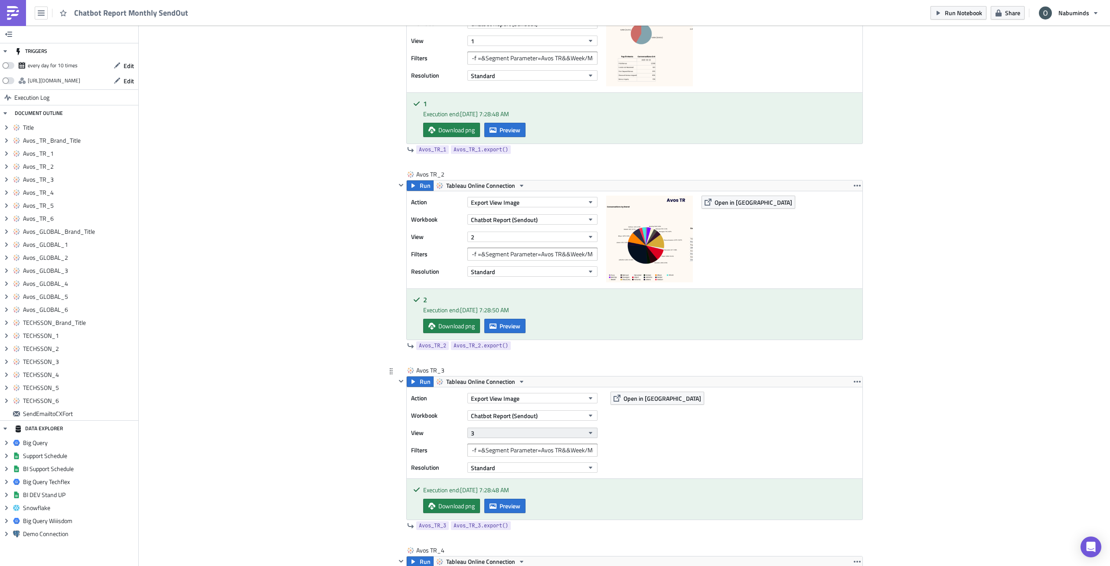
click at [500, 331] on button "3" at bounding box center [532, 433] width 130 height 10
click at [518, 331] on div "3" at bounding box center [508, 513] width 77 height 9
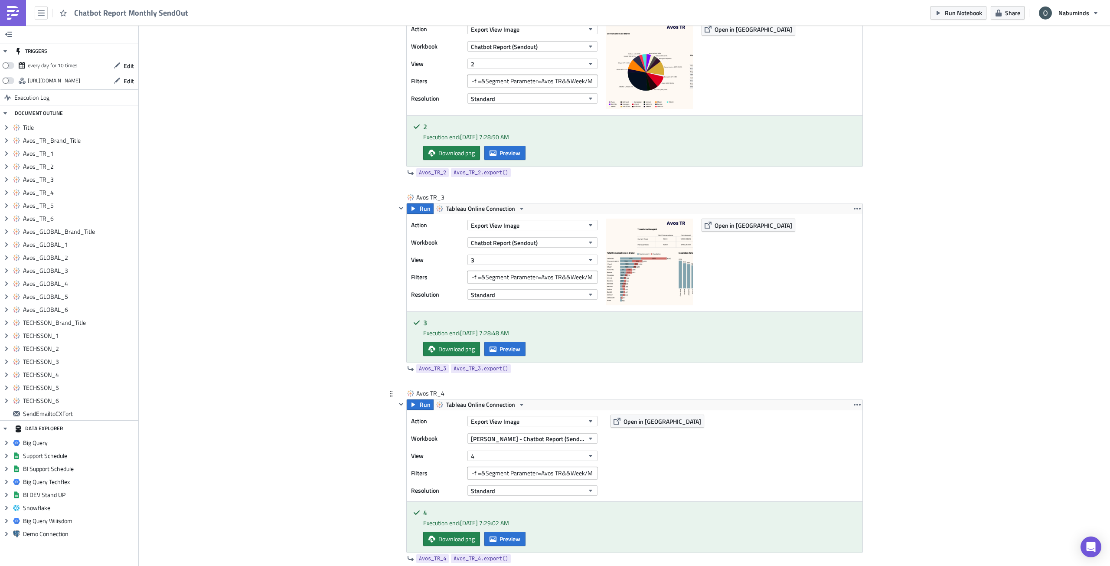
scroll to position [867, 0]
click at [522, 331] on span "[PERSON_NAME] - Chatbot Report (Sendout - Test)" at bounding box center [527, 438] width 113 height 9
click at [529, 331] on div "Chatbot Report (Sendout)" at bounding box center [544, 493] width 148 height 9
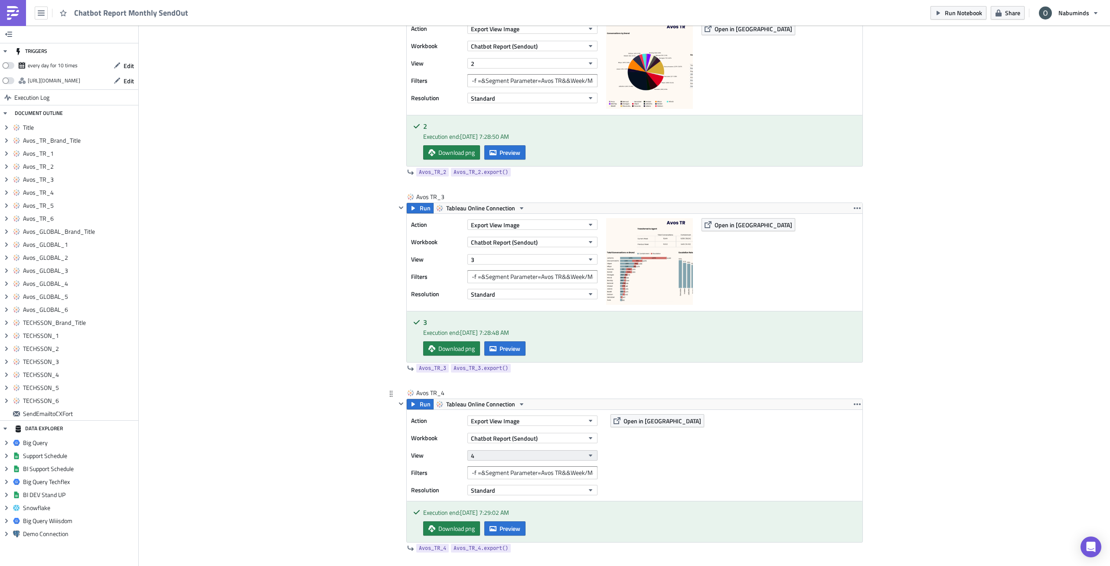
click at [503, 331] on button "4" at bounding box center [532, 455] width 130 height 10
click at [496, 331] on link "4" at bounding box center [508, 415] width 83 height 13
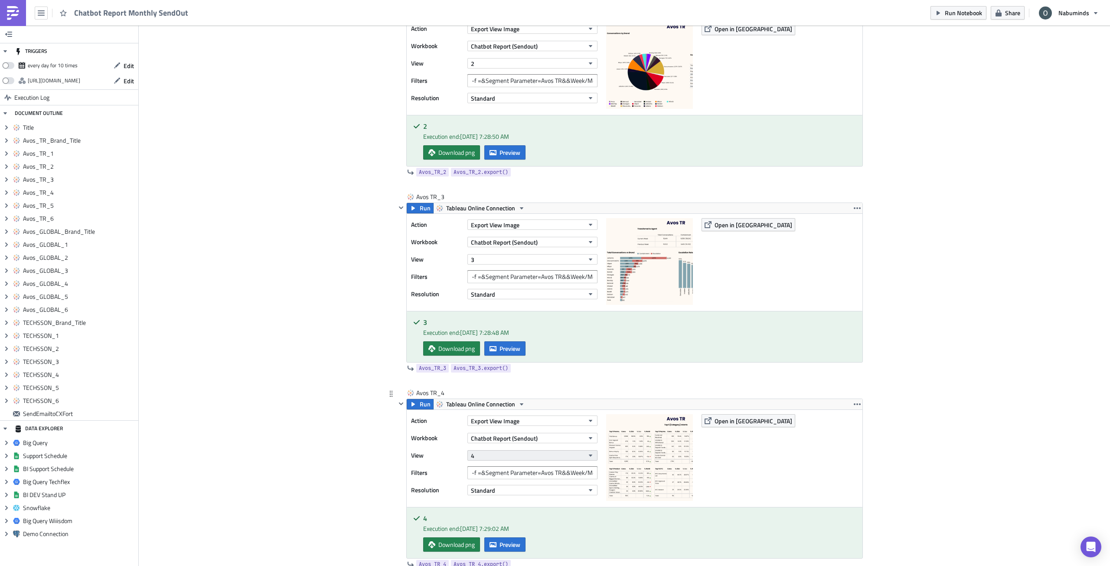
scroll to position [1041, 0]
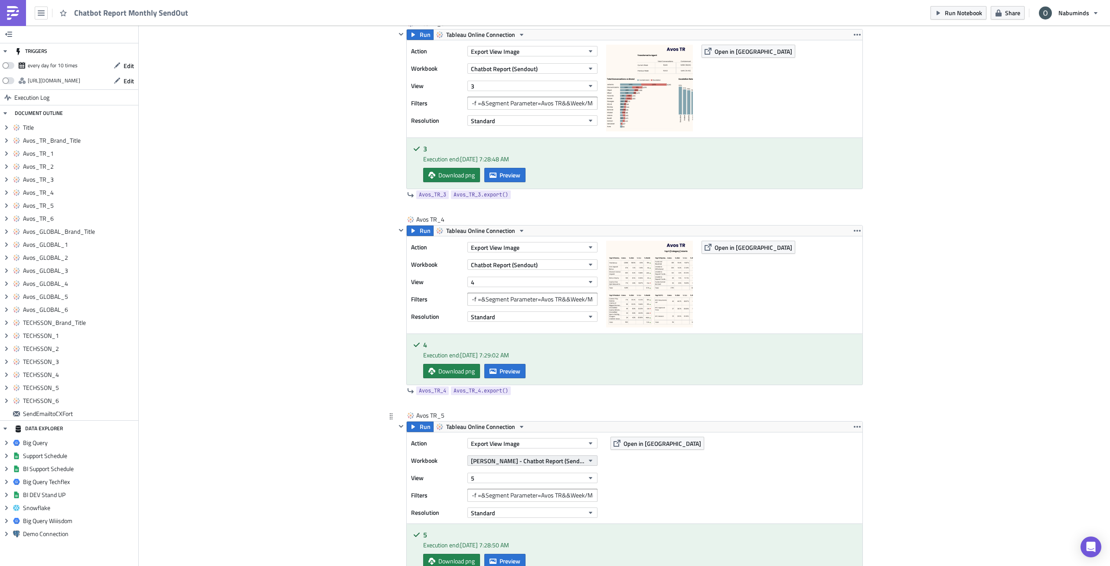
click at [530, 331] on span "[PERSON_NAME] - Chatbot Report (Sendout - Test)" at bounding box center [527, 460] width 113 height 9
click at [542, 331] on div "Chatbot Report (Sendout)" at bounding box center [544, 515] width 148 height 9
click at [499, 331] on button "5" at bounding box center [532, 478] width 130 height 10
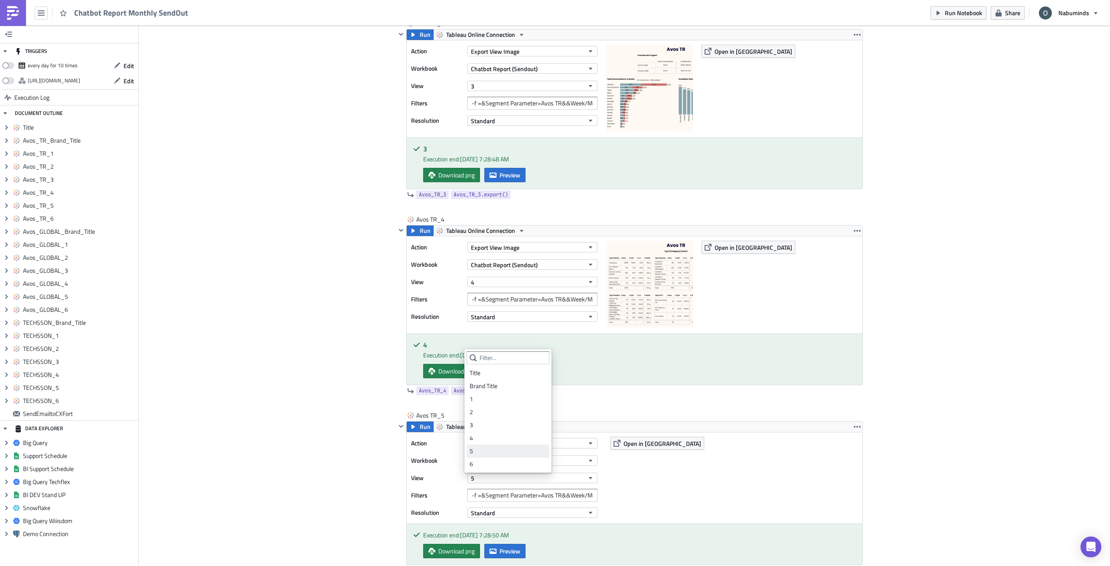
click at [496, 331] on div "5" at bounding box center [508, 451] width 77 height 9
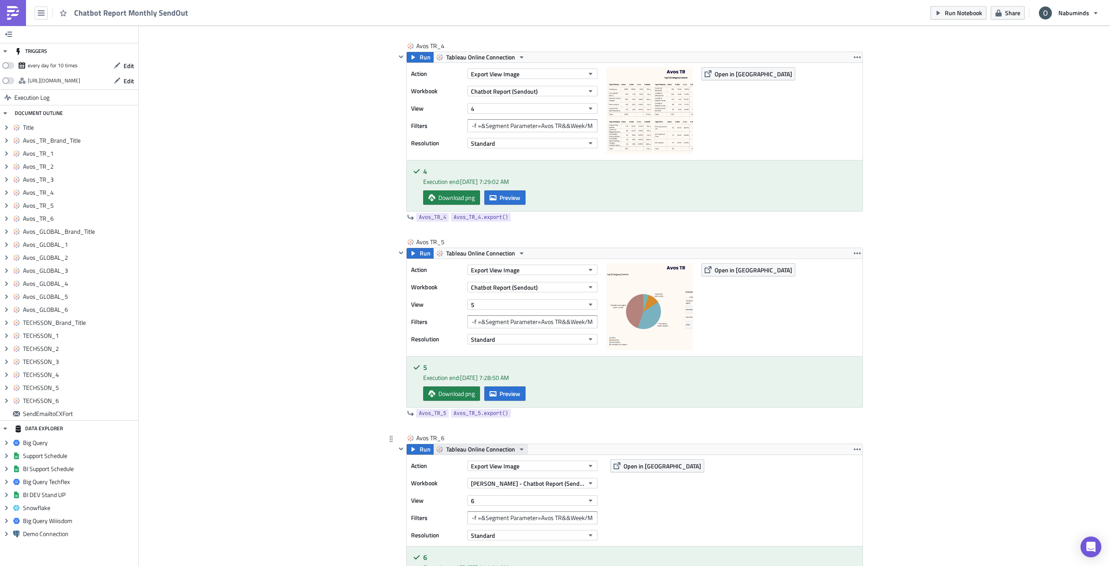
scroll to position [1301, 0]
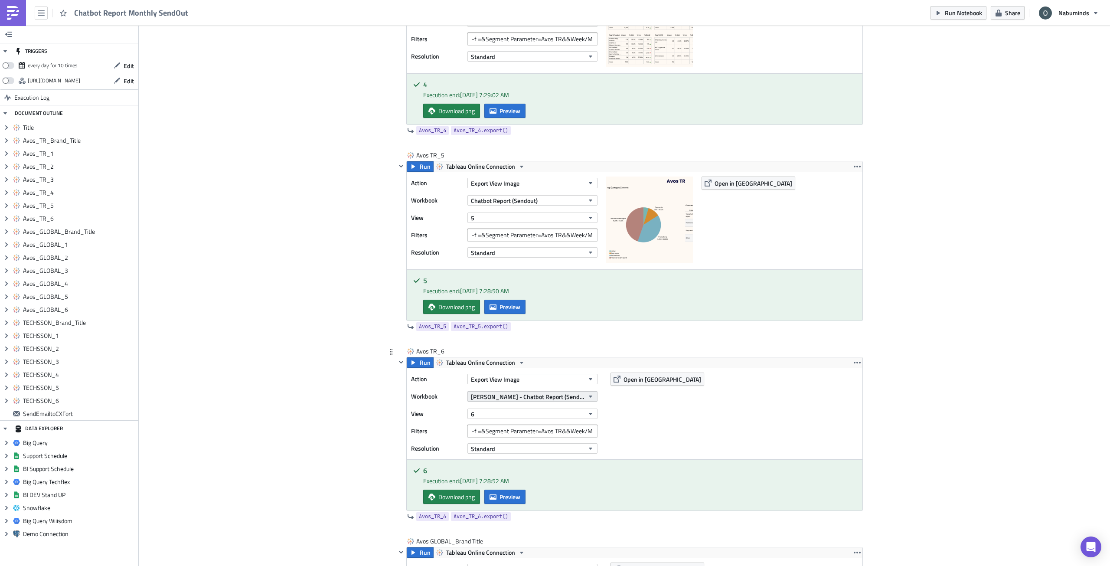
click at [511, 331] on span "[PERSON_NAME] - Chatbot Report (Sendout - Test)" at bounding box center [527, 396] width 113 height 9
click at [525, 331] on div "Chatbot Report (Sendout)" at bounding box center [544, 451] width 148 height 9
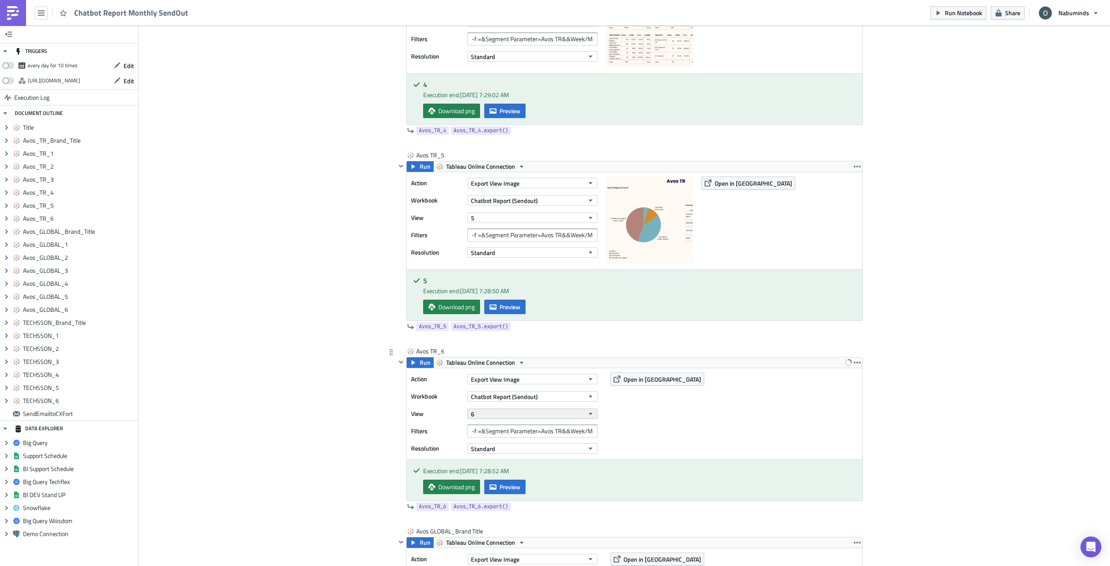
click at [503, 331] on button "6" at bounding box center [532, 413] width 130 height 10
click at [503, 331] on link "6" at bounding box center [508, 533] width 83 height 13
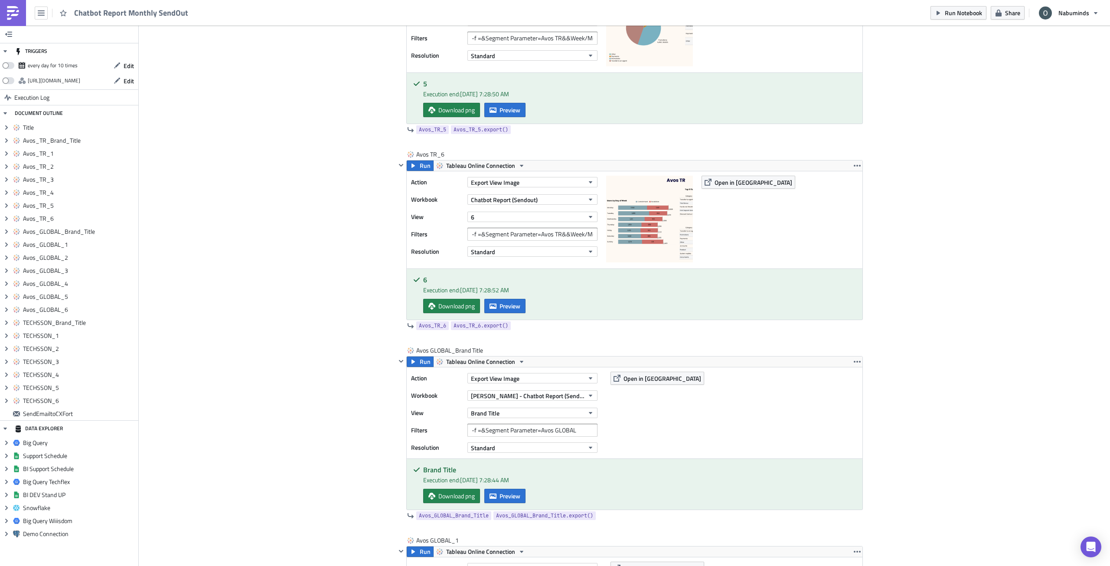
scroll to position [1518, 0]
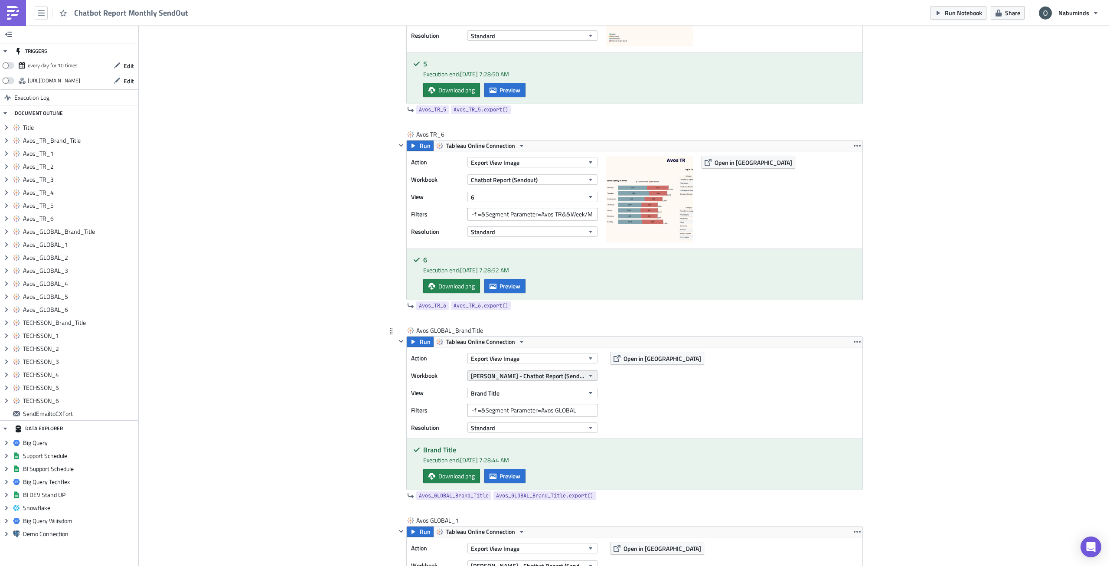
click at [529, 331] on span "[PERSON_NAME] - Chatbot Report (Sendout - Test)" at bounding box center [527, 375] width 113 height 9
click at [538, 331] on div "Chatbot Report (Sendout)" at bounding box center [544, 430] width 148 height 9
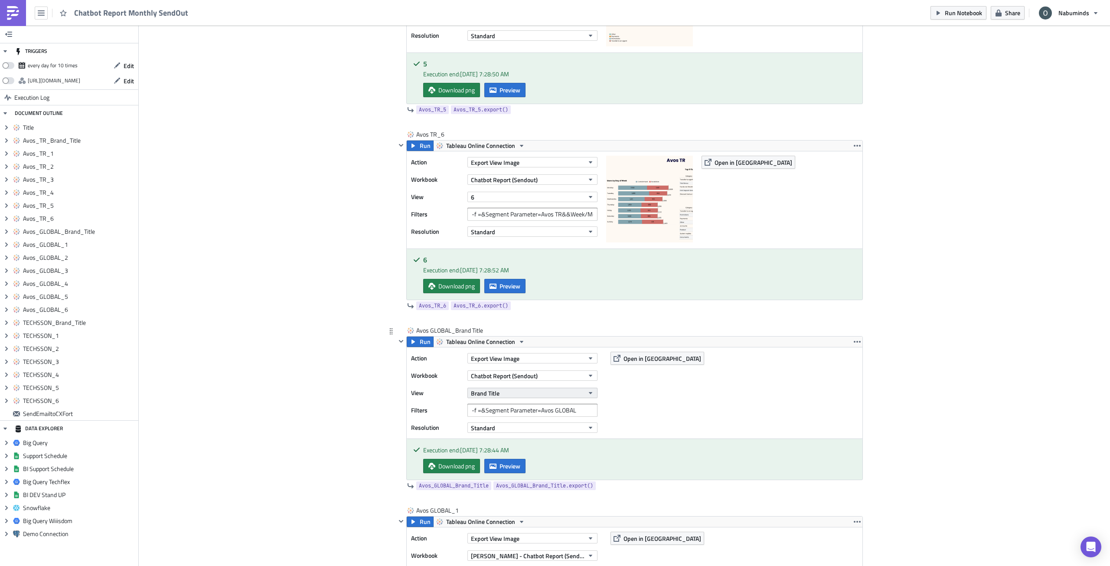
click at [499, 331] on button "Brand Title" at bounding box center [532, 393] width 130 height 10
click at [510, 331] on div "Brand Title" at bounding box center [508, 435] width 77 height 9
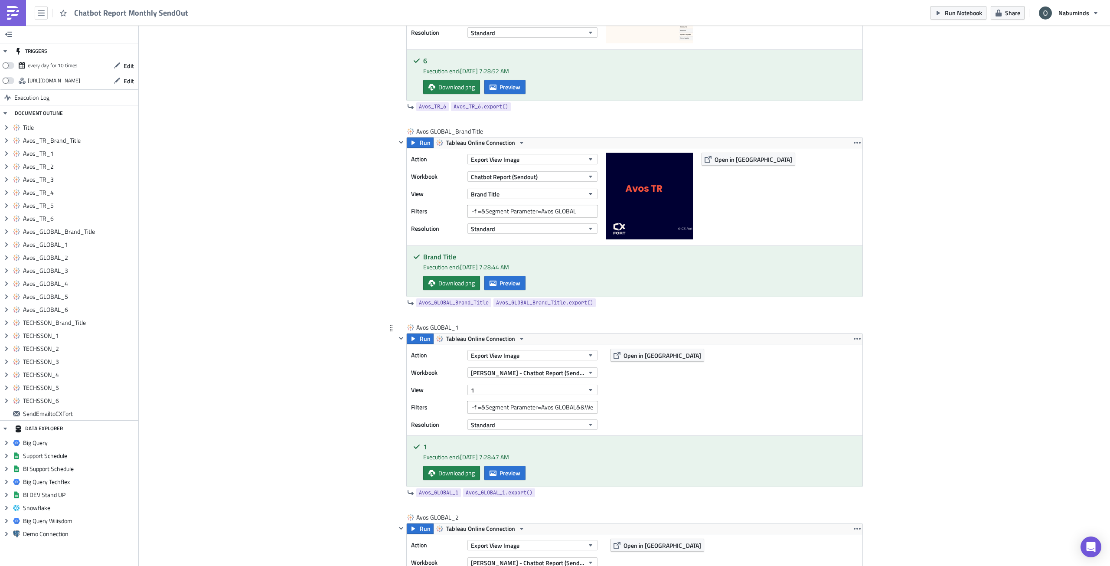
scroll to position [1778, 0]
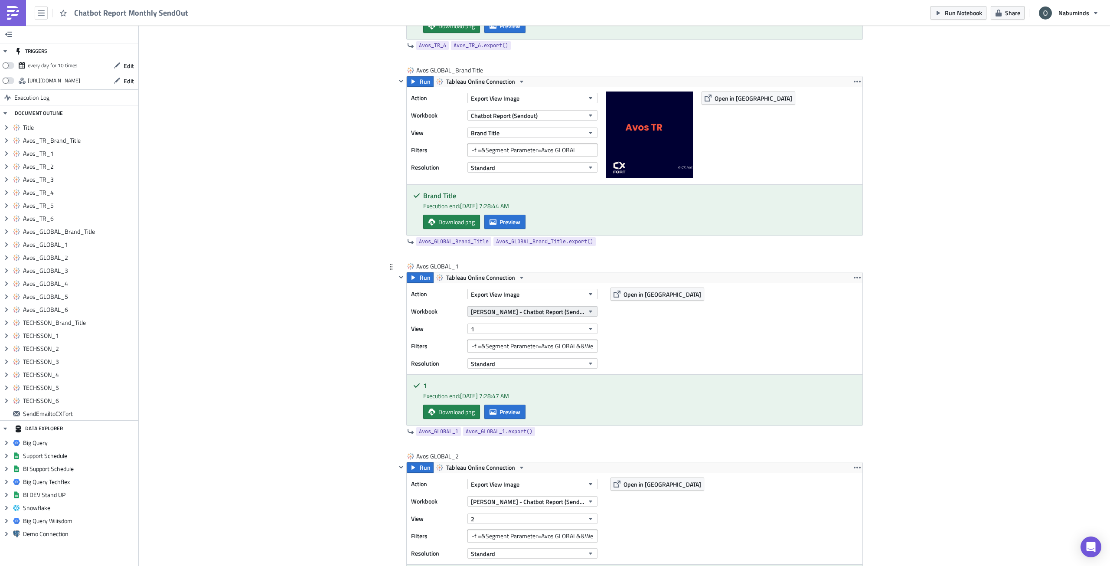
click at [489, 310] on span "[PERSON_NAME] - Chatbot Report (Sendout - Test)" at bounding box center [527, 311] width 113 height 9
click at [519, 331] on link "Chatbot Report (Sendout) AI Ops" at bounding box center [553, 366] width 173 height 13
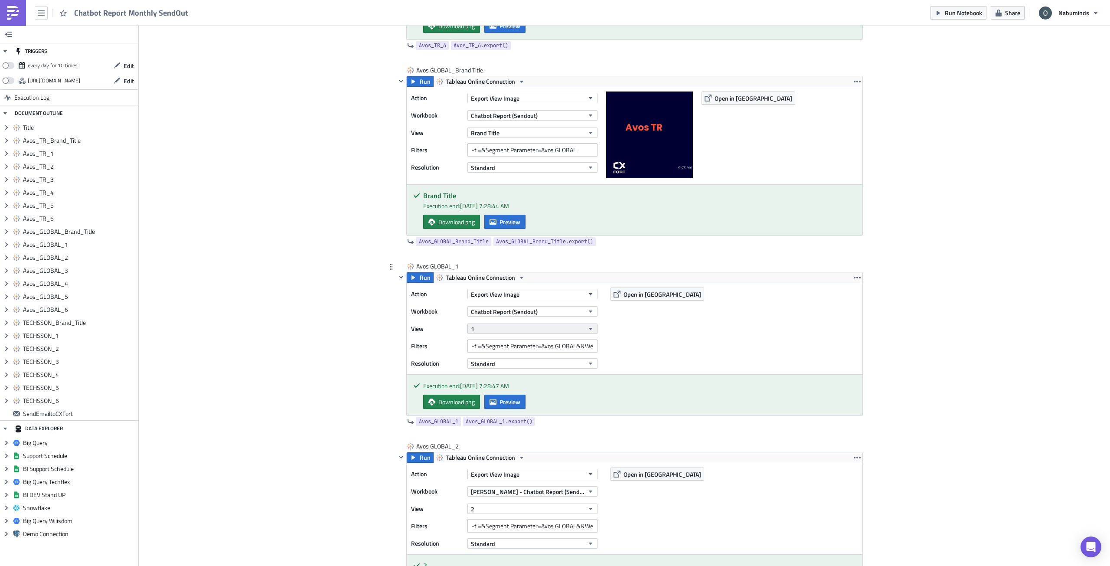
click at [489, 327] on button "1" at bounding box center [532, 328] width 130 height 10
click at [509, 331] on link "1" at bounding box center [508, 383] width 83 height 13
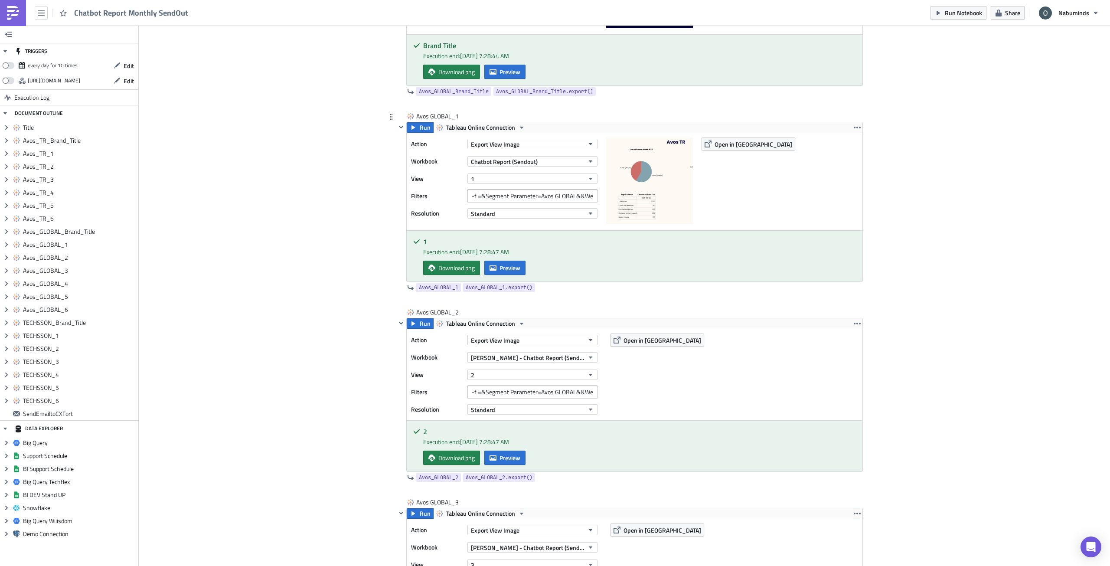
scroll to position [1951, 0]
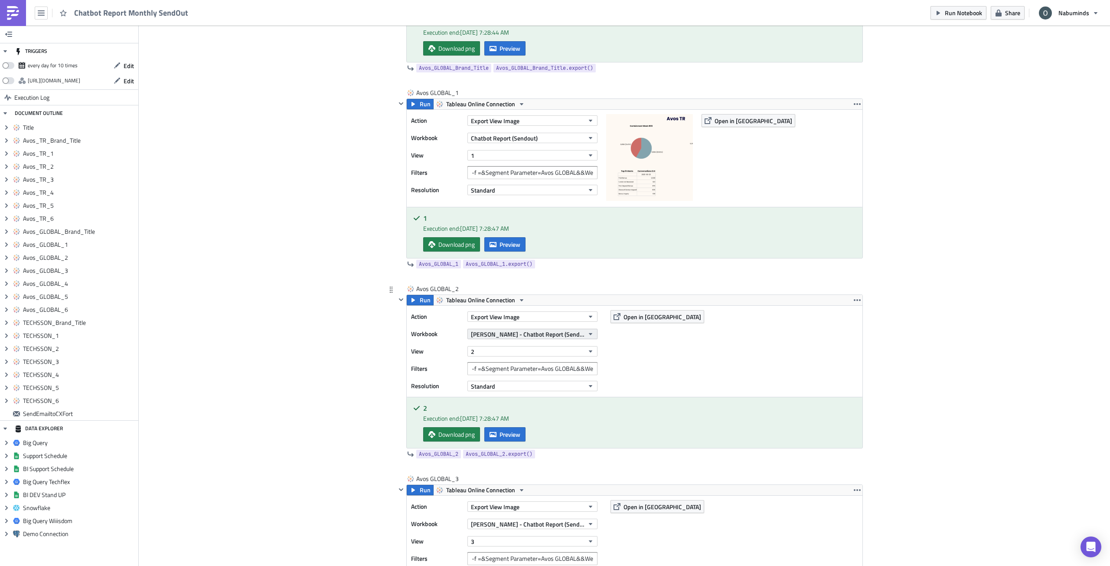
click at [530, 331] on span "[PERSON_NAME] - Chatbot Report (Sendout - Test)" at bounding box center [527, 334] width 113 height 9
click at [539, 331] on div "Chatbot Report (Sendout)" at bounding box center [544, 389] width 148 height 9
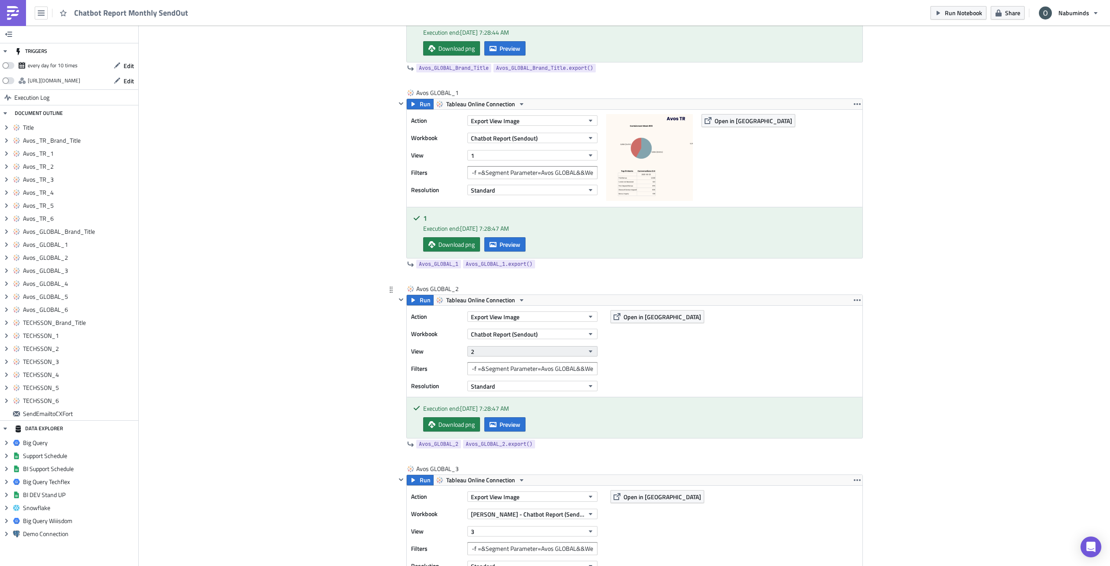
click at [496, 331] on button "2" at bounding box center [532, 351] width 130 height 10
click at [504, 331] on div "2" at bounding box center [508, 419] width 77 height 9
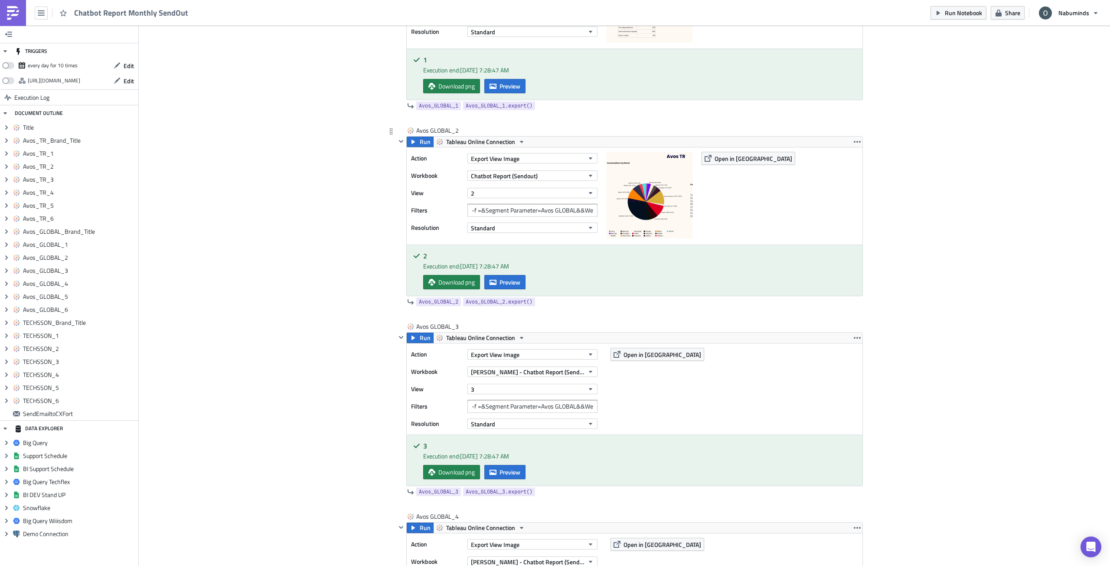
scroll to position [2125, 0]
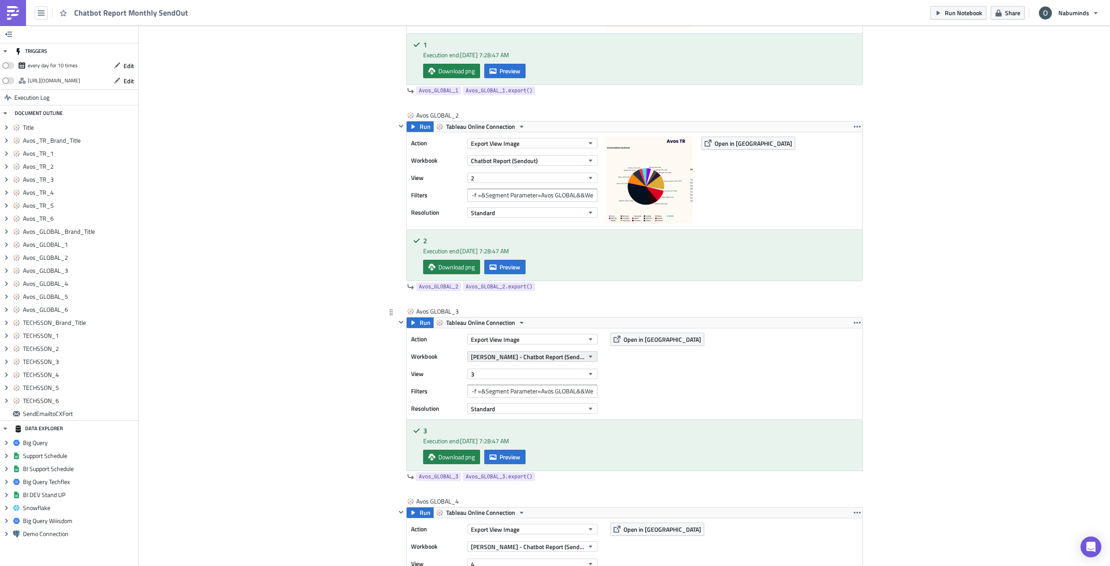
click at [517, 331] on span "[PERSON_NAME] - Chatbot Report (Sendout - Test)" at bounding box center [527, 356] width 113 height 9
click at [532, 331] on div "Chatbot Report (Sendout)" at bounding box center [544, 411] width 148 height 9
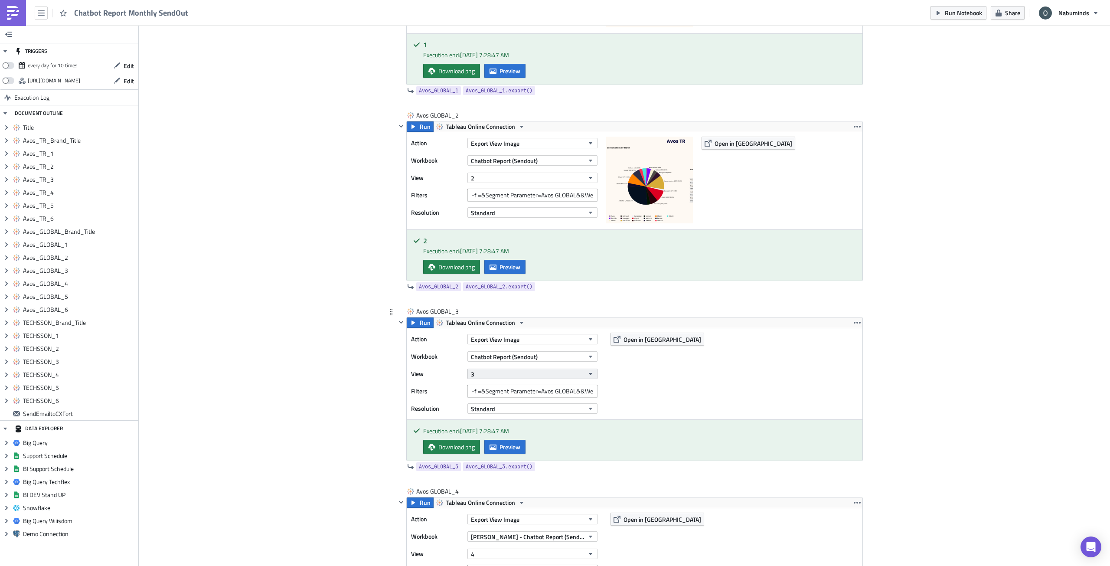
click at [496, 331] on button "3" at bounding box center [532, 374] width 130 height 10
click at [503, 331] on link "3" at bounding box center [508, 454] width 83 height 13
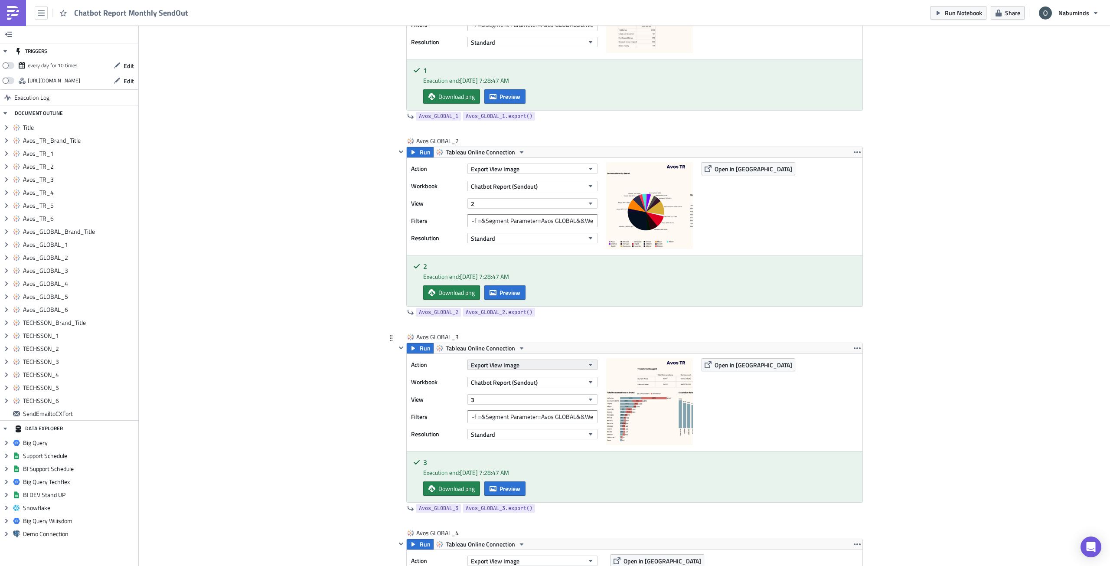
scroll to position [2211, 0]
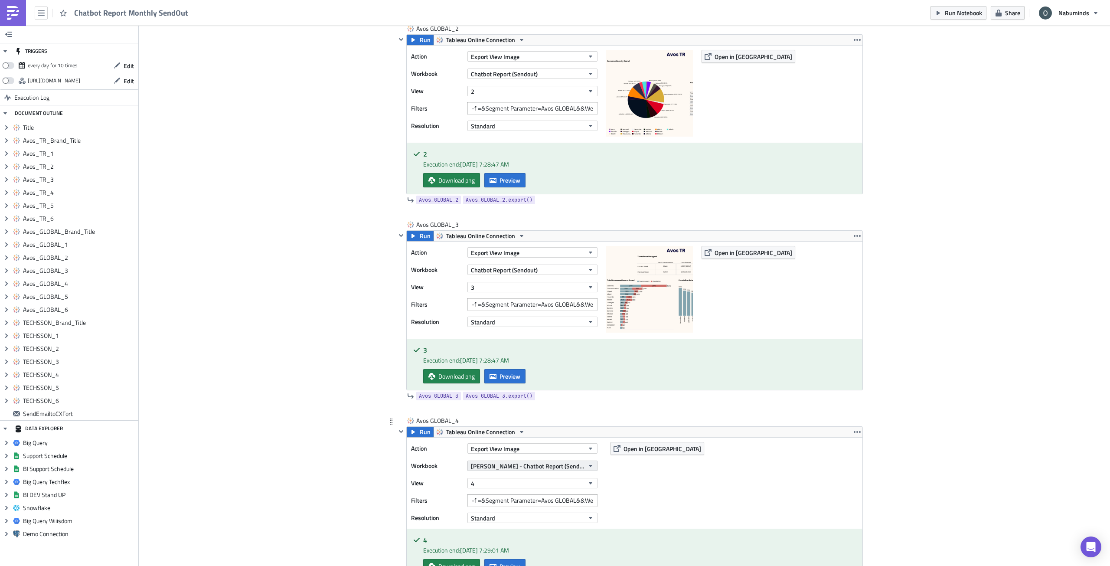
click at [519, 331] on span "[PERSON_NAME] - Chatbot Report (Sendout - Test)" at bounding box center [527, 465] width 113 height 9
click at [533, 331] on div "Chatbot Report (Sendout)" at bounding box center [544, 520] width 148 height 9
click at [519, 331] on button "4" at bounding box center [532, 483] width 130 height 10
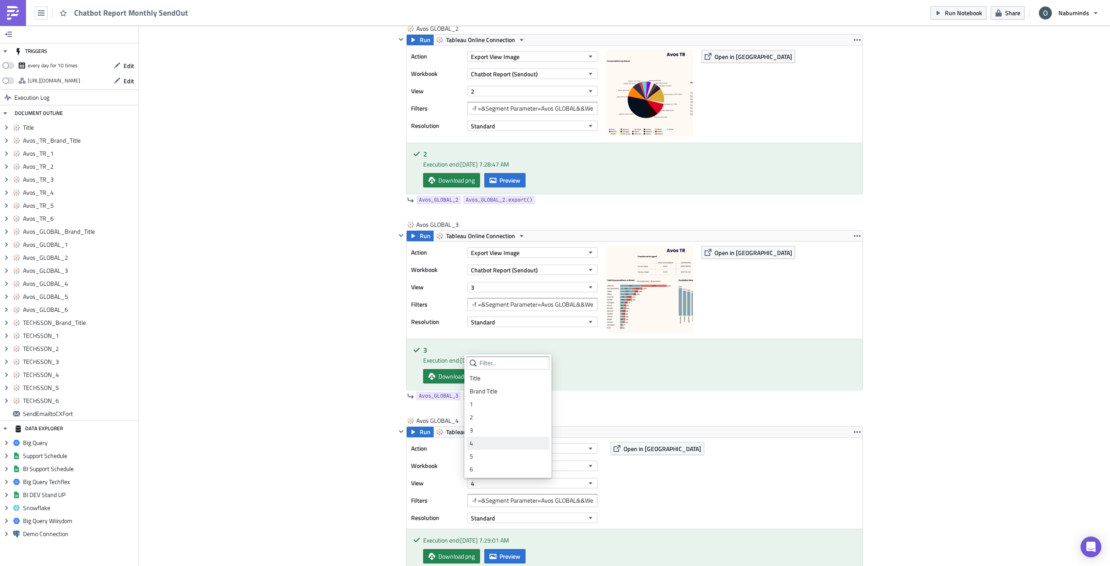
click at [493, 331] on div "4" at bounding box center [508, 443] width 77 height 9
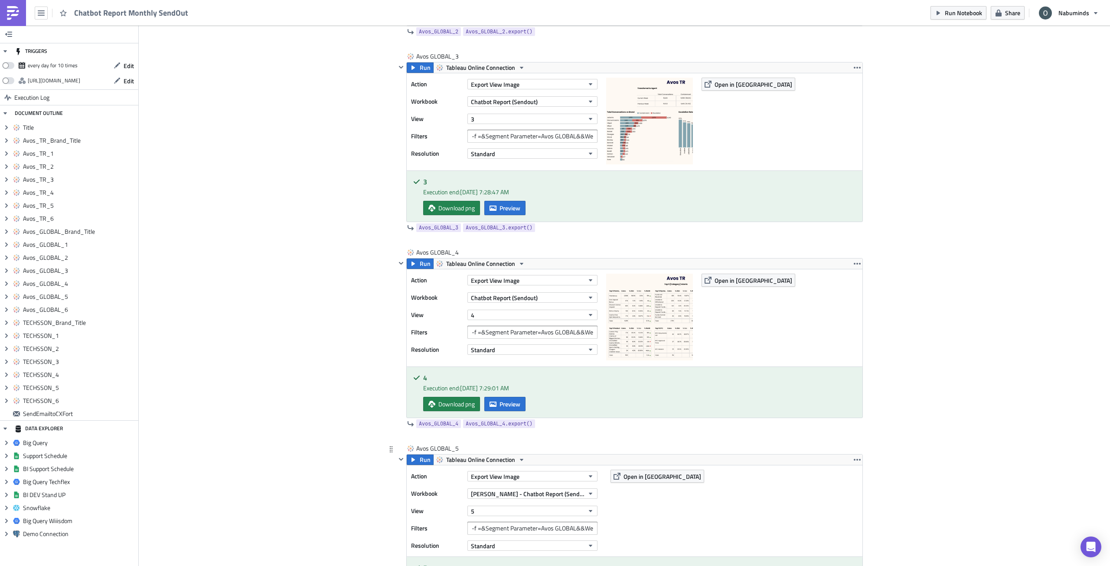
scroll to position [2428, 0]
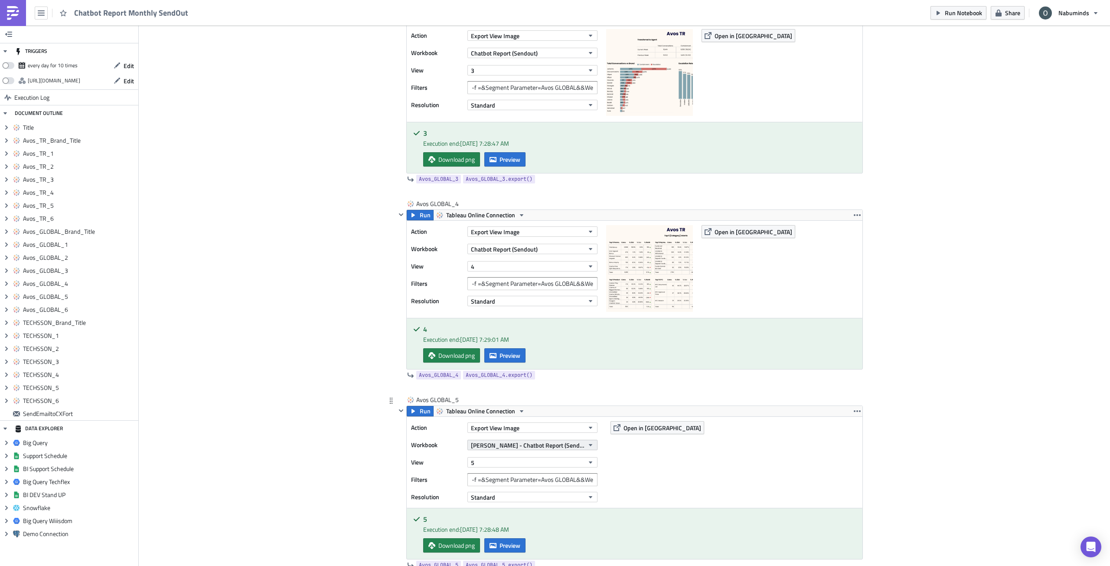
click at [486, 331] on span "[PERSON_NAME] - Chatbot Report (Sendout - Test)" at bounding box center [527, 445] width 113 height 9
click at [512, 331] on div "Chatbot Report (Sendout)" at bounding box center [544, 500] width 148 height 9
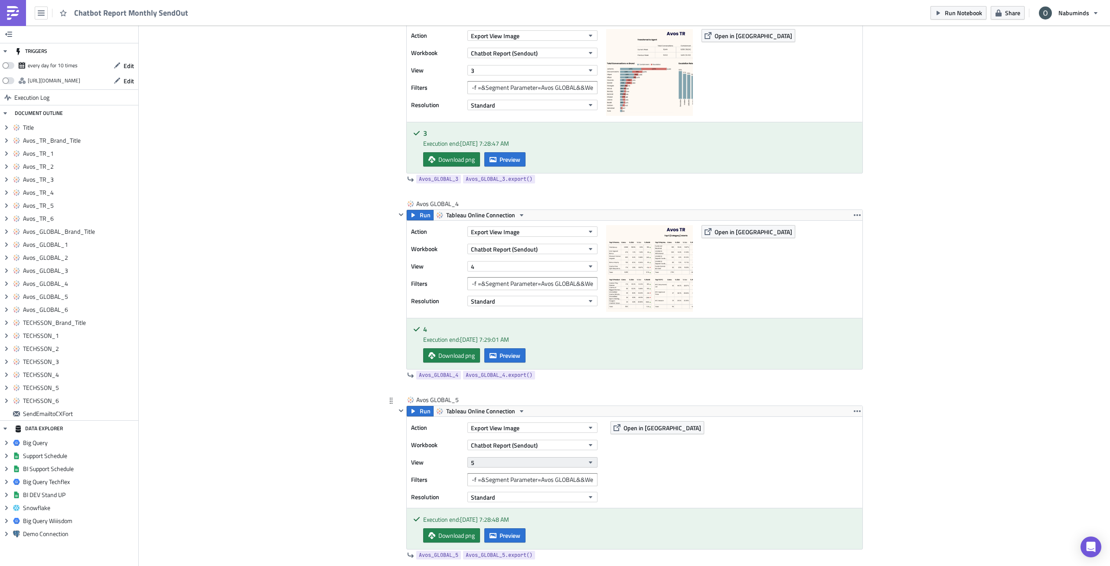
click at [502, 331] on button "5" at bounding box center [532, 462] width 130 height 10
click at [491, 331] on div "5" at bounding box center [508, 435] width 77 height 9
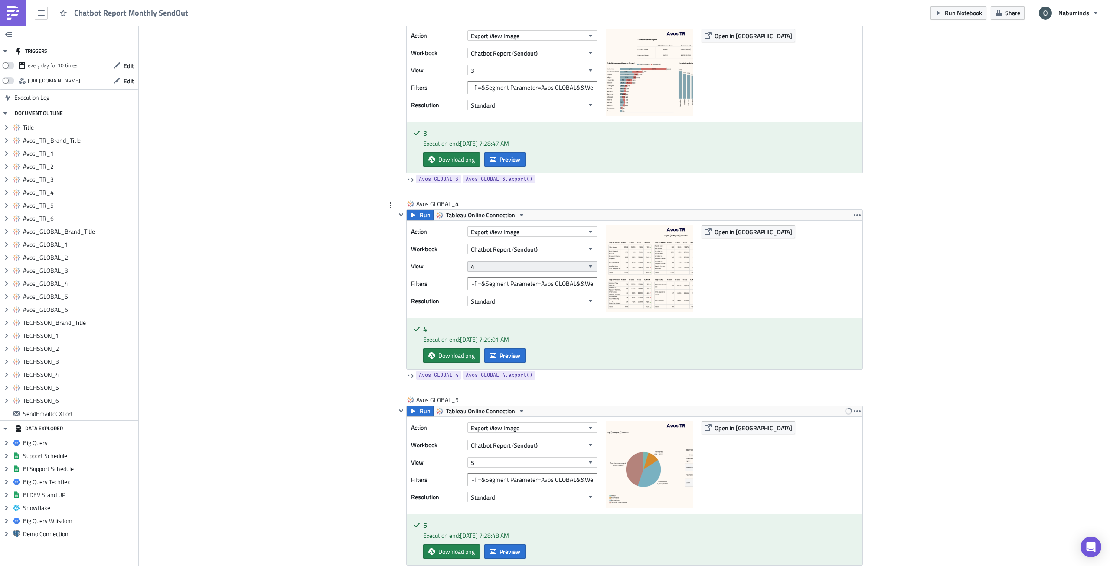
click at [500, 265] on button "4" at bounding box center [532, 266] width 130 height 10
click at [353, 317] on div "Add Image Oliver Execution Log Chatbot Report Monthly SendOut <p>Chatbot Report…" at bounding box center [624, 181] width 971 height 5168
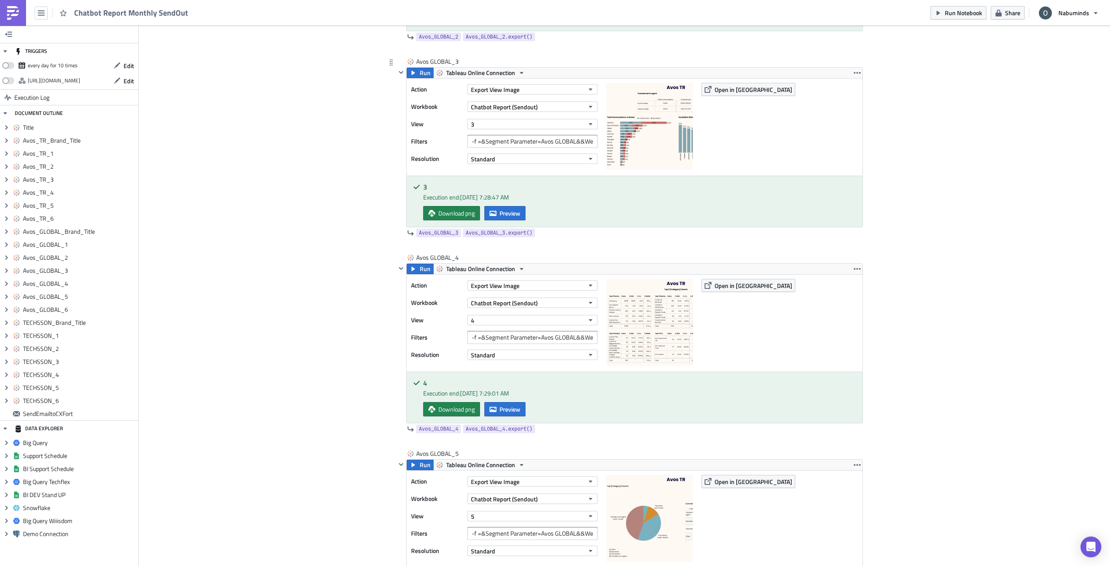
scroll to position [2298, 0]
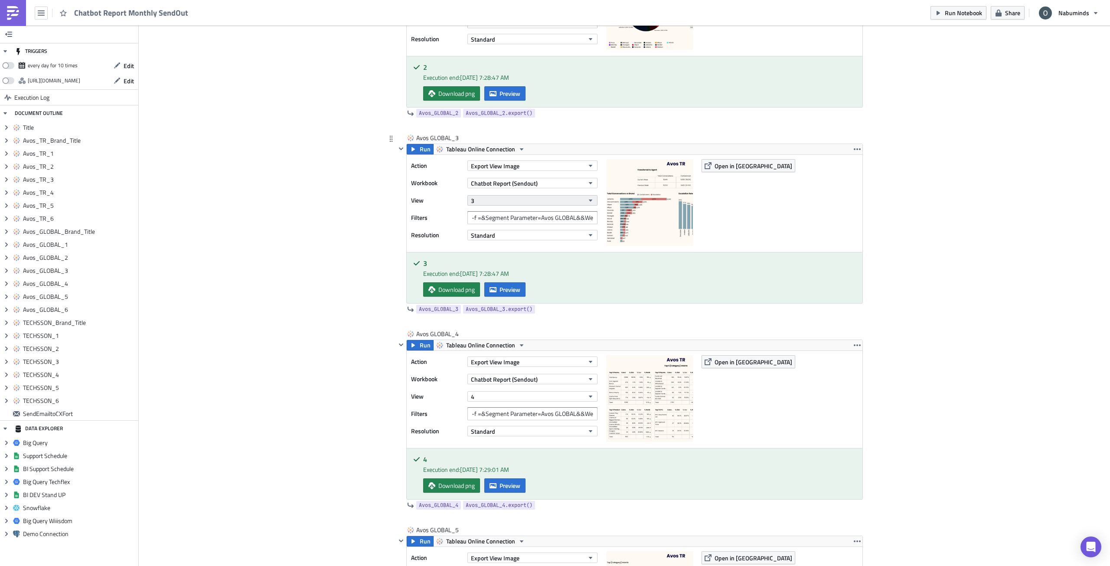
click at [494, 199] on button "3" at bounding box center [532, 200] width 130 height 10
click at [340, 252] on div "Add Image Oliver Execution Log Chatbot Report Monthly SendOut <p>Chatbot Report…" at bounding box center [624, 312] width 971 height 5168
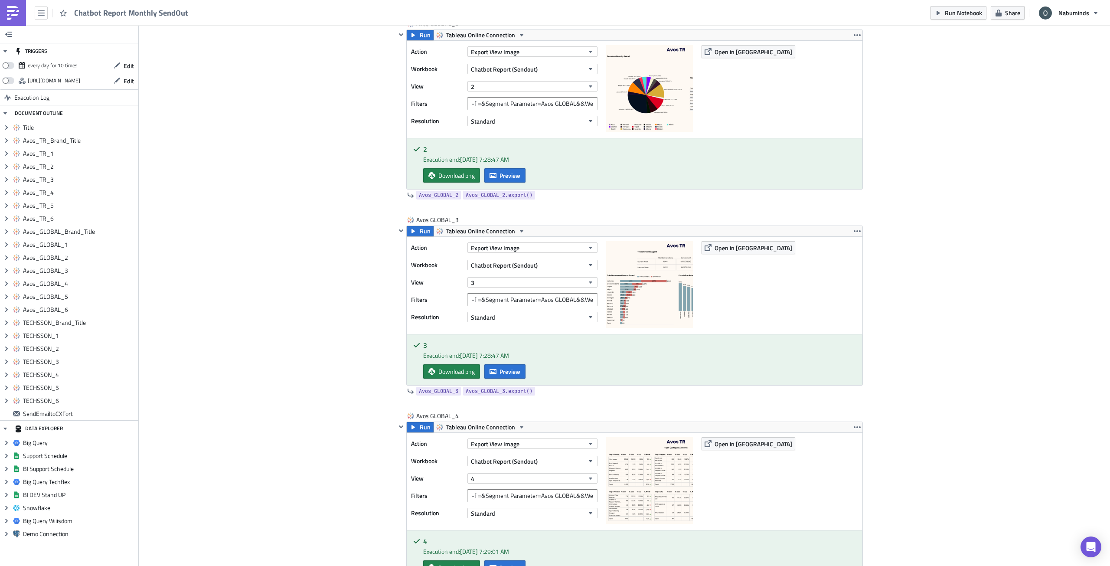
scroll to position [2125, 0]
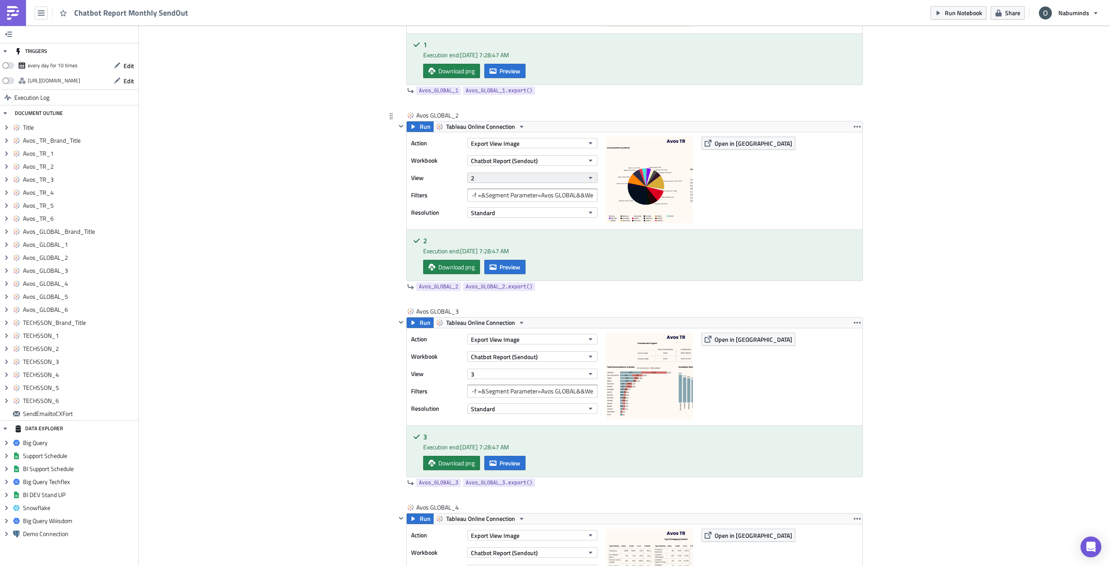
click at [482, 180] on button "2" at bounding box center [532, 178] width 130 height 10
click at [328, 219] on div "Add Image Oliver Execution Log Chatbot Report Monthly SendOut <p>Chatbot Report…" at bounding box center [624, 485] width 971 height 5168
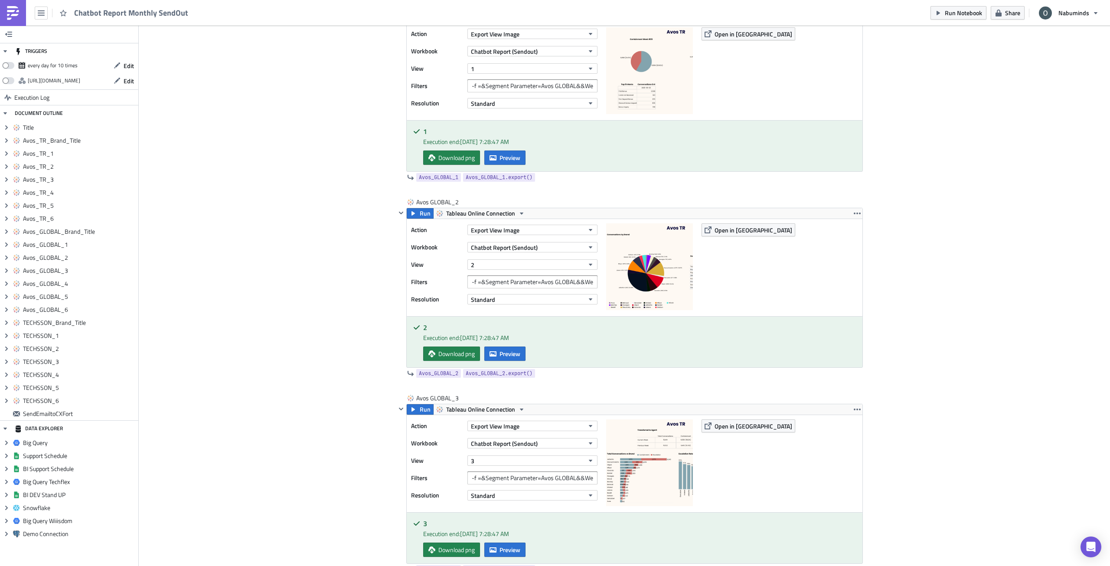
scroll to position [1951, 0]
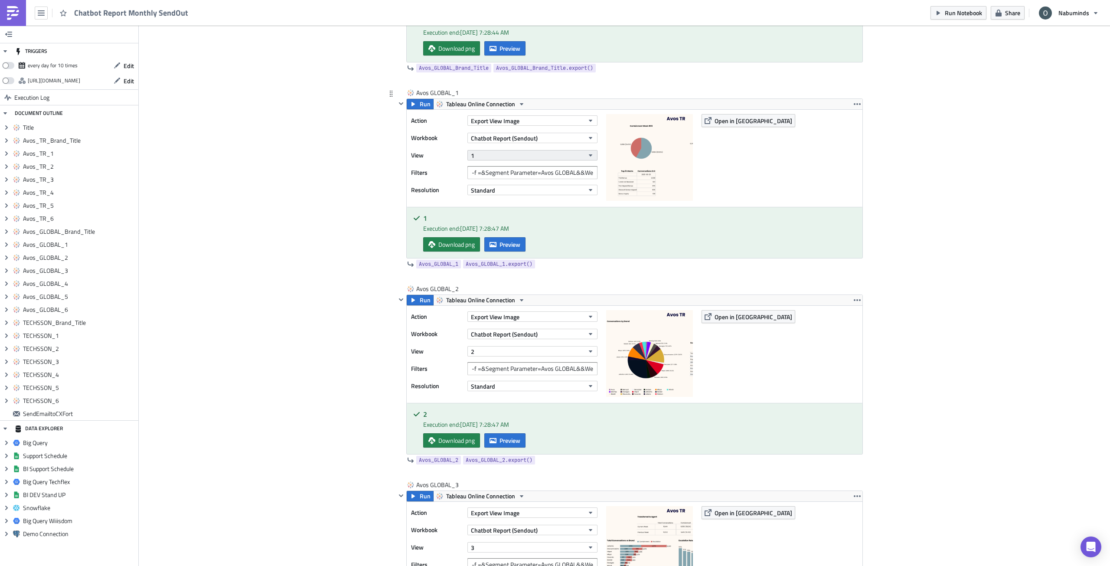
click at [482, 159] on button "1" at bounding box center [532, 155] width 130 height 10
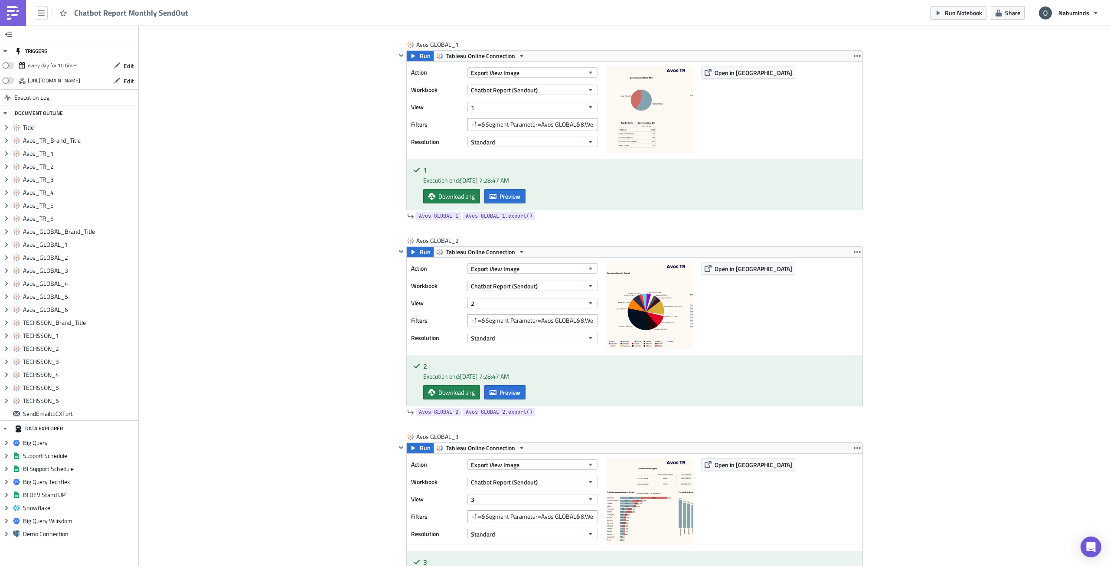
scroll to position [2081, 0]
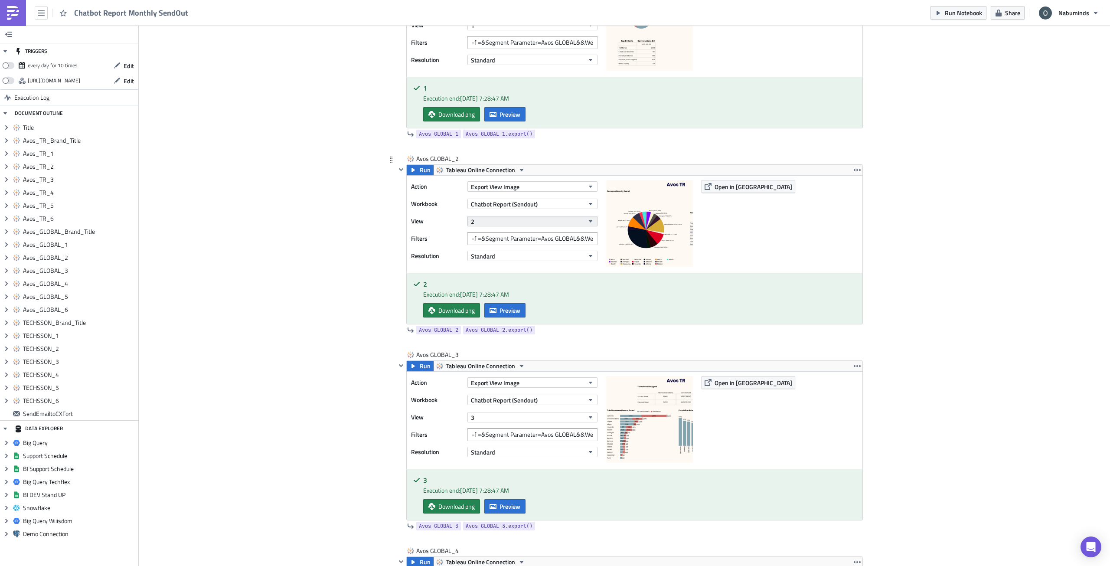
click at [503, 223] on button "2" at bounding box center [532, 221] width 130 height 10
click at [344, 309] on div "Add Image Oliver Execution Log Chatbot Report Monthly SendOut <p>Chatbot Report…" at bounding box center [624, 528] width 971 height 5168
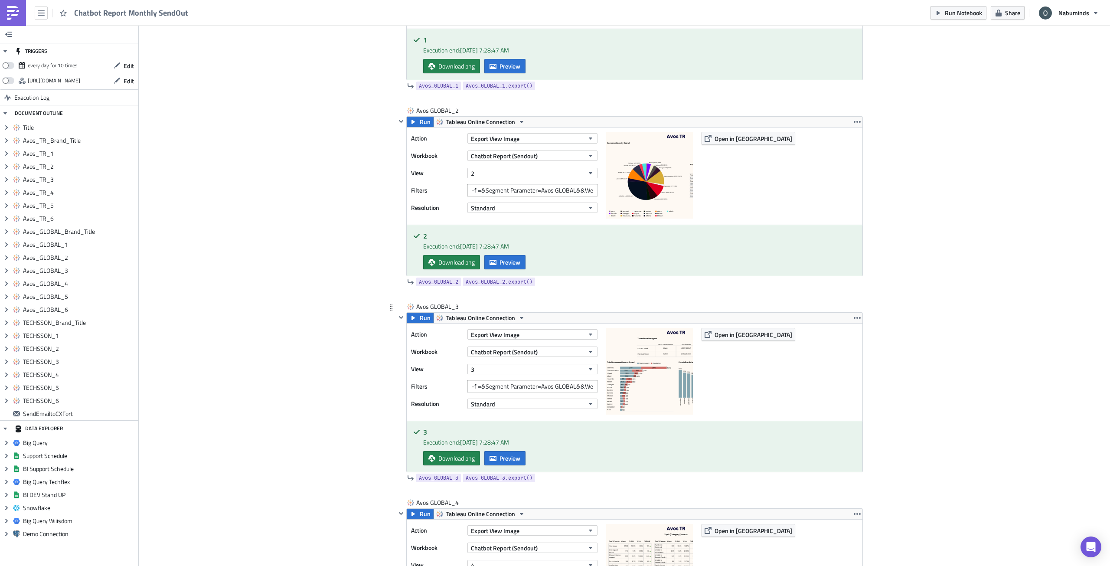
scroll to position [2211, 0]
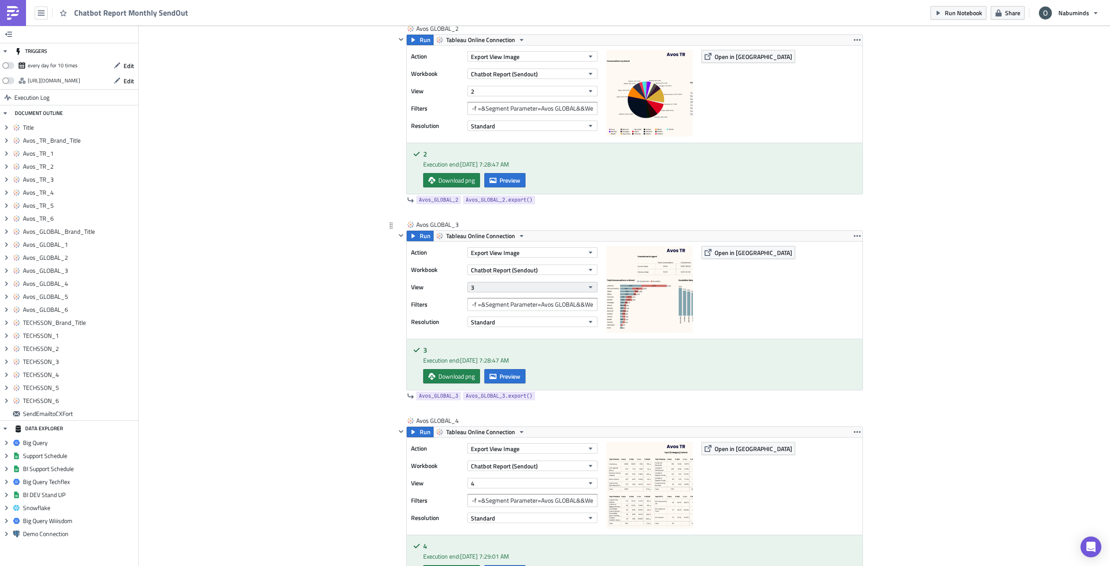
click at [476, 283] on button "3" at bounding box center [532, 287] width 130 height 10
click at [301, 331] on div "Add Image Oliver Execution Log Chatbot Report Monthly SendOut <p>Chatbot Report…" at bounding box center [624, 398] width 971 height 5168
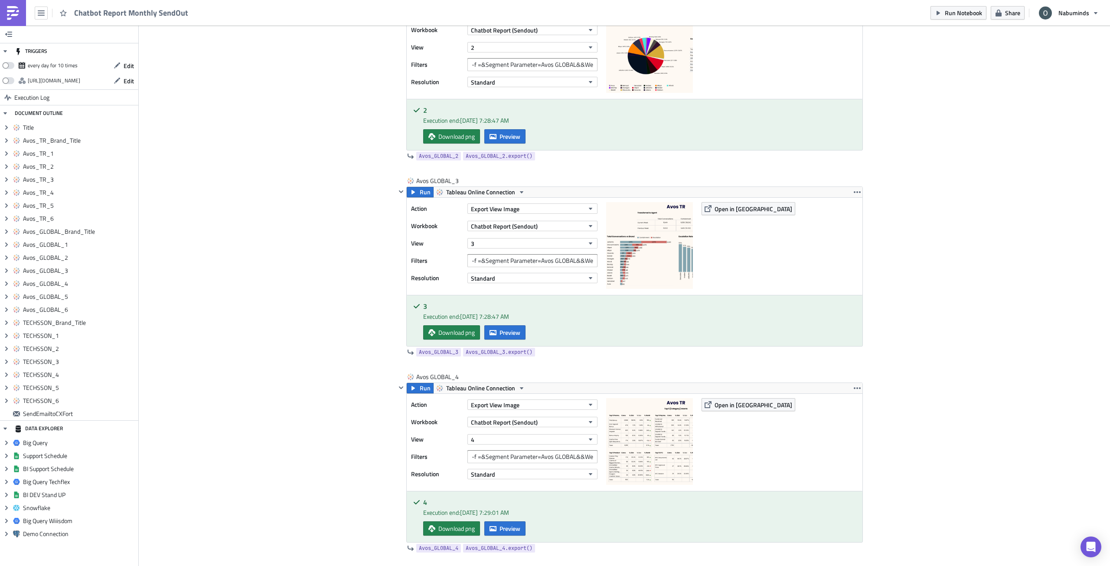
scroll to position [2385, 0]
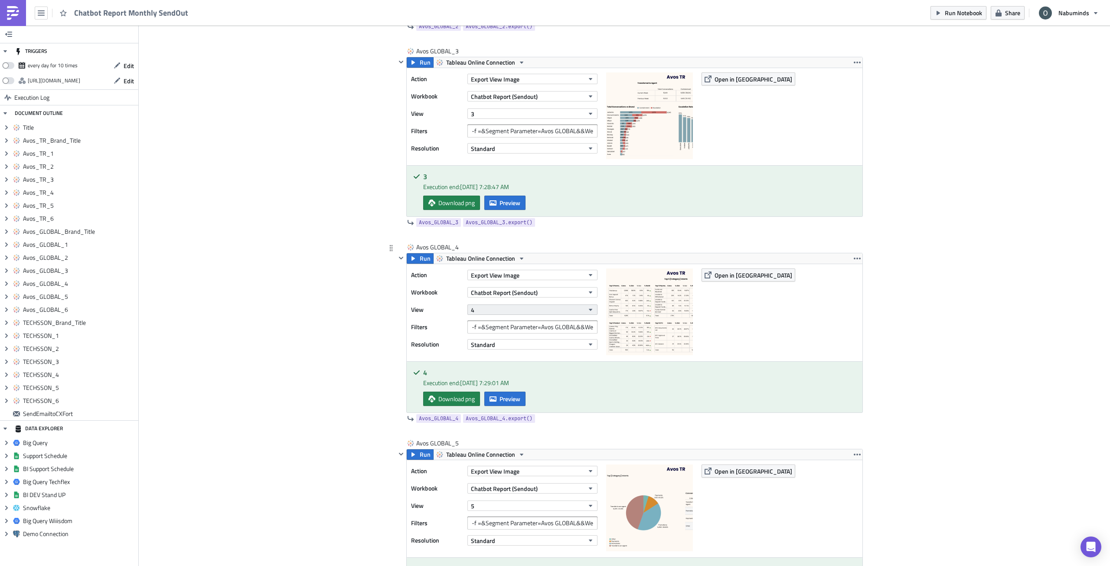
click at [480, 308] on button "4" at bounding box center [532, 309] width 130 height 10
click at [343, 331] on div "Add Image Oliver Execution Log Chatbot Report Monthly SendOut <p>Chatbot Report…" at bounding box center [624, 225] width 971 height 5168
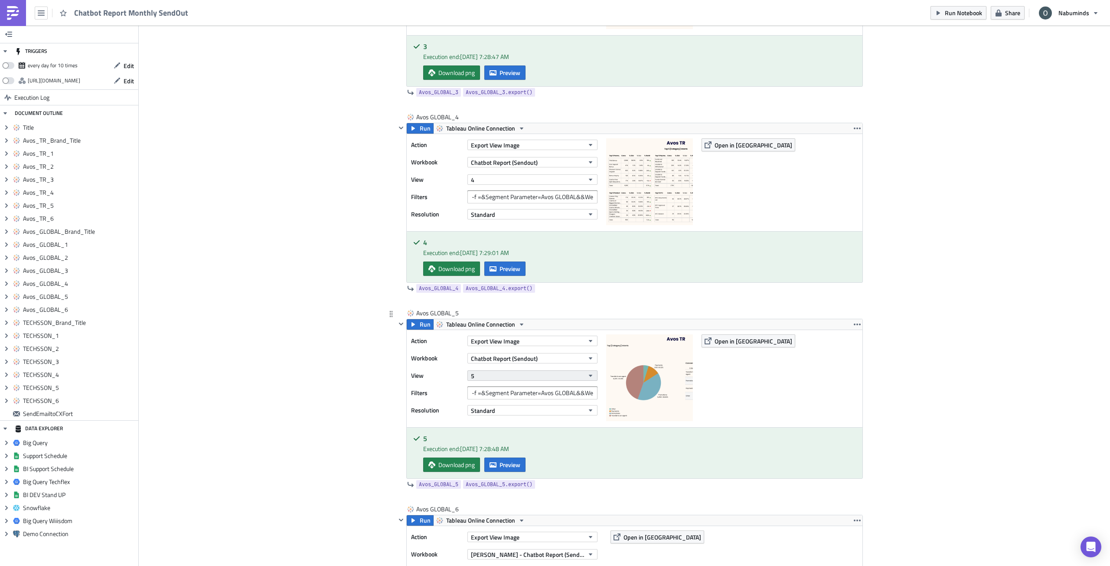
click at [480, 331] on button "5" at bounding box center [532, 375] width 130 height 10
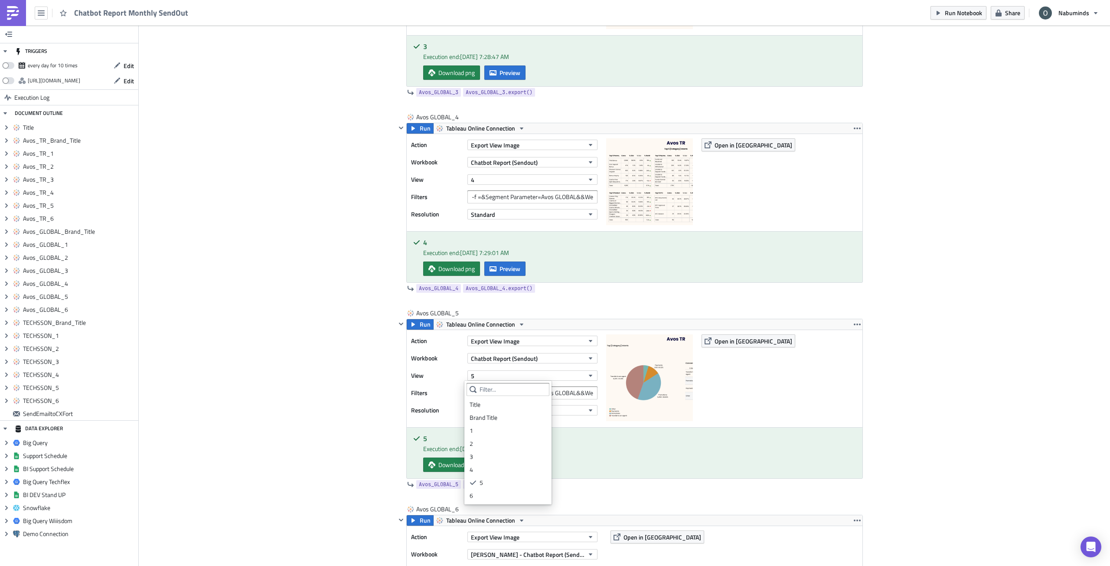
click at [282, 331] on div "Add Image Oliver Execution Log Chatbot Report Monthly SendOut <p>Chatbot Report…" at bounding box center [624, 95] width 971 height 5168
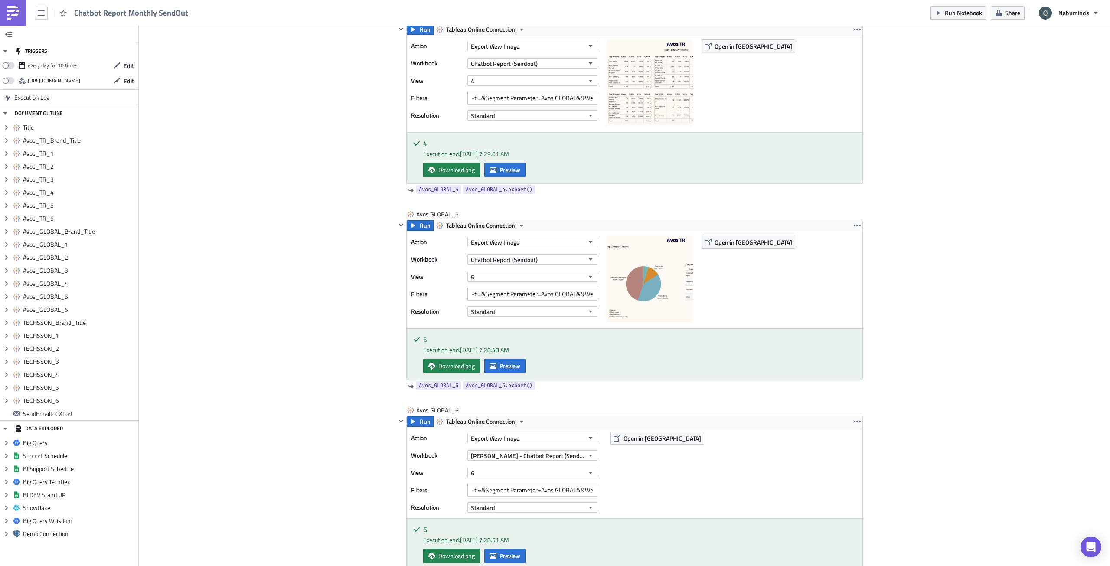
scroll to position [2688, 0]
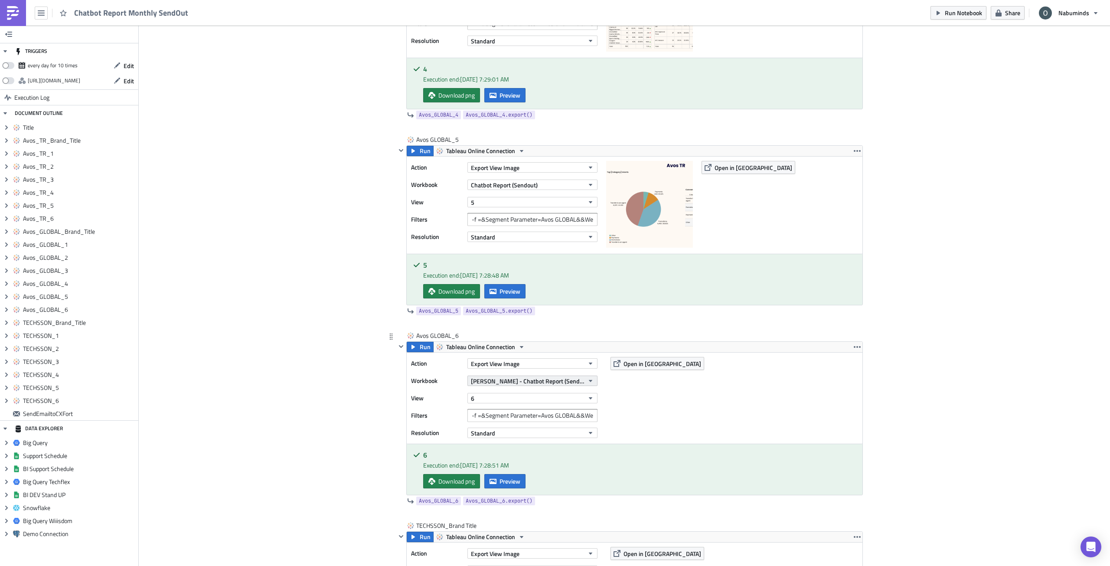
click at [476, 331] on span "[PERSON_NAME] - Chatbot Report (Sendout - Test)" at bounding box center [527, 380] width 113 height 9
click at [514, 331] on link "Chatbot Report (Sendout) AI Ops" at bounding box center [553, 435] width 173 height 13
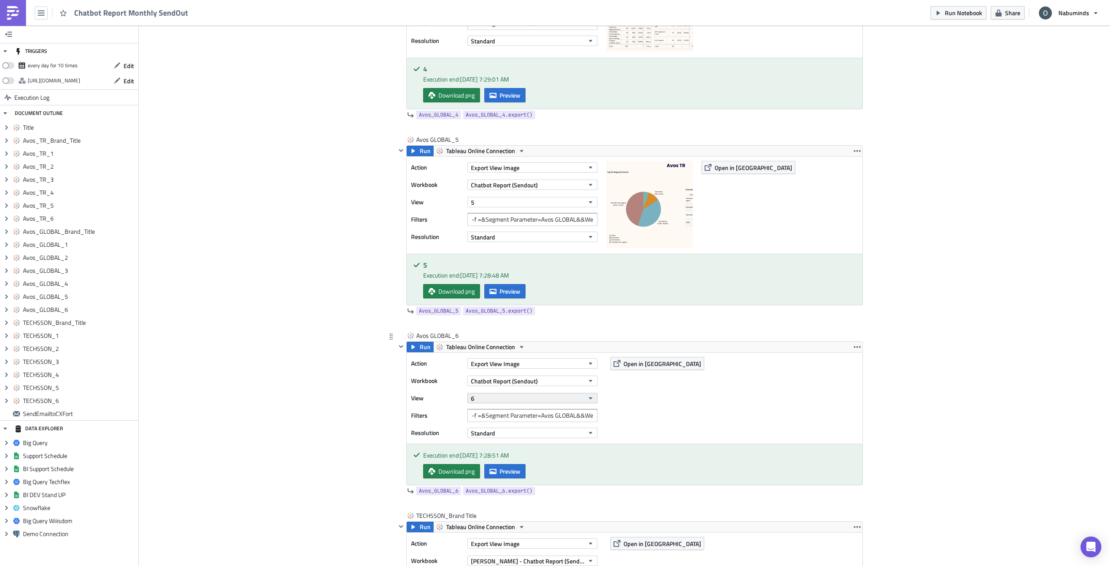
click at [497, 331] on button "6" at bounding box center [532, 398] width 130 height 10
click at [511, 331] on div "6" at bounding box center [508, 518] width 77 height 9
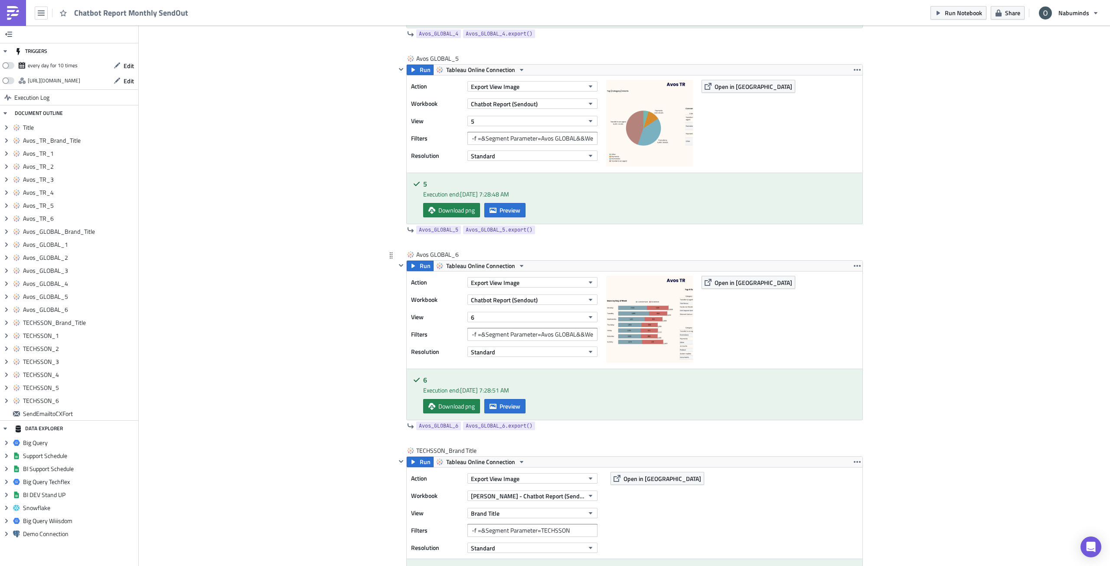
scroll to position [2862, 0]
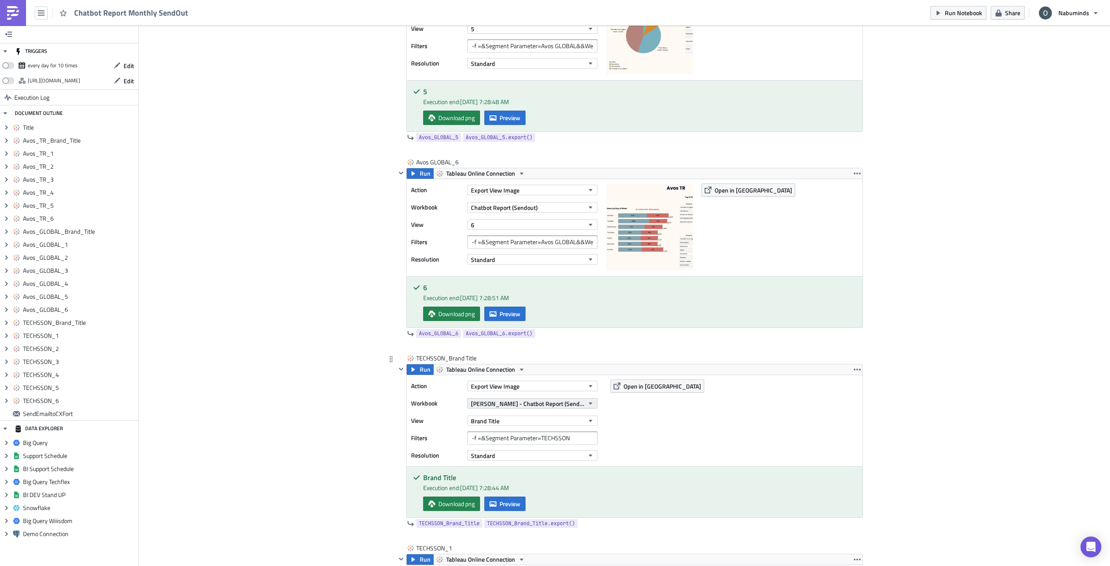
click at [520, 331] on span "[PERSON_NAME] - Chatbot Report (Sendout - Test)" at bounding box center [527, 403] width 113 height 9
click at [518, 331] on link "Chatbot Report (Sendout) AI Ops" at bounding box center [553, 458] width 173 height 13
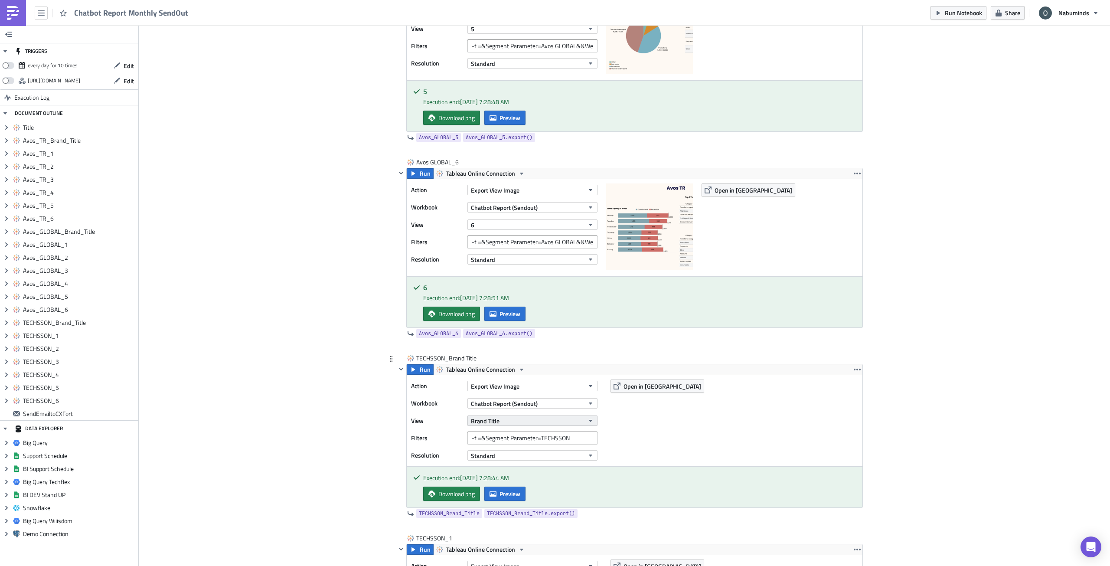
click at [504, 331] on button "Brand Title" at bounding box center [532, 420] width 130 height 10
click at [503, 331] on div "Brand Title" at bounding box center [508, 462] width 77 height 9
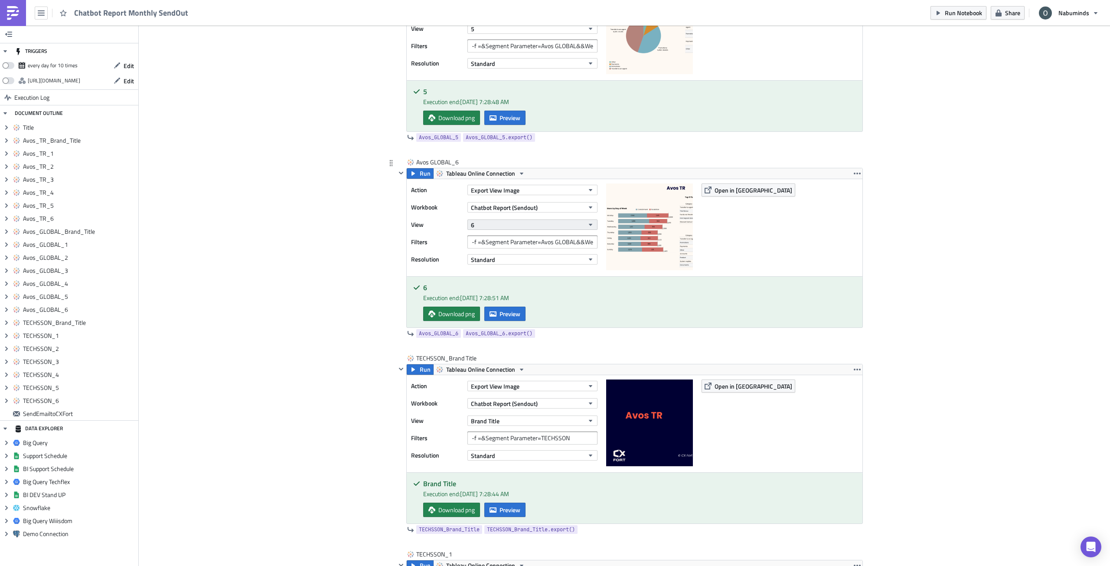
click at [534, 223] on button "6" at bounding box center [532, 224] width 130 height 10
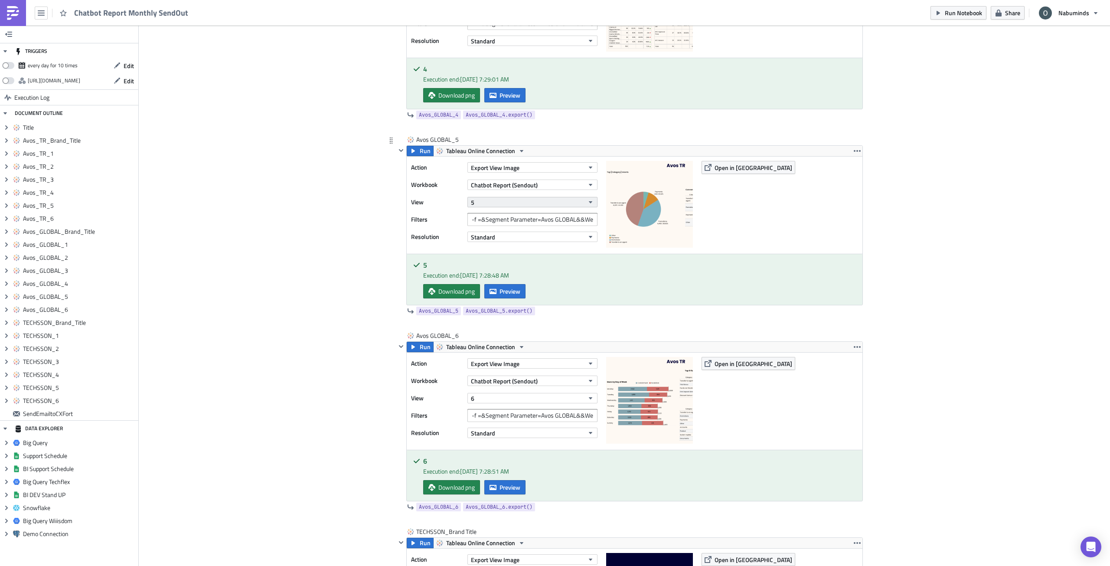
click at [481, 206] on button "5" at bounding box center [532, 202] width 130 height 10
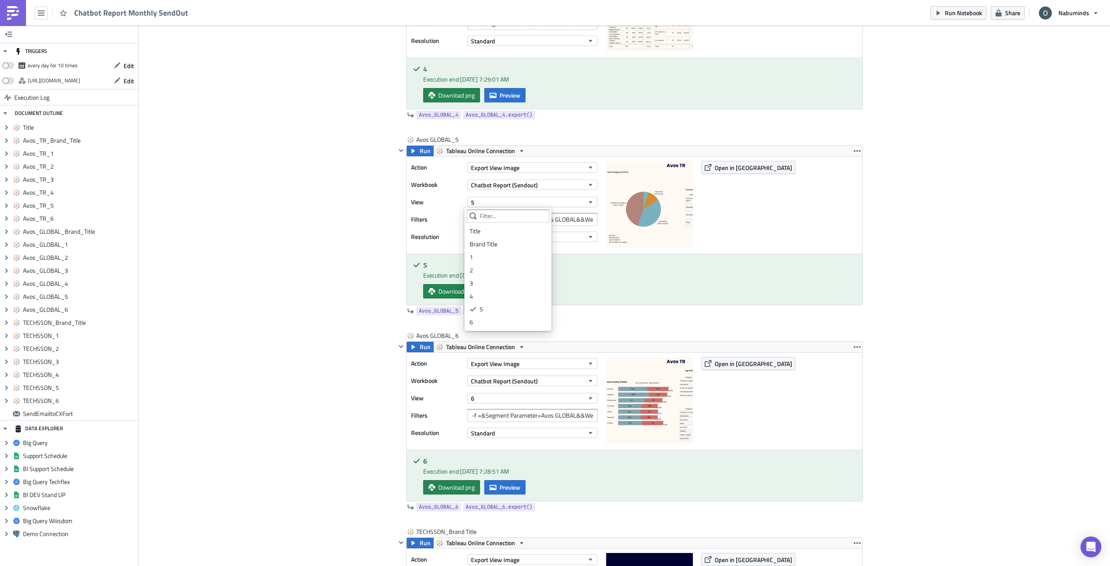
drag, startPoint x: 243, startPoint y: 267, endPoint x: 257, endPoint y: 274, distance: 15.1
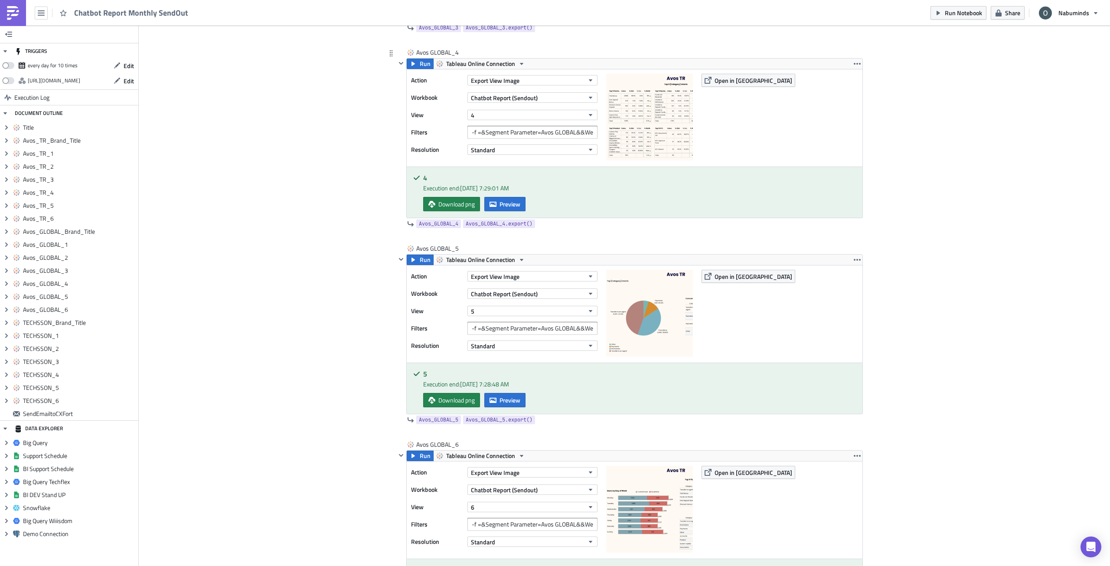
scroll to position [2515, 0]
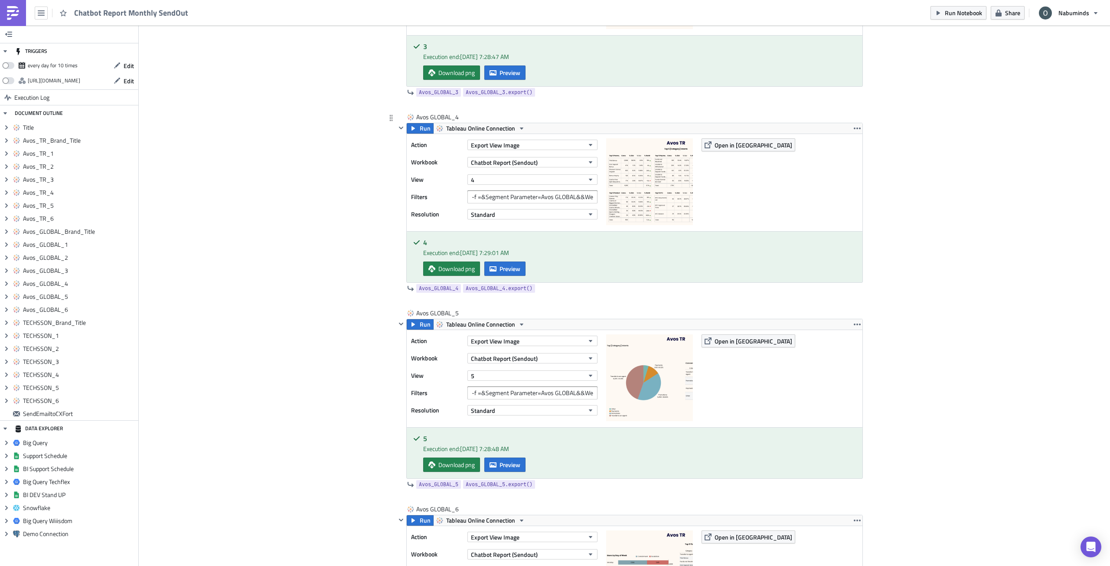
drag, startPoint x: 467, startPoint y: 182, endPoint x: 460, endPoint y: 191, distance: 11.2
click at [467, 181] on button "4" at bounding box center [532, 179] width 130 height 10
click at [310, 294] on div "Add Image Oliver Execution Log Chatbot Report Monthly SendOut <p>Chatbot Report…" at bounding box center [624, 101] width 971 height 5180
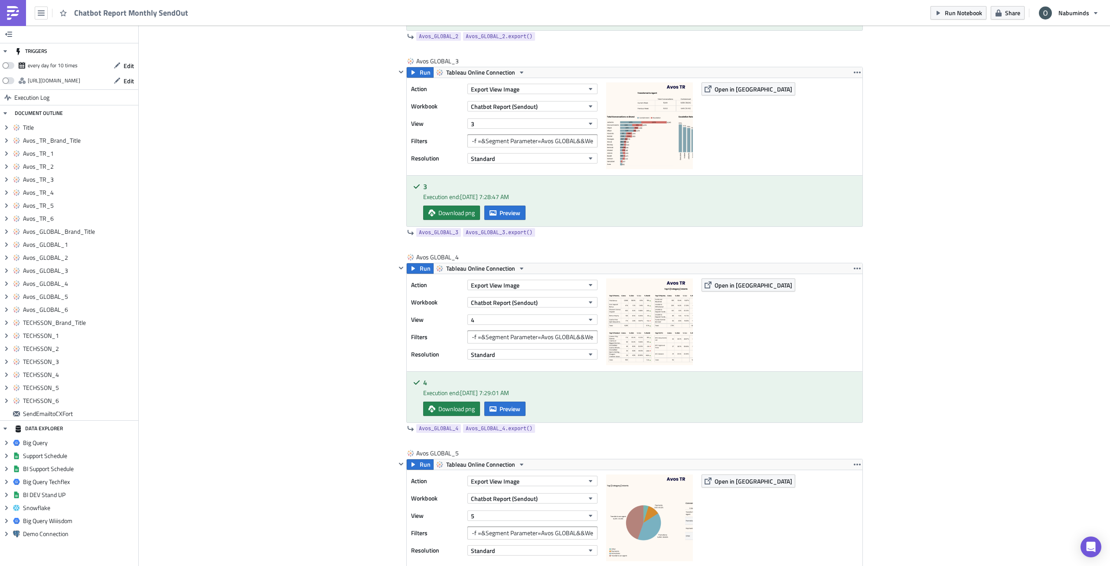
scroll to position [2298, 0]
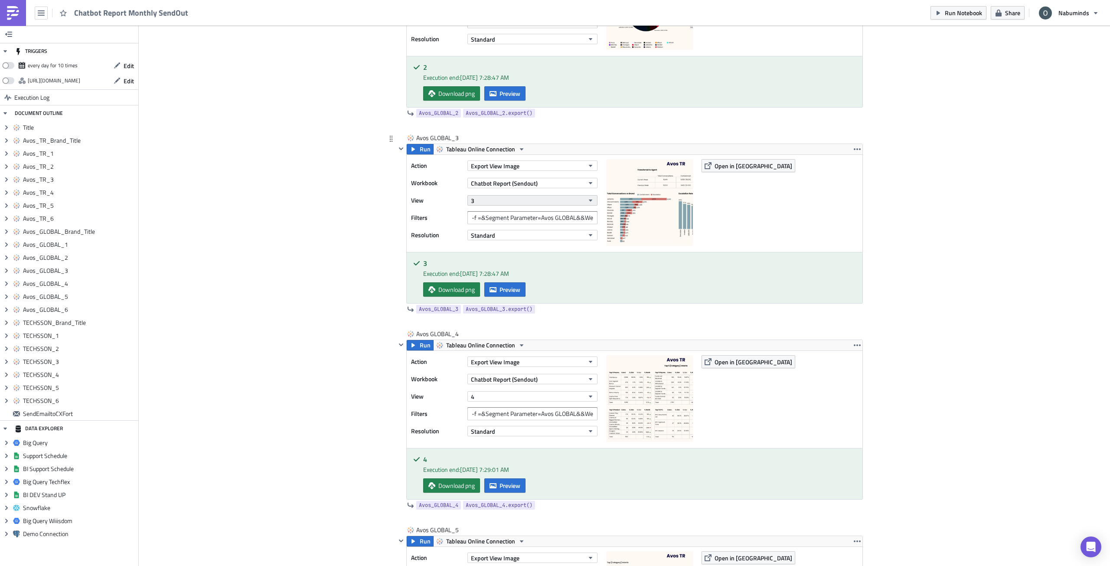
click at [493, 202] on button "3" at bounding box center [532, 200] width 130 height 10
click at [314, 329] on div "Add Image Oliver Execution Log Chatbot Report Monthly SendOut <p>Chatbot Report…" at bounding box center [624, 318] width 971 height 5180
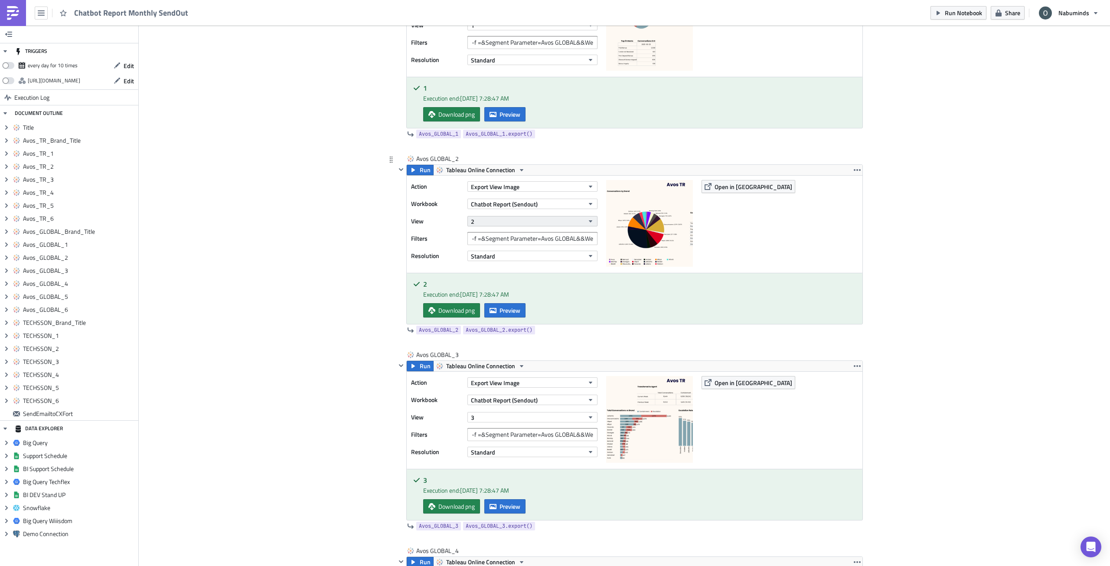
click at [489, 219] on button "2" at bounding box center [532, 221] width 130 height 10
click at [319, 295] on div "Add Image Oliver Execution Log Chatbot Report Monthly SendOut <p>Chatbot Report…" at bounding box center [624, 534] width 971 height 5180
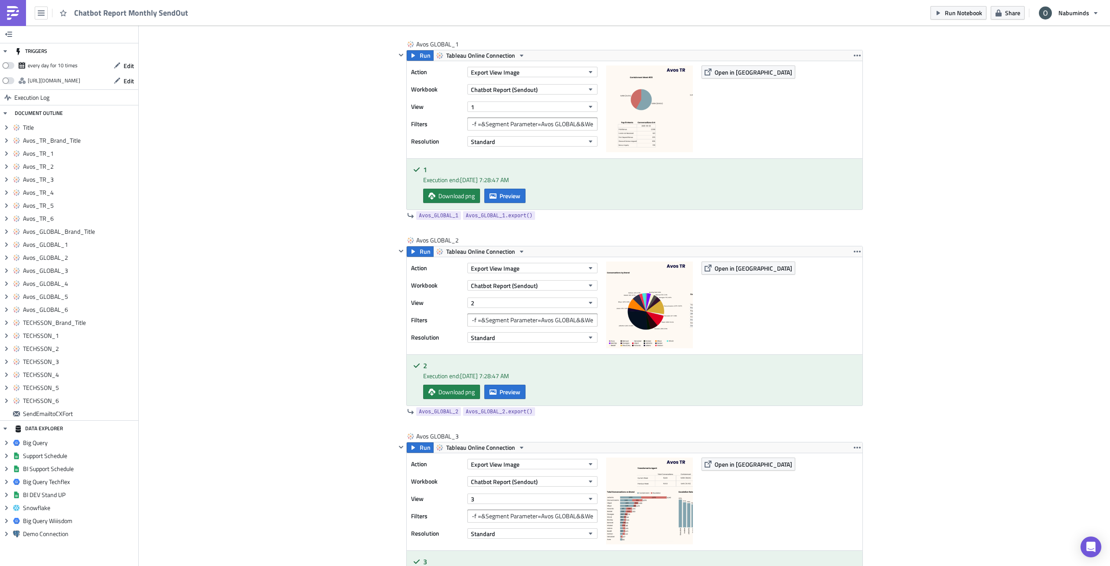
scroll to position [1908, 0]
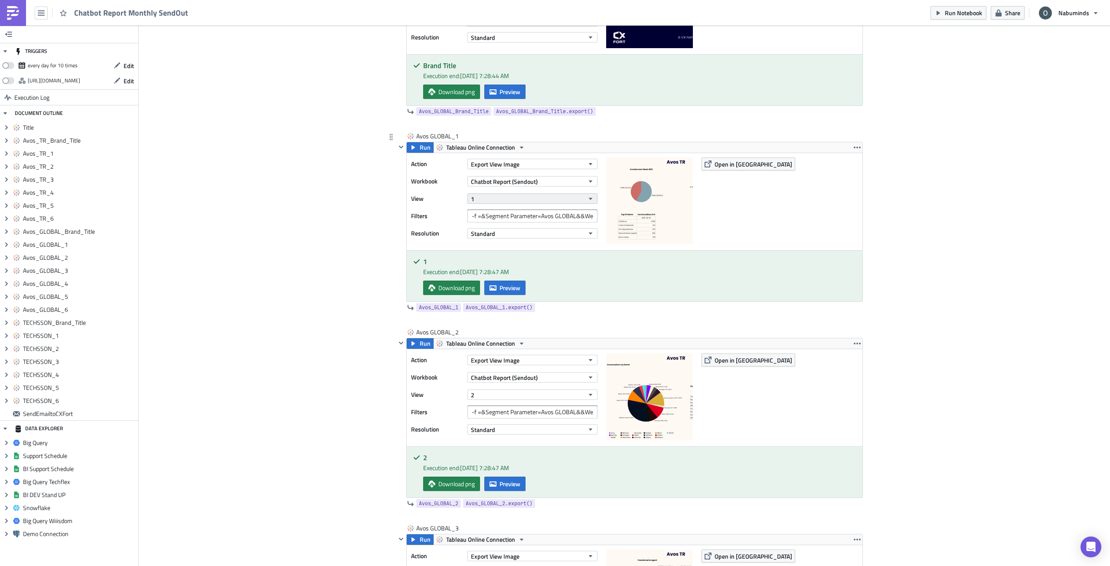
click at [493, 196] on button "1" at bounding box center [532, 198] width 130 height 10
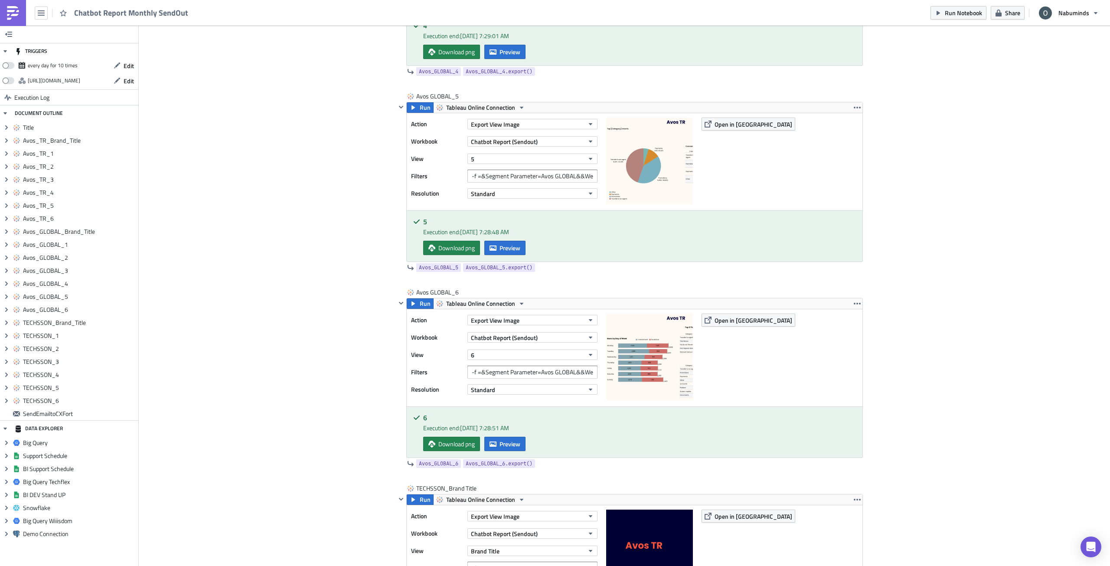
scroll to position [2862, 0]
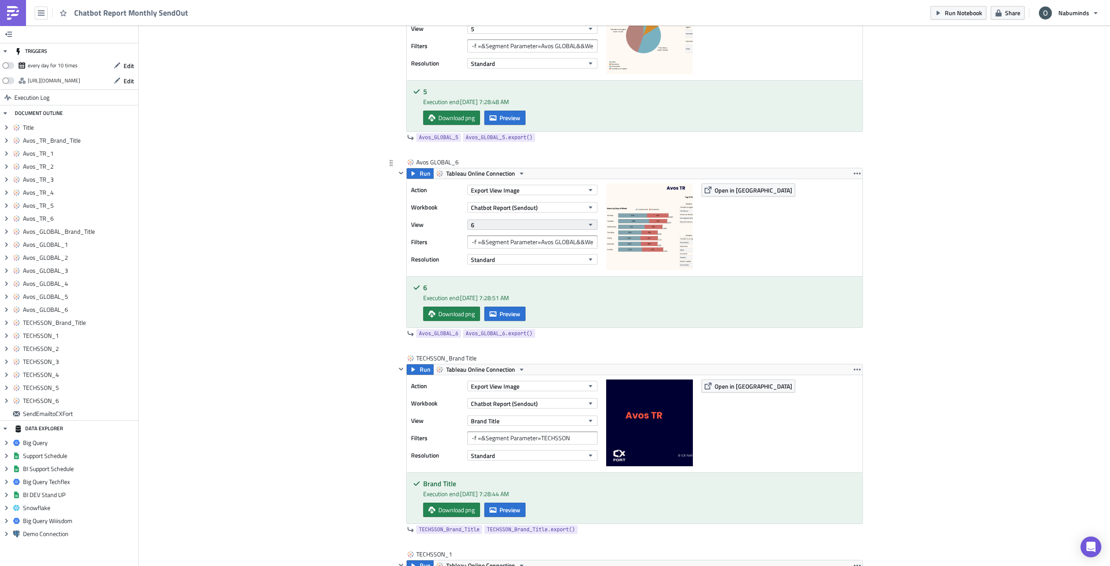
click at [527, 224] on button "6" at bounding box center [532, 224] width 130 height 10
click at [497, 331] on button "Brand Title" at bounding box center [532, 420] width 130 height 10
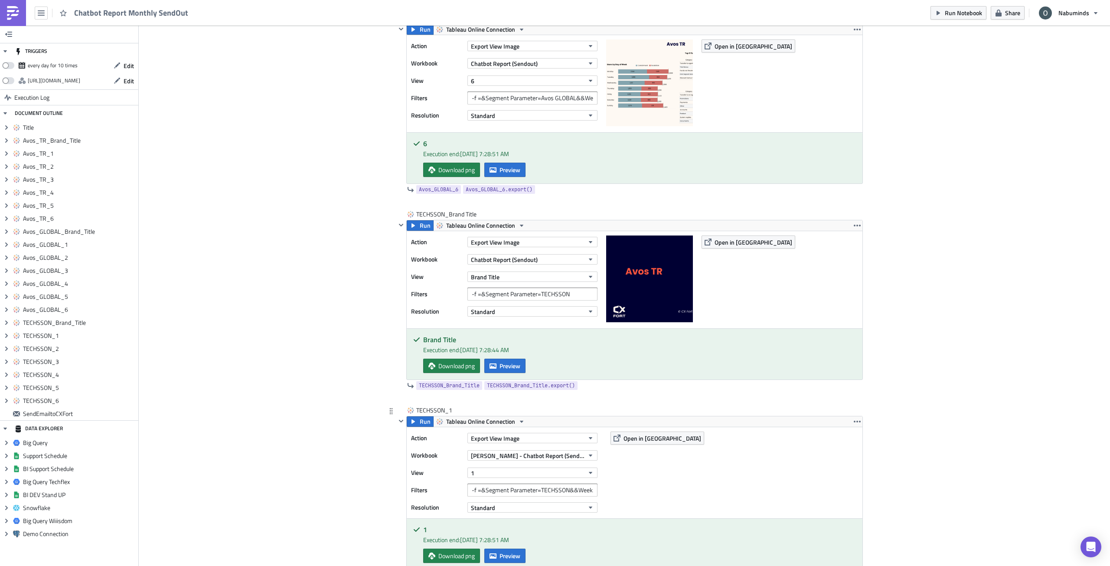
scroll to position [3035, 0]
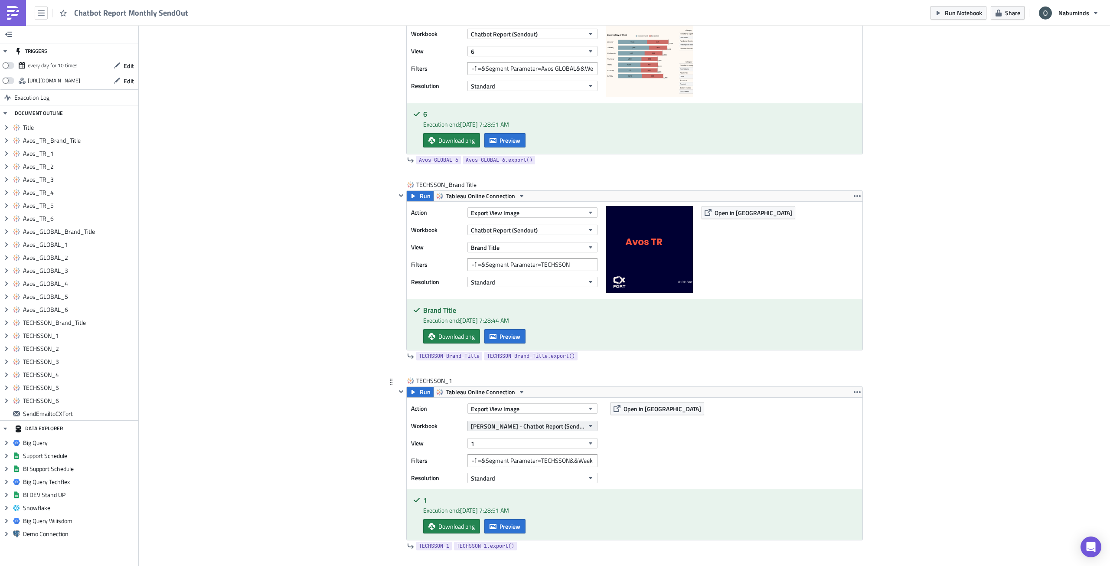
click at [508, 331] on span "[PERSON_NAME] - Chatbot Report (Sendout - Test)" at bounding box center [527, 425] width 113 height 9
click at [512, 331] on div "Chatbot Report (Sendout)" at bounding box center [544, 481] width 148 height 9
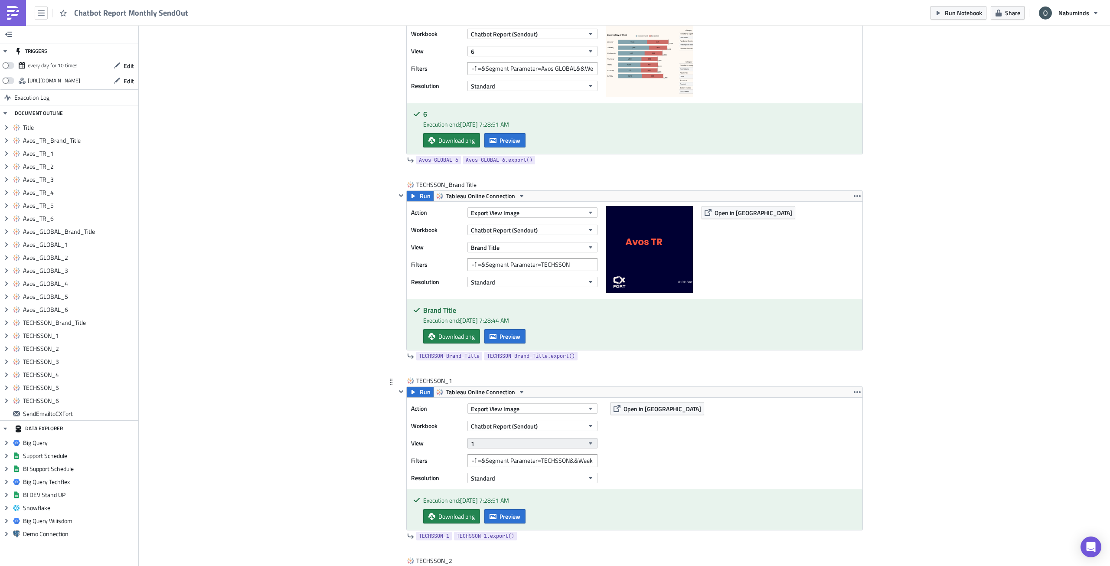
click at [487, 331] on button "1" at bounding box center [532, 443] width 130 height 10
click at [496, 331] on div "1" at bounding box center [508, 364] width 77 height 9
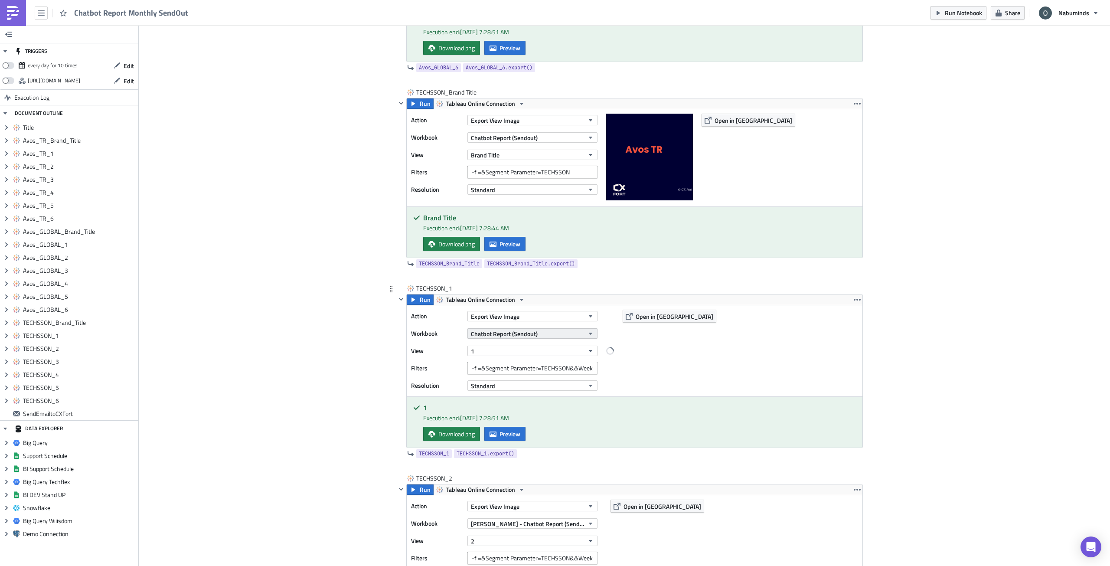
scroll to position [3209, 0]
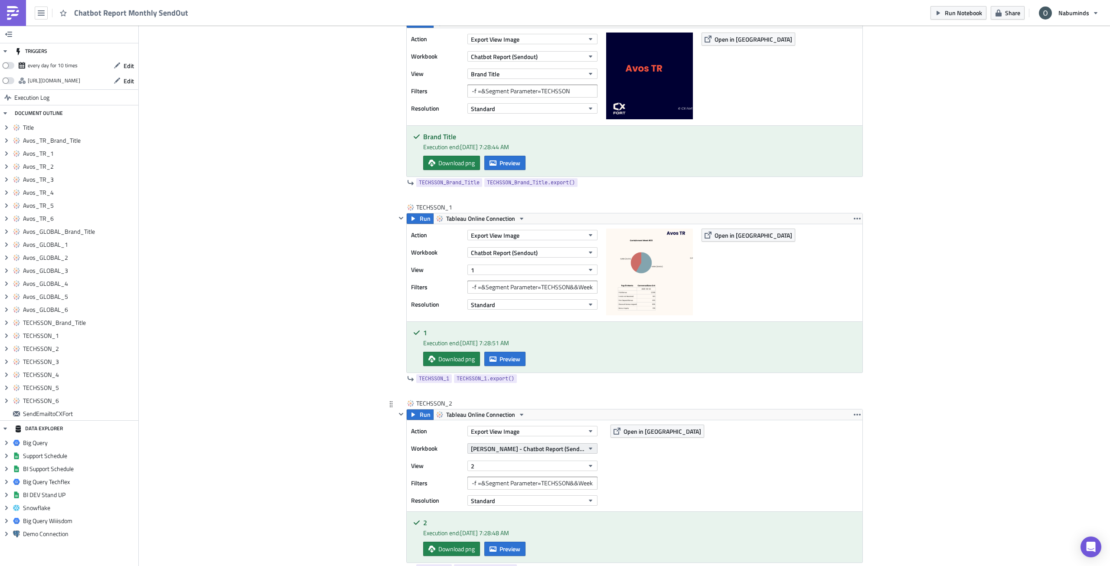
click at [532, 331] on span "[PERSON_NAME] - Chatbot Report (Sendout - Test)" at bounding box center [527, 448] width 113 height 9
click at [525, 331] on div "Chatbot Report (Sendout)" at bounding box center [544, 503] width 148 height 9
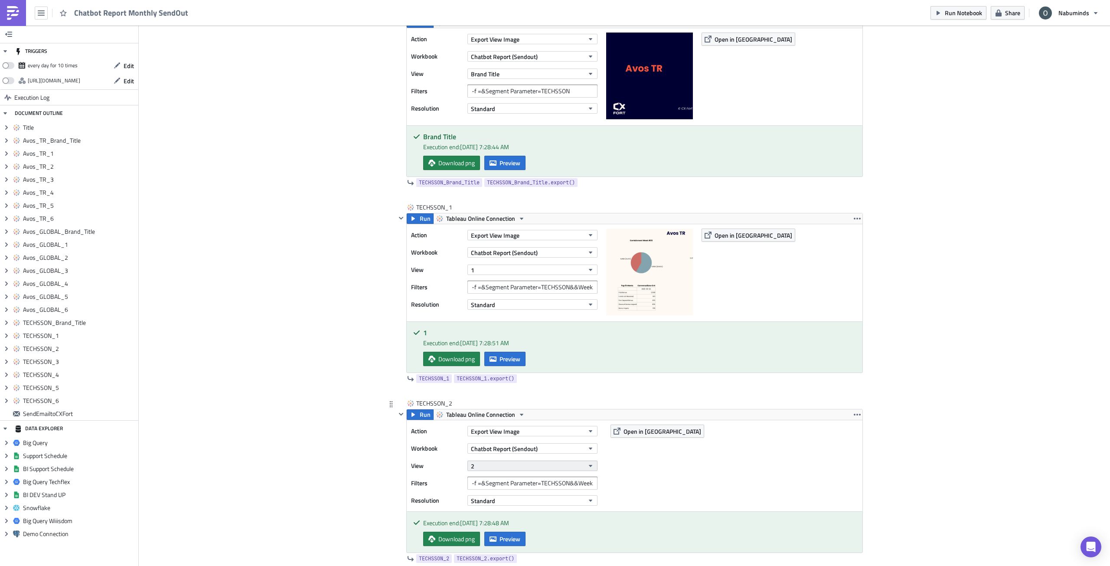
click at [493, 331] on button "2" at bounding box center [532, 465] width 130 height 10
click at [490, 331] on div "2" at bounding box center [508, 399] width 77 height 9
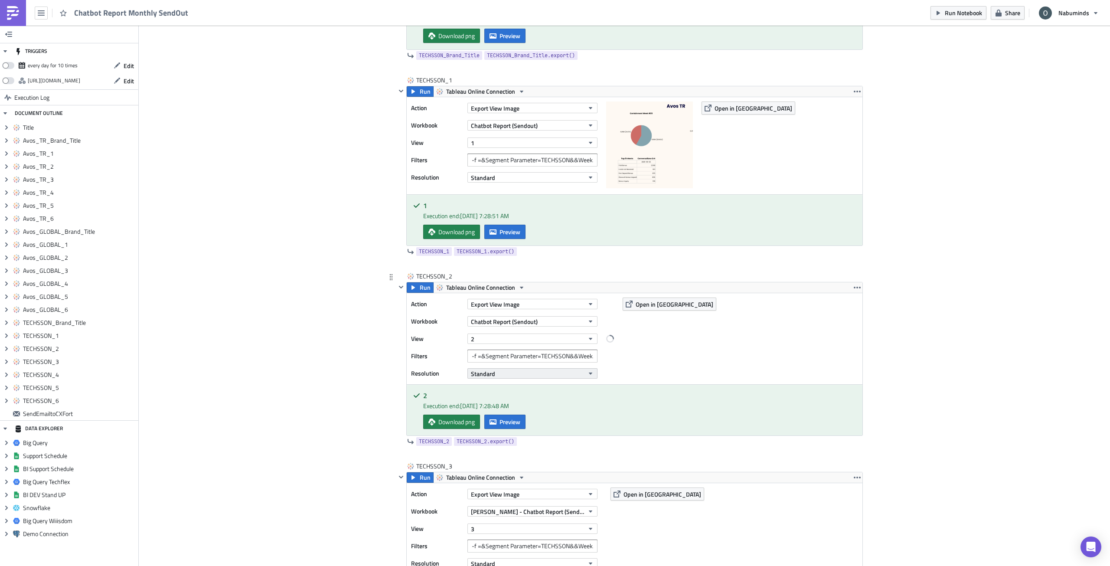
scroll to position [3425, 0]
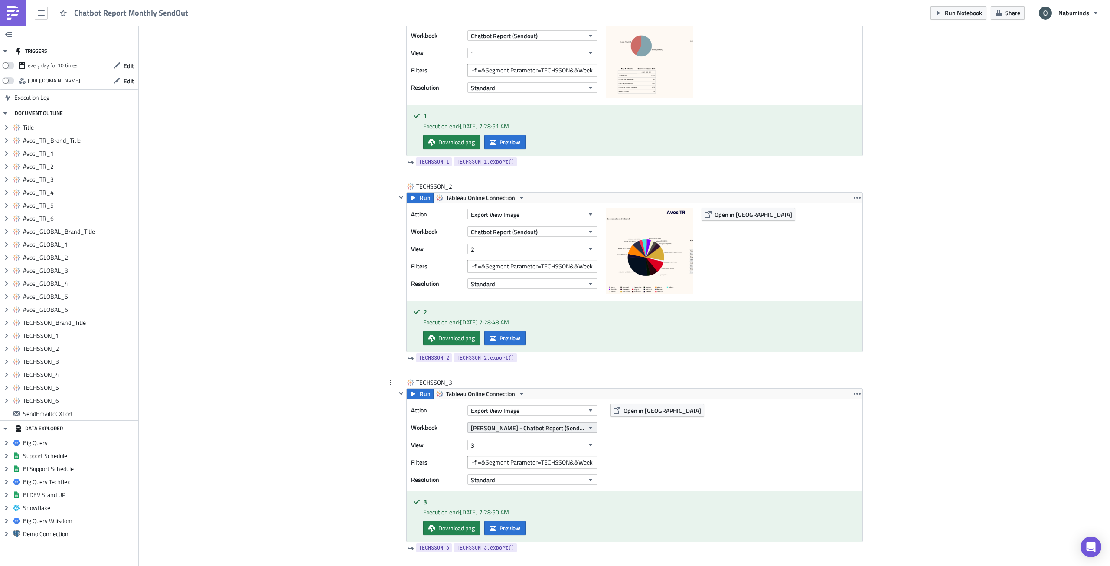
click at [533, 331] on span "[PERSON_NAME] - Chatbot Report (Sendout - Test)" at bounding box center [527, 427] width 113 height 9
click at [524, 331] on div "Chatbot Report (Sendout)" at bounding box center [544, 482] width 148 height 9
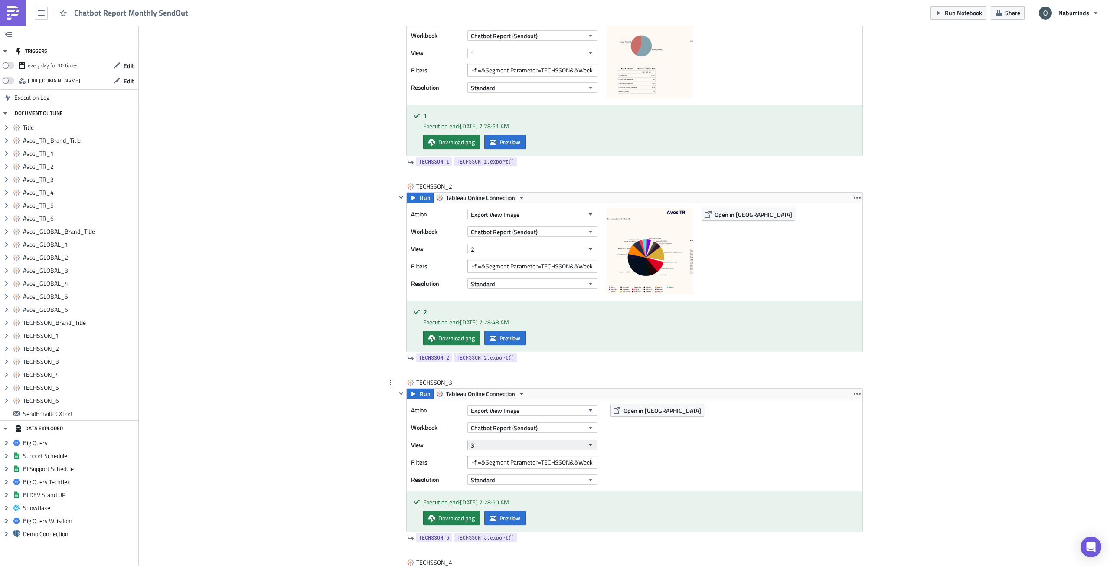
click at [494, 331] on button "3" at bounding box center [532, 445] width 130 height 10
click at [489, 331] on div "3" at bounding box center [508, 392] width 77 height 9
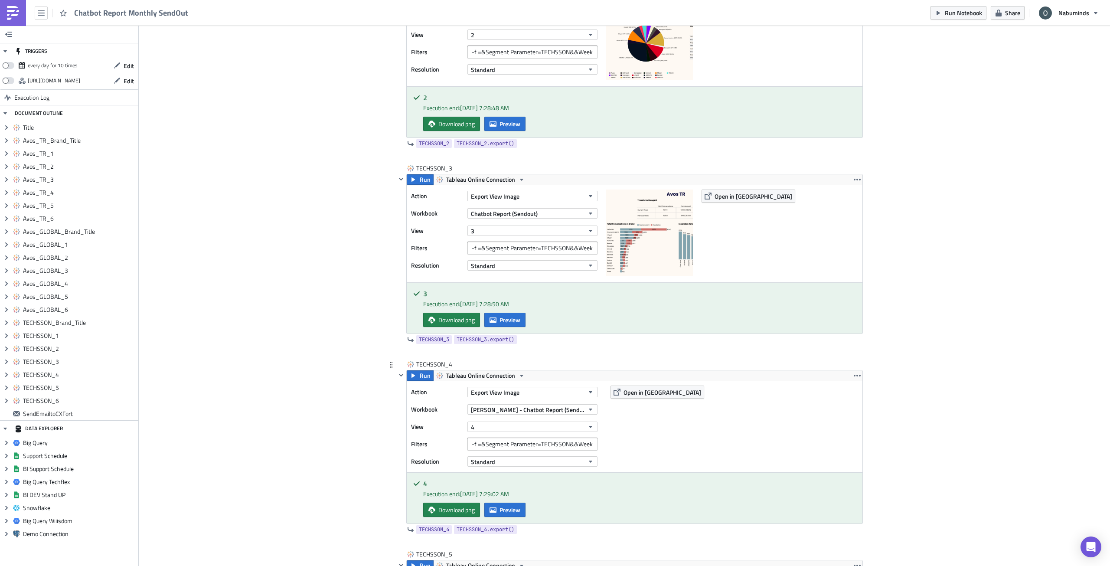
scroll to position [3642, 0]
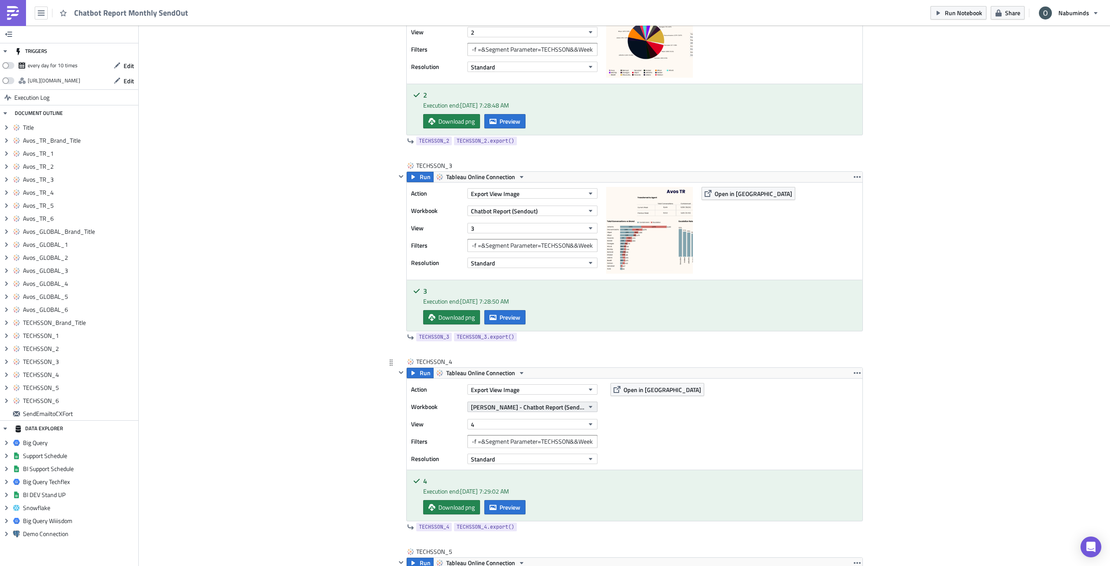
click at [501, 331] on span "[PERSON_NAME] - Chatbot Report (Sendout - Test)" at bounding box center [527, 406] width 113 height 9
click at [516, 331] on div "Chatbot Report (Sendout)" at bounding box center [544, 461] width 148 height 9
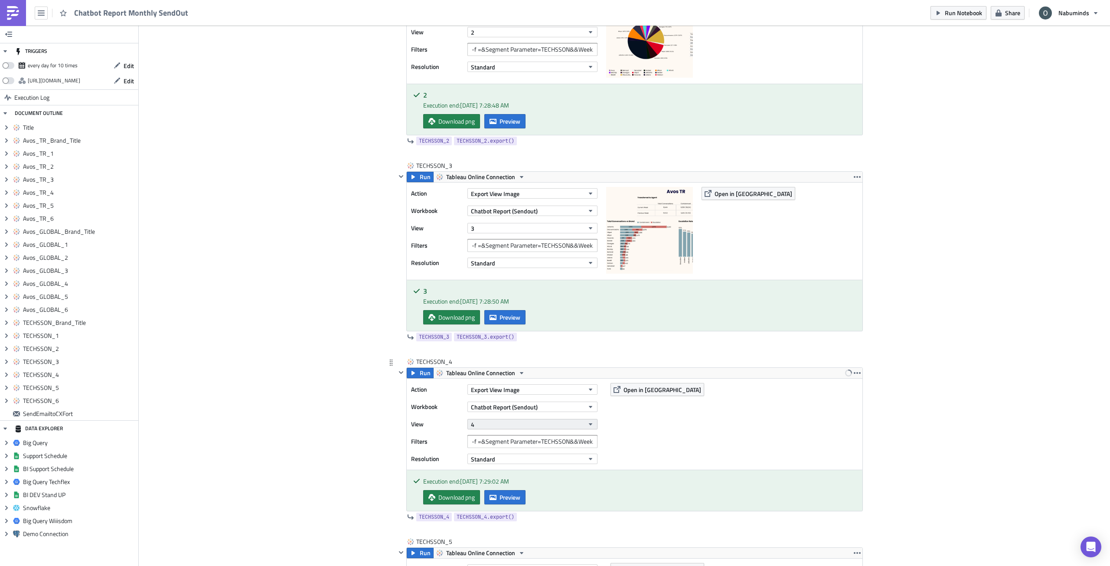
click at [497, 331] on button "4" at bounding box center [532, 424] width 130 height 10
click at [511, 331] on div "4" at bounding box center [508, 518] width 77 height 9
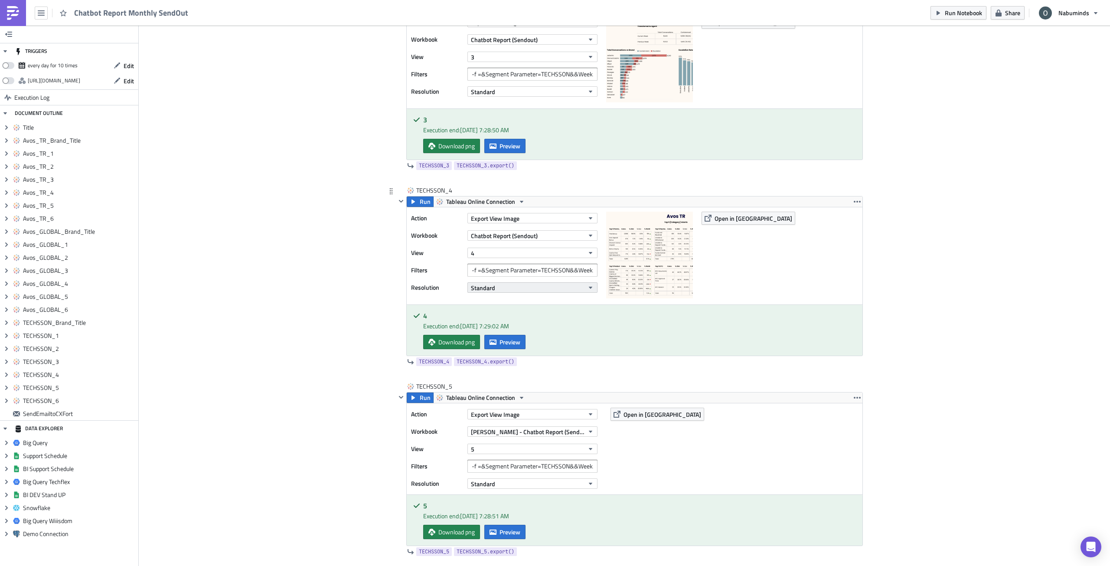
scroll to position [3816, 0]
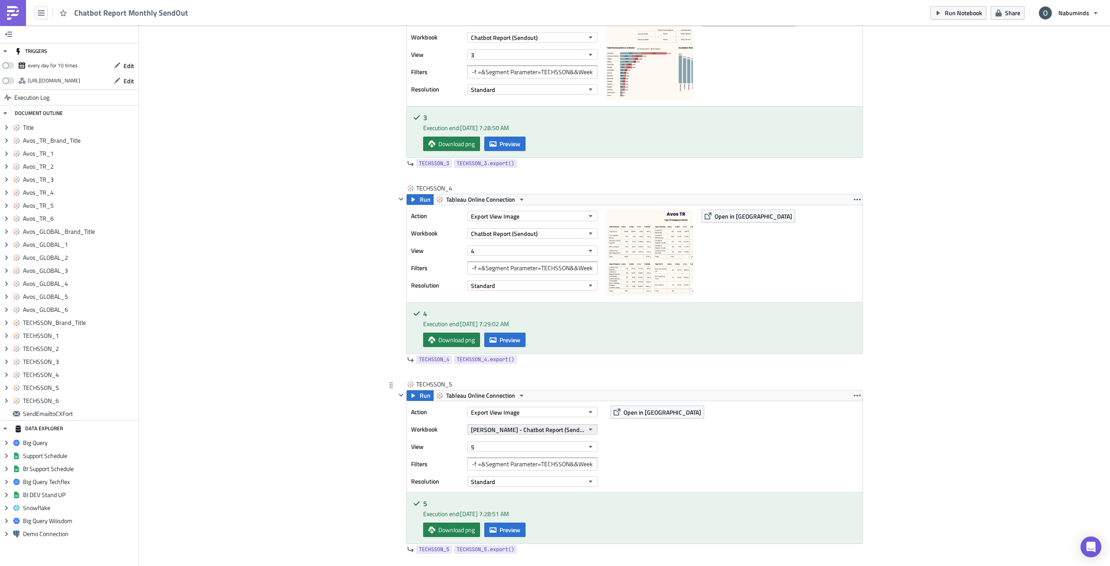
click at [502, 331] on span "[PERSON_NAME] - Chatbot Report (Sendout - Test)" at bounding box center [527, 429] width 113 height 9
click at [516, 331] on div "Chatbot Report (Sendout)" at bounding box center [544, 484] width 148 height 9
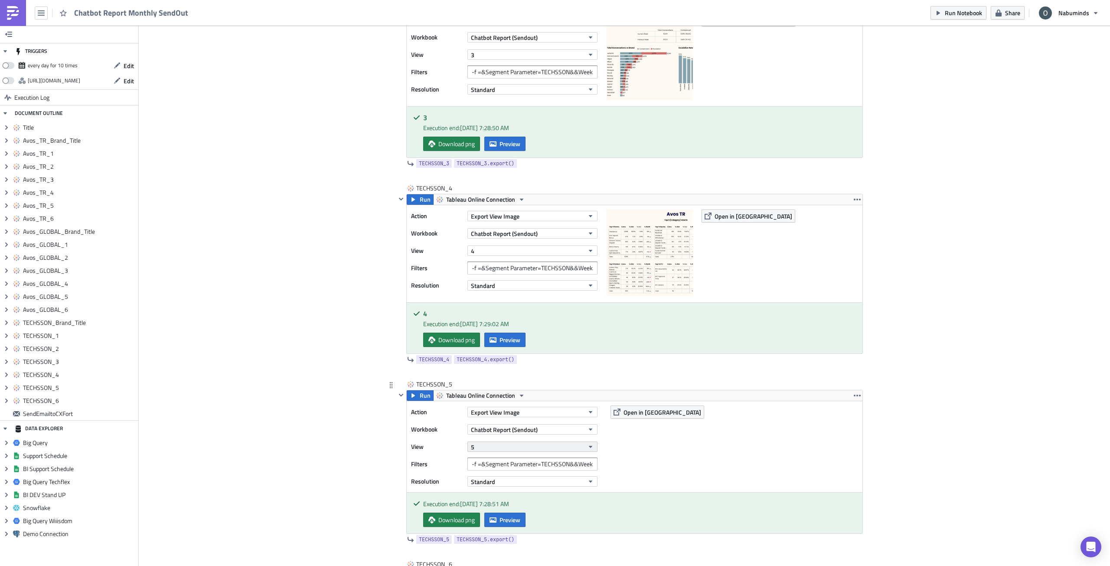
click at [499, 331] on button "5" at bounding box center [532, 446] width 130 height 10
click at [494, 331] on div "5" at bounding box center [508, 419] width 77 height 9
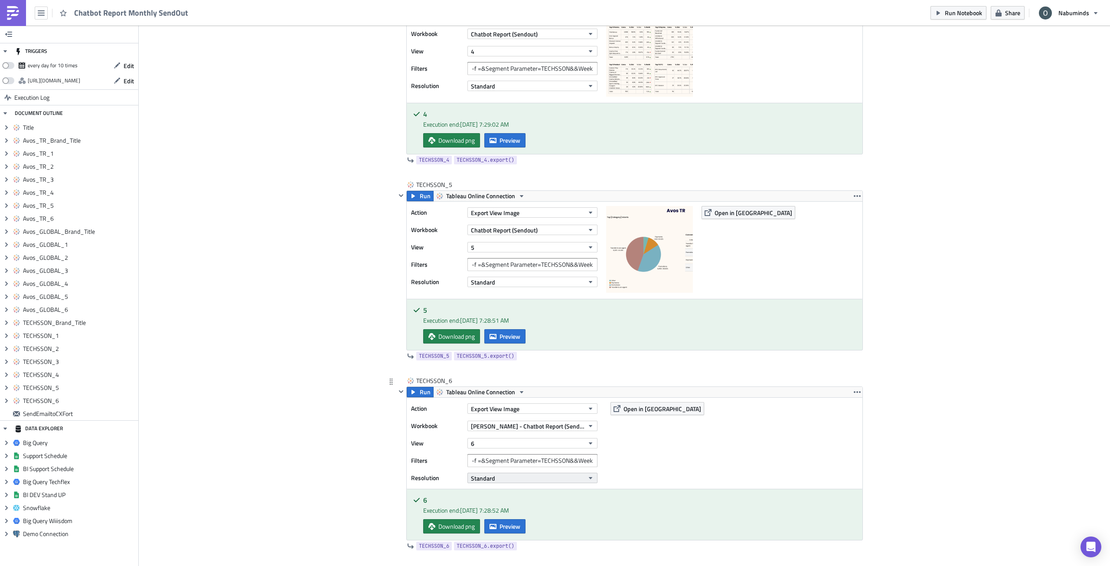
scroll to position [4032, 0]
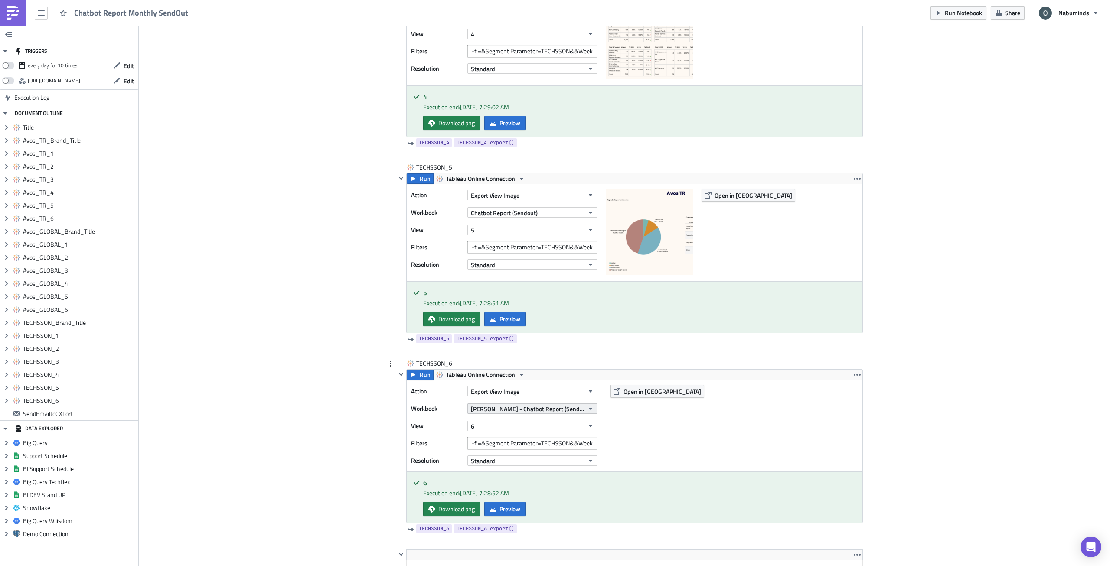
click at [488, 331] on span "[PERSON_NAME] - Chatbot Report (Sendout - Test)" at bounding box center [527, 408] width 113 height 9
click at [503, 331] on div "Chatbot Report (Sendout)" at bounding box center [544, 463] width 148 height 9
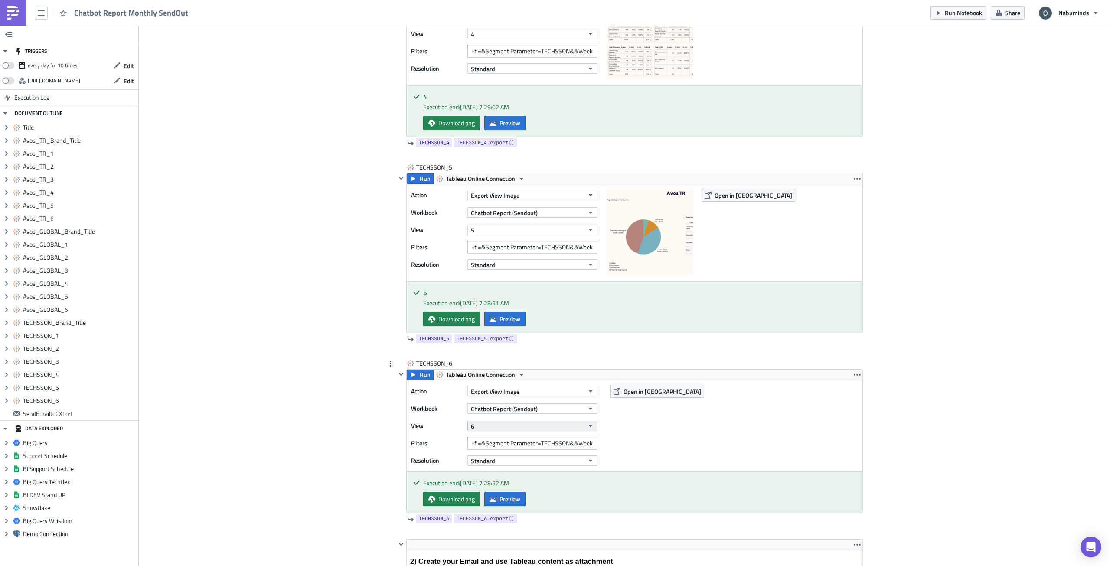
click at [480, 331] on button "6" at bounding box center [532, 426] width 130 height 10
click at [486, 331] on div "6" at bounding box center [508, 546] width 77 height 9
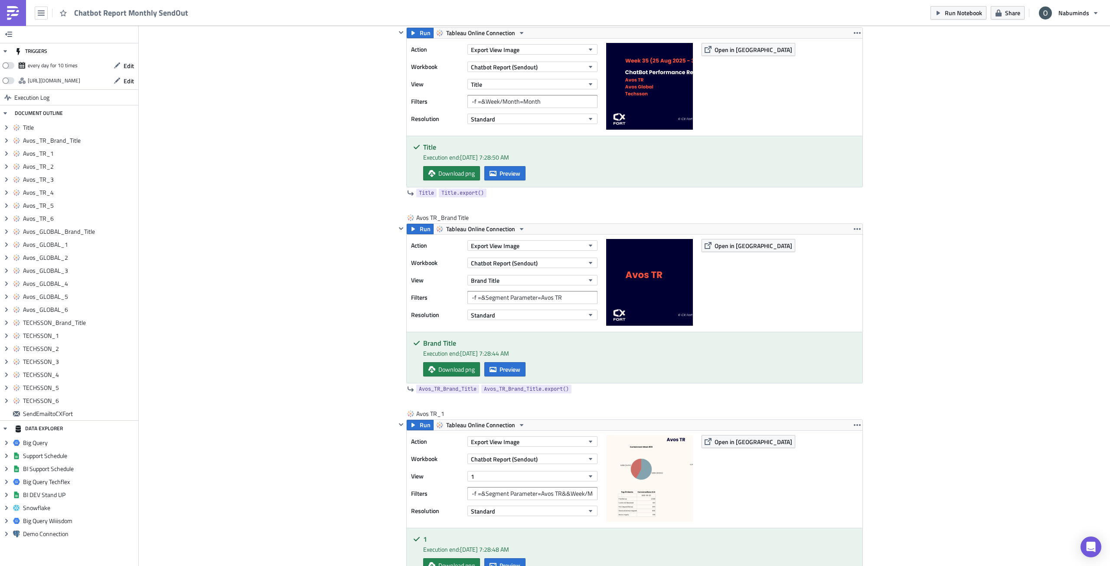
scroll to position [125, 0]
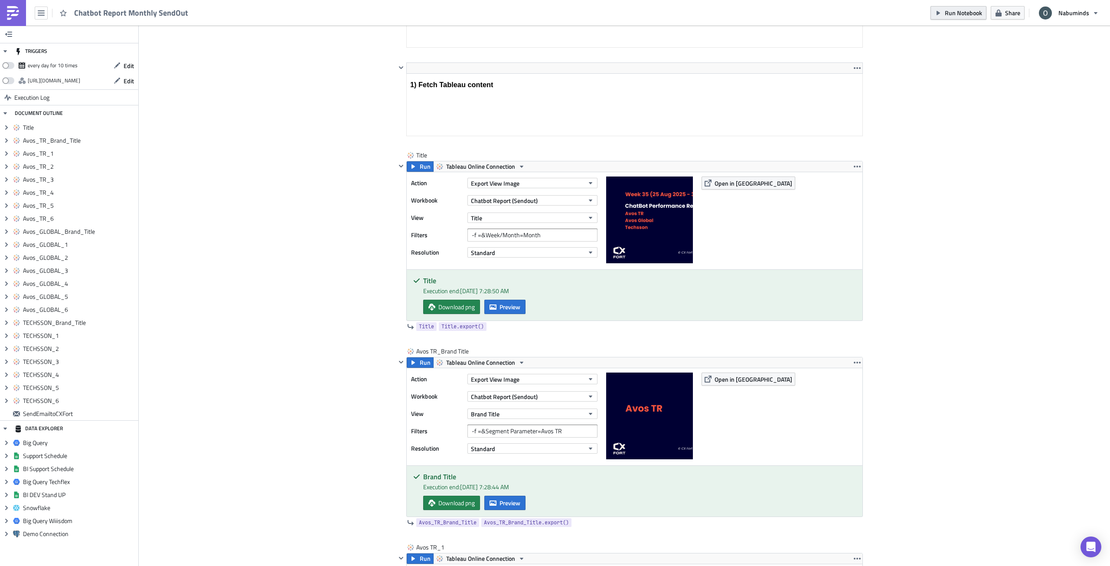
click at [624, 14] on span "Run Notebook" at bounding box center [963, 12] width 37 height 9
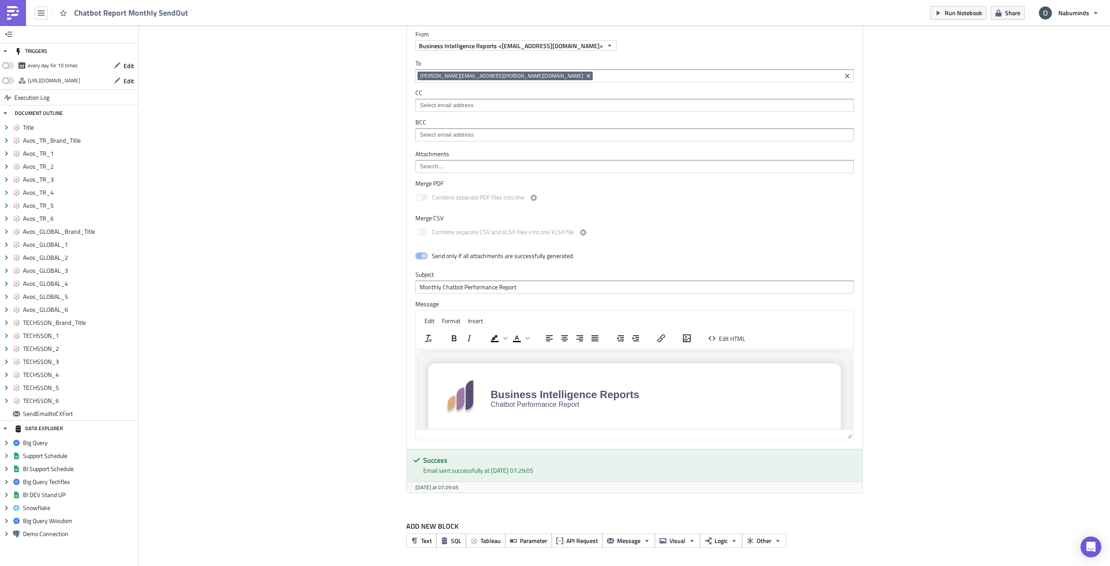
scroll to position [4545, 0]
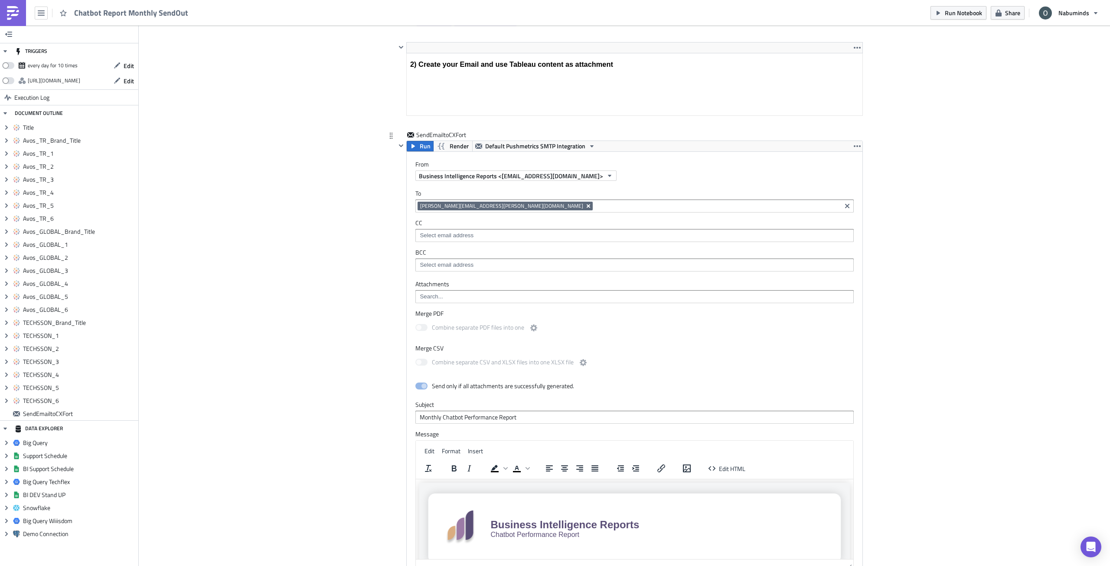
click at [585, 206] on icon "Remove Tag" at bounding box center [588, 205] width 7 height 7
click at [461, 206] on input at bounding box center [634, 206] width 433 height 9
click at [463, 264] on input at bounding box center [634, 265] width 433 height 9
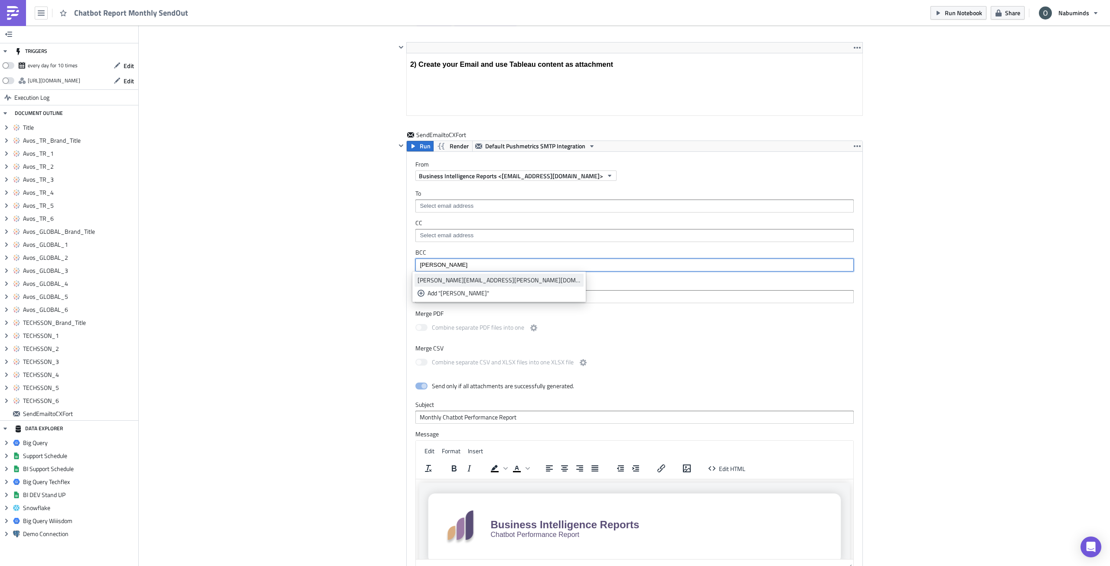
type input "oliver"
click at [467, 282] on div "[PERSON_NAME][EMAIL_ADDRESS][PERSON_NAME][DOMAIN_NAME]" at bounding box center [499, 280] width 163 height 9
type input "aa"
click at [463, 282] on div "aaron.amarga@nabu.ee" at bounding box center [489, 280] width 143 height 9
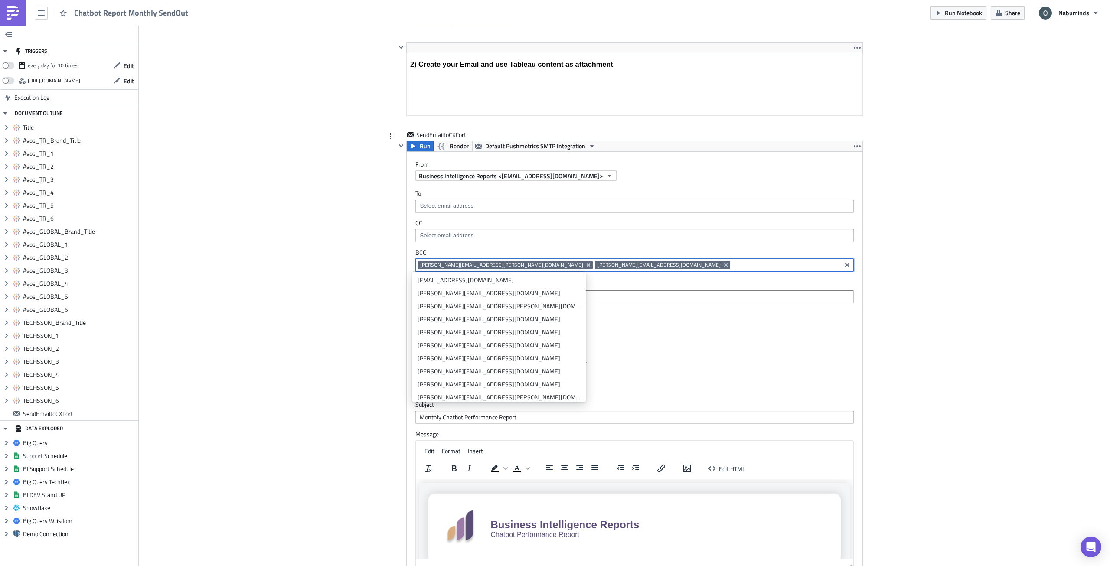
click at [494, 213] on div "To CC BCC oliver.perez@nabu.ee aaron.amarga@nabu.ee oliver.perez@nabu.ee aaron.…" at bounding box center [635, 230] width 456 height 99
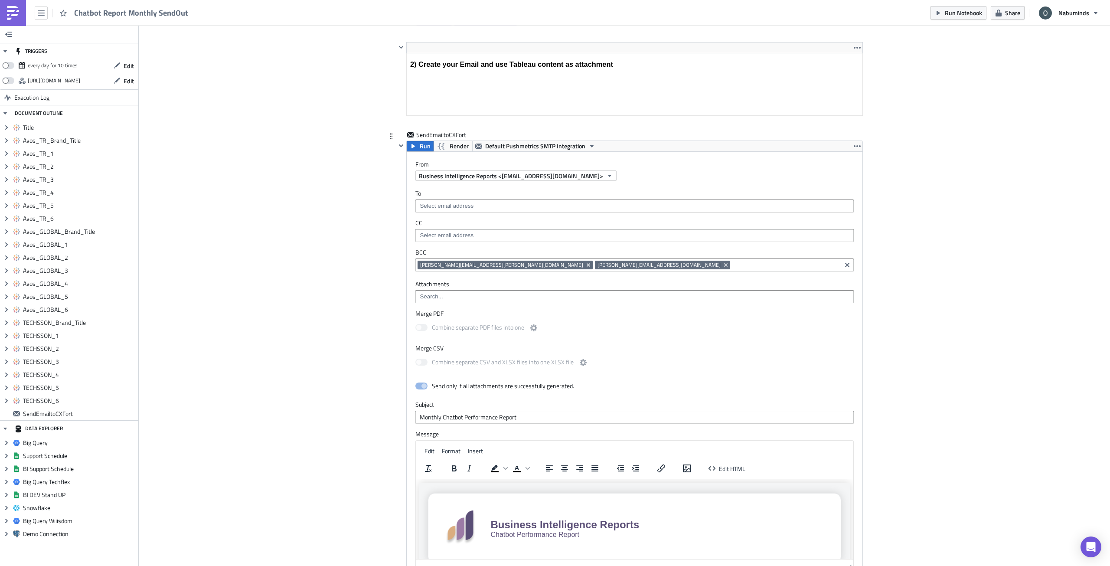
click at [493, 207] on input at bounding box center [634, 206] width 433 height 9
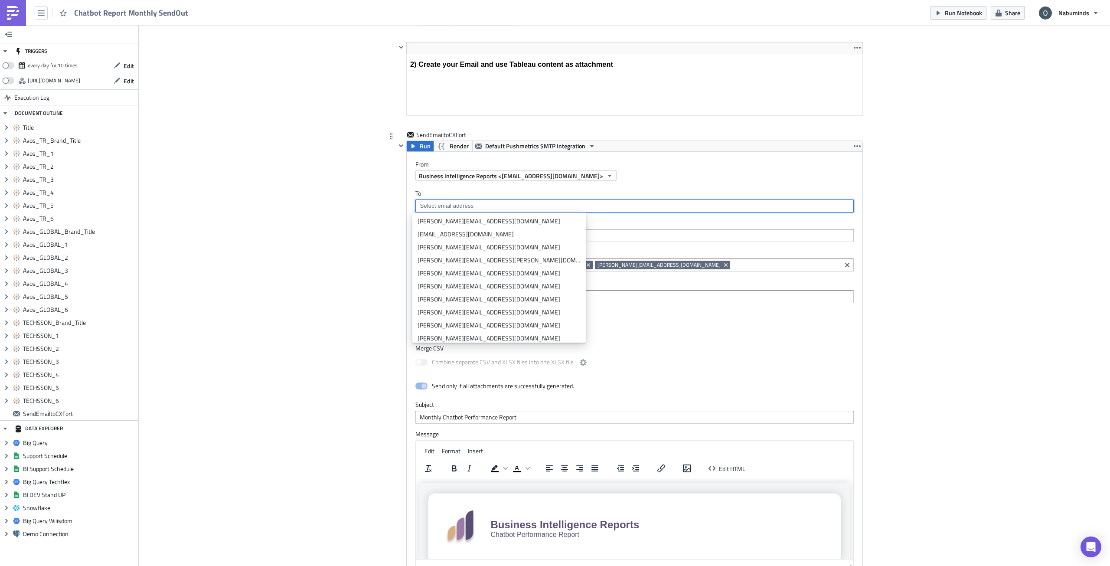
click at [471, 210] on input at bounding box center [634, 206] width 433 height 9
paste input "baturhan.b@cxfort.com"
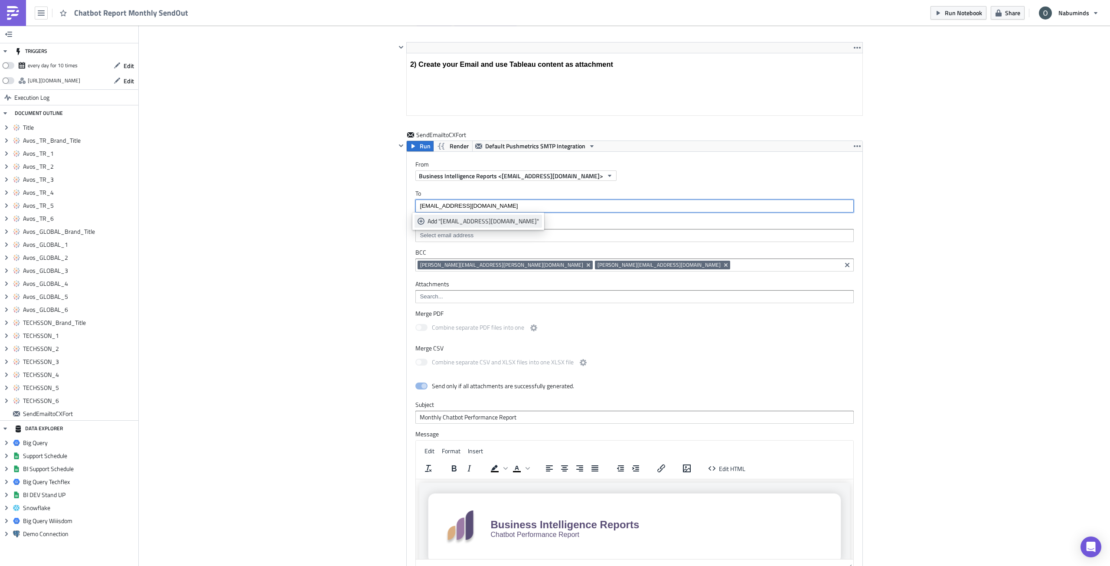
type input "baturhan.b@cxfort.com"
click at [474, 220] on div "Add "baturhan.b@cxfort.com"" at bounding box center [483, 221] width 111 height 9
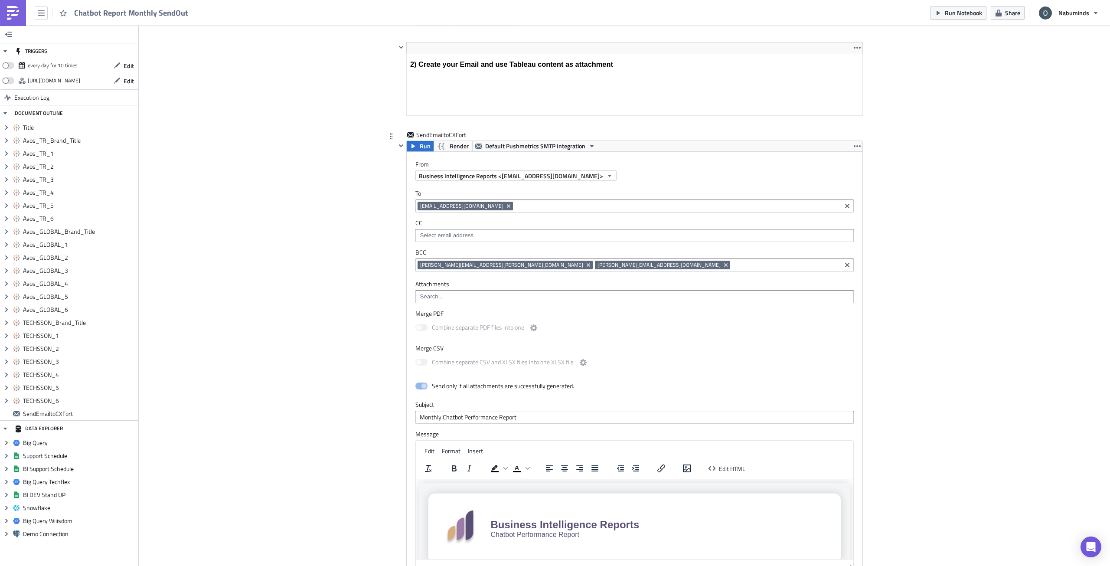
click at [515, 205] on input at bounding box center [677, 206] width 324 height 9
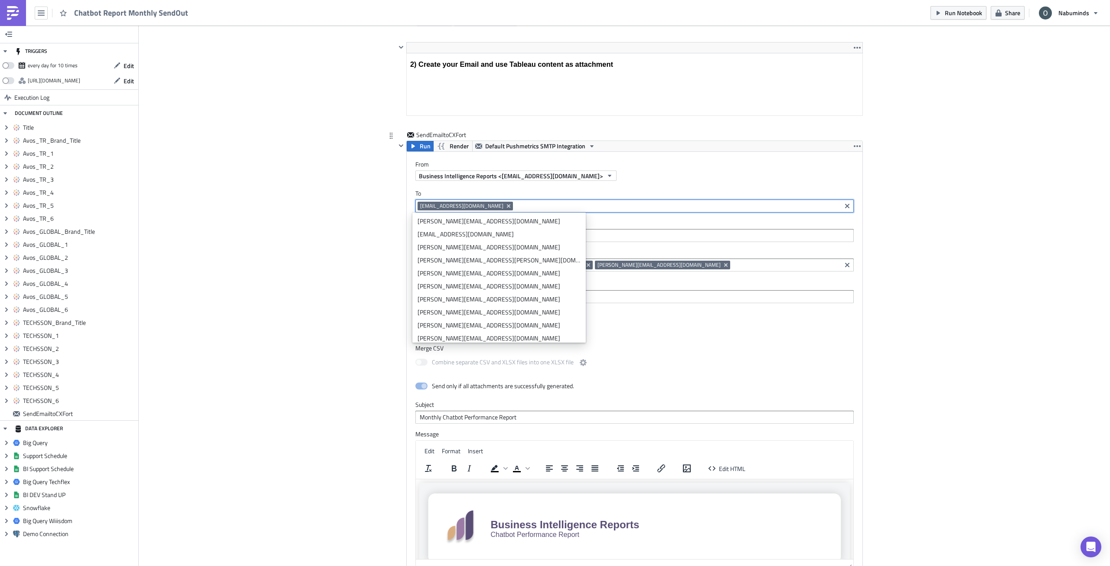
paste input "batuhan.k@cxfort.com"
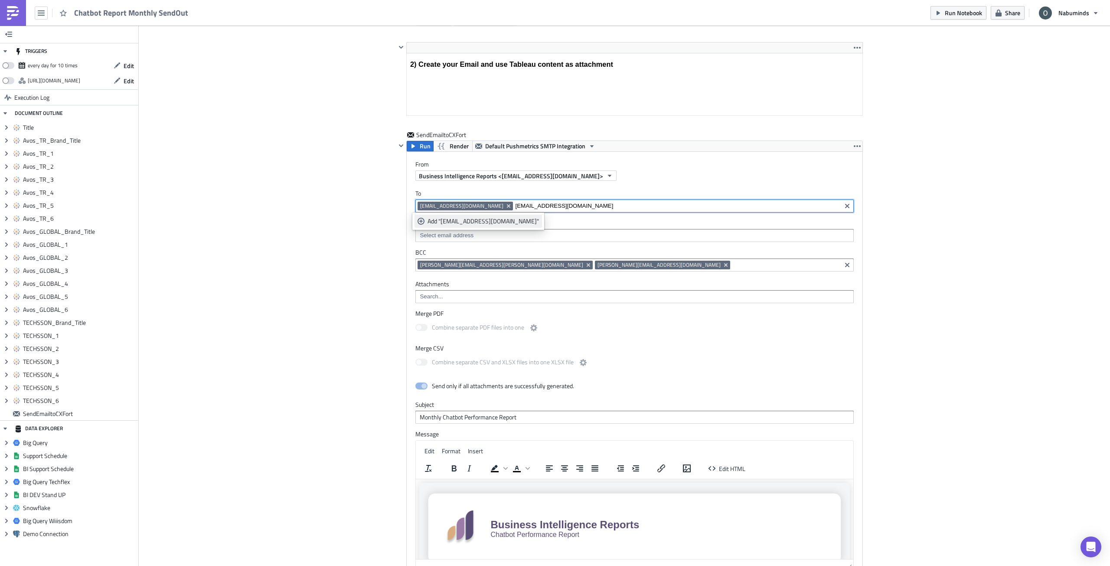
type input "batuhan.k@cxfort.com"
click at [468, 224] on div "Add "batuhan.k@cxfort.com"" at bounding box center [483, 221] width 111 height 9
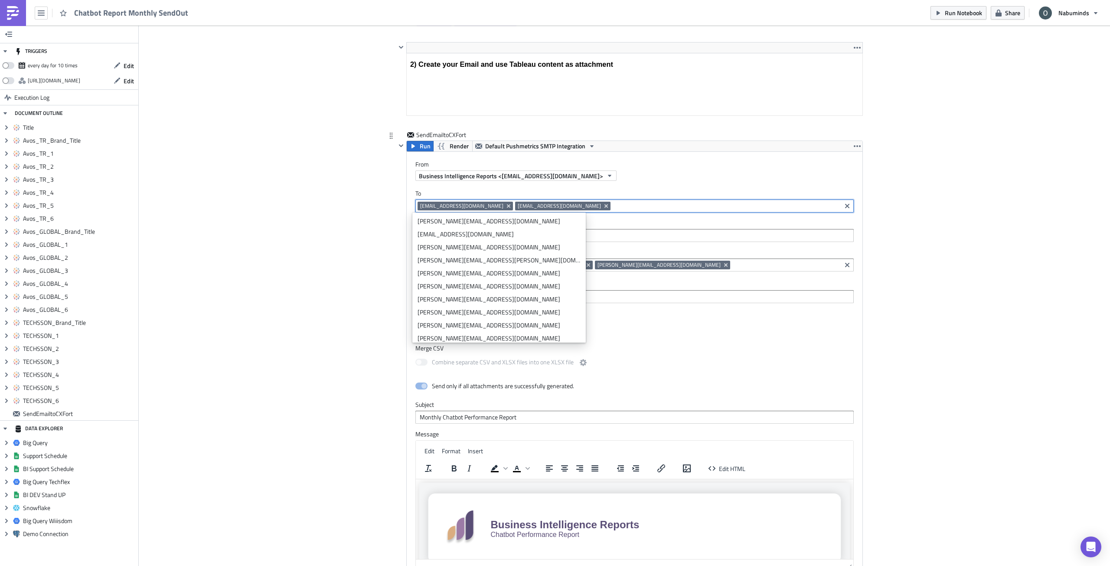
click at [613, 209] on input at bounding box center [726, 206] width 226 height 9
paste input "sinan.y@cxfort.com"
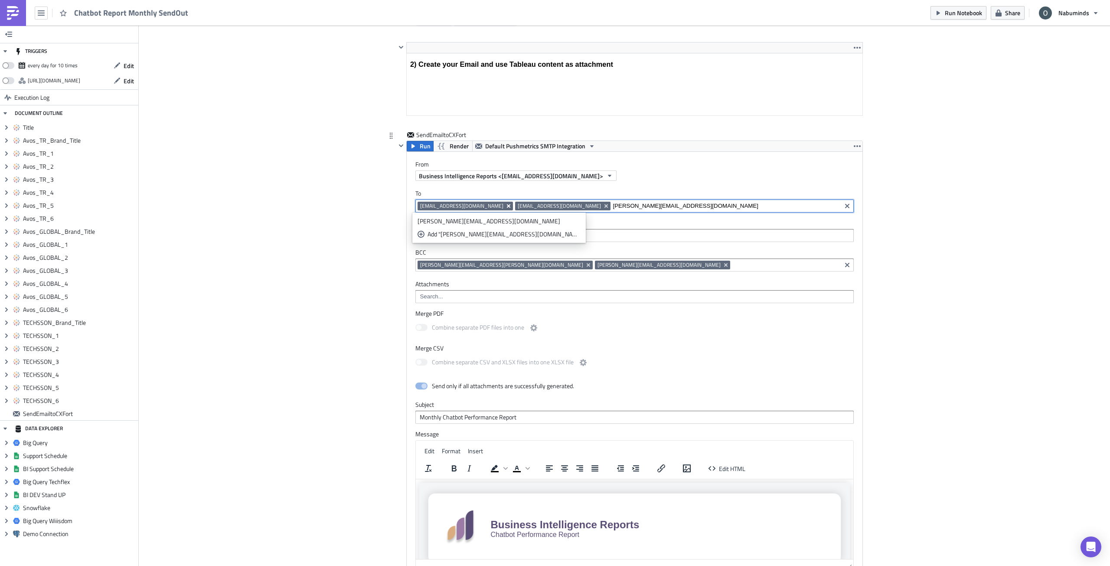
type input "sinan.y@cxfort.com"
click at [507, 206] on icon "Remove Tag" at bounding box center [508, 205] width 3 height 3
click at [505, 206] on icon "Remove Tag" at bounding box center [508, 205] width 7 height 7
click at [473, 206] on input "sinan.y@cxfort.com" at bounding box center [634, 206] width 433 height 9
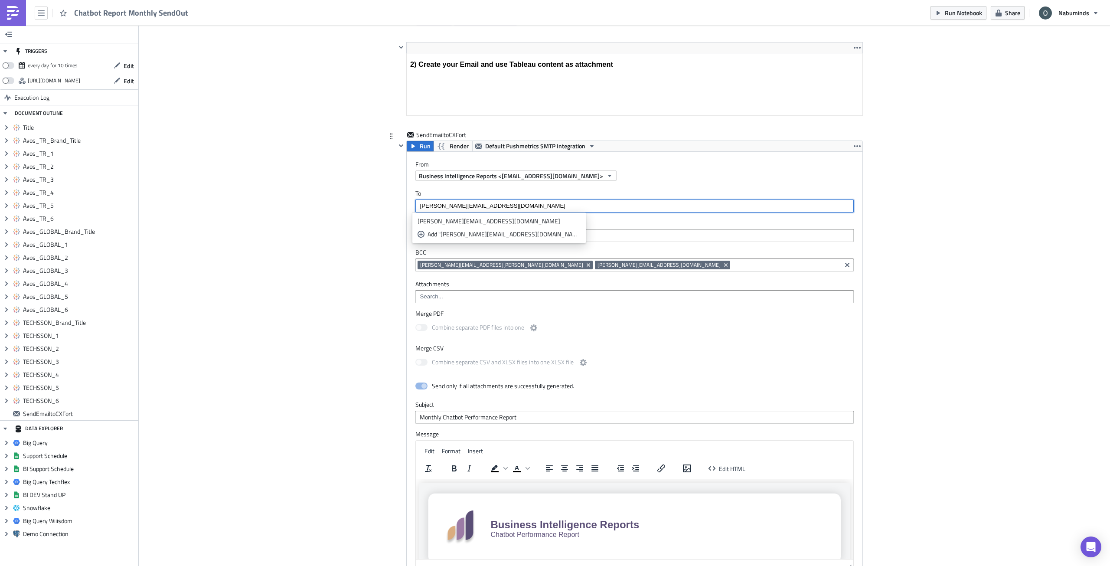
click at [473, 206] on input "sinan.y@cxfort.com" at bounding box center [634, 206] width 433 height 9
click at [467, 235] on div "Add "sinan.y@cxfort.com"" at bounding box center [504, 234] width 153 height 9
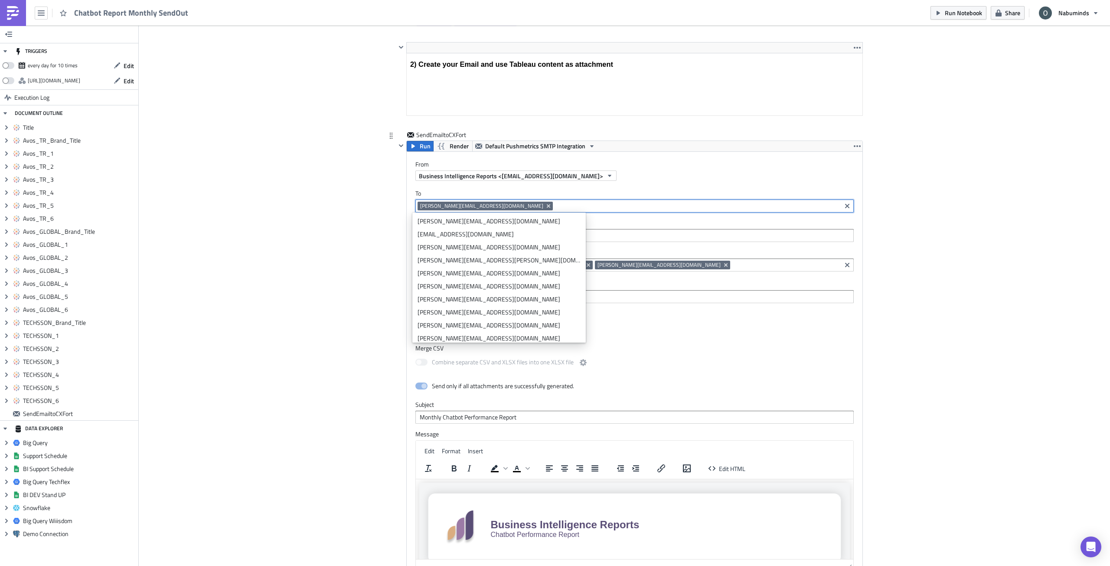
click at [555, 205] on input at bounding box center [697, 206] width 284 height 9
paste input "baturhan.b@cxfort.com"
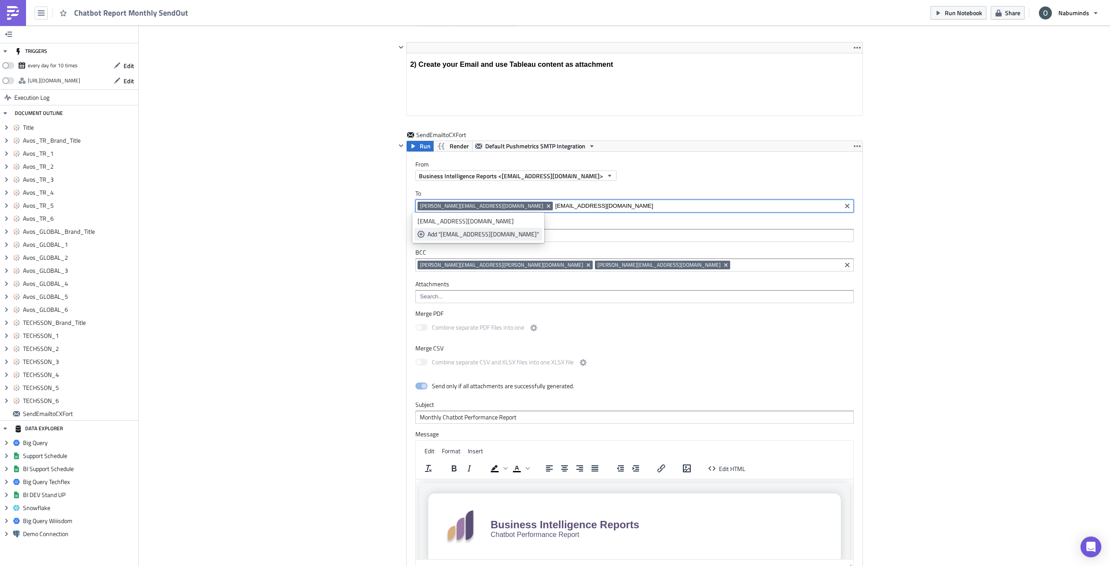
type input "baturhan.b@cxfort.com"
click at [495, 235] on div "Add "baturhan.b@cxfort.com"" at bounding box center [483, 234] width 111 height 9
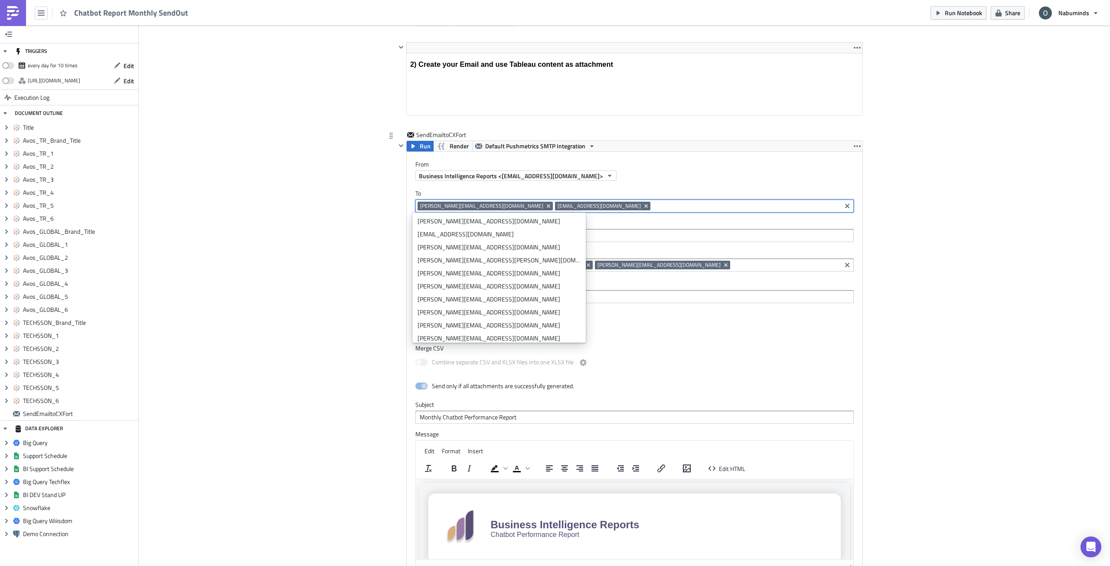
click at [624, 208] on input at bounding box center [746, 206] width 186 height 9
paste input "batuhan.k@cxfort.com"
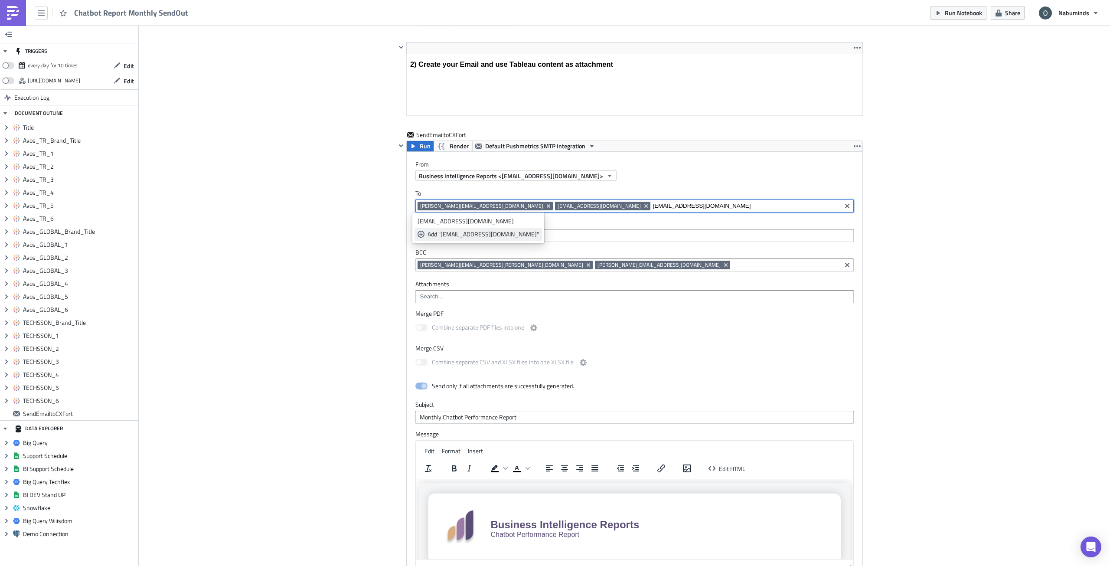
type input "batuhan.k@cxfort.com"
click at [476, 235] on div "Add "batuhan.k@cxfort.com"" at bounding box center [483, 234] width 111 height 9
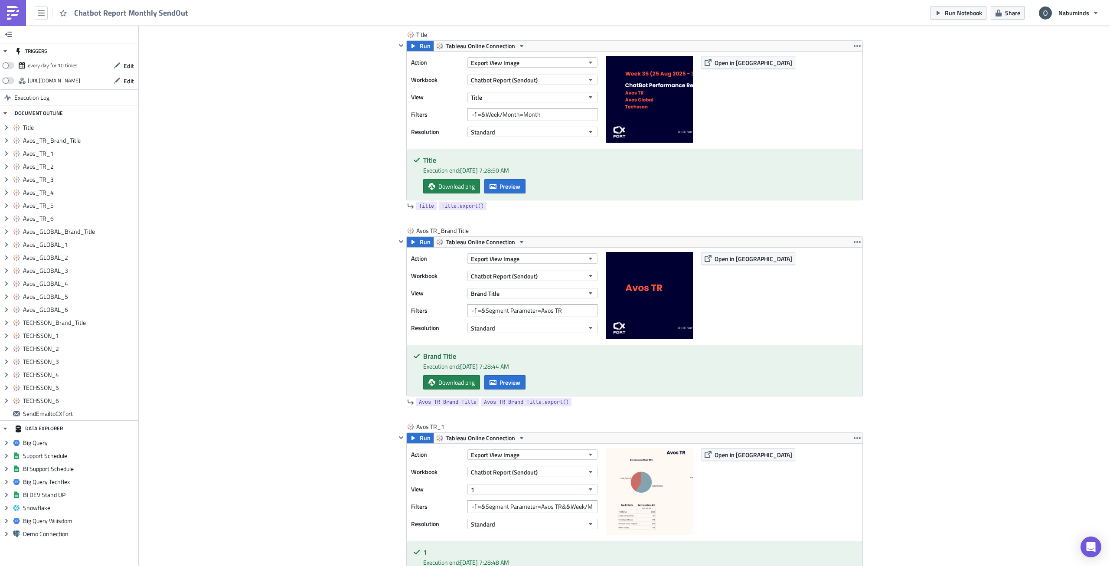
scroll to position [0, 0]
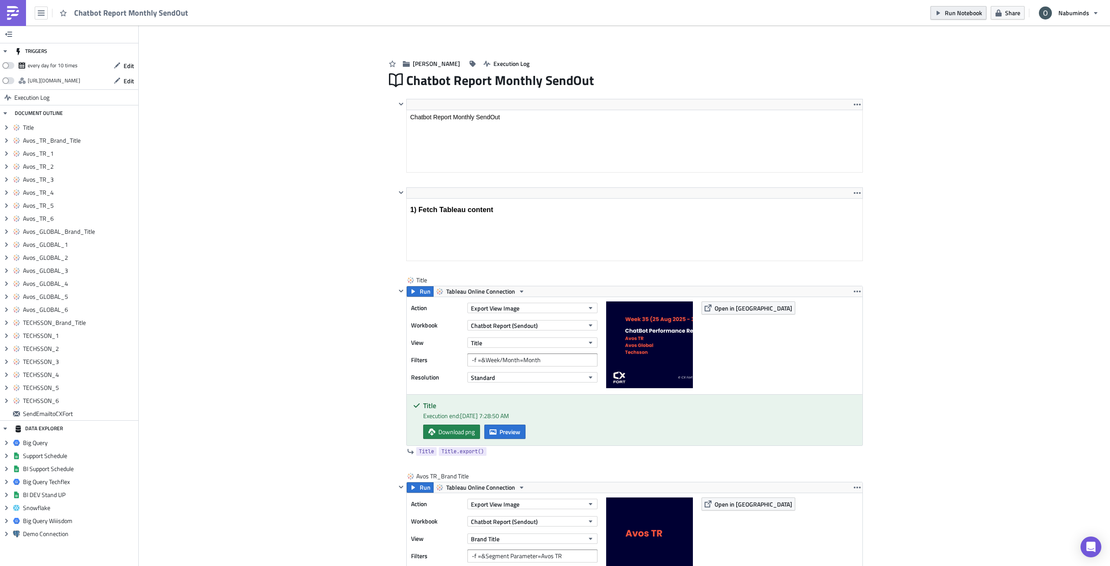
click at [624, 16] on span "Run Notebook" at bounding box center [963, 12] width 37 height 9
